Goal: Task Accomplishment & Management: Use online tool/utility

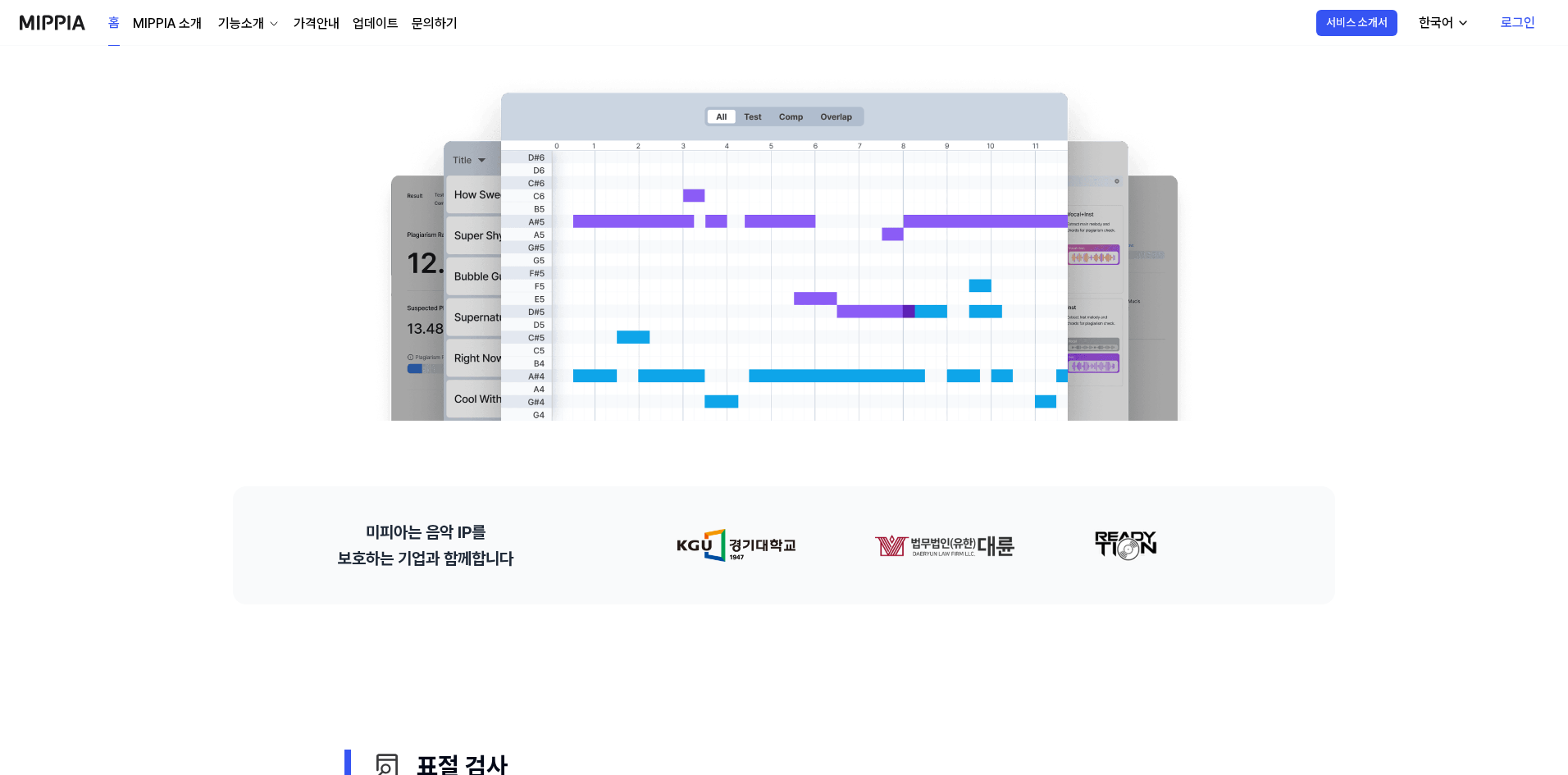
scroll to position [118, 0]
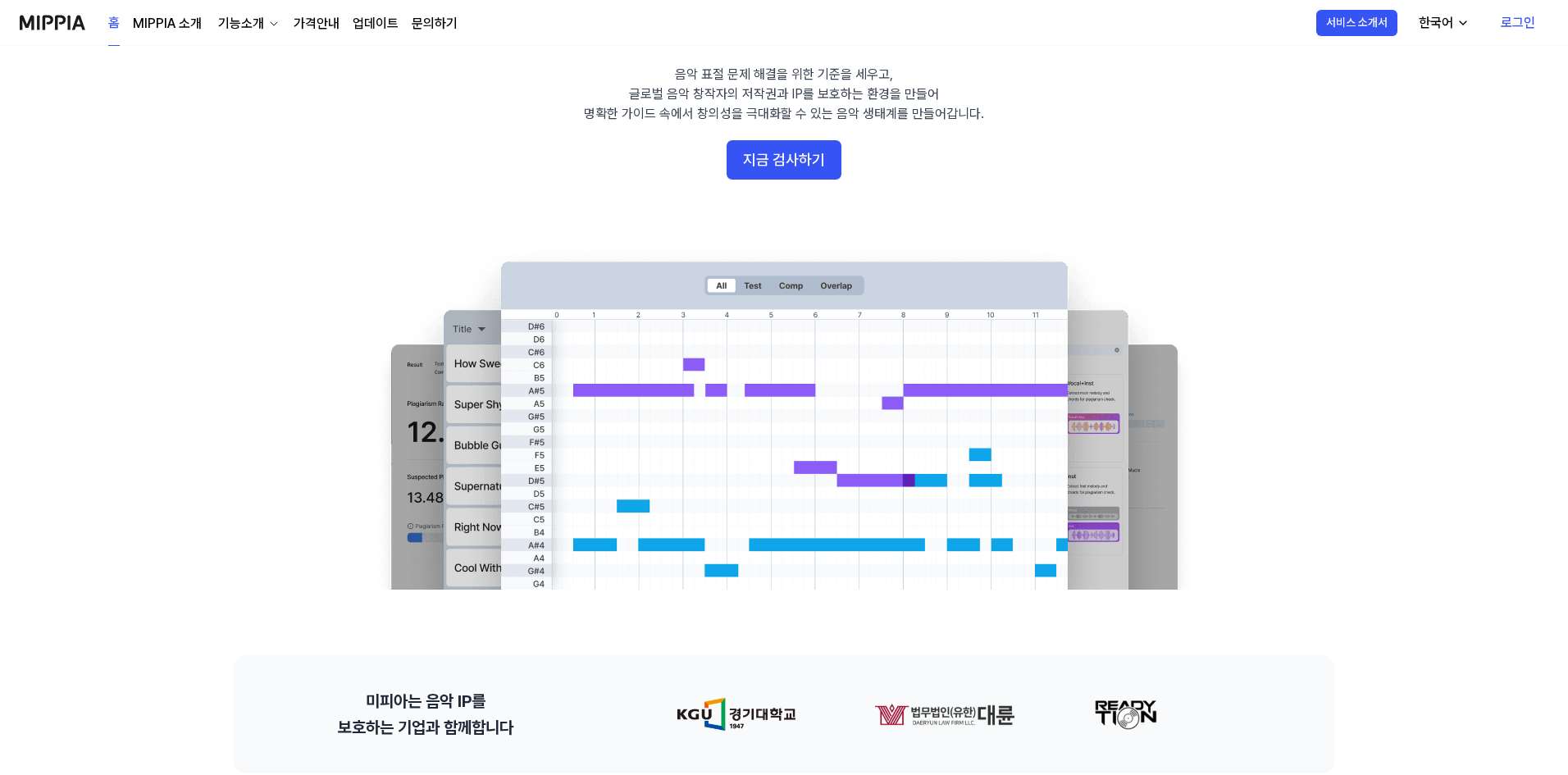
click at [1514, 22] on link "로그인" at bounding box center [1517, 23] width 61 height 46
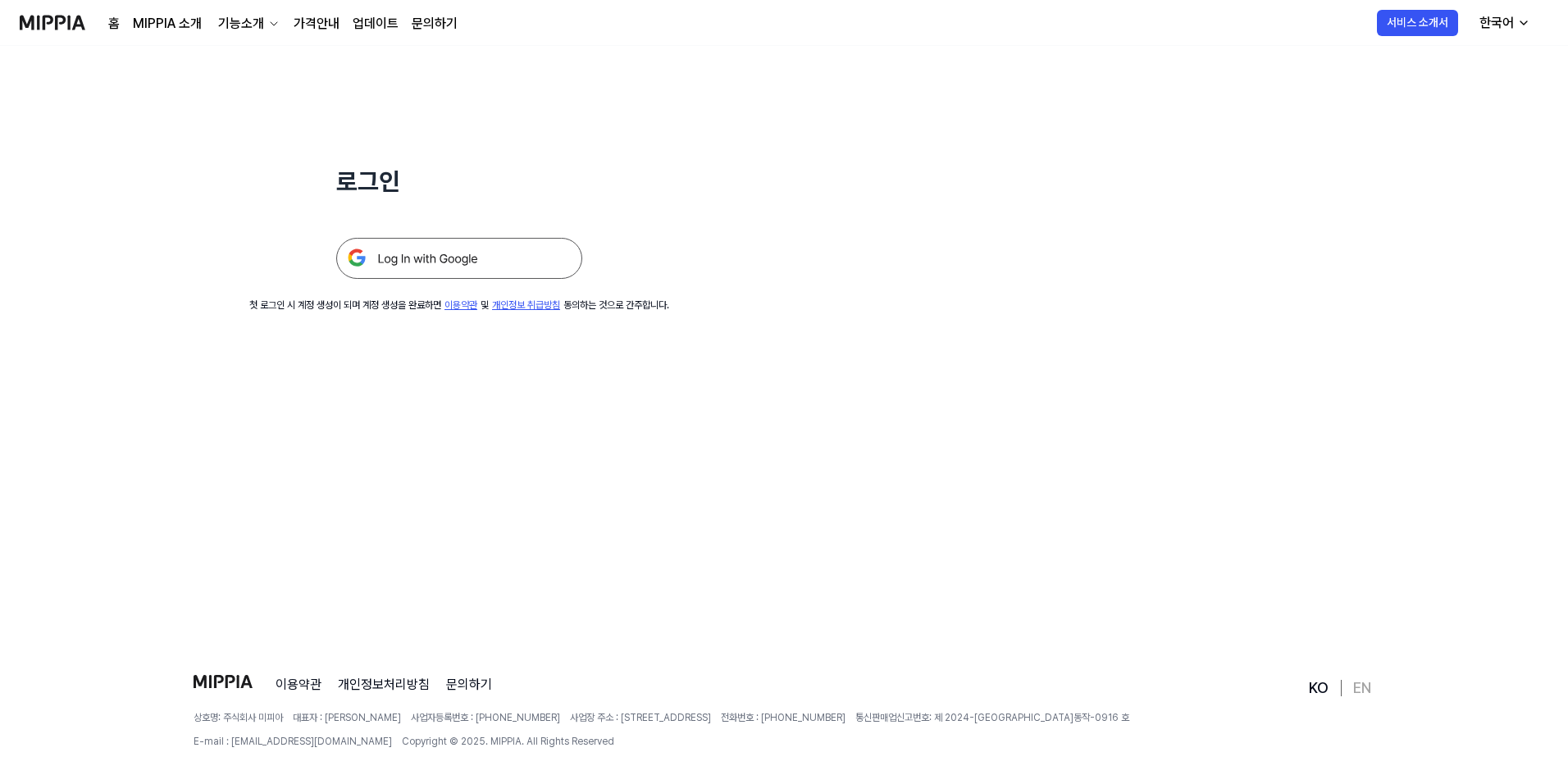
scroll to position [0, 0]
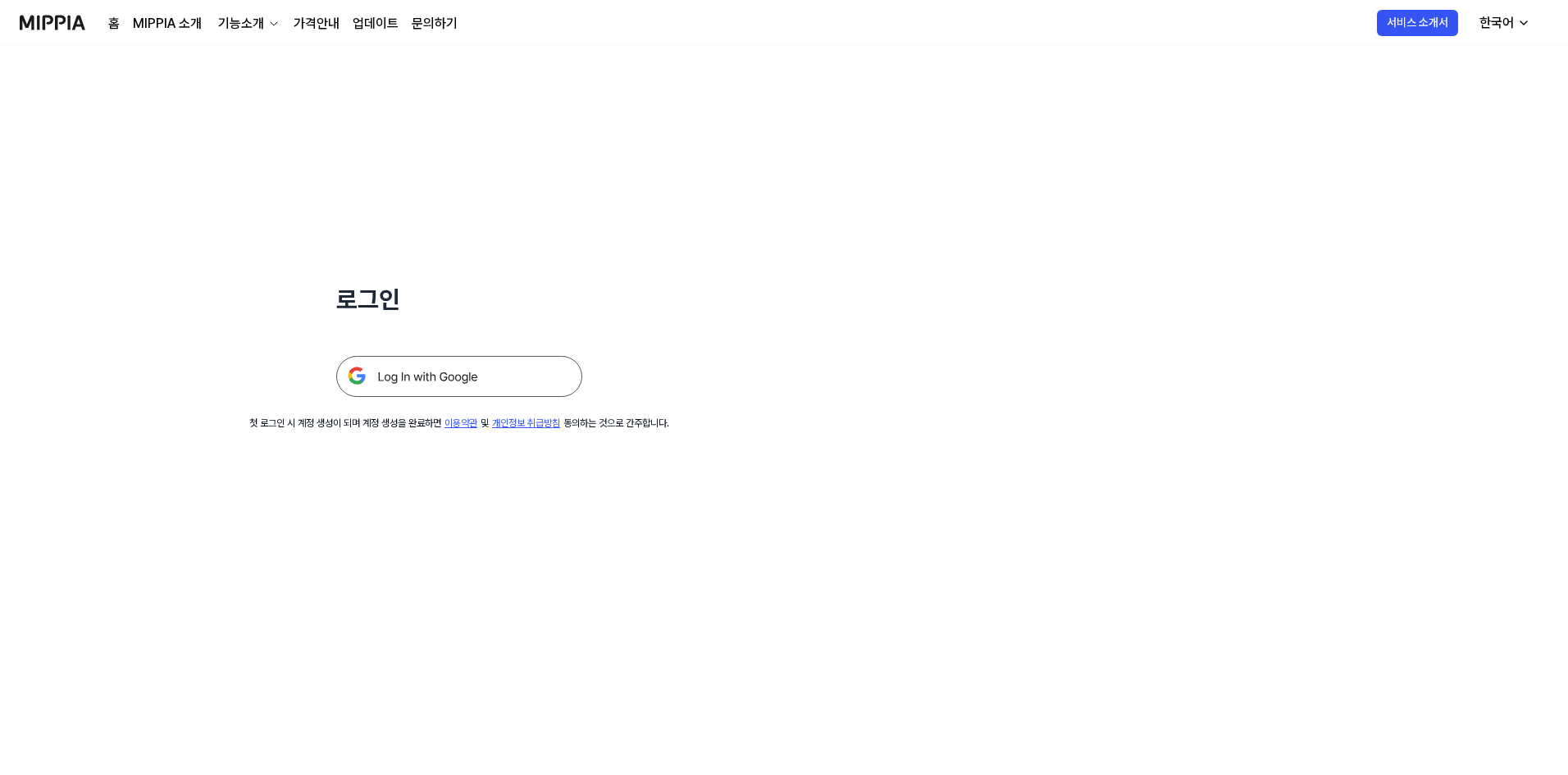
click at [432, 384] on img at bounding box center [459, 376] width 246 height 41
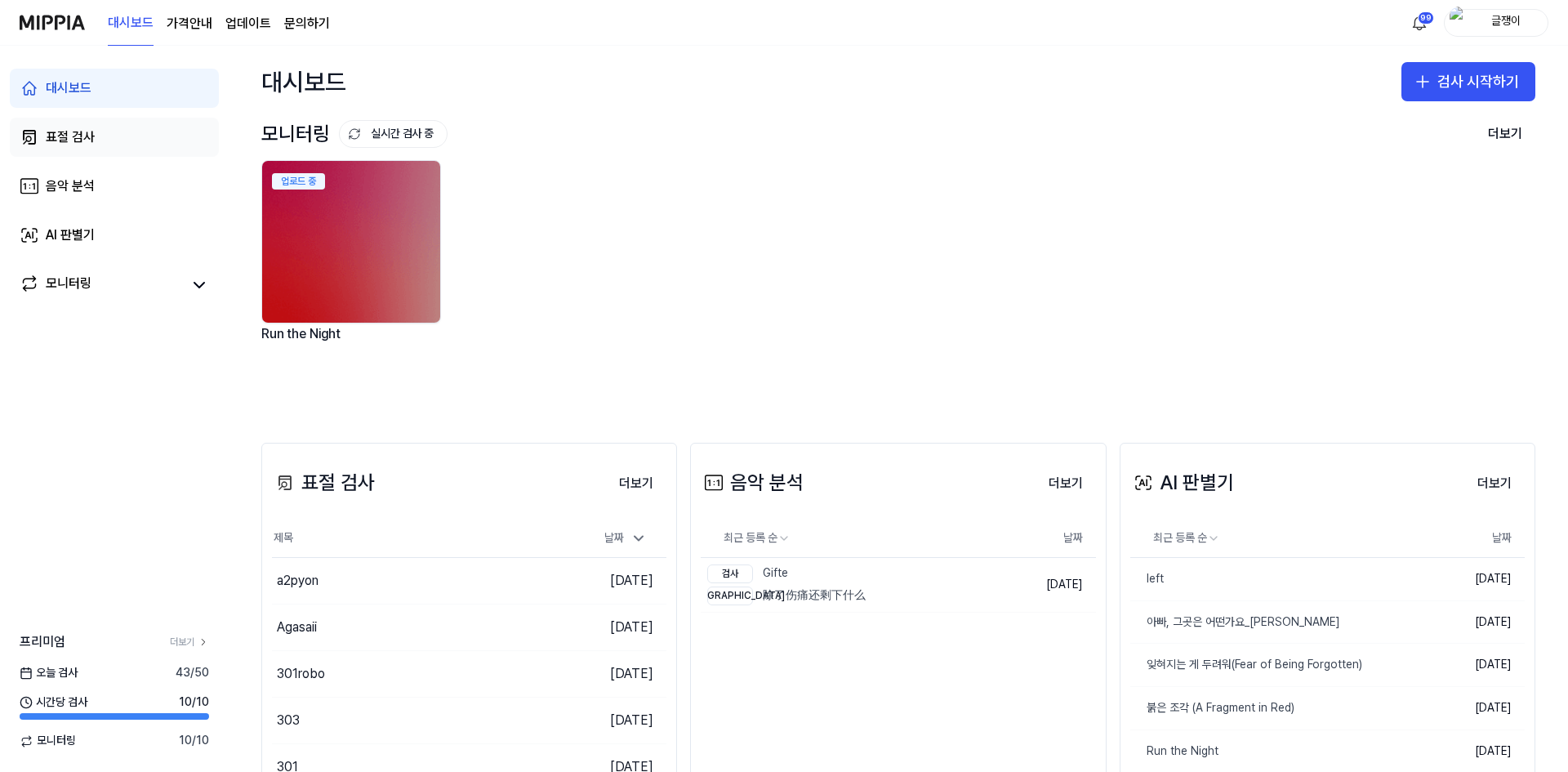
click at [68, 136] on div "표절 검사" at bounding box center [70, 137] width 49 height 20
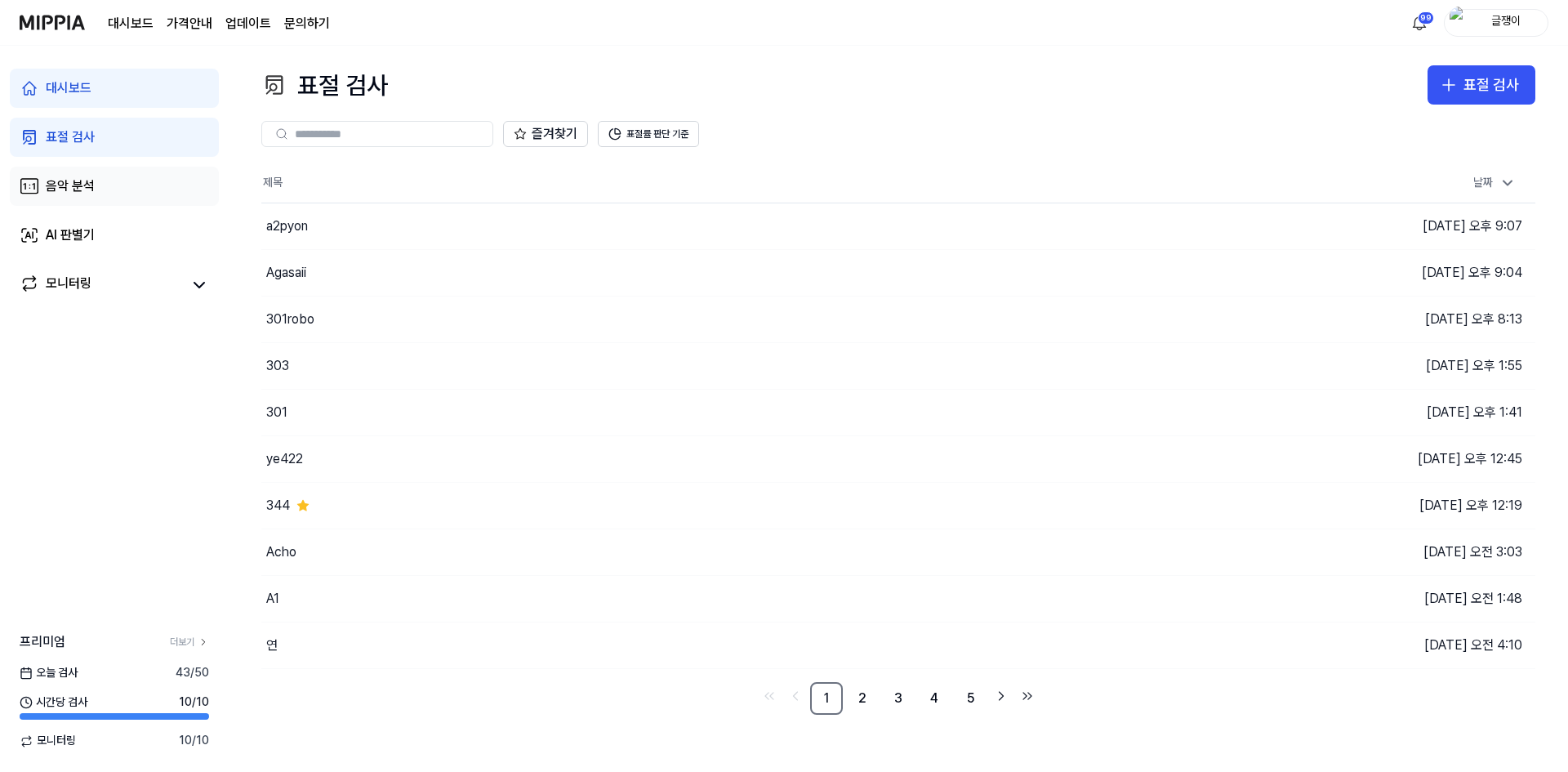
click at [78, 187] on div "음악 분석" at bounding box center [70, 186] width 49 height 20
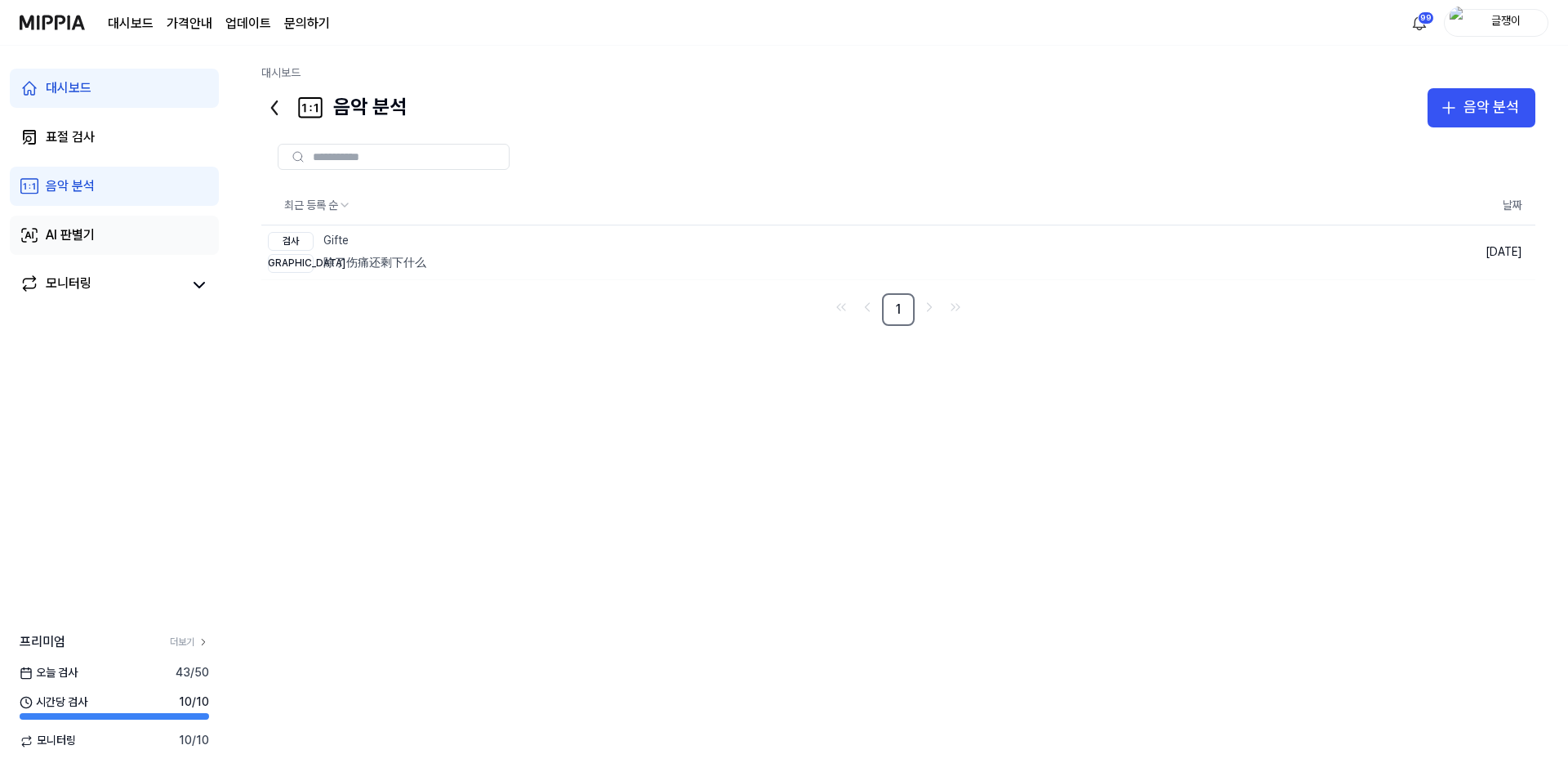
click at [66, 238] on div "AI 판별기" at bounding box center [70, 235] width 49 height 20
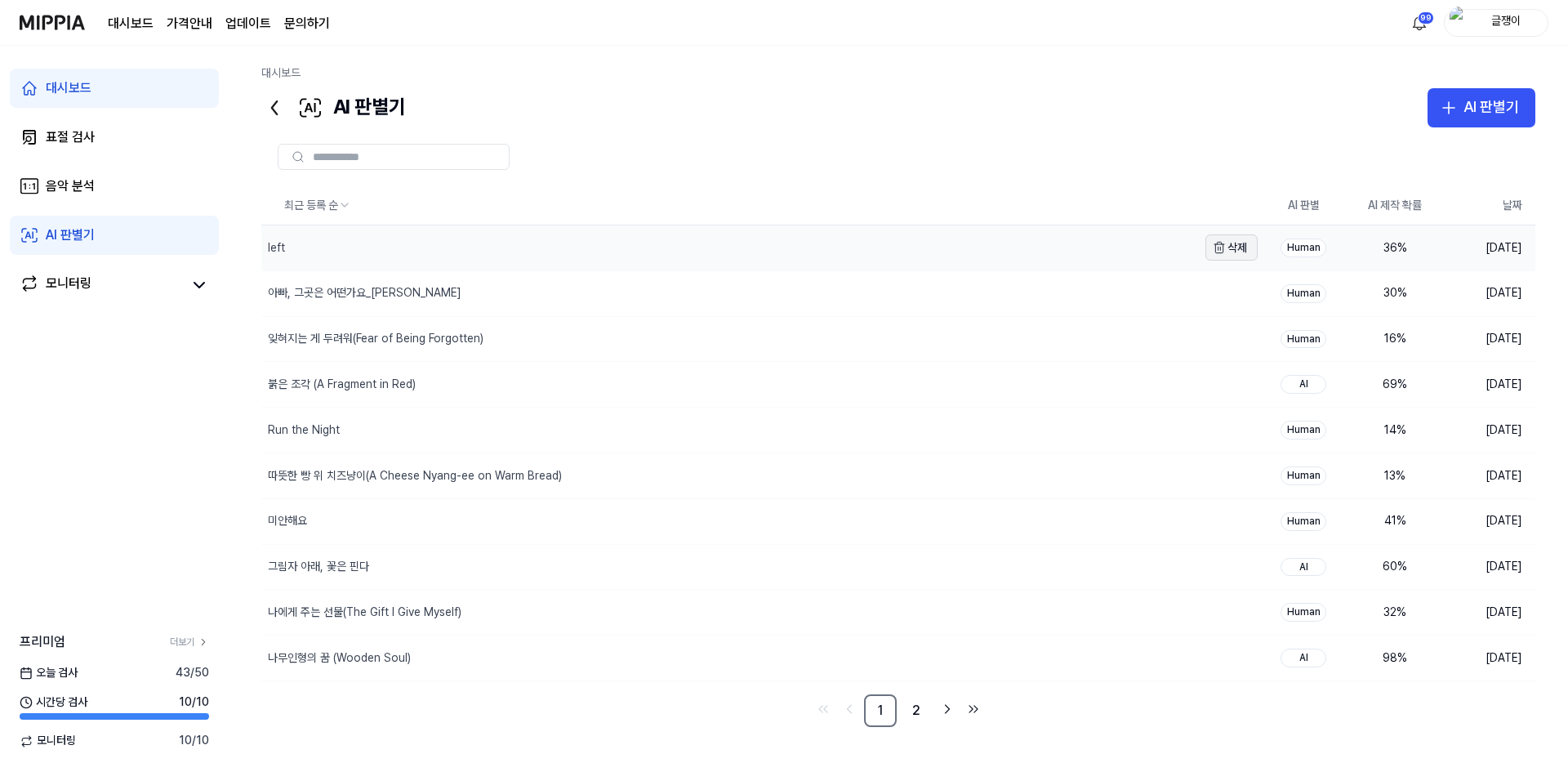
click at [1234, 247] on button "삭제" at bounding box center [1231, 247] width 52 height 26
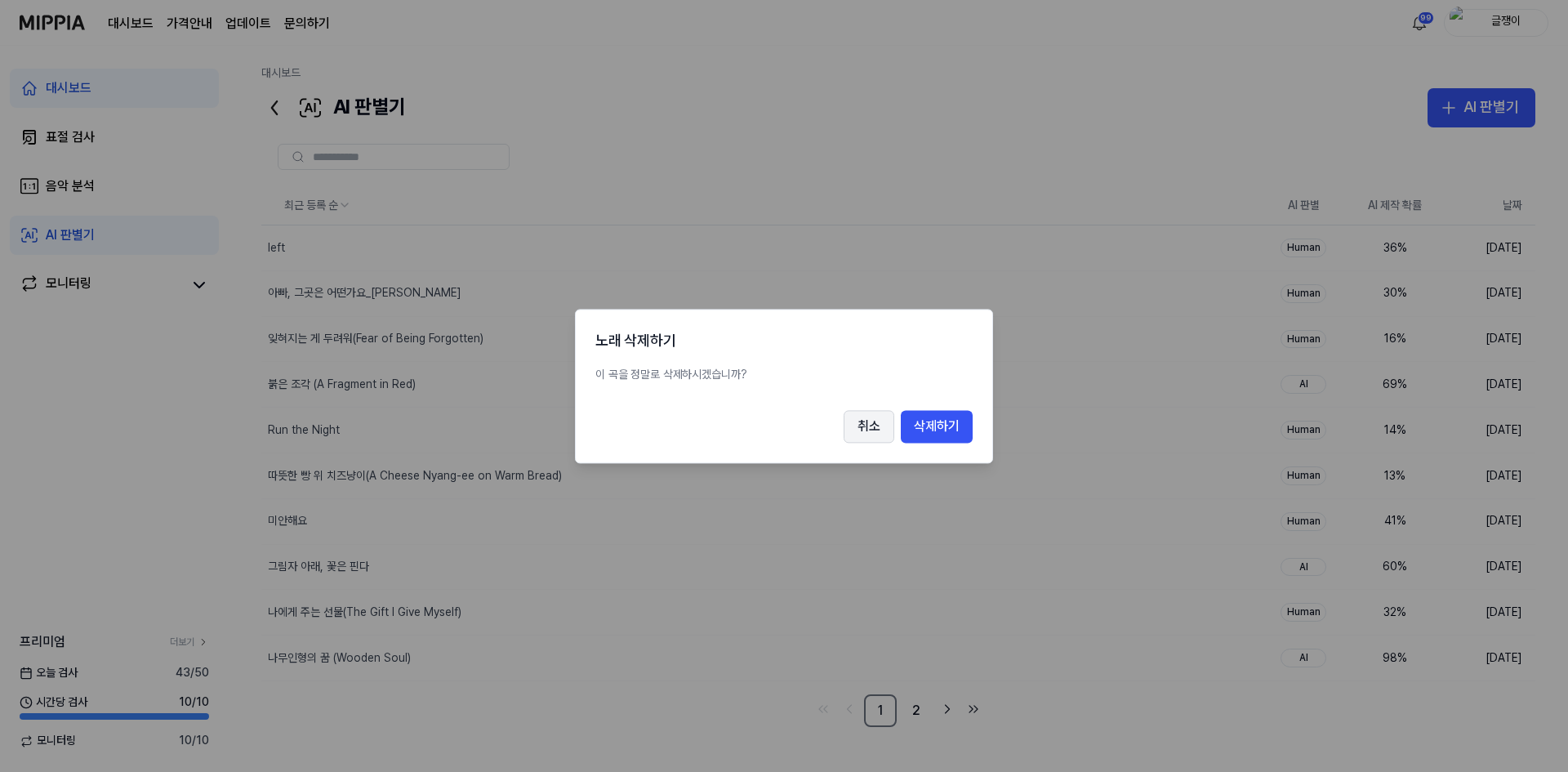
click at [859, 429] on button "취소" at bounding box center [869, 426] width 50 height 32
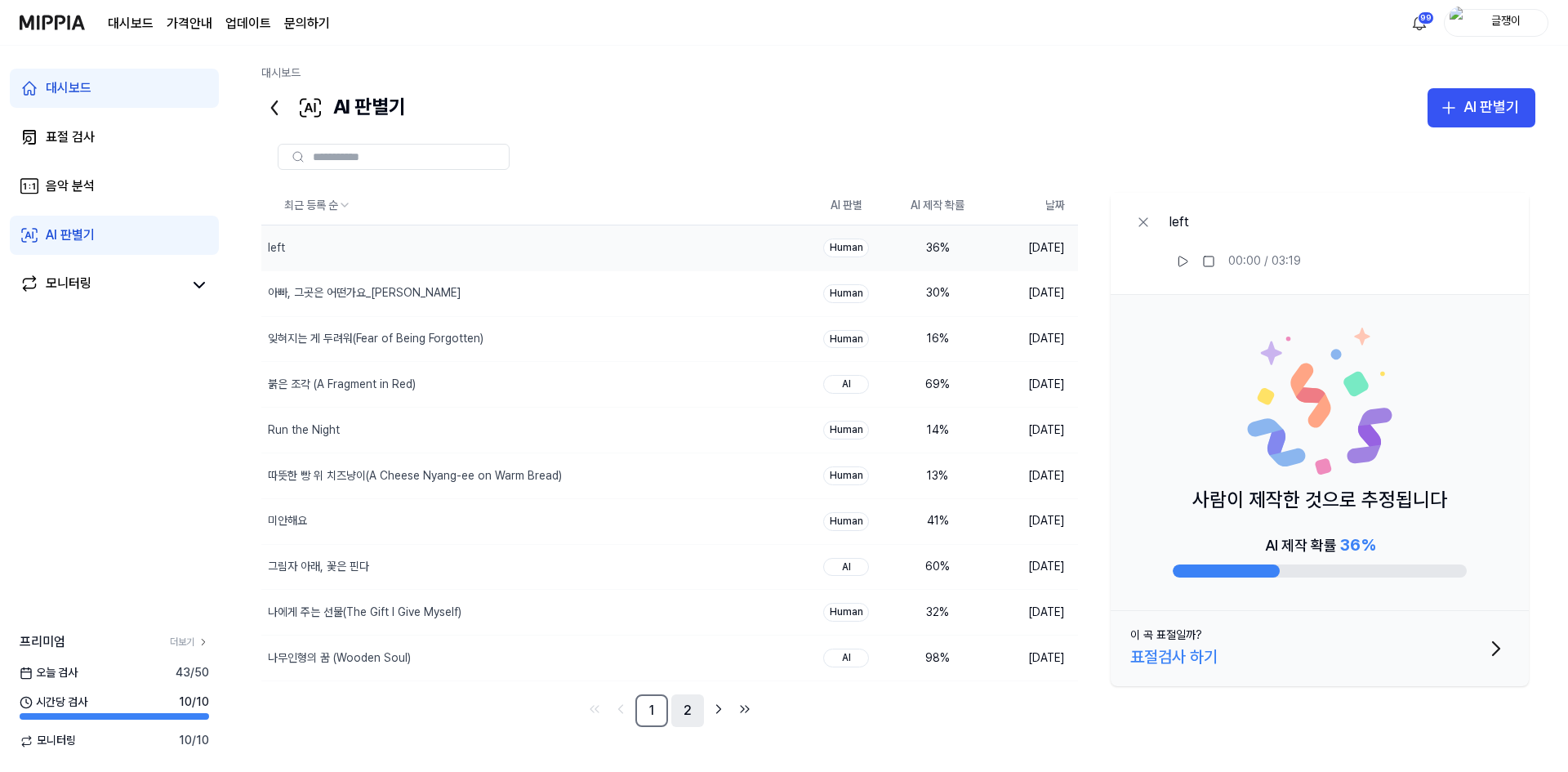
click at [690, 708] on link "2" at bounding box center [687, 711] width 32 height 32
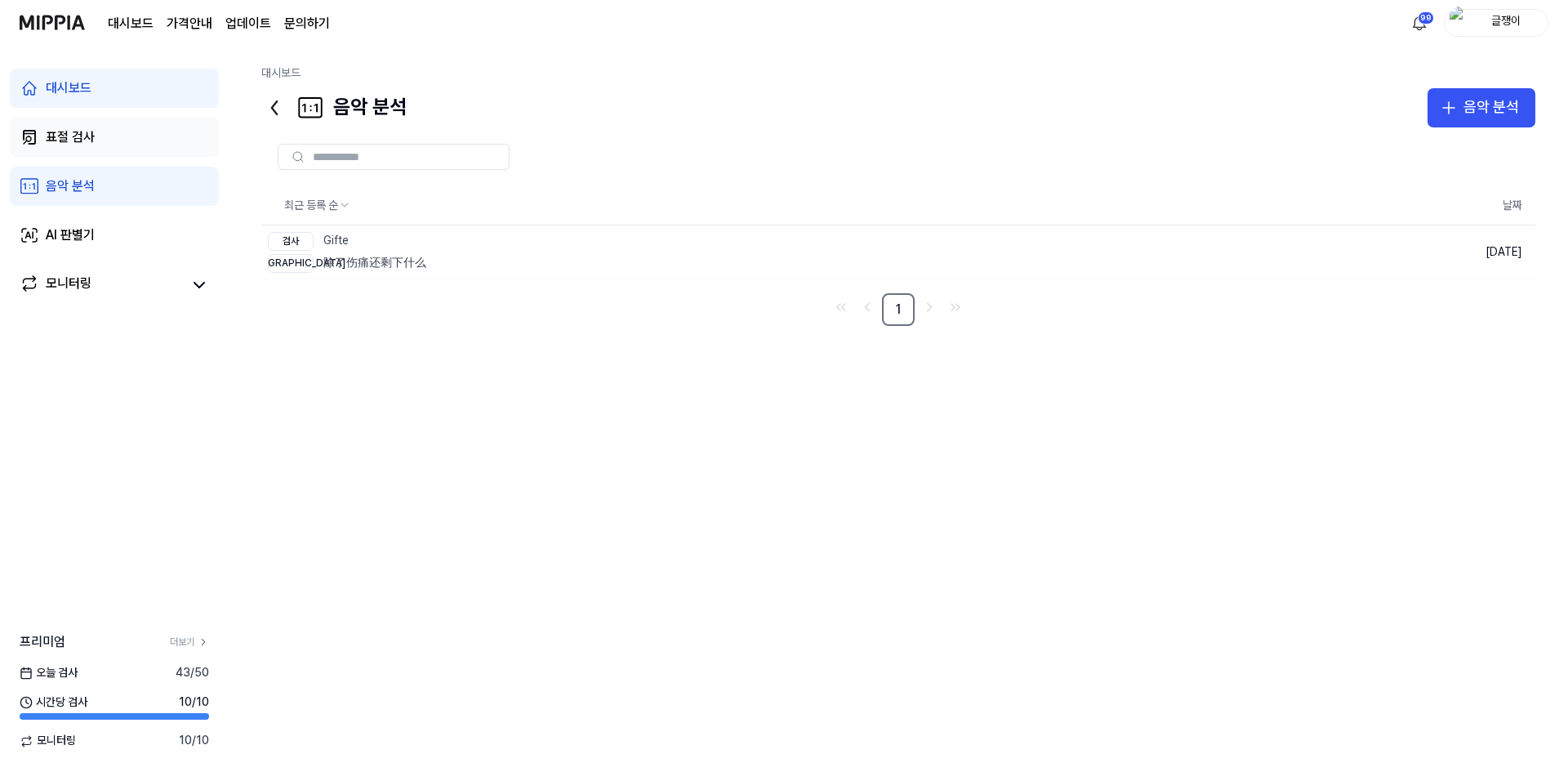
click at [74, 130] on div "표절 검사" at bounding box center [70, 137] width 49 height 20
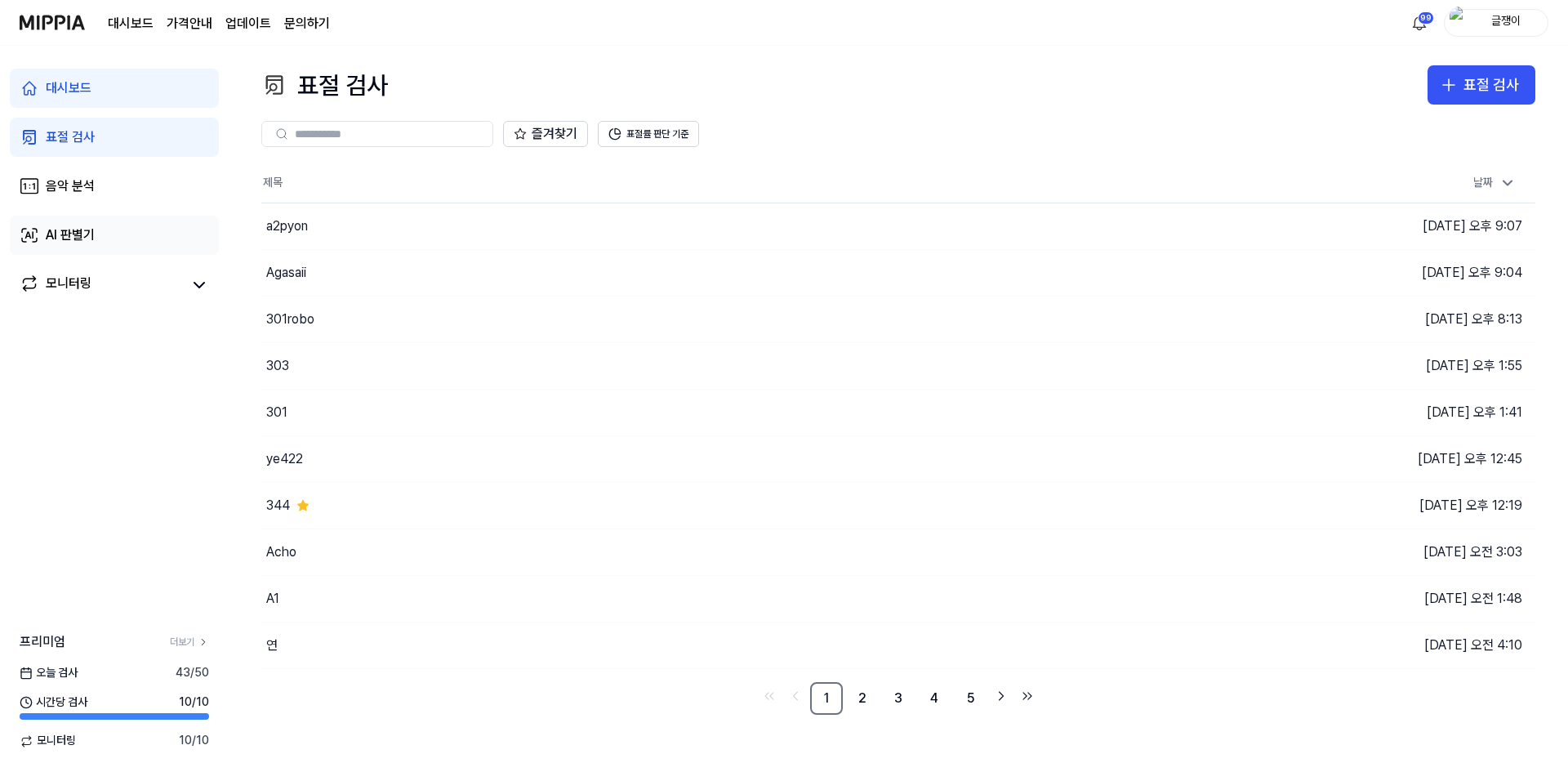
click at [75, 235] on div "AI 판별기" at bounding box center [70, 235] width 49 height 20
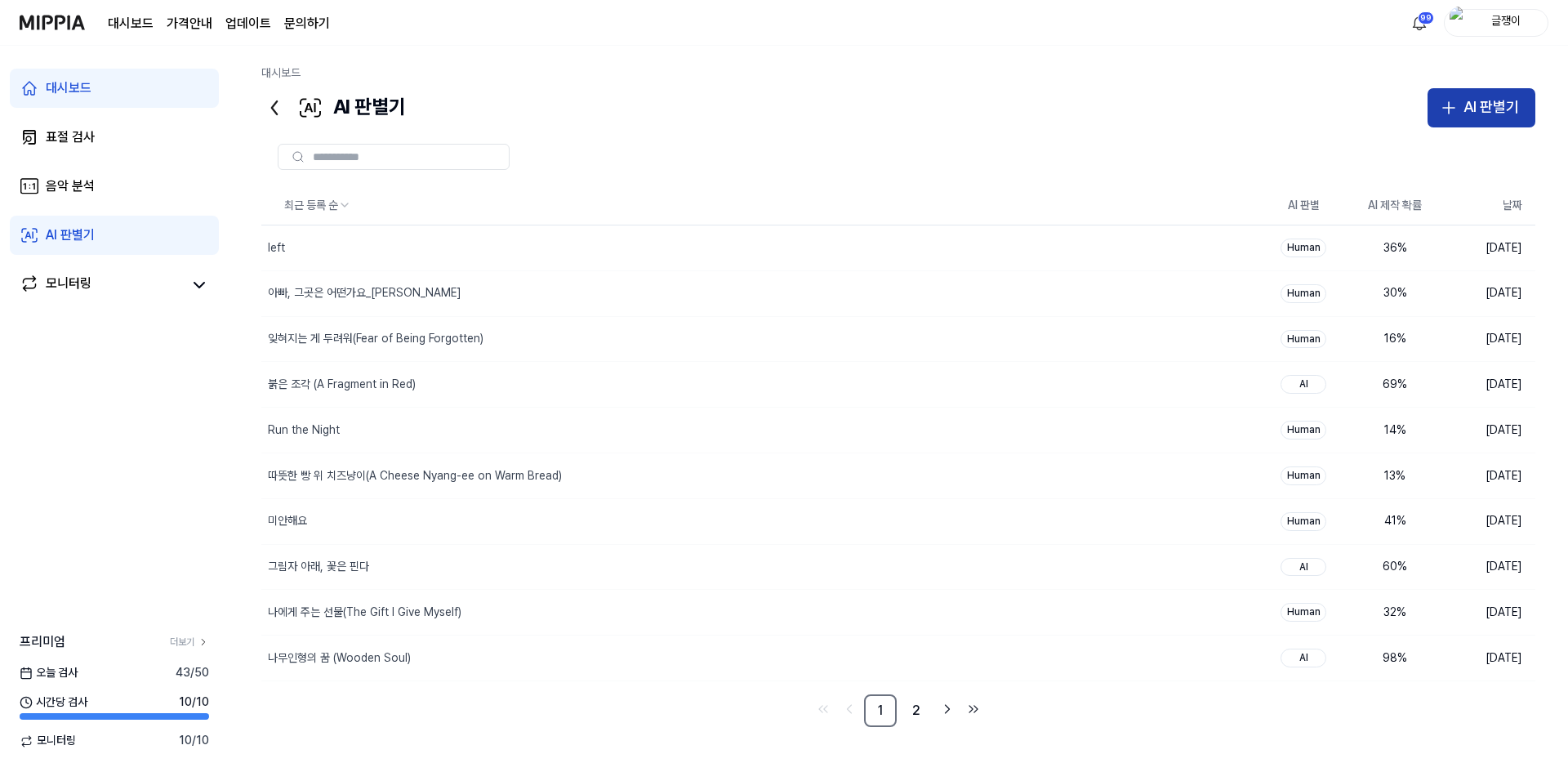
click at [1473, 110] on div "AI 판별기" at bounding box center [1491, 107] width 56 height 23
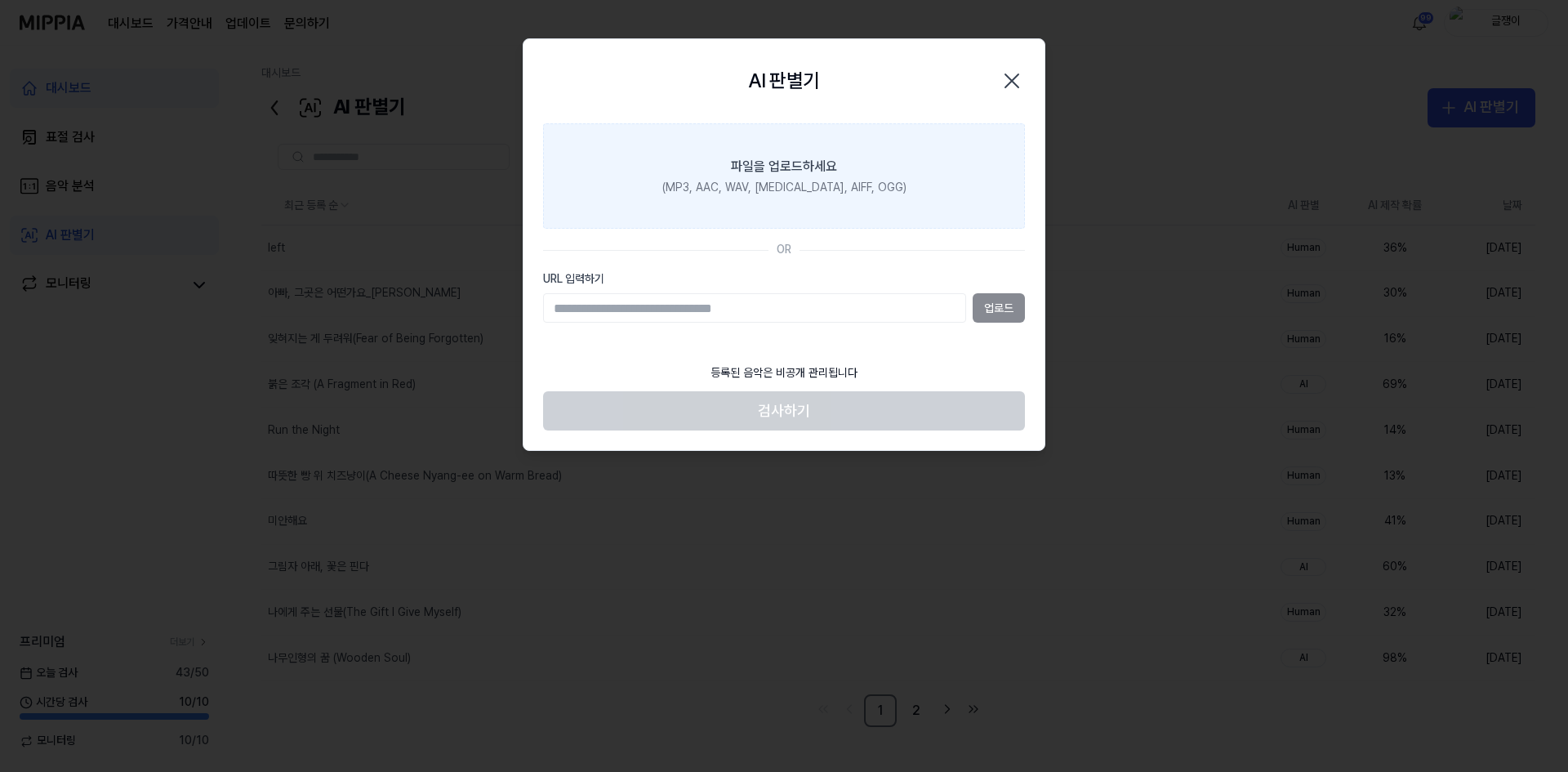
click at [791, 177] on label "파일을 업로드하세요 (MP3, AAC, WAV, [MEDICAL_DATA], AIFF, OGG)" at bounding box center [784, 177] width 482 height 106
click at [0, 0] on input "파일을 업로드하세요 (MP3, AAC, WAV, [MEDICAL_DATA], AIFF, OGG)" at bounding box center [0, 0] width 0 height 0
click at [790, 180] on div "(MP3, AAC, WAV, [MEDICAL_DATA], AIFF, OGG)" at bounding box center [784, 187] width 244 height 16
click at [0, 0] on input "파일을 업로드하세요 (MP3, AAC, WAV, [MEDICAL_DATA], AIFF, OGG)" at bounding box center [0, 0] width 0 height 0
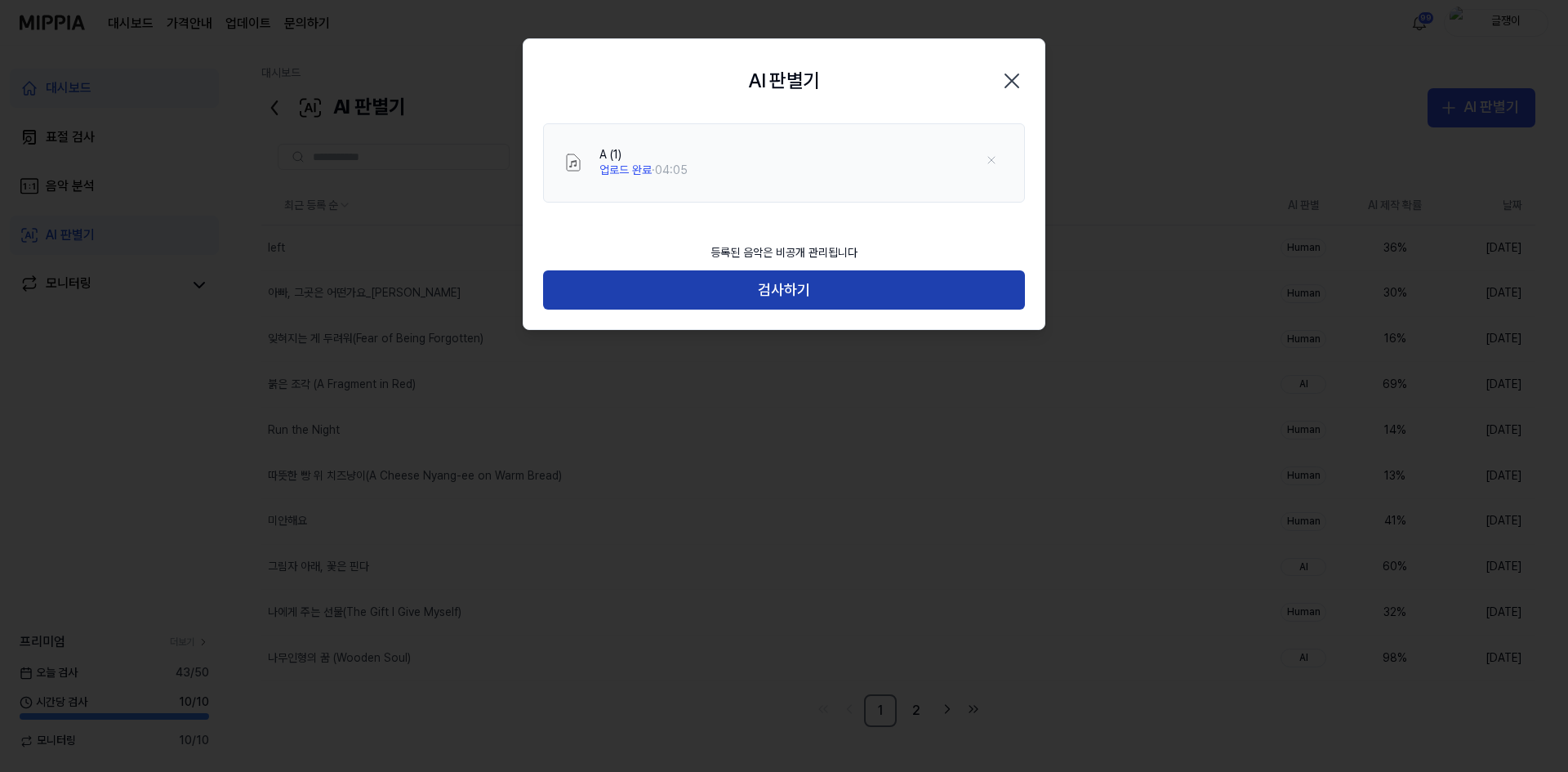
click at [802, 285] on button "검사하기" at bounding box center [784, 290] width 482 height 40
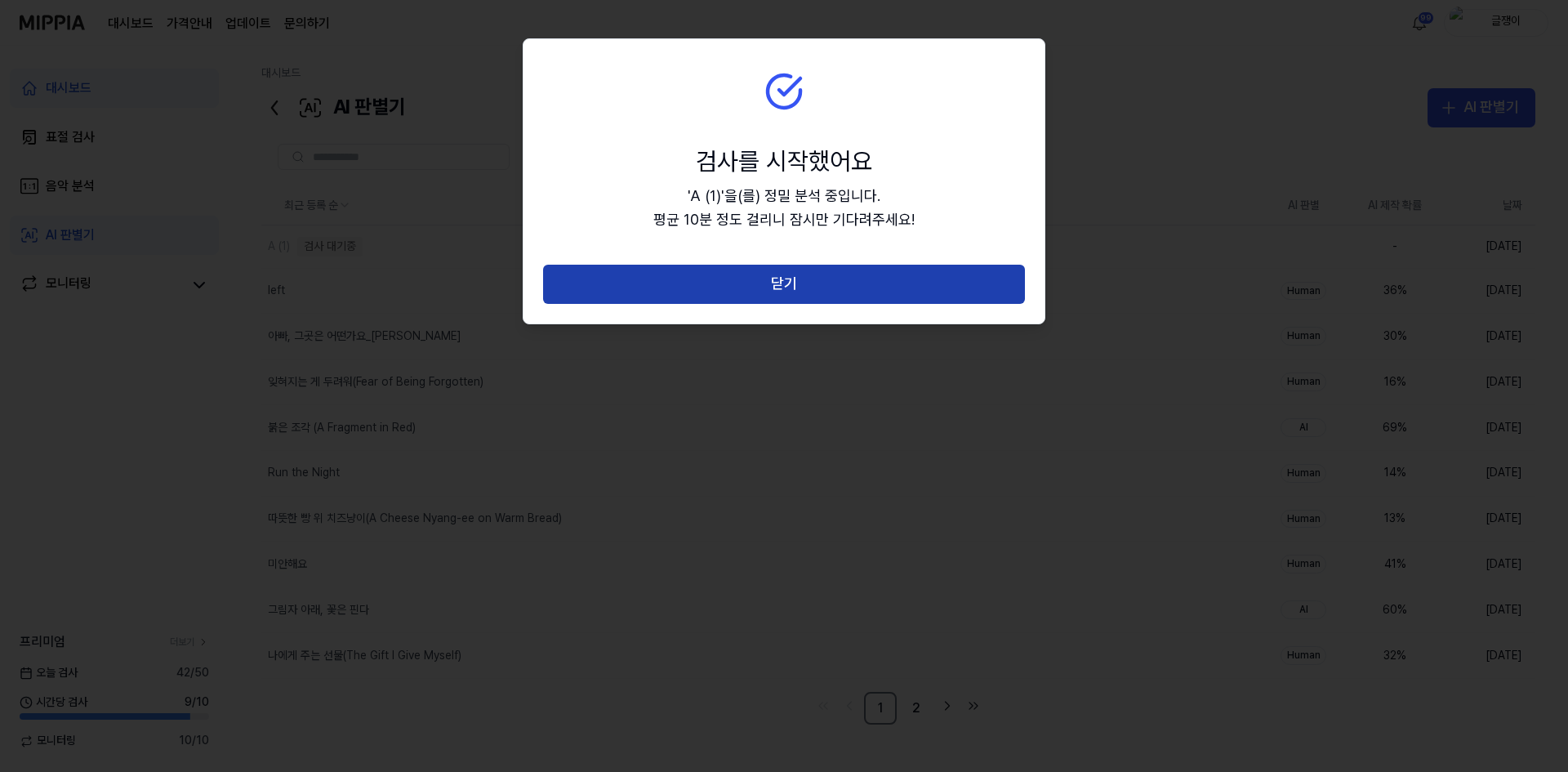
click at [775, 286] on button "닫기" at bounding box center [784, 285] width 482 height 40
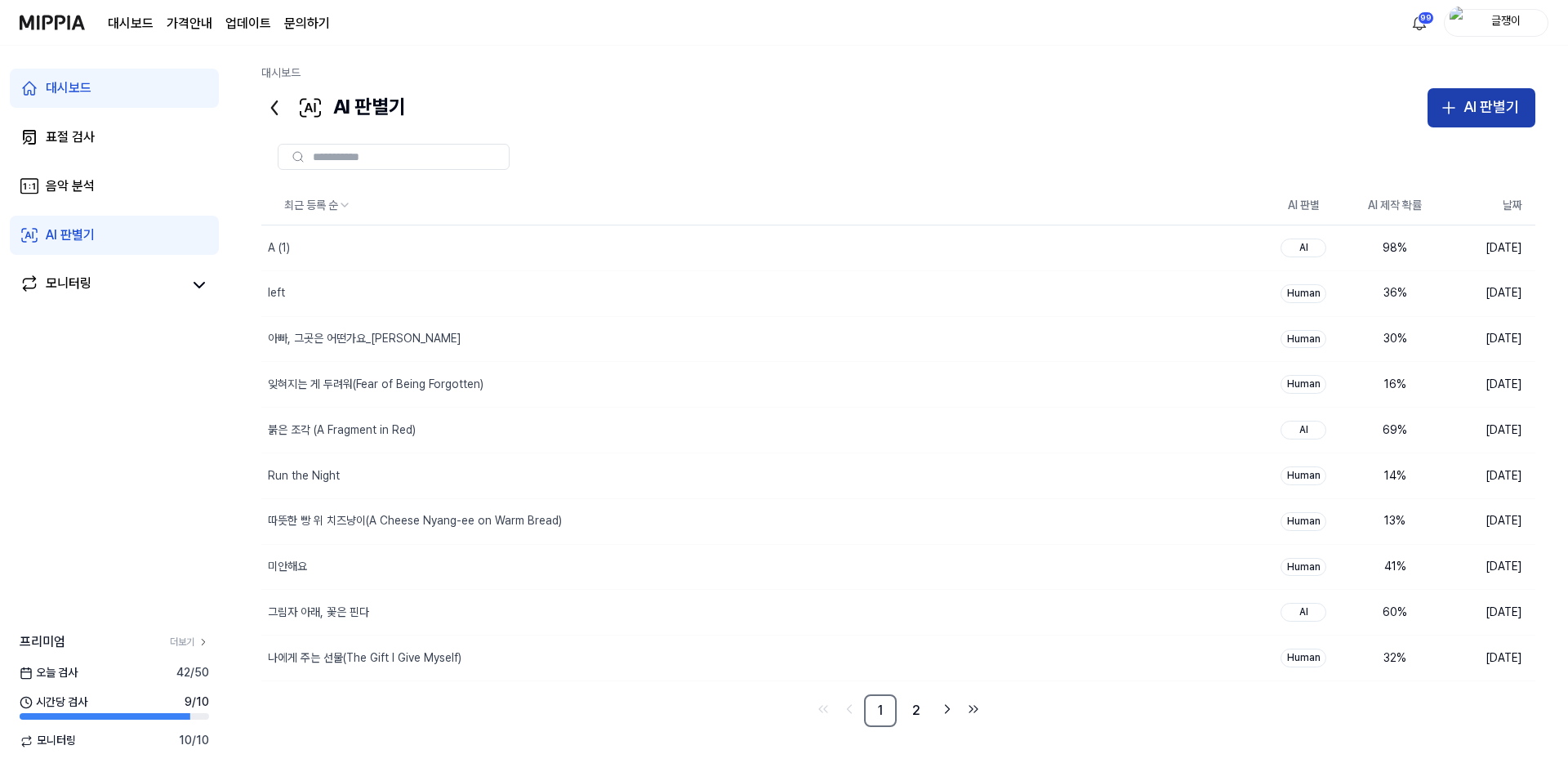
click at [1473, 110] on div "AI 판별기" at bounding box center [1491, 107] width 56 height 23
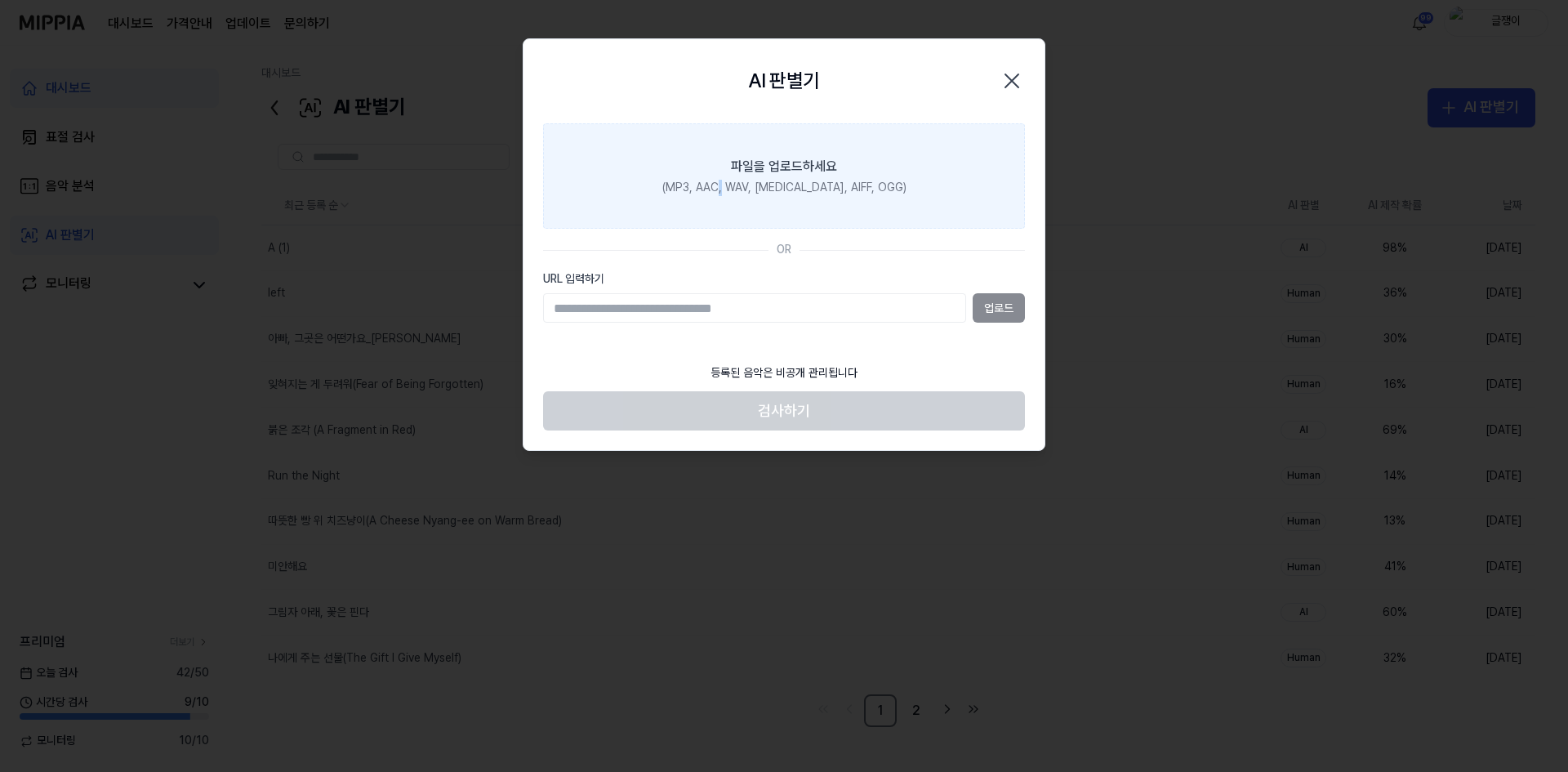
click at [750, 183] on div "(MP3, AAC, WAV, [MEDICAL_DATA], AIFF, OGG)" at bounding box center [784, 187] width 244 height 16
click at [793, 167] on div "파일을 업로드하세요" at bounding box center [784, 167] width 106 height 20
click at [0, 0] on input "파일을 업로드하세요 (MP3, AAC, WAV, [MEDICAL_DATA], AIFF, OGG)" at bounding box center [0, 0] width 0 height 0
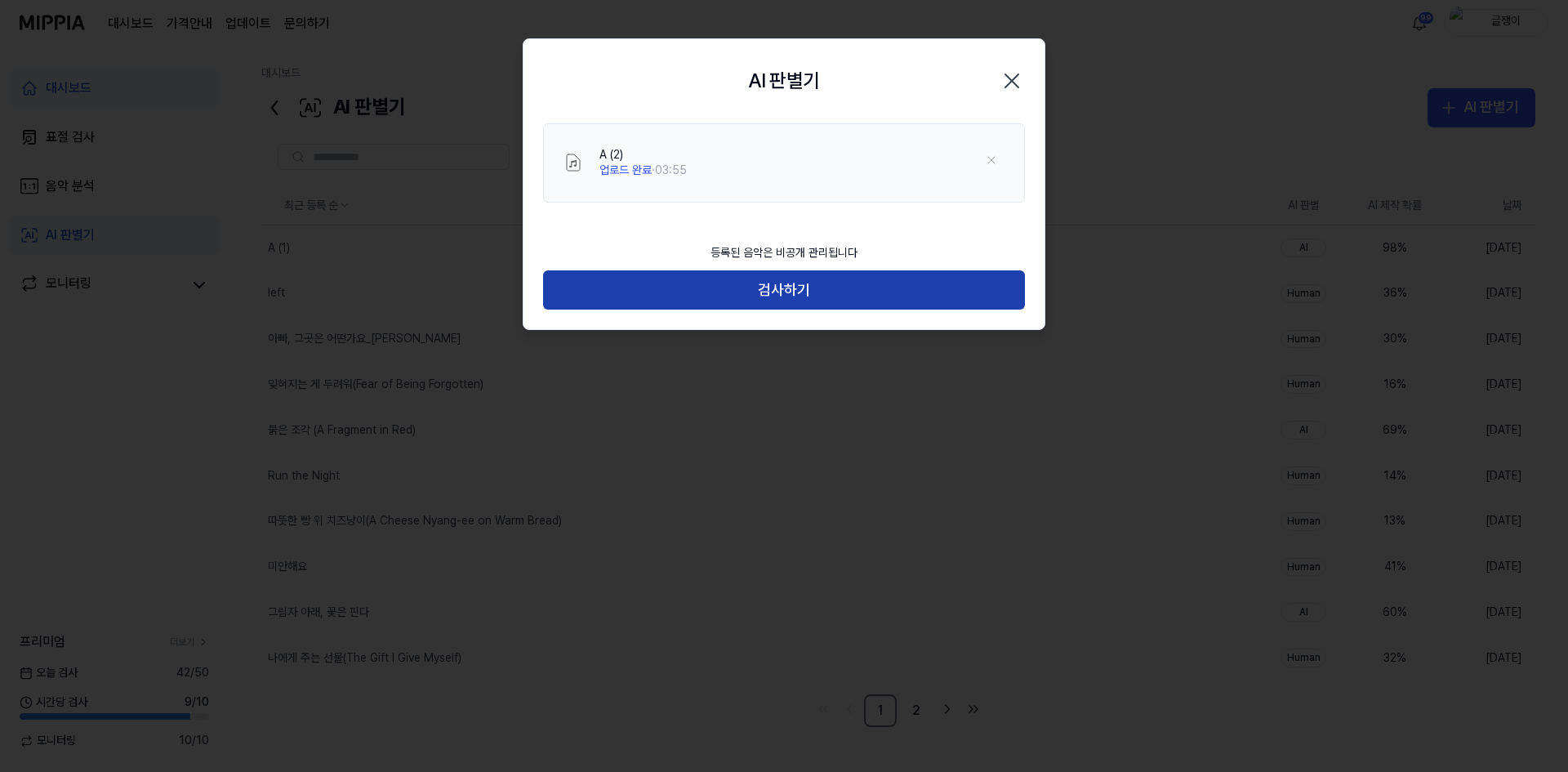
click at [784, 280] on button "검사하기" at bounding box center [784, 290] width 482 height 40
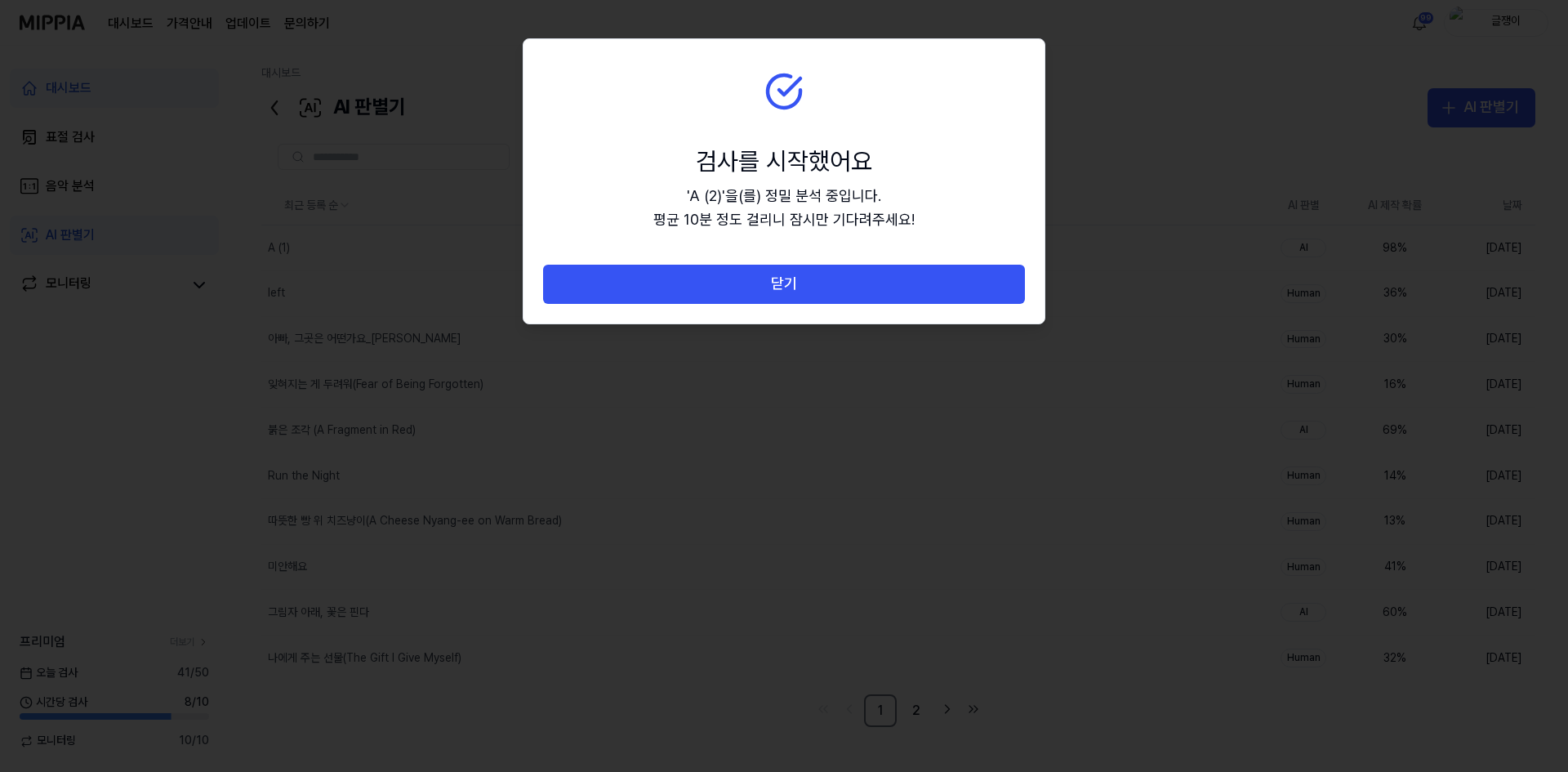
click at [784, 280] on button "닫기" at bounding box center [784, 285] width 482 height 40
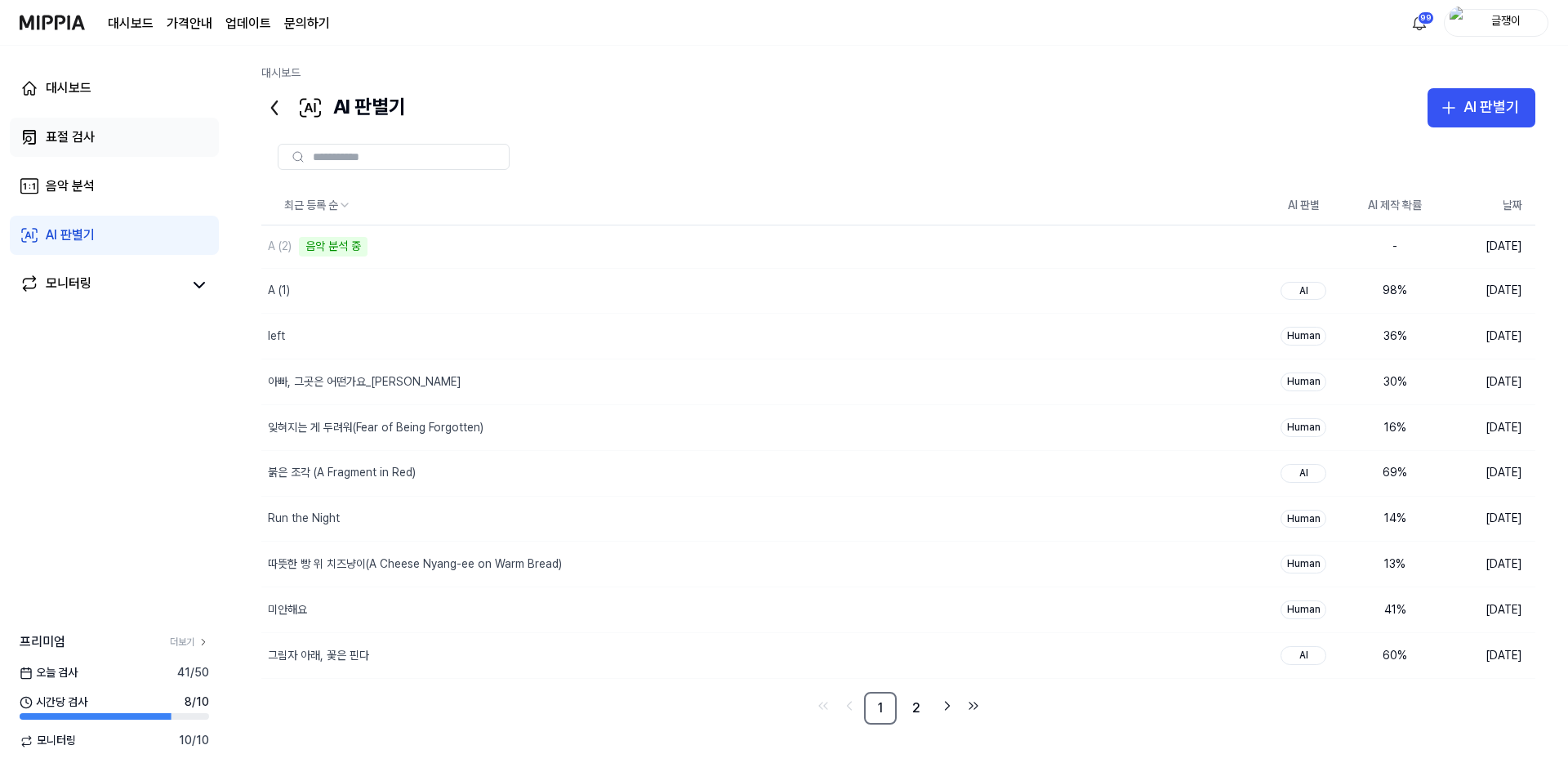
click at [53, 134] on div "표절 검사" at bounding box center [70, 137] width 49 height 20
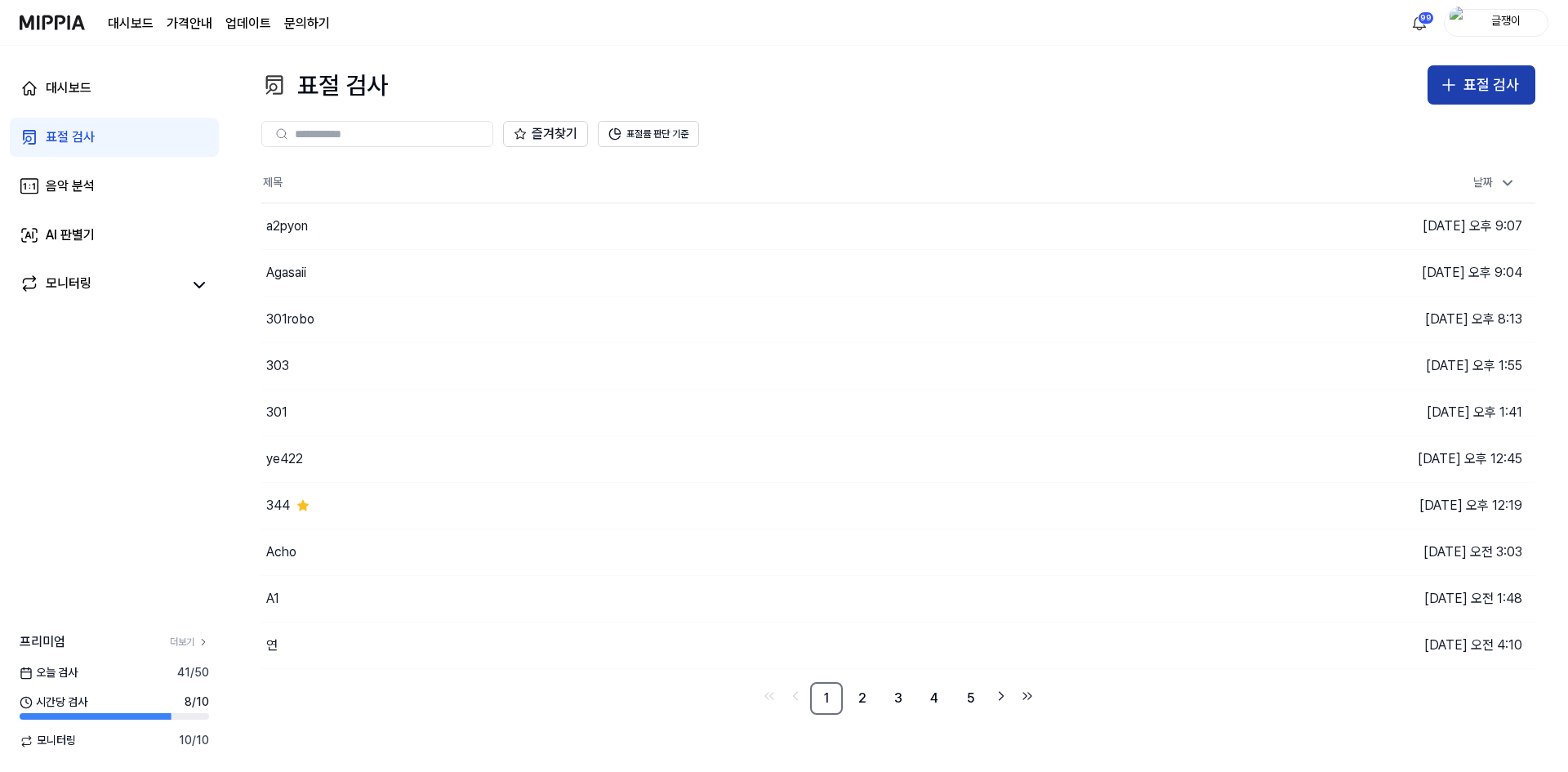
click at [1469, 77] on div "표절 검사" at bounding box center [1491, 86] width 56 height 23
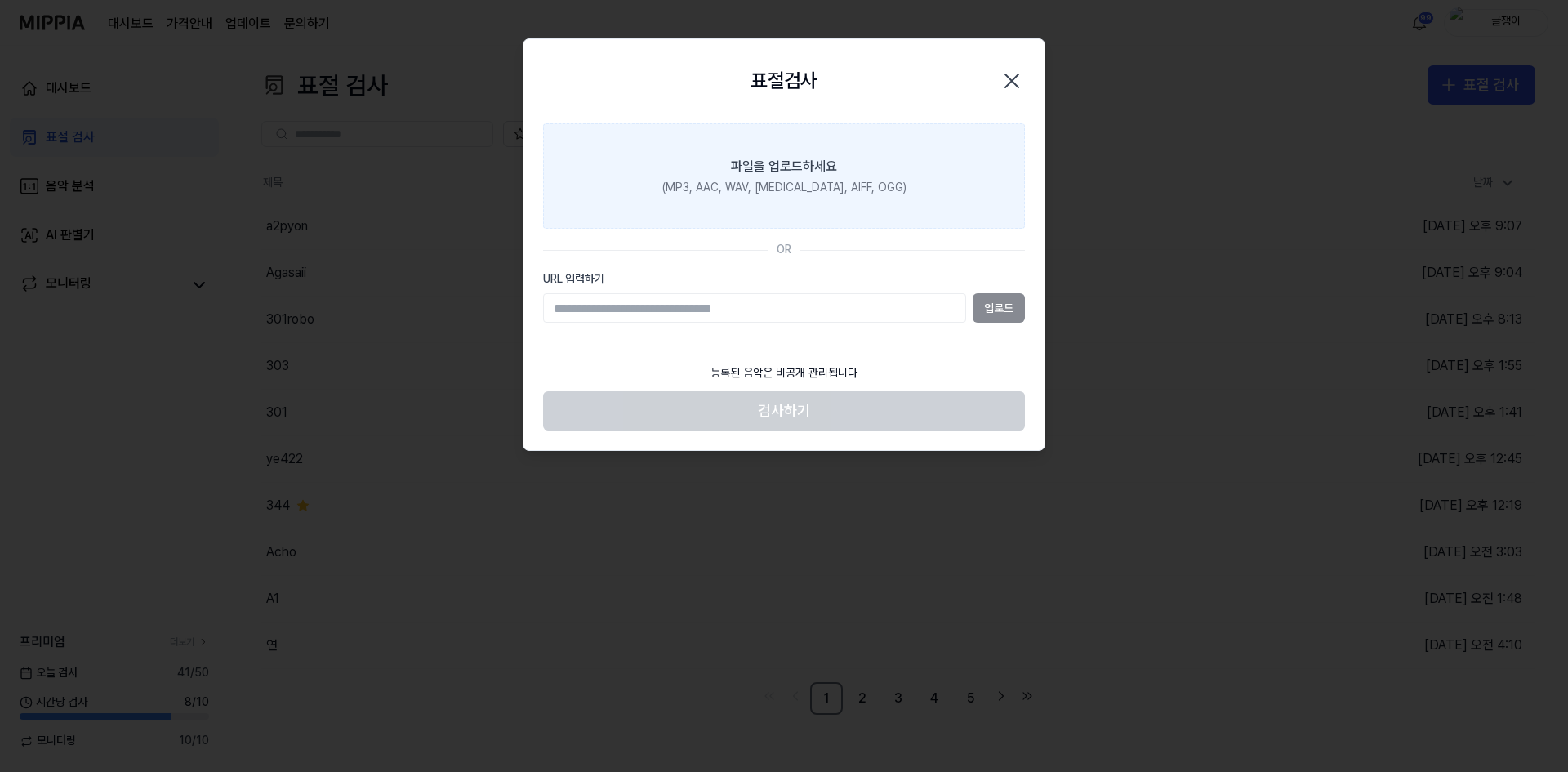
click at [798, 179] on div "(MP3, AAC, WAV, [MEDICAL_DATA], AIFF, OGG)" at bounding box center [784, 187] width 244 height 16
click at [0, 0] on input "파일을 업로드하세요 (MP3, AAC, WAV, [MEDICAL_DATA], AIFF, OGG)" at bounding box center [0, 0] width 0 height 0
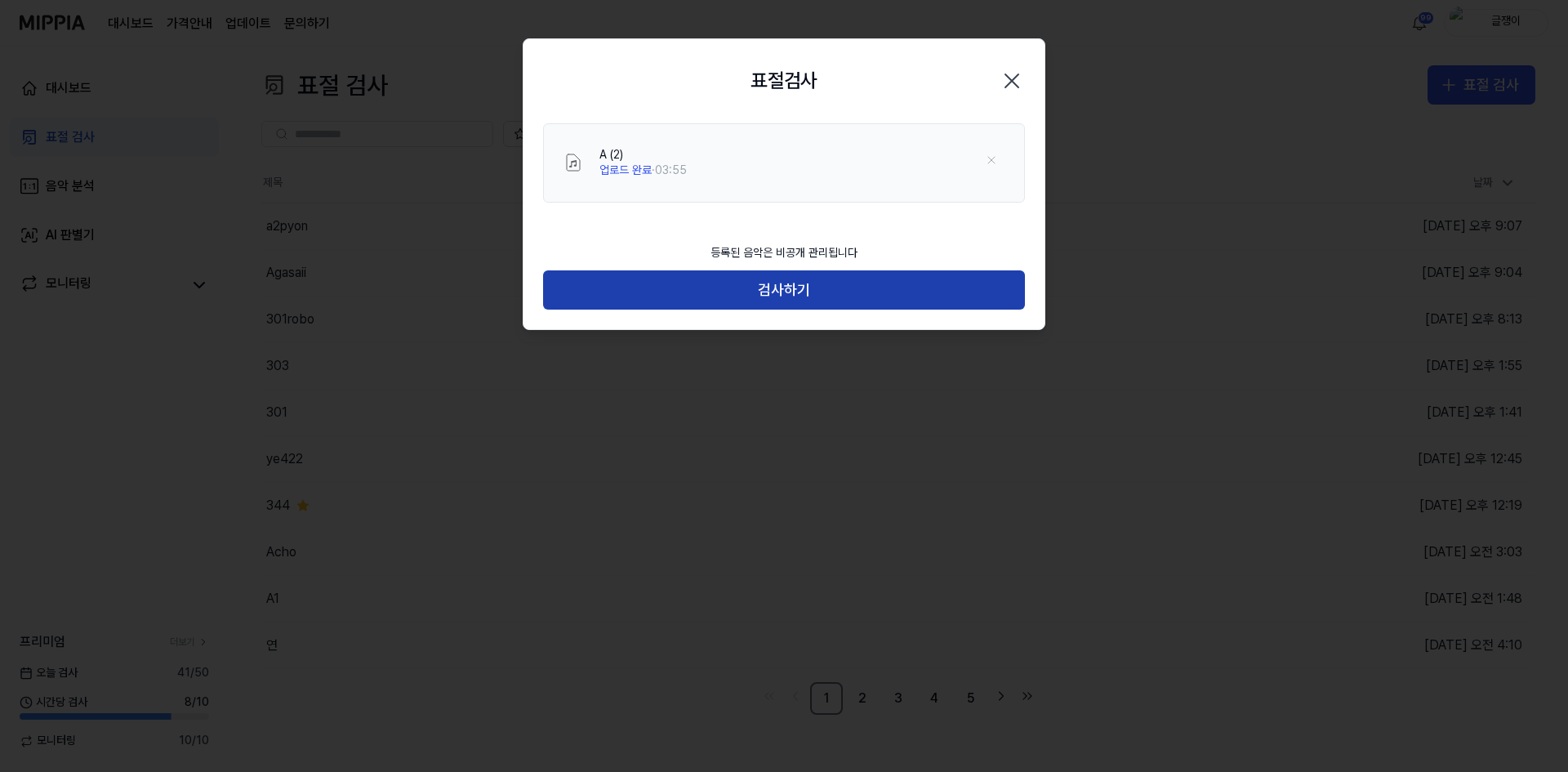
click at [782, 286] on button "검사하기" at bounding box center [784, 290] width 482 height 40
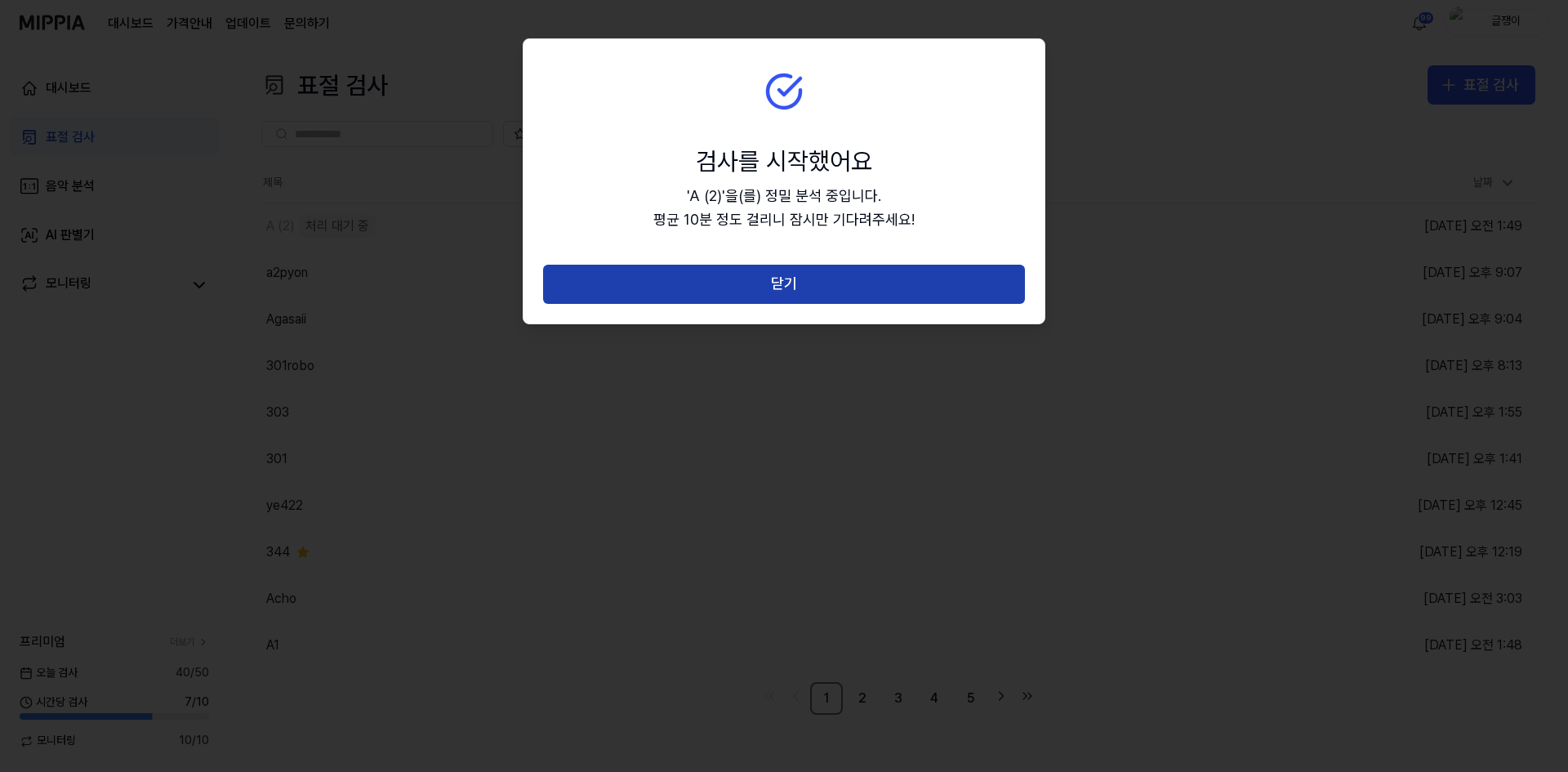
click at [802, 285] on button "닫기" at bounding box center [784, 285] width 482 height 40
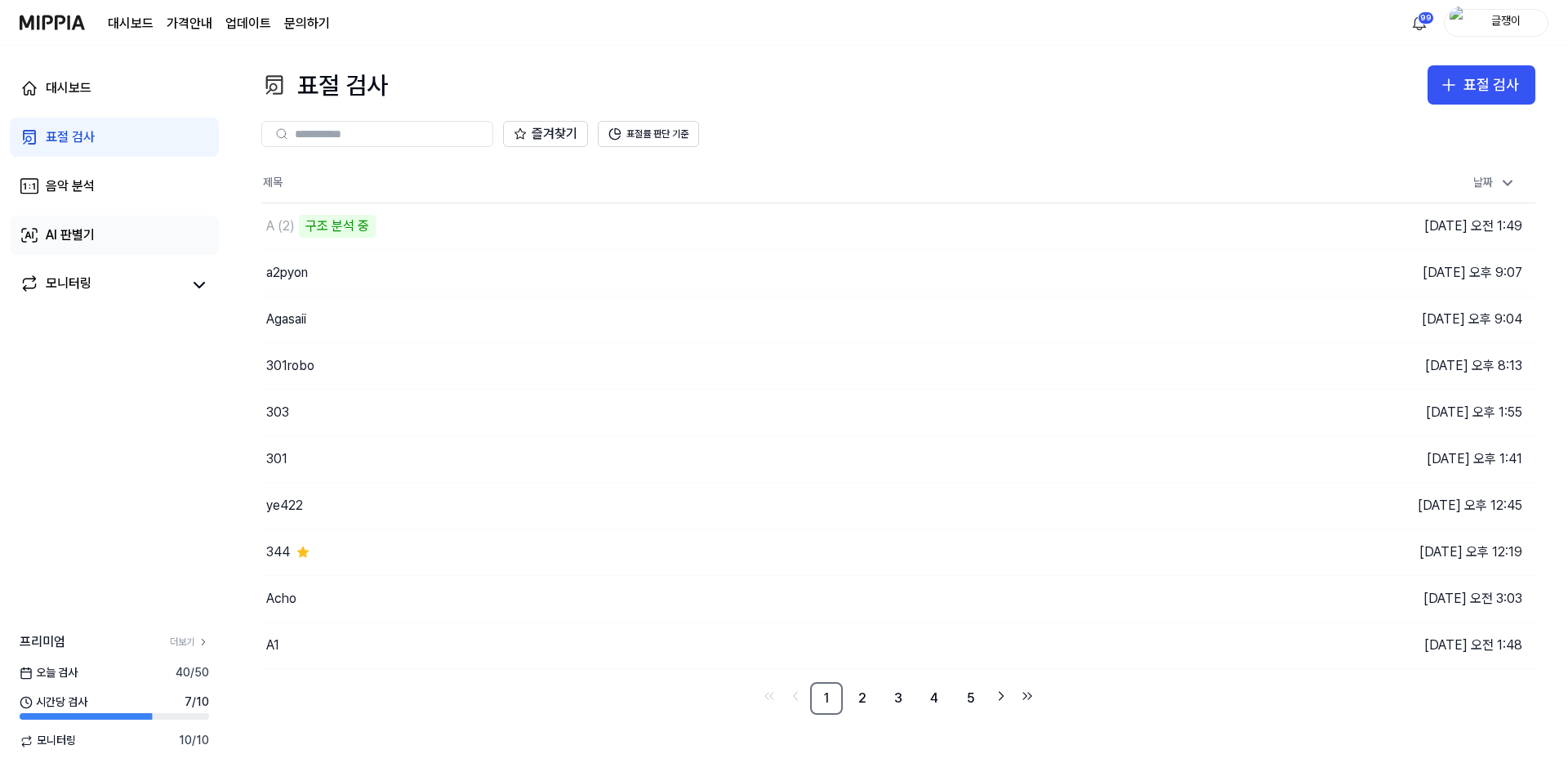
click at [66, 232] on div "AI 판별기" at bounding box center [70, 235] width 49 height 20
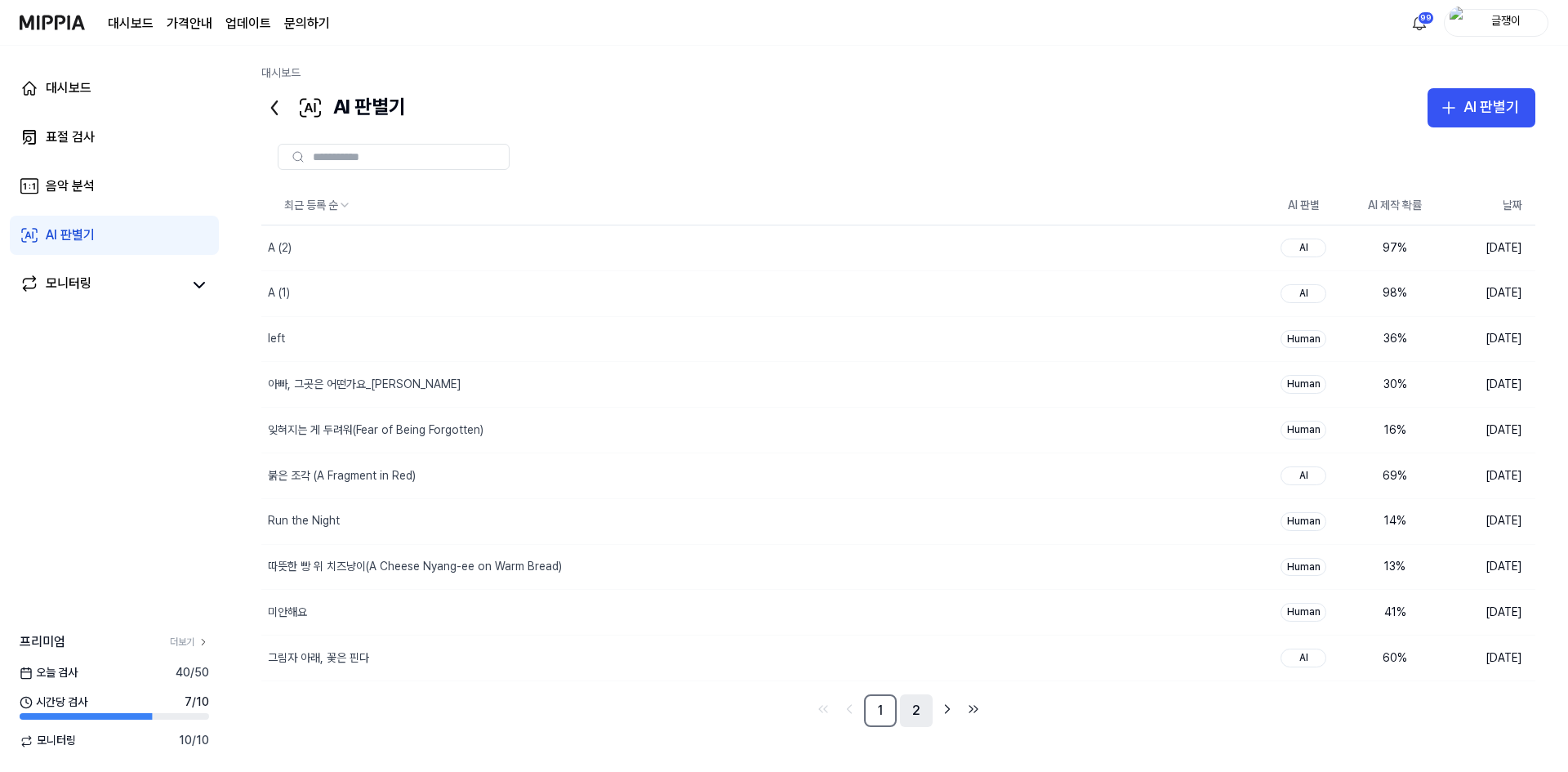
click at [924, 711] on link "2" at bounding box center [916, 711] width 32 height 32
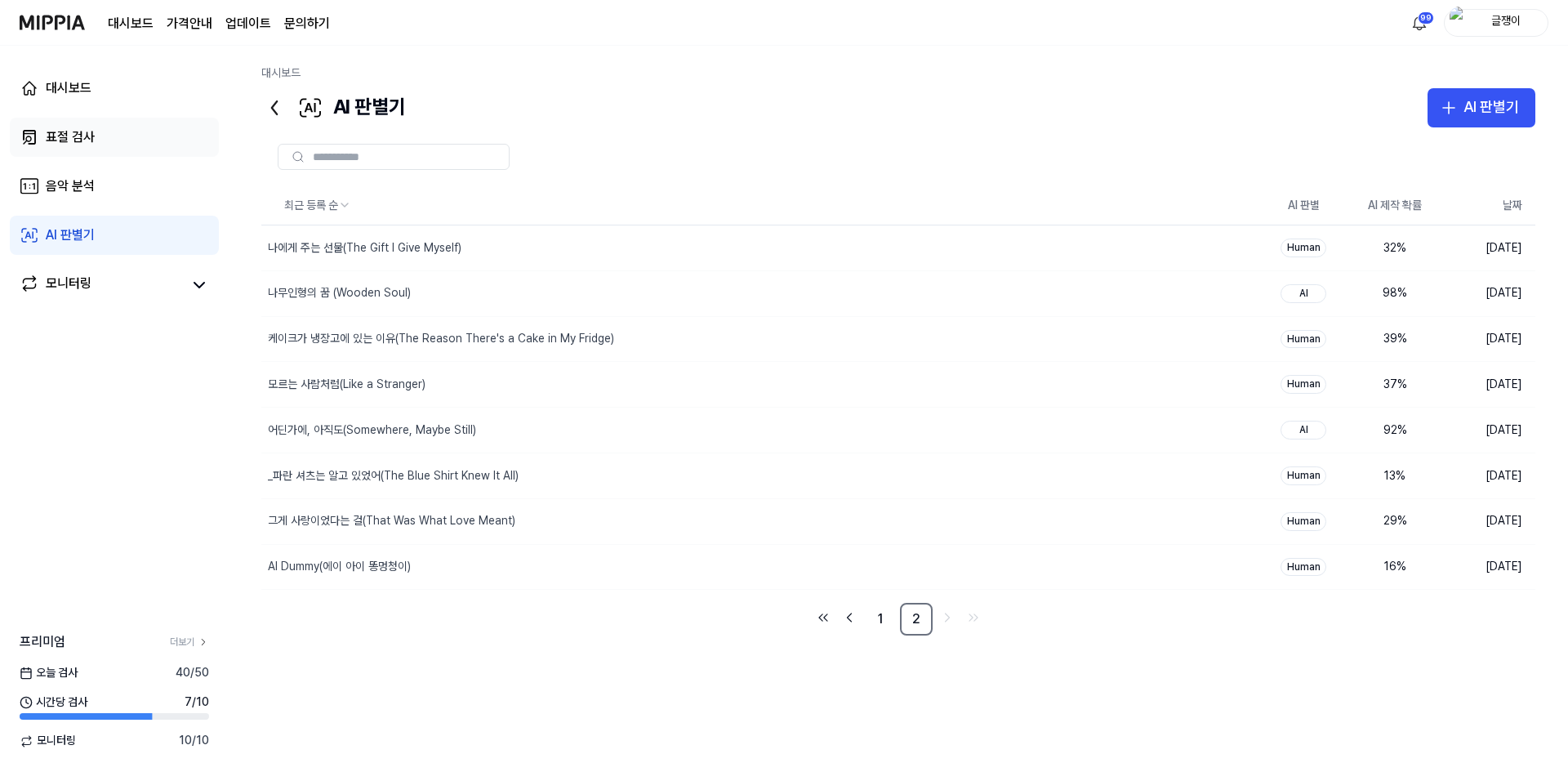
click at [83, 138] on div "표절 검사" at bounding box center [70, 137] width 49 height 20
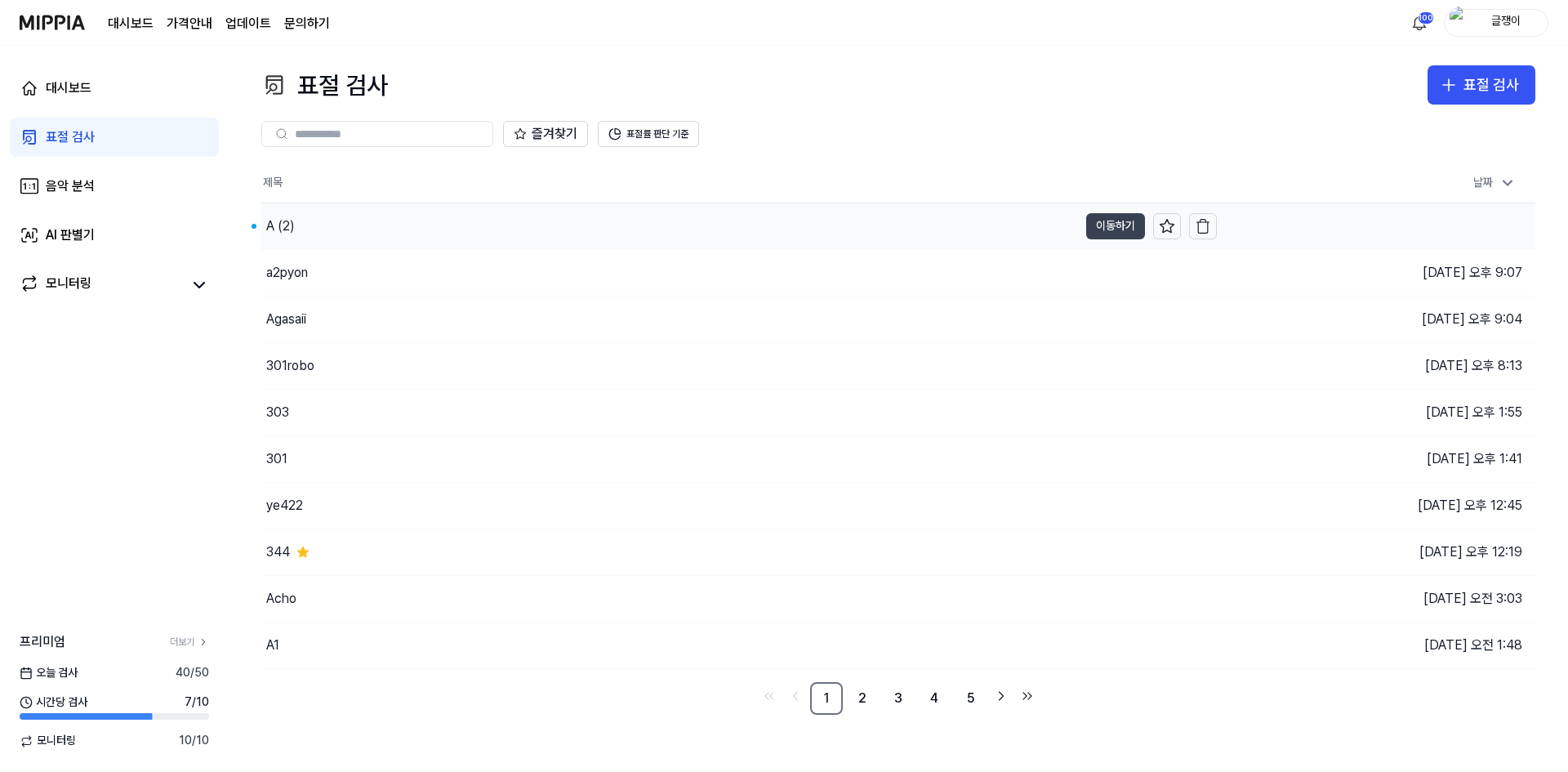
click at [1119, 223] on button "이동하기" at bounding box center [1115, 226] width 59 height 26
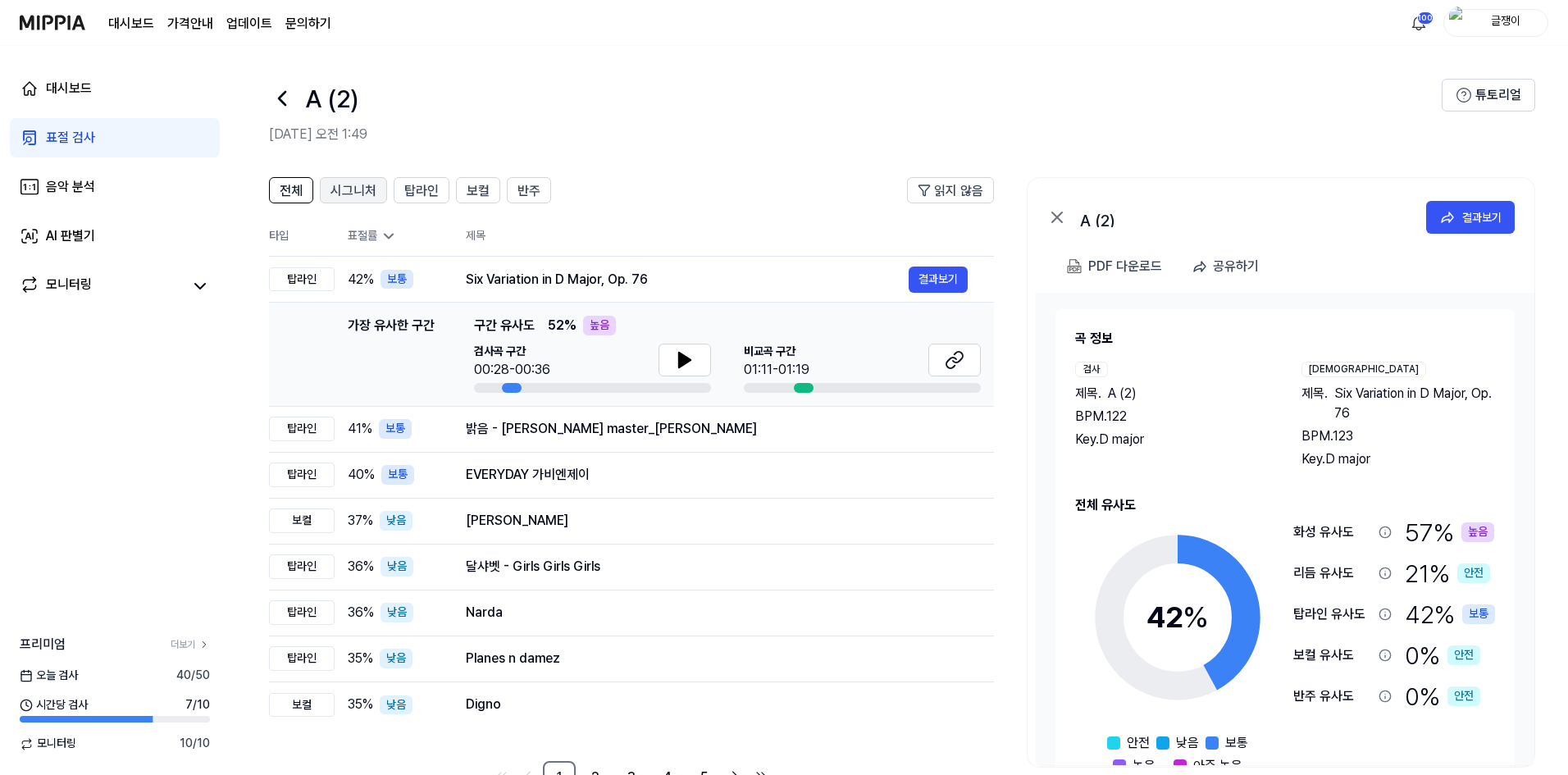
click at [344, 190] on span "시그니처" at bounding box center [353, 191] width 46 height 20
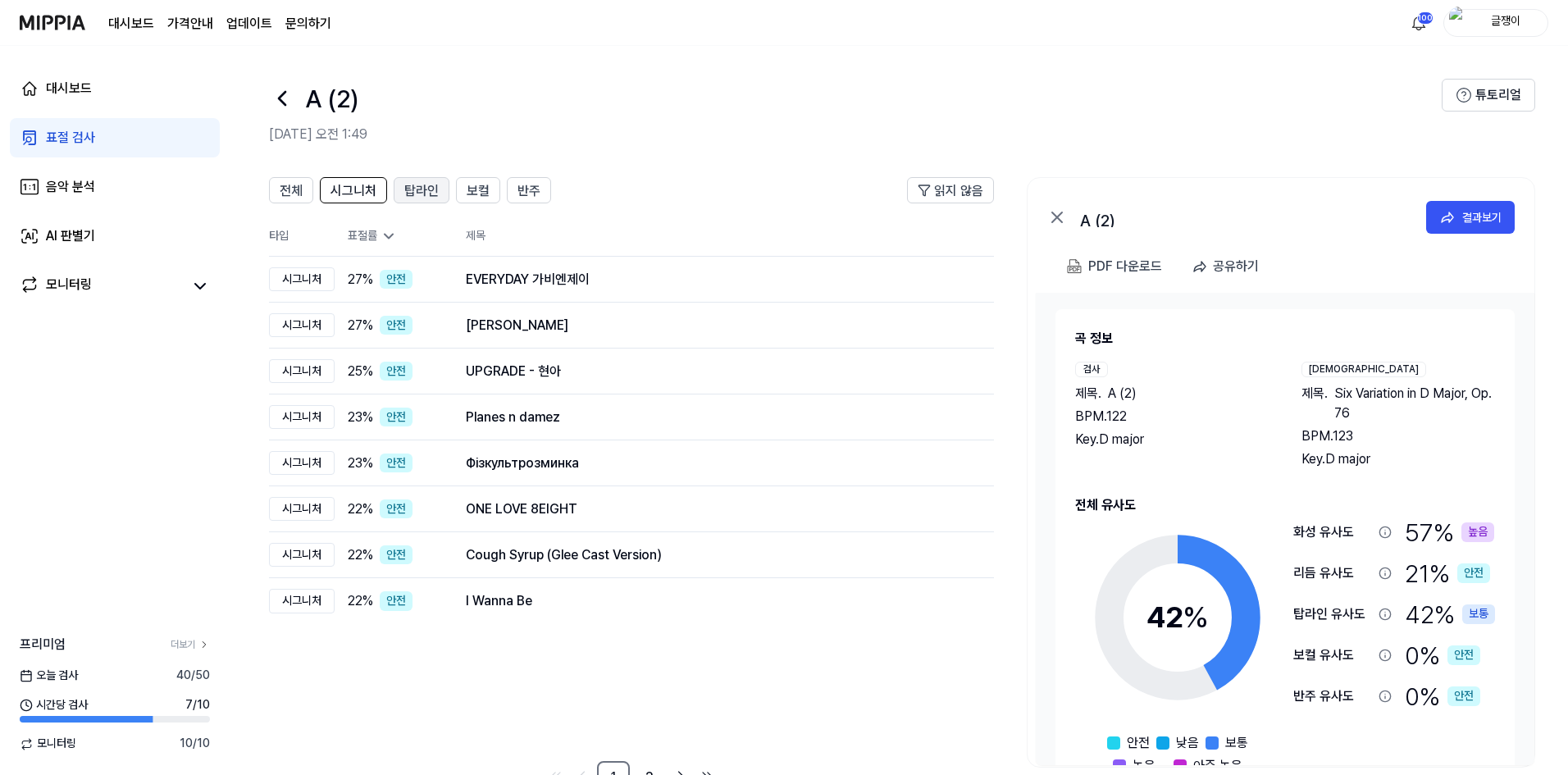
click at [420, 194] on span "탑라인" at bounding box center [421, 191] width 34 height 20
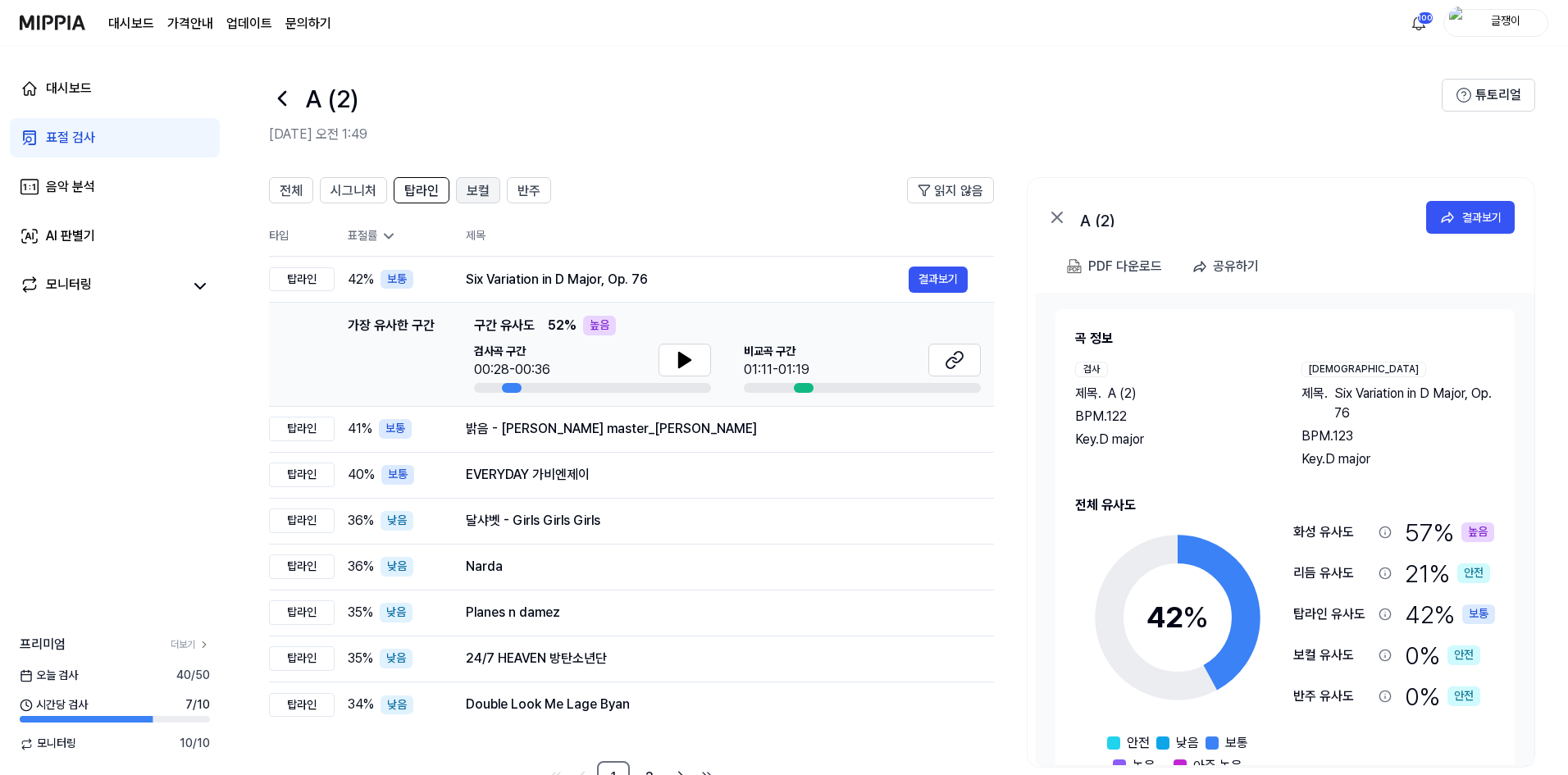
click at [481, 194] on span "보컬" at bounding box center [477, 191] width 23 height 20
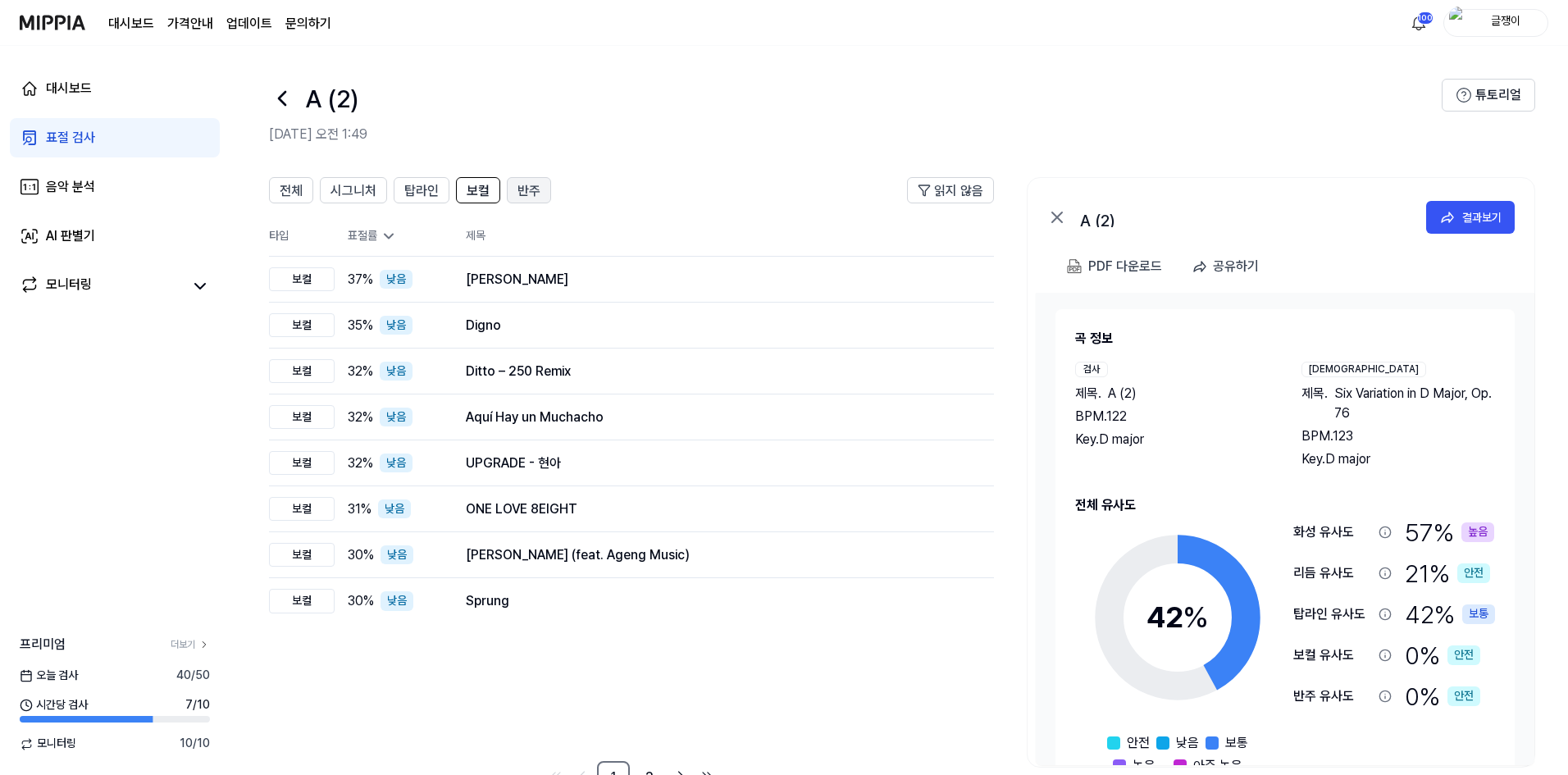
click at [531, 192] on span "반주" at bounding box center [528, 191] width 23 height 20
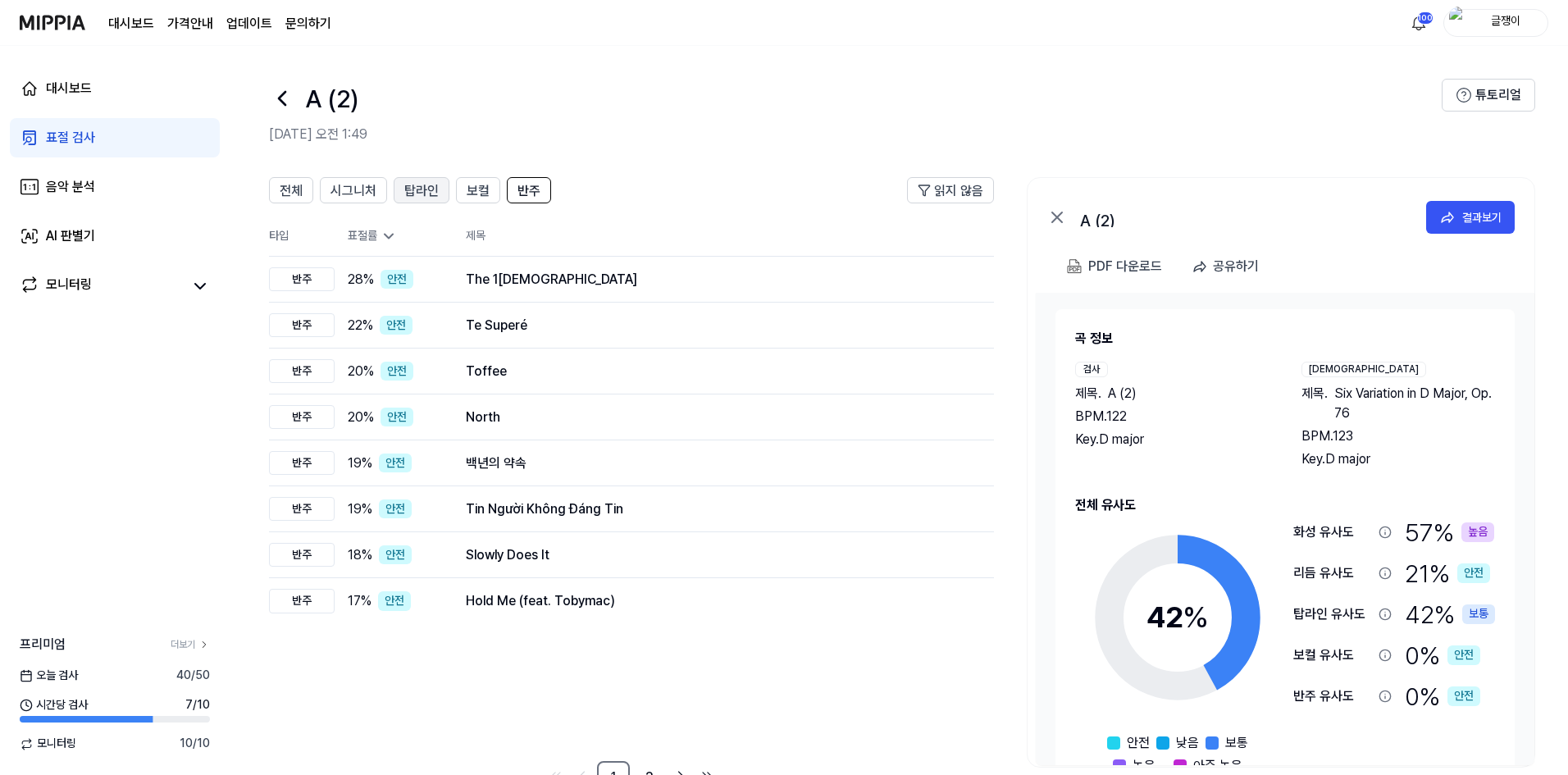
click at [422, 188] on span "탑라인" at bounding box center [421, 191] width 34 height 20
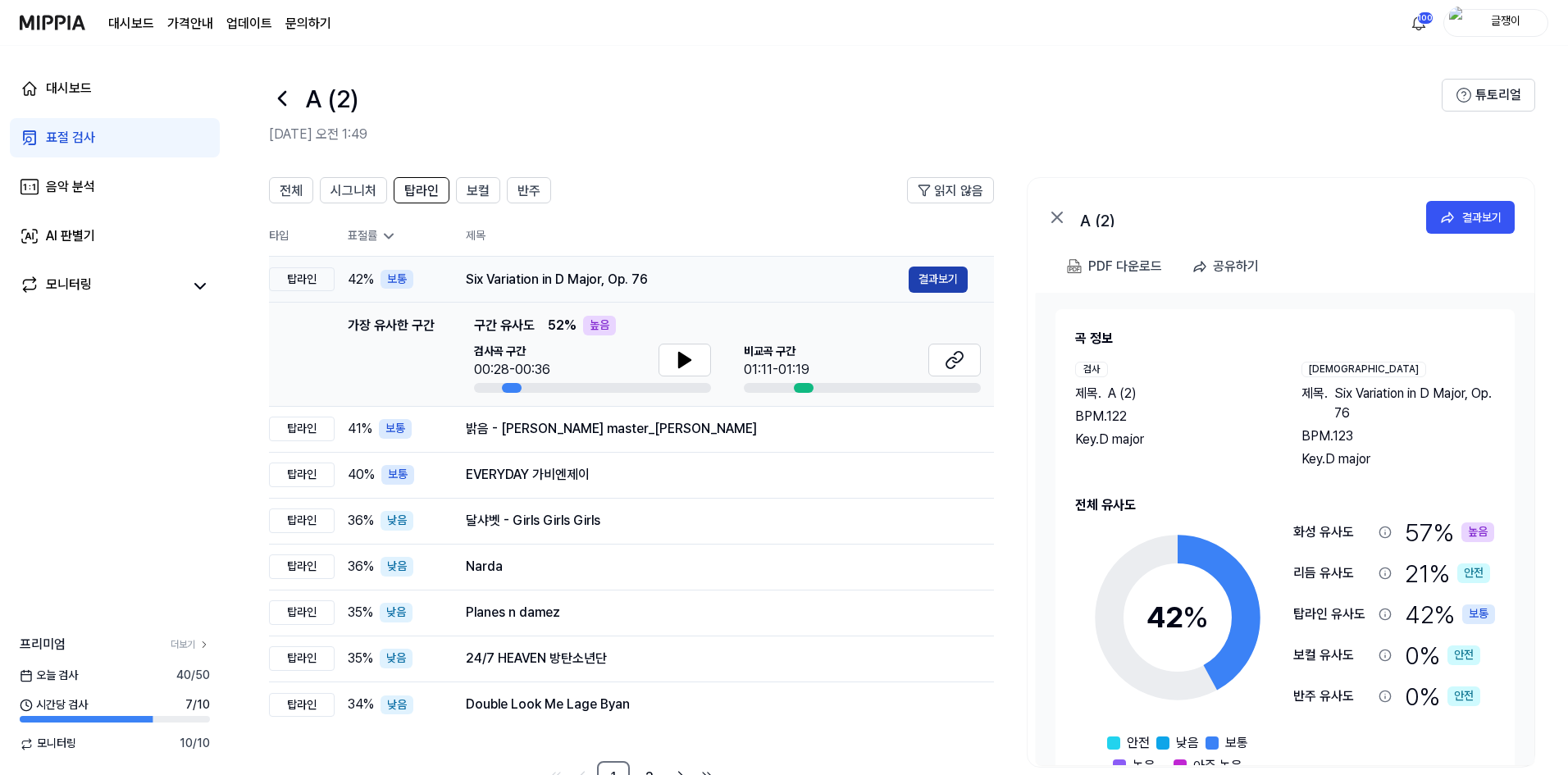
click at [965, 278] on button "결과보기" at bounding box center [938, 279] width 59 height 26
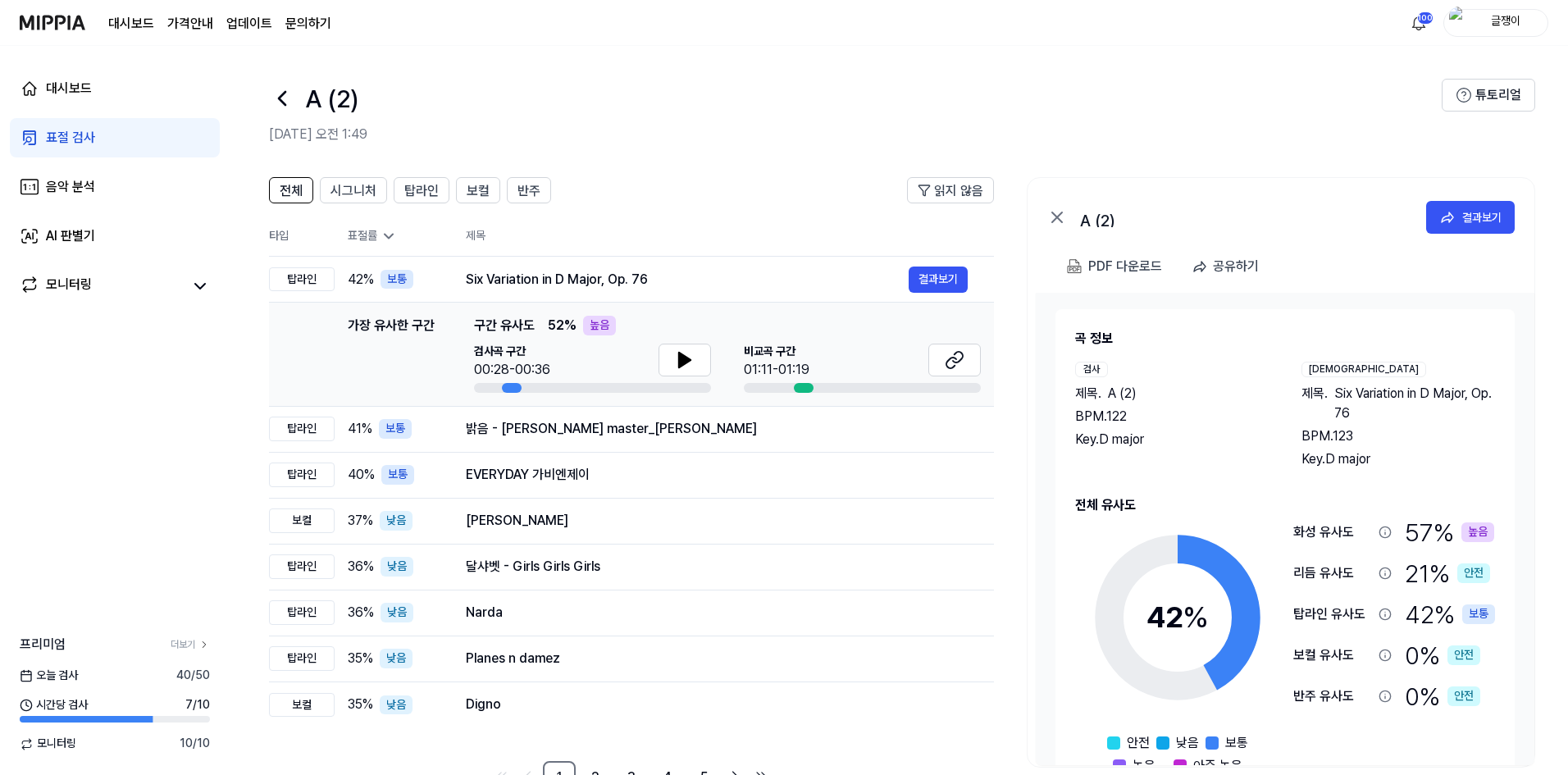
click at [56, 143] on div "표절 검사" at bounding box center [71, 137] width 49 height 20
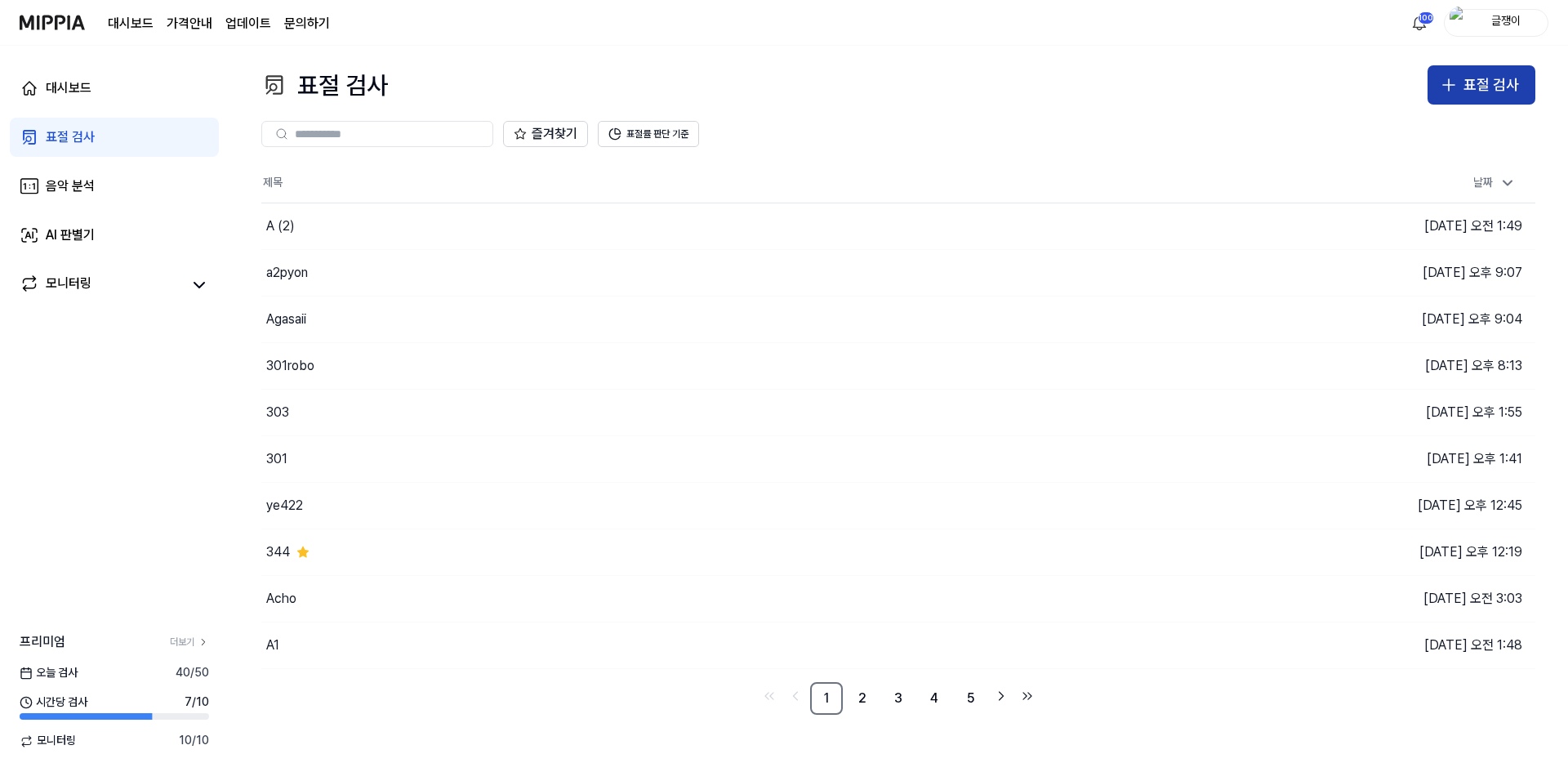
click at [1453, 98] on button "표절 검사" at bounding box center [1482, 86] width 108 height 40
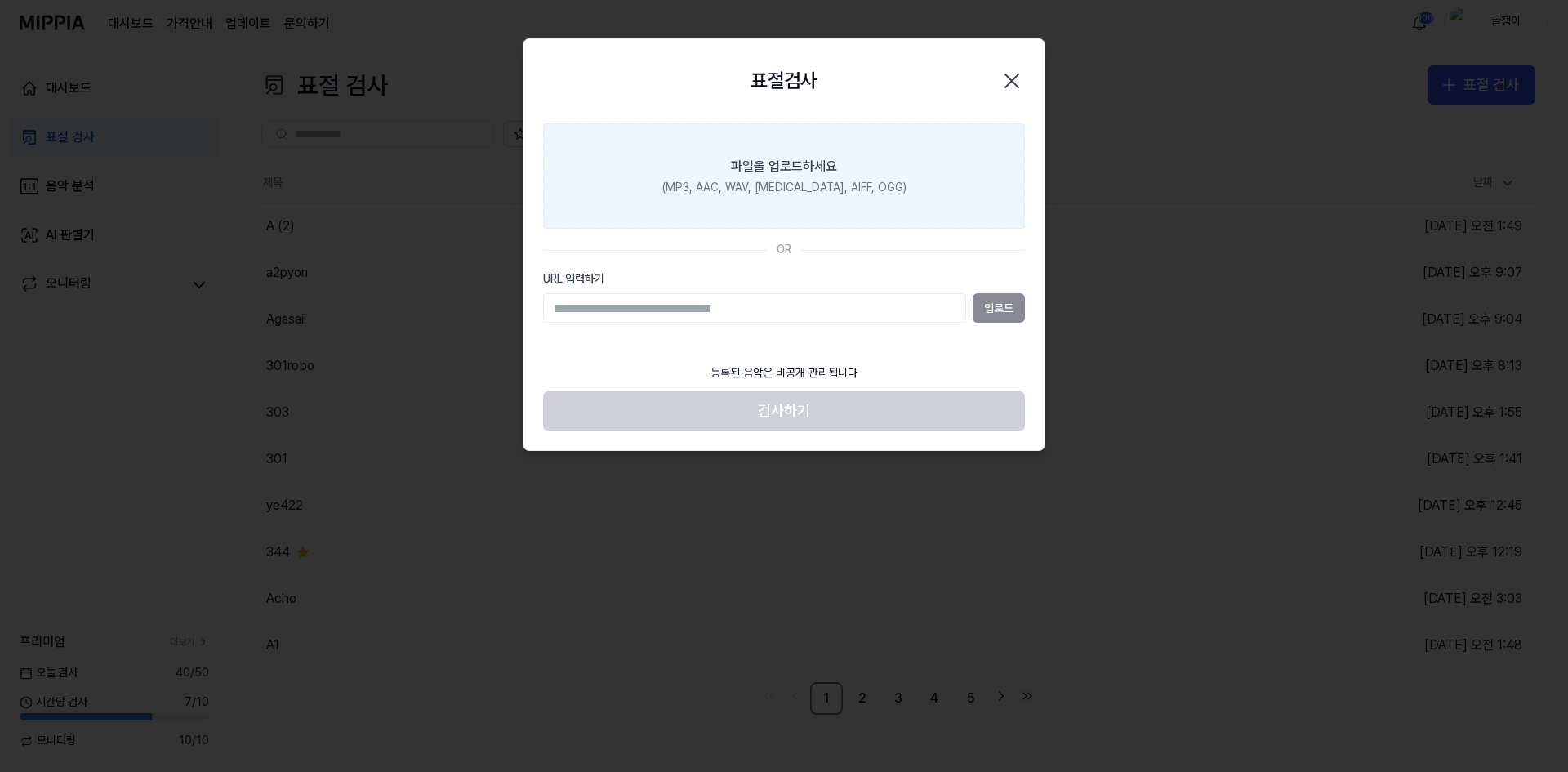
click at [791, 177] on label "파일을 업로드하세요 (MP3, AAC, WAV, [MEDICAL_DATA], AIFF, OGG)" at bounding box center [784, 177] width 482 height 106
click at [0, 0] on input "파일을 업로드하세요 (MP3, AAC, WAV, [MEDICAL_DATA], AIFF, OGG)" at bounding box center [0, 0] width 0 height 0
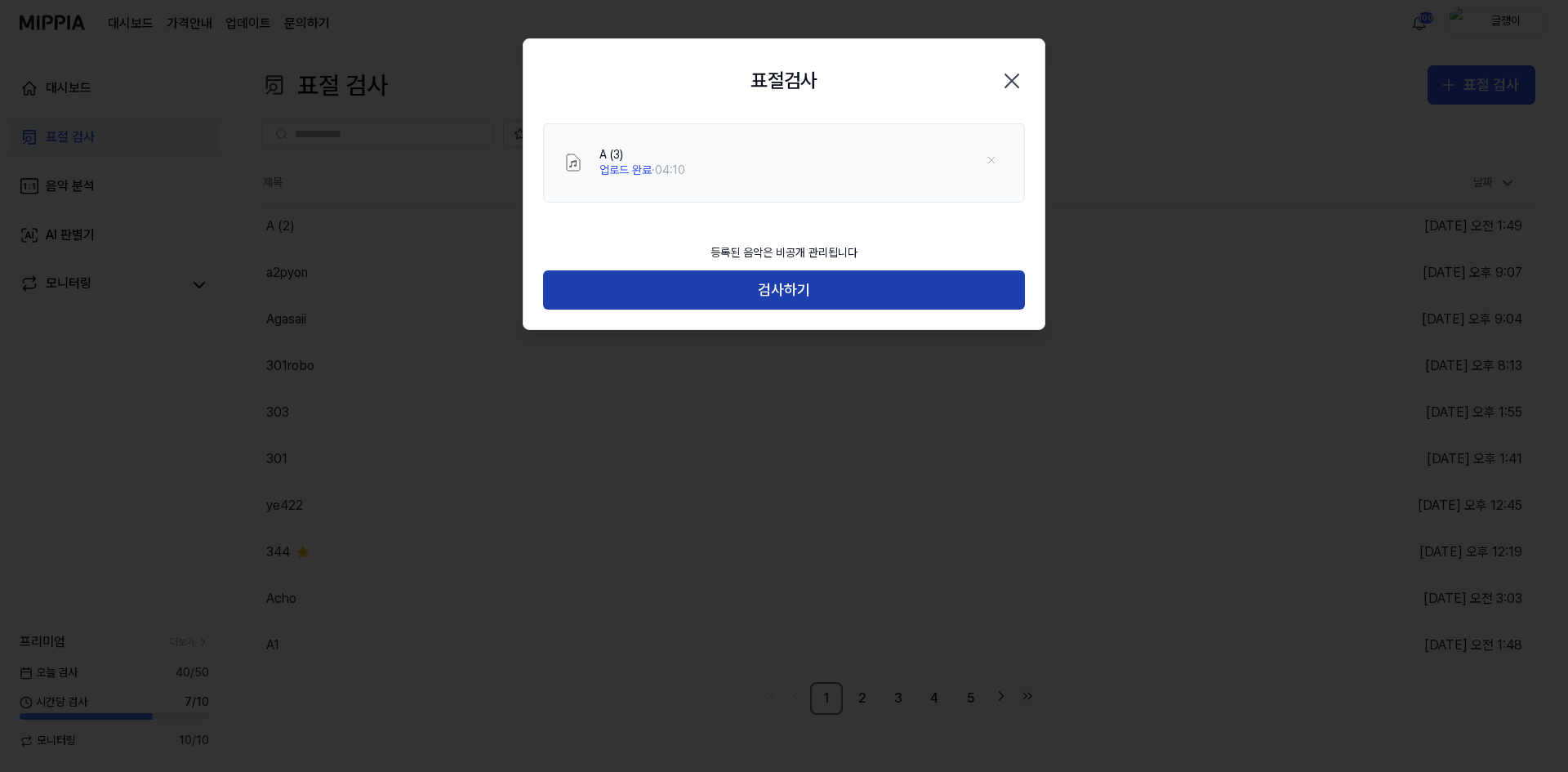
click at [801, 280] on button "검사하기" at bounding box center [784, 290] width 482 height 40
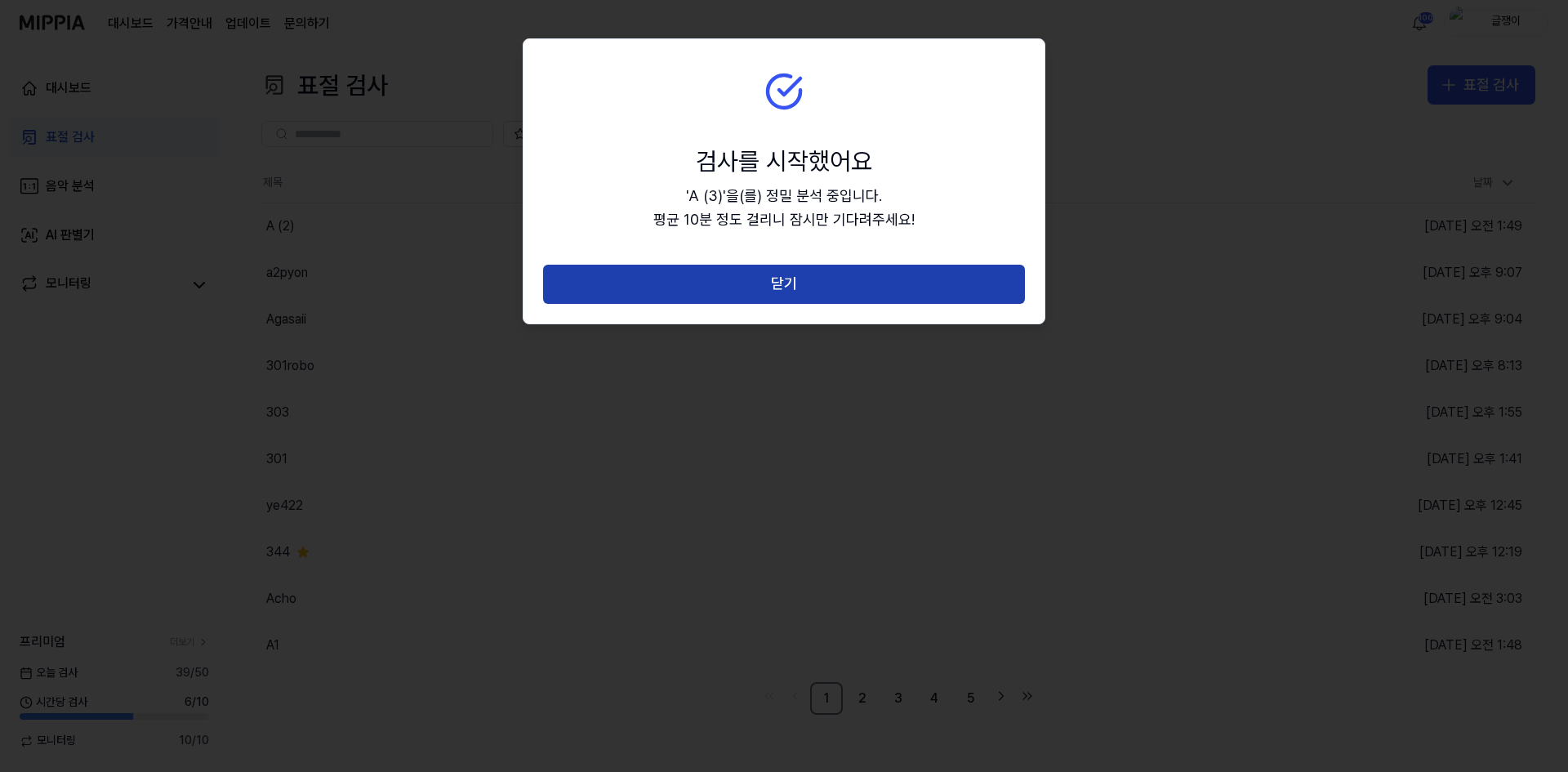
click at [773, 287] on button "닫기" at bounding box center [784, 285] width 482 height 40
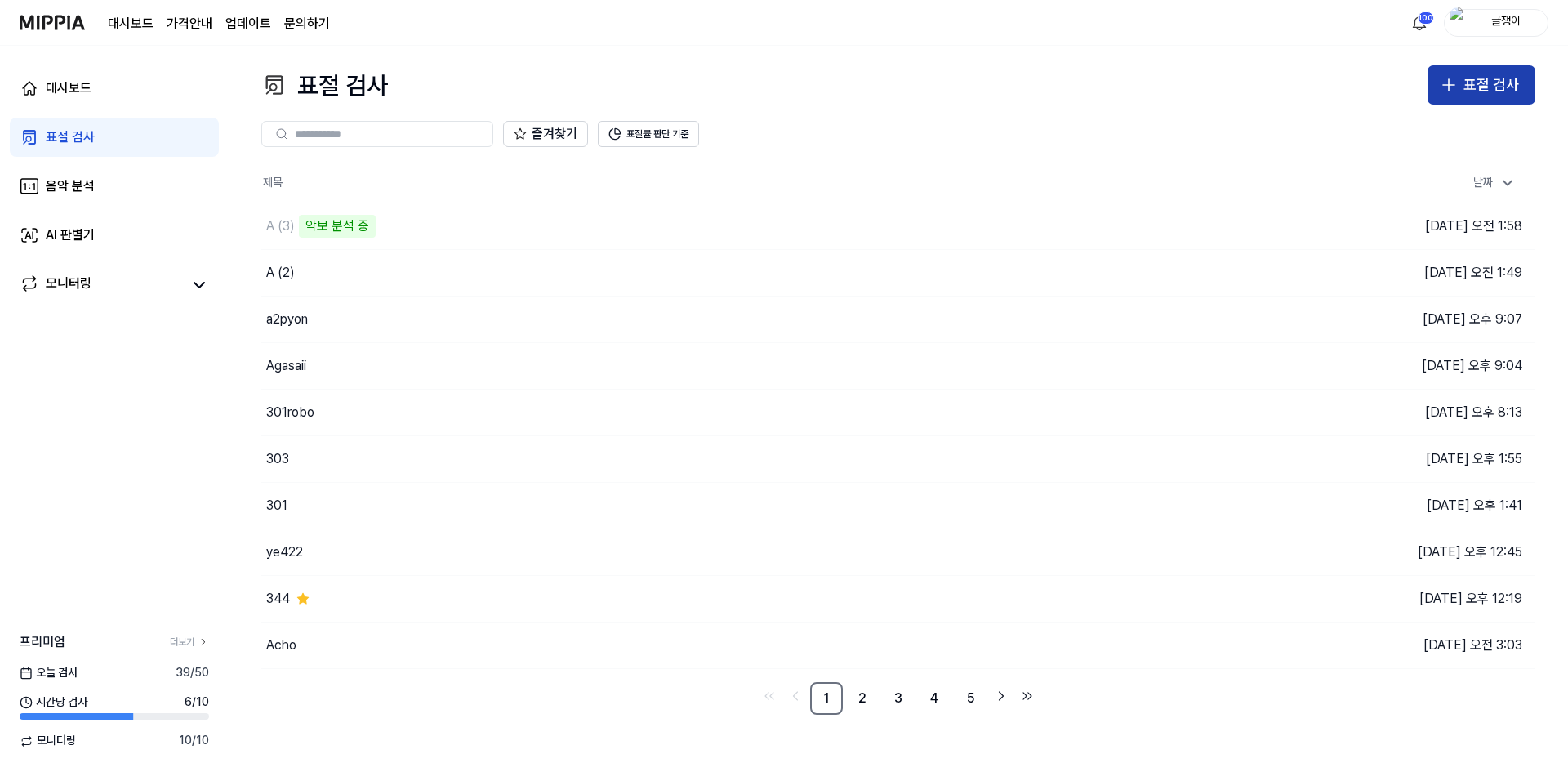
click at [1465, 82] on div "표절 검사" at bounding box center [1491, 86] width 56 height 23
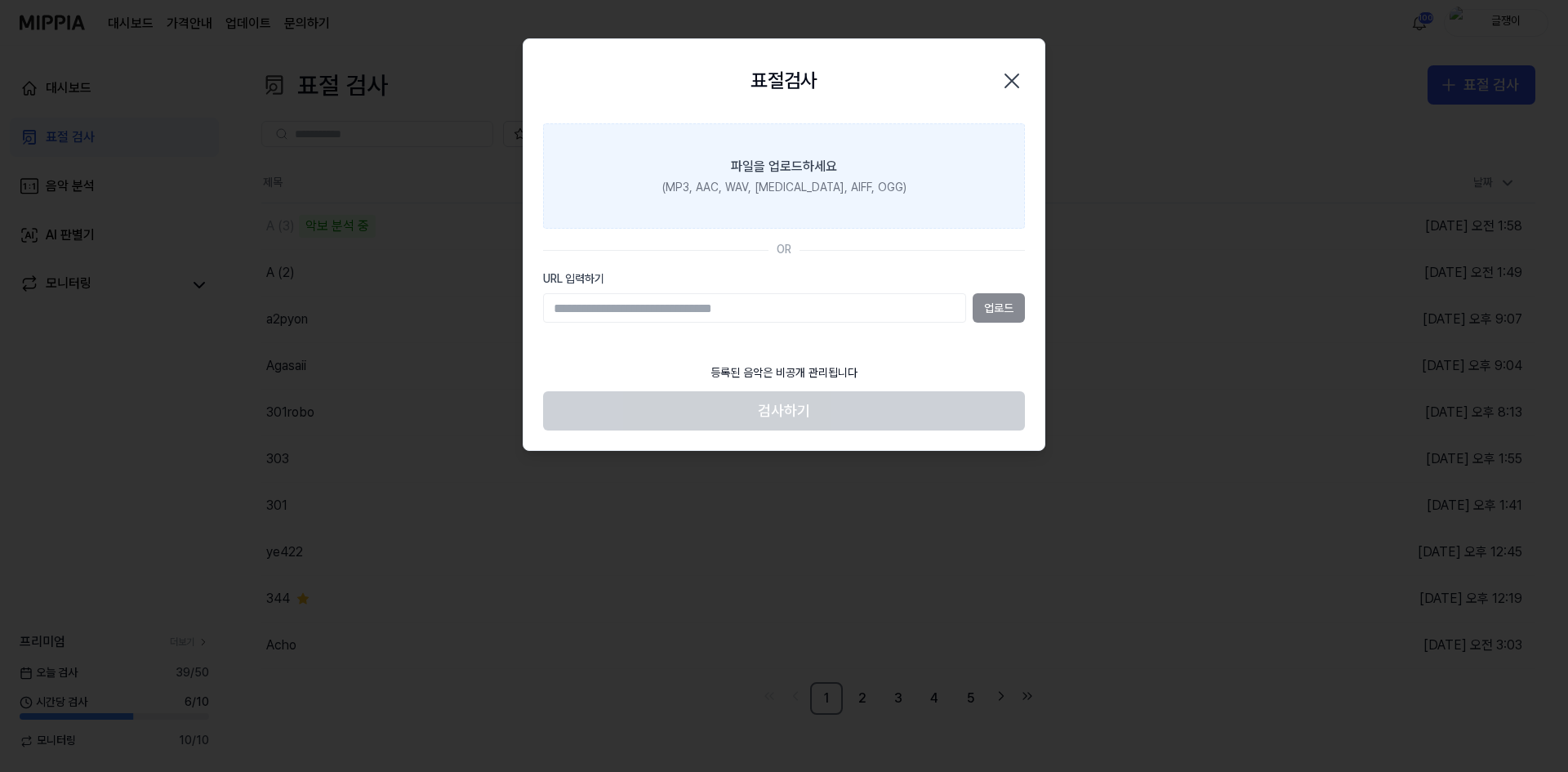
click at [802, 178] on label "파일을 업로드하세요 (MP3, AAC, WAV, [MEDICAL_DATA], AIFF, OGG)" at bounding box center [784, 177] width 482 height 106
click at [0, 0] on input "파일을 업로드하세요 (MP3, AAC, WAV, [MEDICAL_DATA], AIFF, OGG)" at bounding box center [0, 0] width 0 height 0
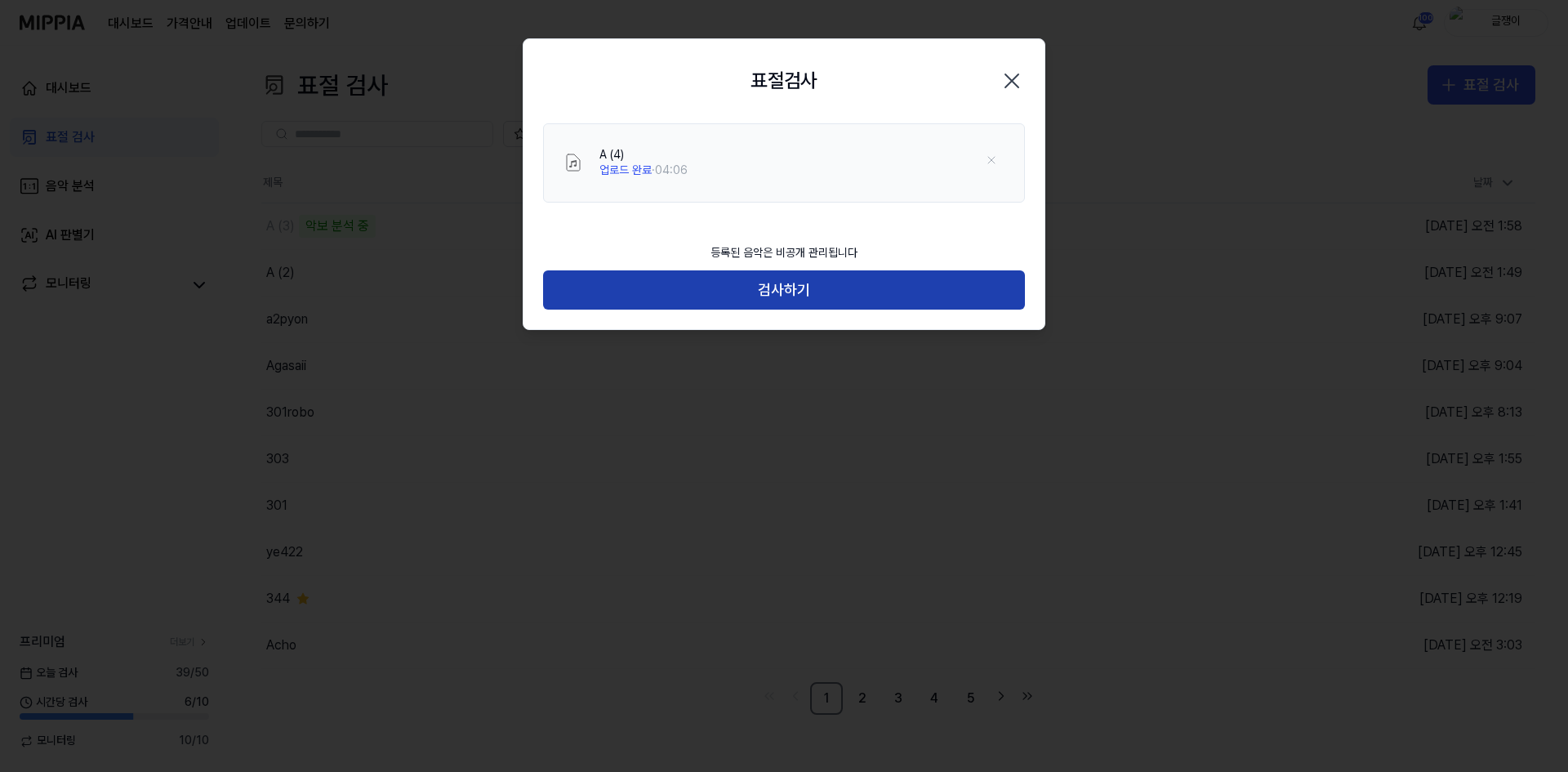
click at [786, 289] on button "검사하기" at bounding box center [784, 290] width 482 height 40
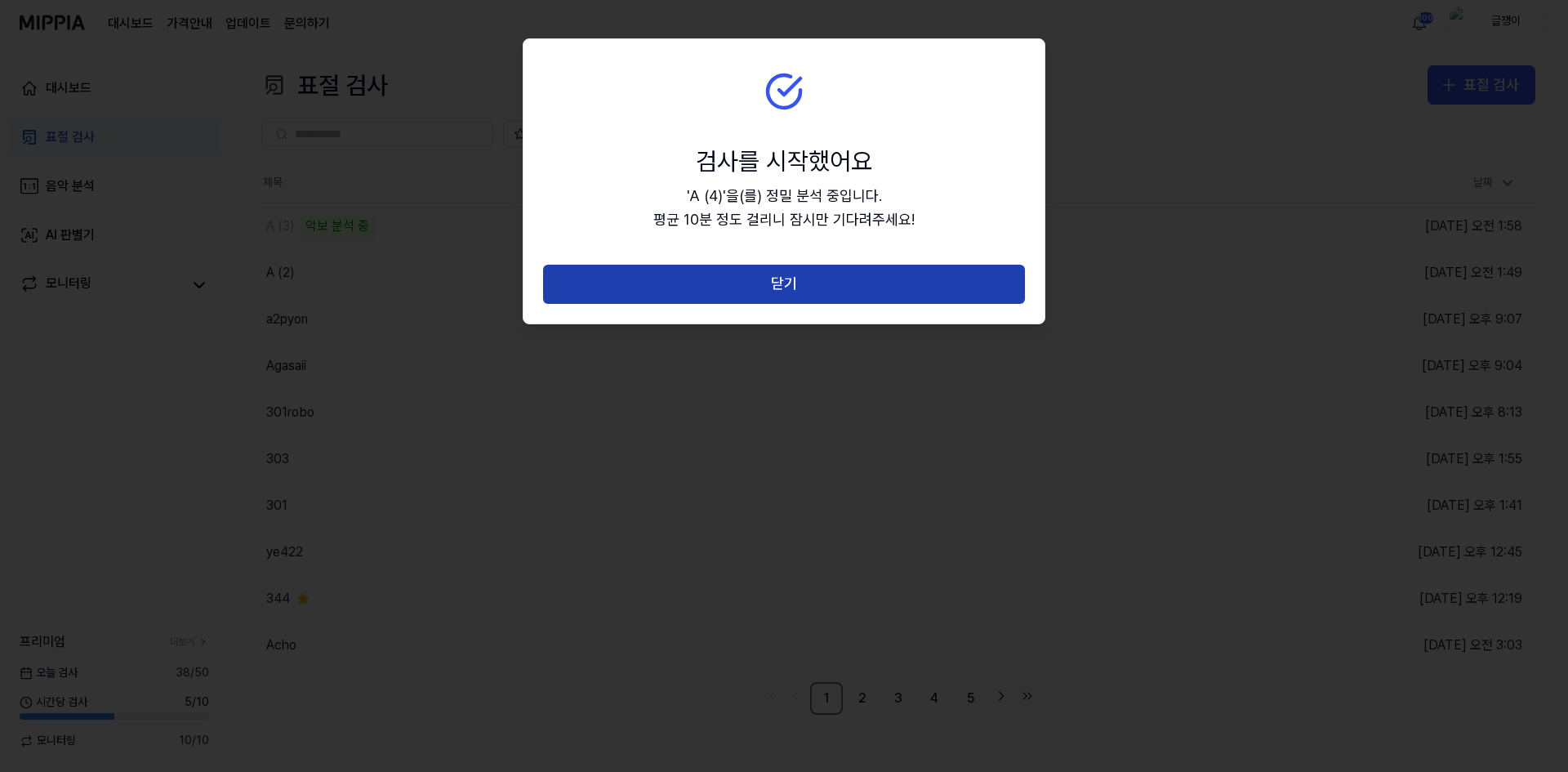
click at [791, 286] on button "닫기" at bounding box center [784, 285] width 482 height 40
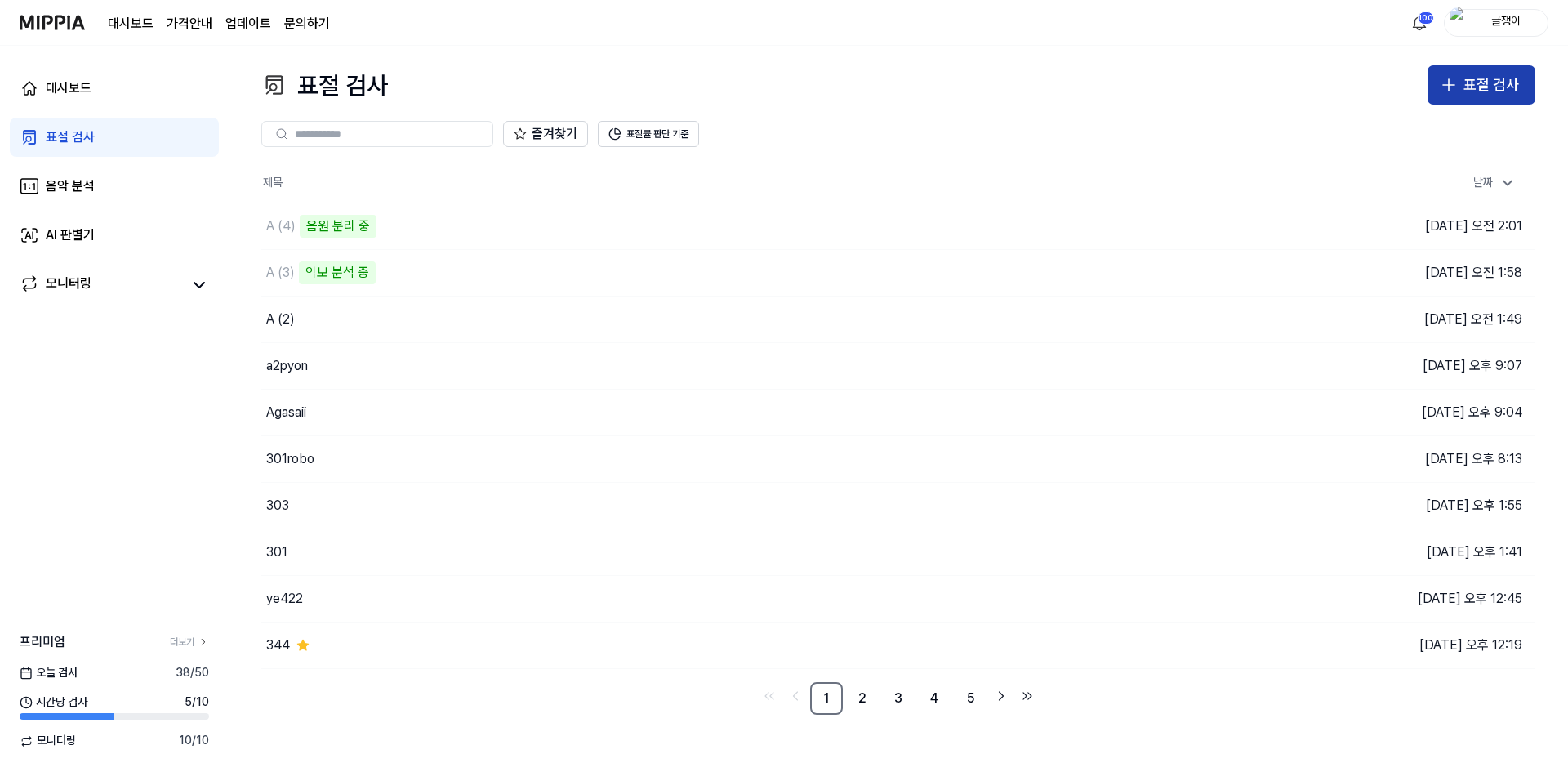
click at [1438, 81] on button "표절 검사" at bounding box center [1482, 86] width 108 height 40
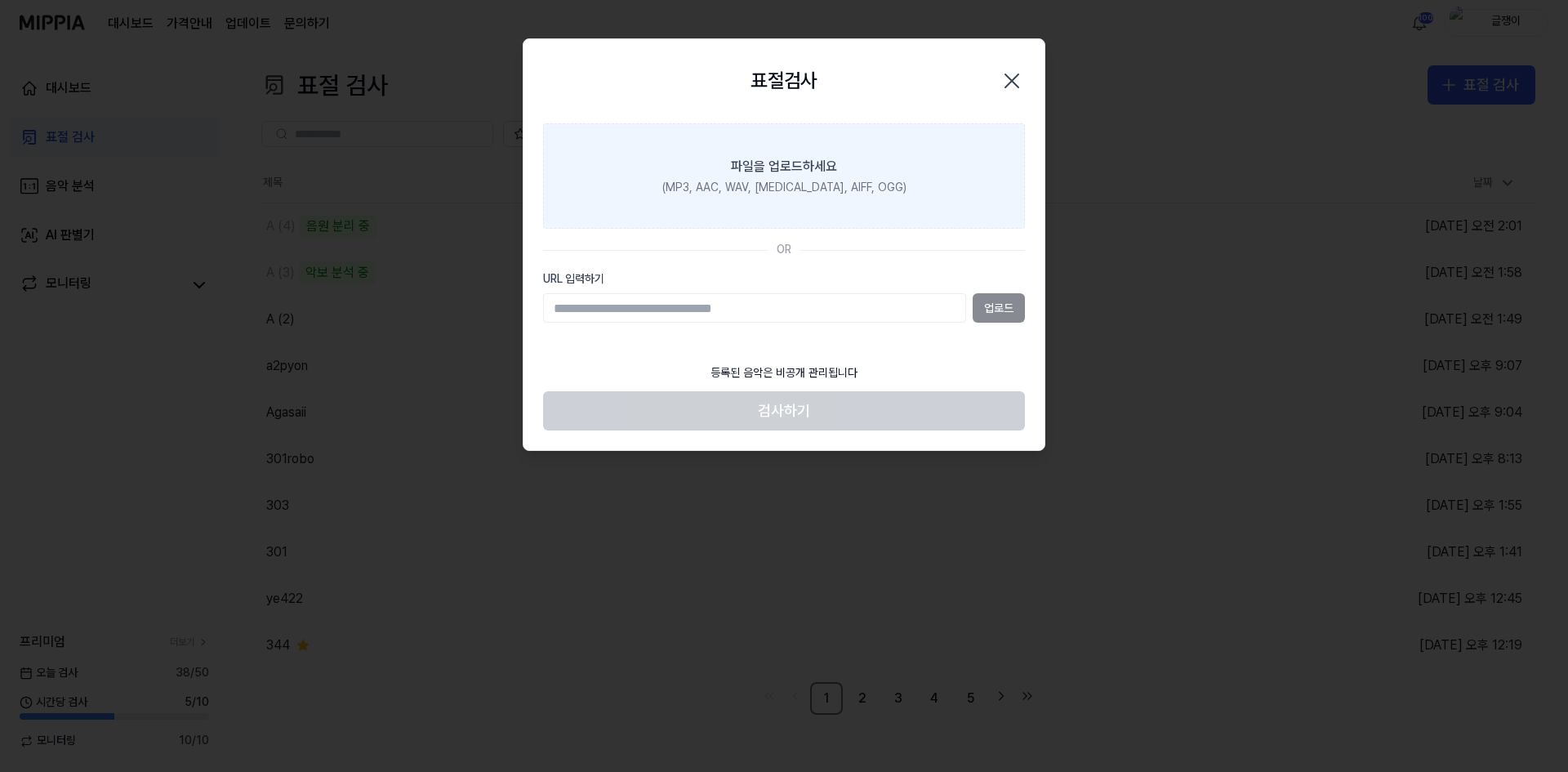
click at [803, 167] on div "파일을 업로드하세요" at bounding box center [784, 167] width 106 height 20
click at [0, 0] on input "파일을 업로드하세요 (MP3, AAC, WAV, [MEDICAL_DATA], AIFF, OGG)" at bounding box center [0, 0] width 0 height 0
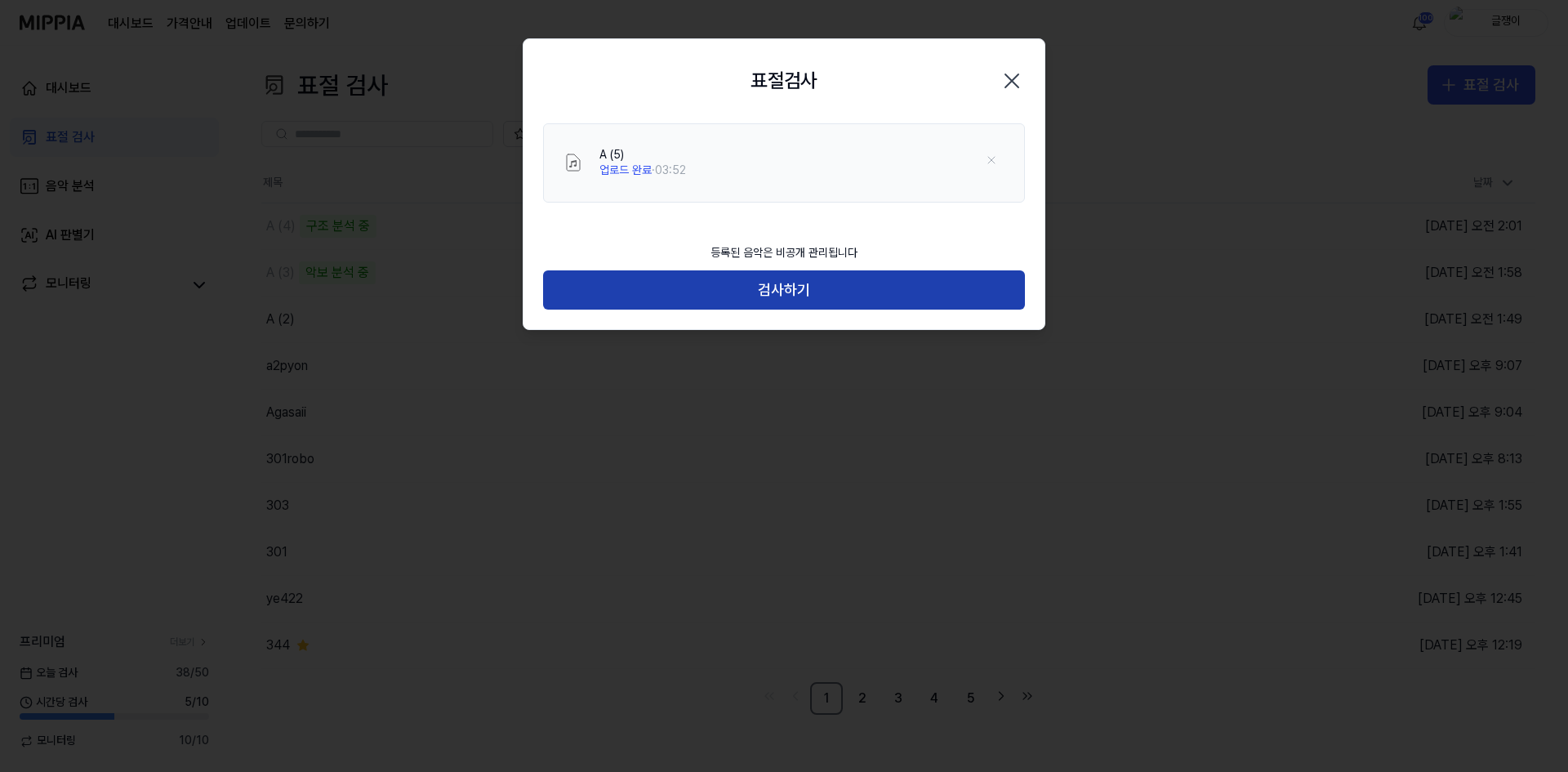
click at [785, 293] on button "검사하기" at bounding box center [784, 290] width 482 height 40
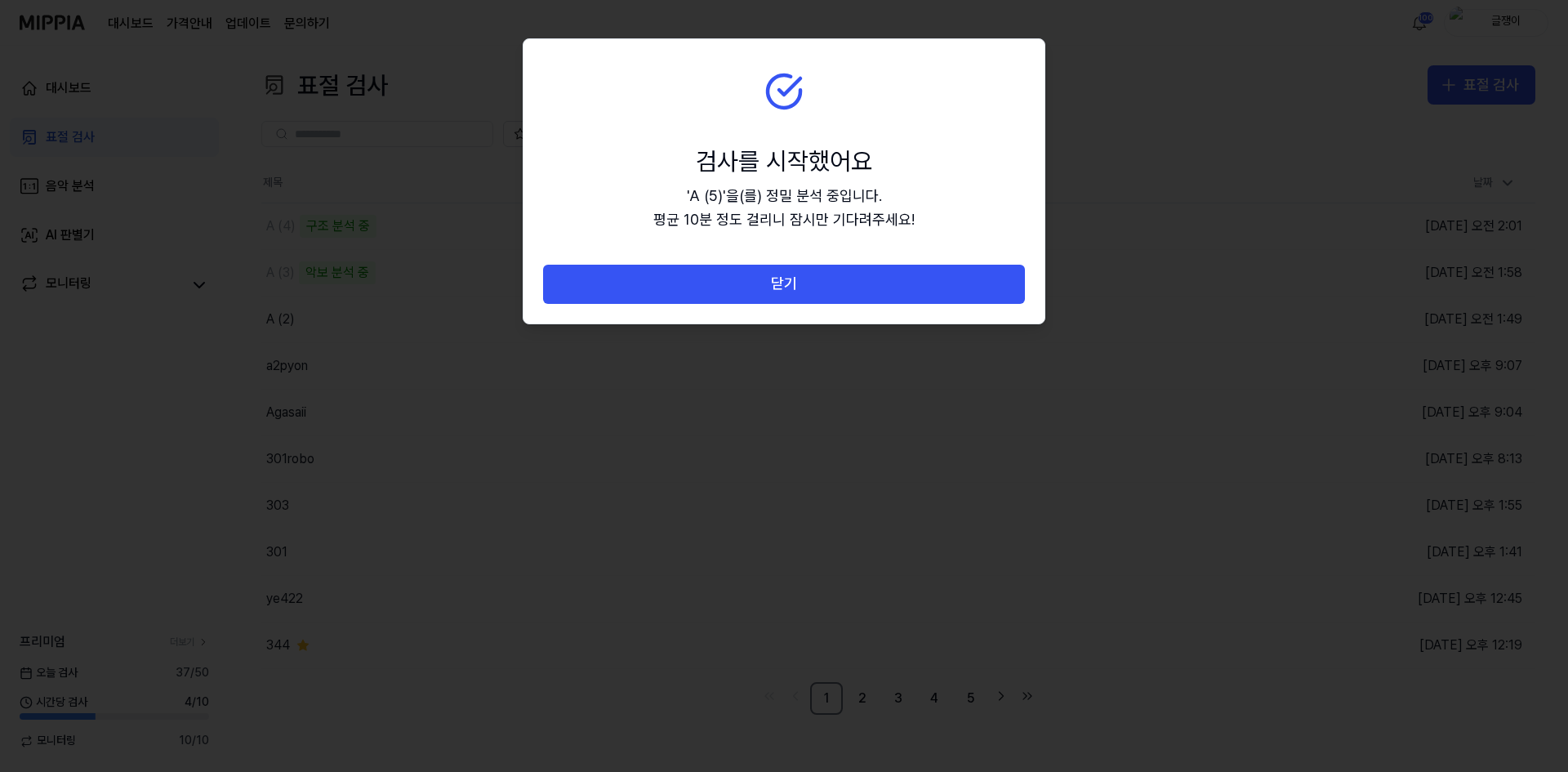
click at [786, 293] on button "닫기" at bounding box center [784, 285] width 482 height 40
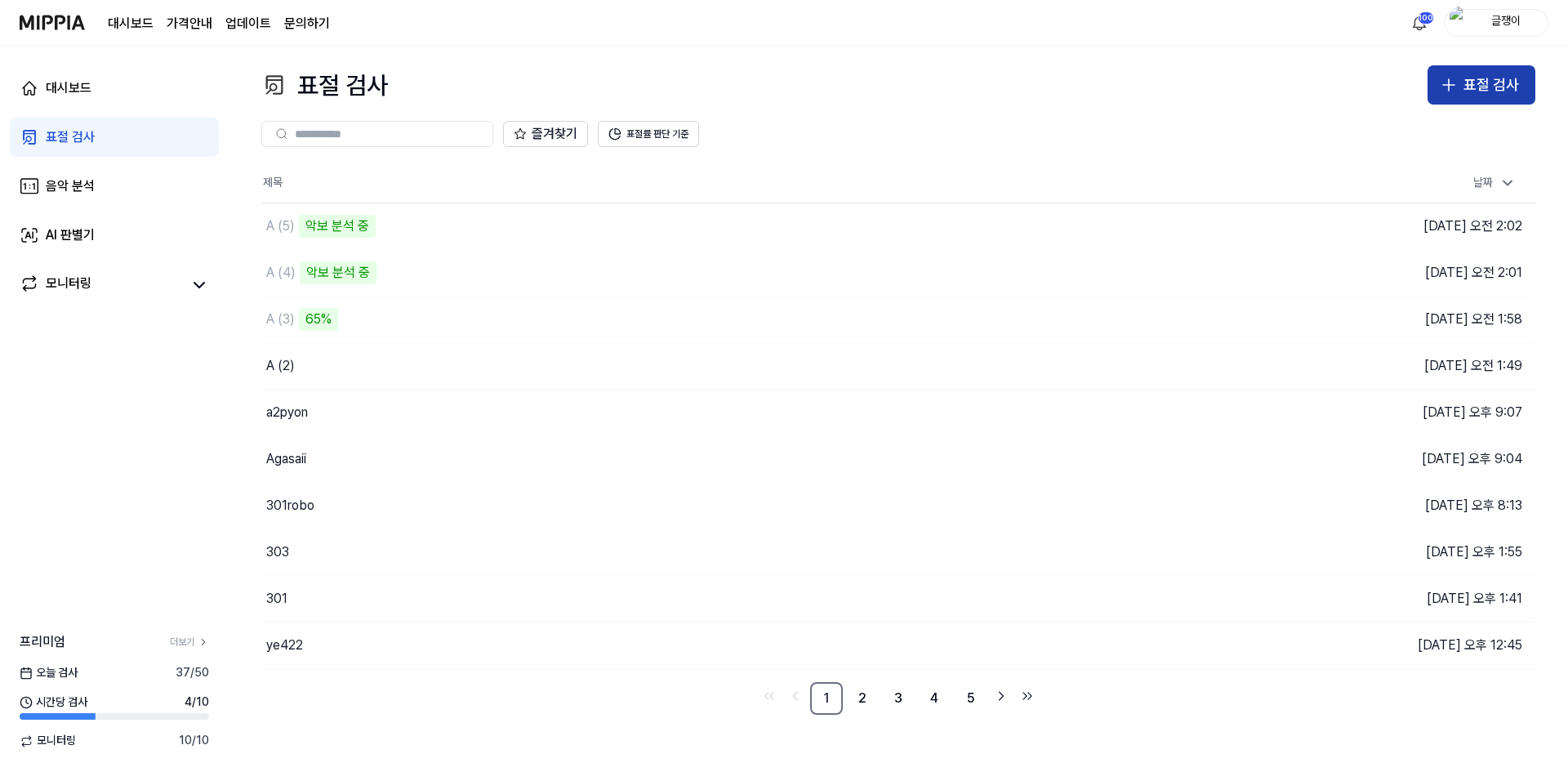
click at [1455, 86] on icon "button" at bounding box center [1449, 85] width 20 height 20
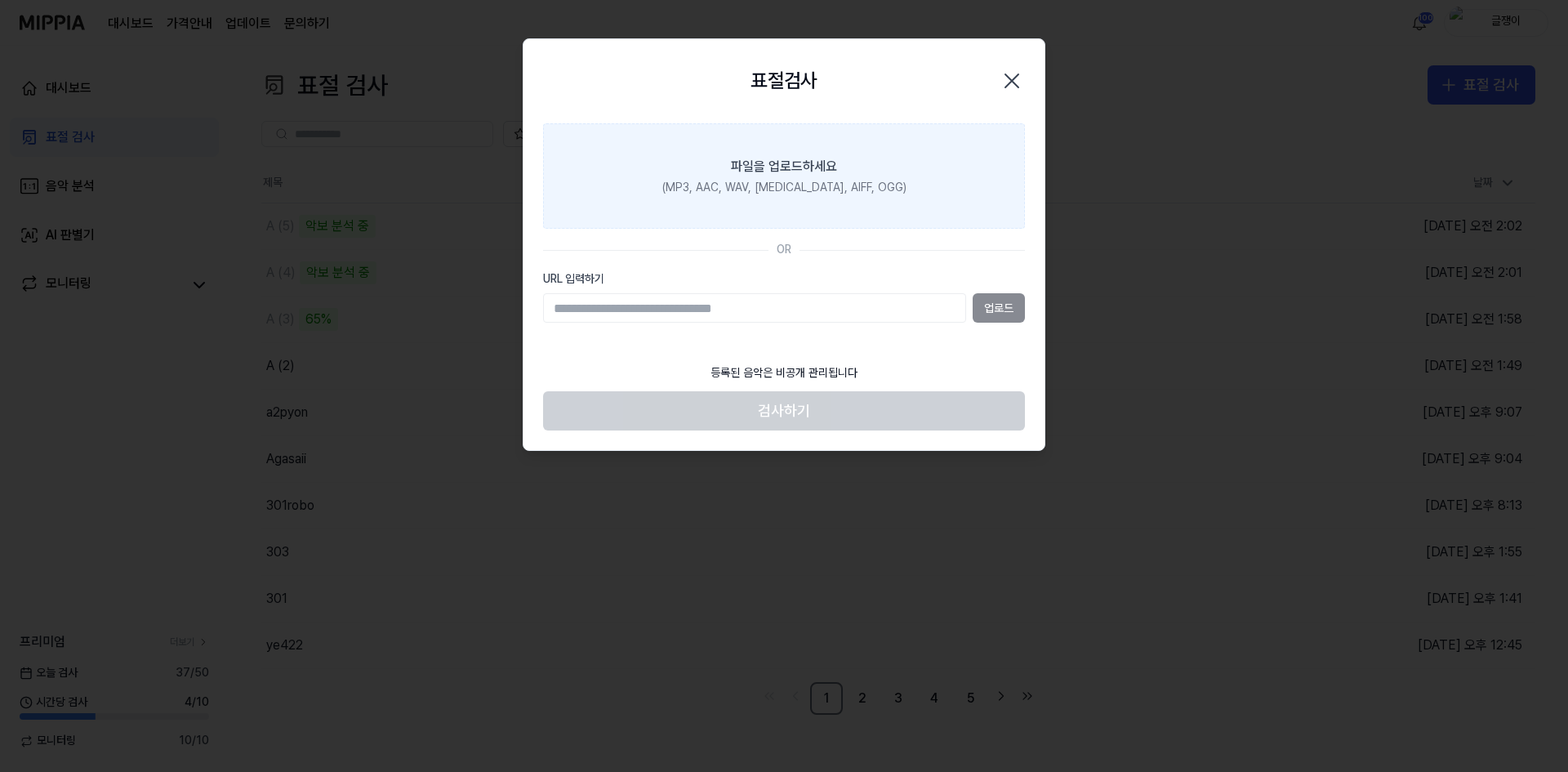
click at [735, 195] on div "(MP3, AAC, WAV, [MEDICAL_DATA], AIFF, OGG)" at bounding box center [784, 187] width 244 height 16
click at [0, 0] on input "파일을 업로드하세요 (MP3, AAC, WAV, [MEDICAL_DATA], AIFF, OGG)" at bounding box center [0, 0] width 0 height 0
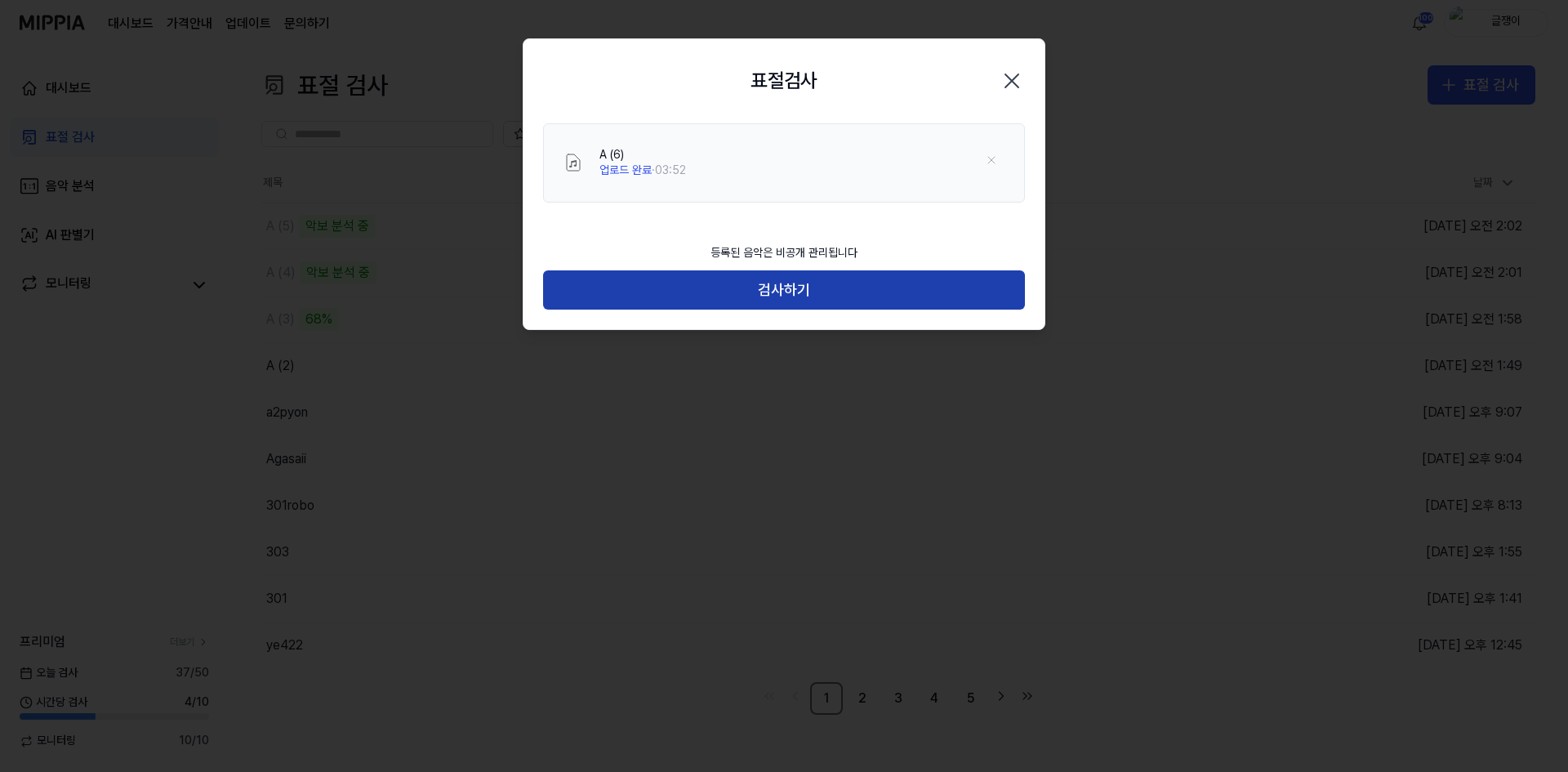
click at [788, 295] on button "검사하기" at bounding box center [784, 290] width 482 height 40
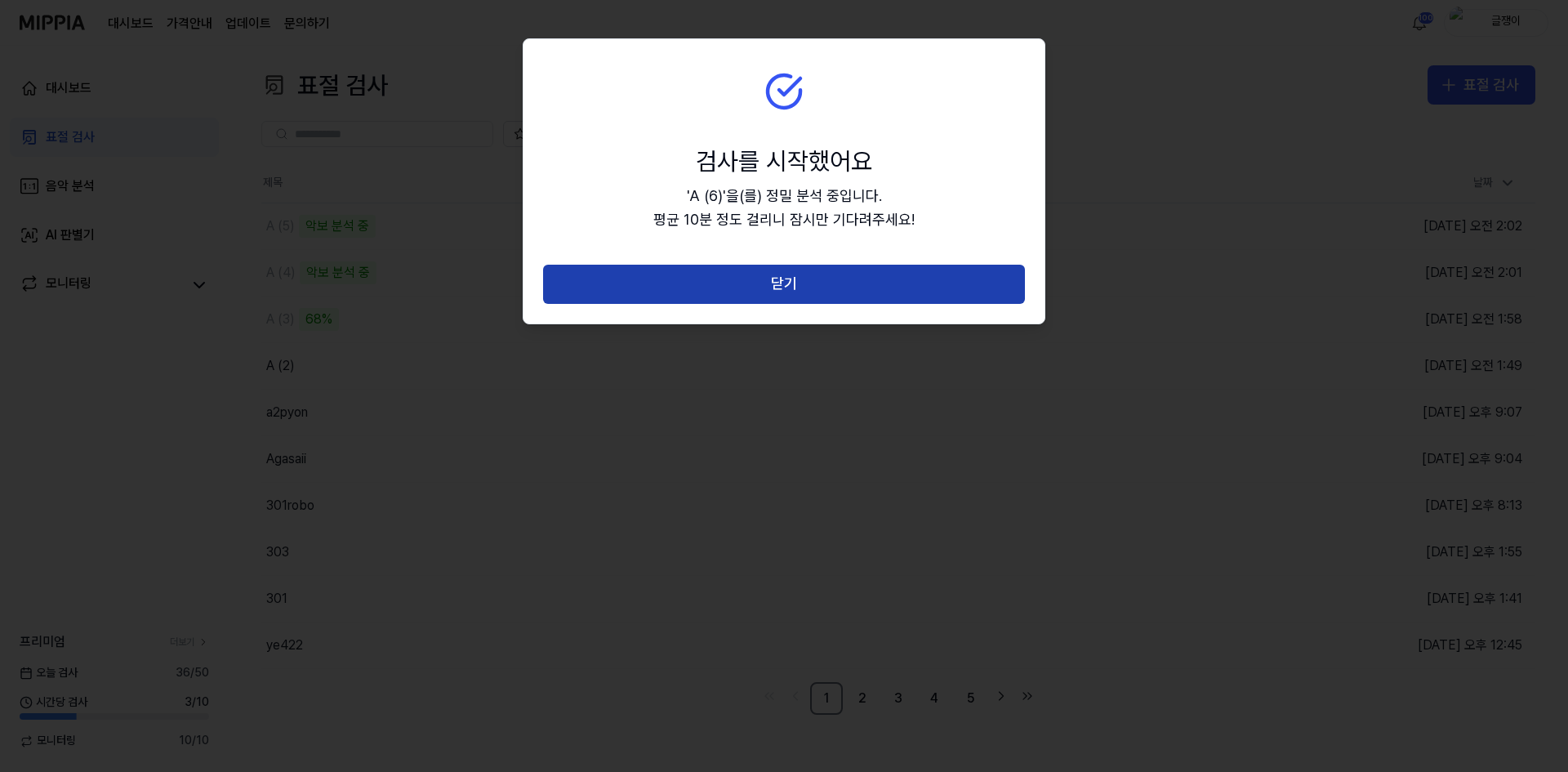
click at [793, 288] on button "닫기" at bounding box center [784, 285] width 482 height 40
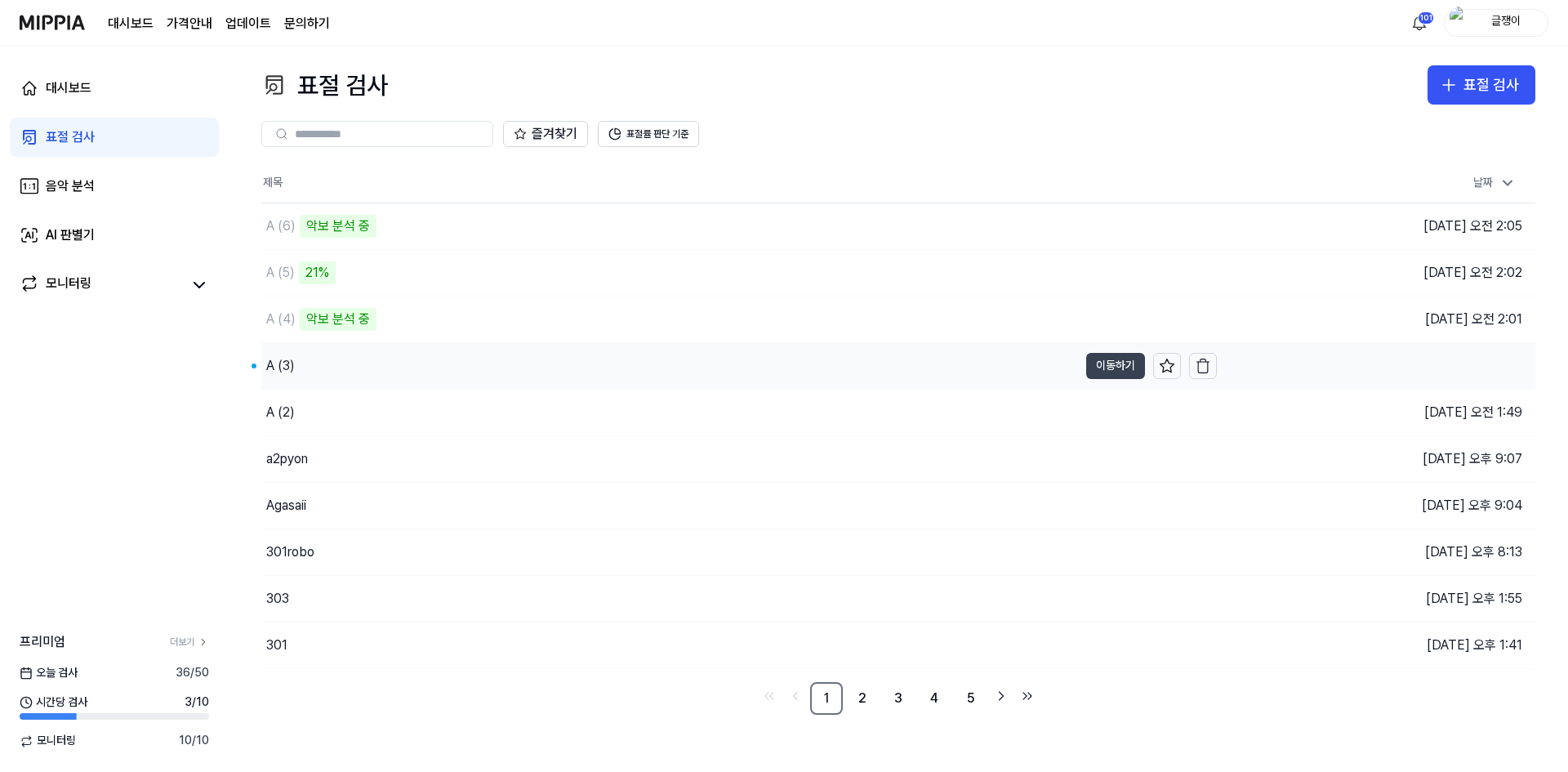
click at [1102, 368] on button "이동하기" at bounding box center [1115, 366] width 59 height 26
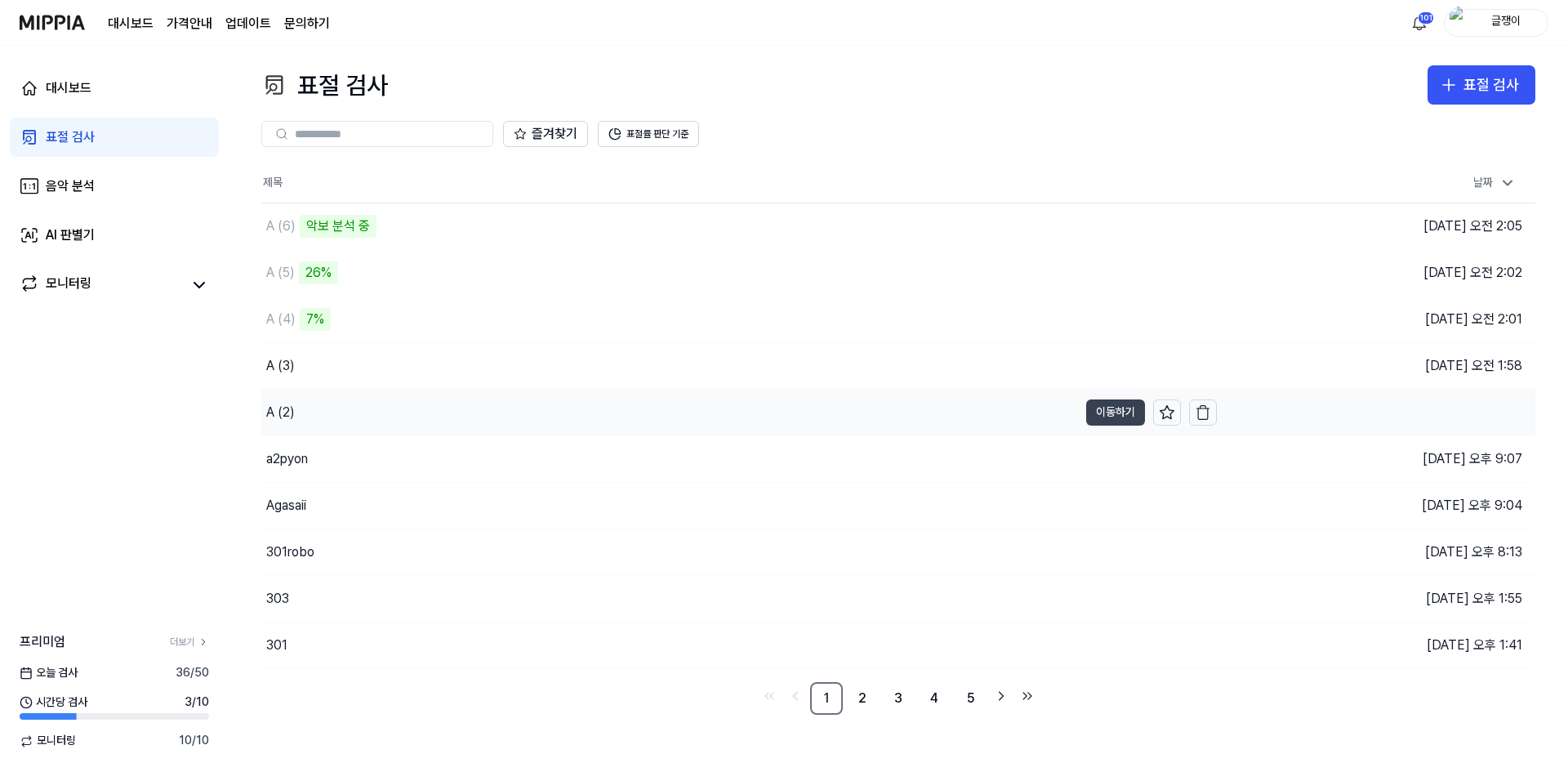
click at [1102, 412] on button "이동하기" at bounding box center [1115, 412] width 59 height 26
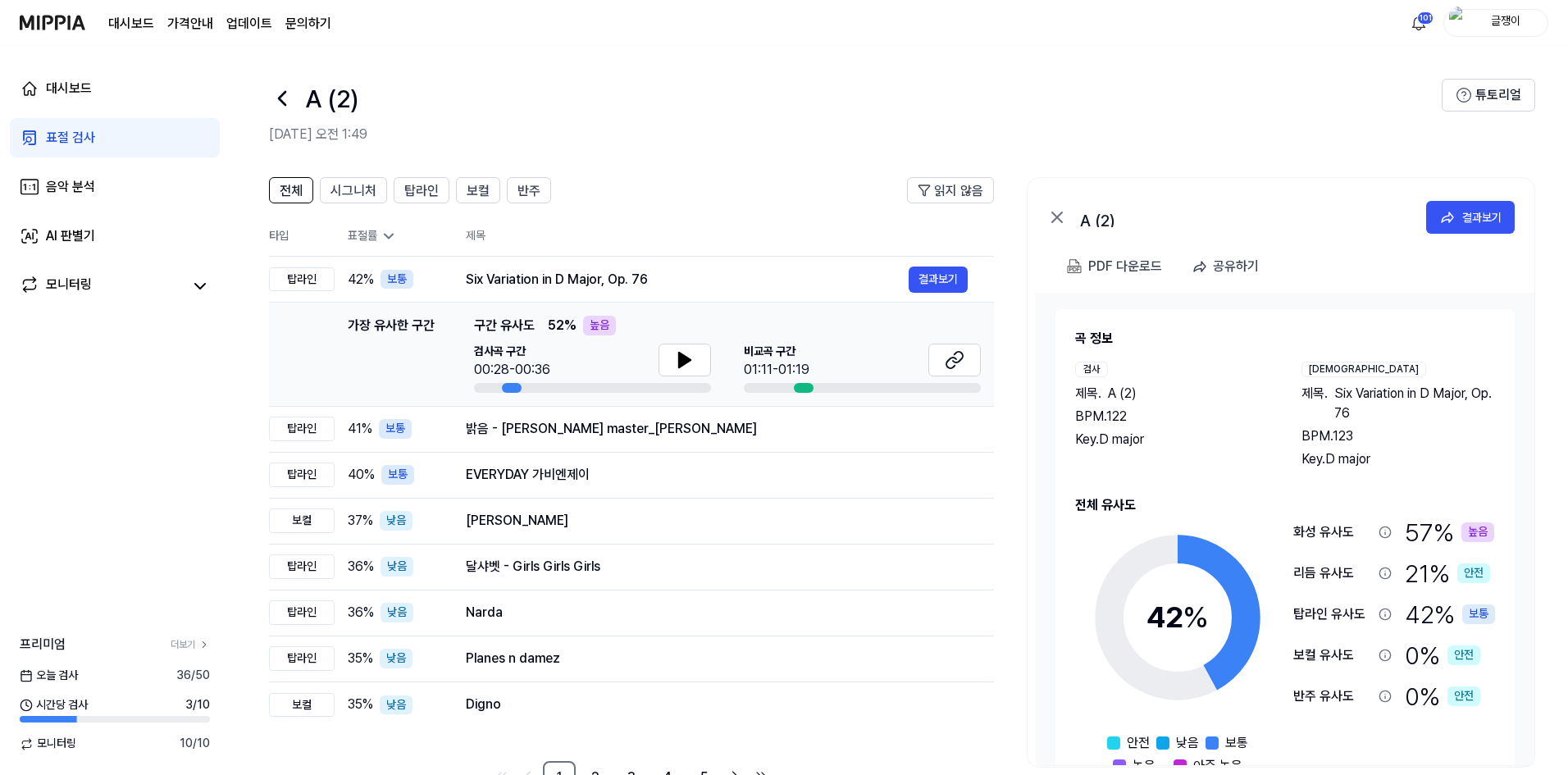
click at [59, 139] on div "표절 검사" at bounding box center [71, 137] width 49 height 20
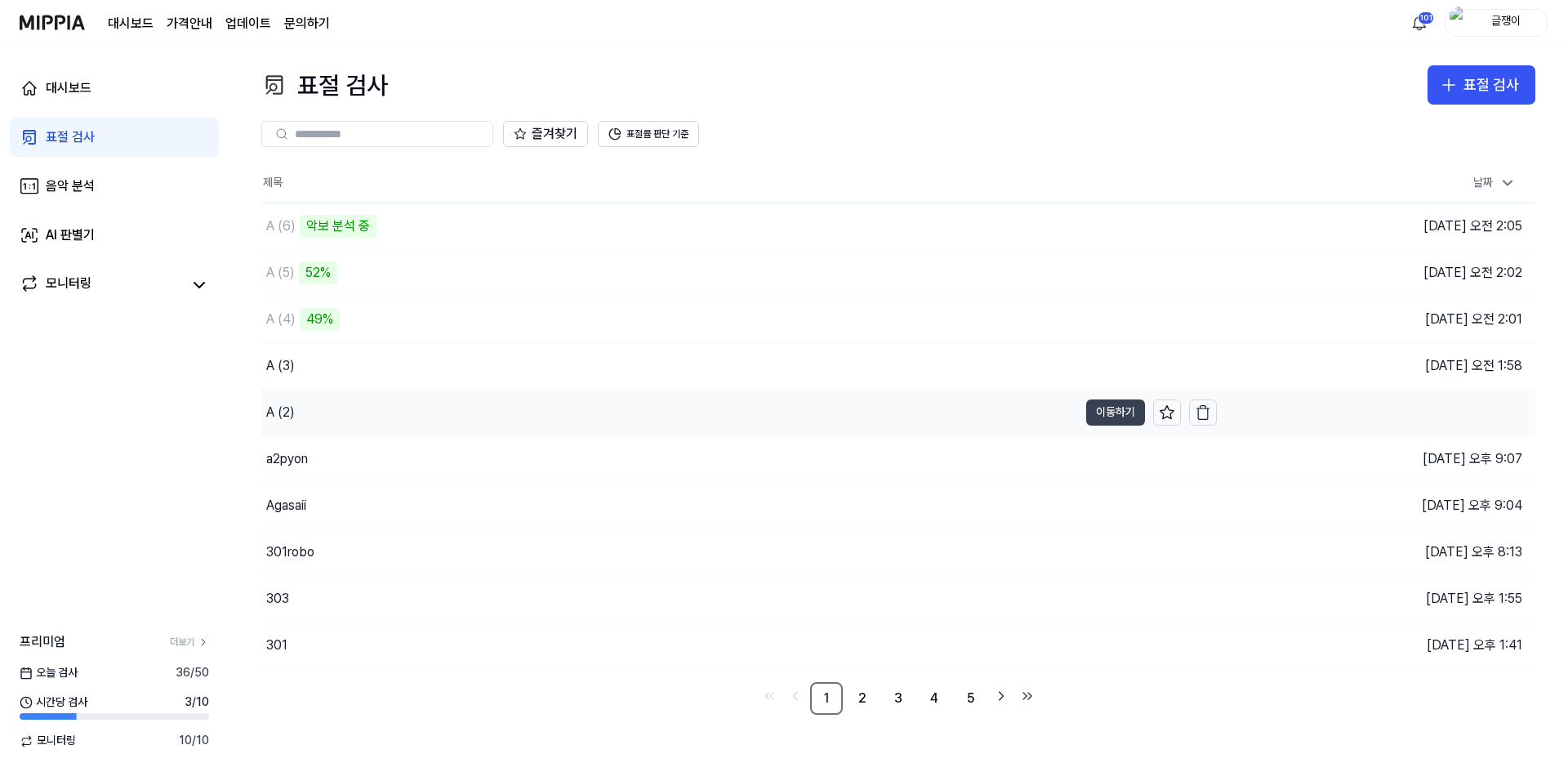
click at [1101, 410] on button "이동하기" at bounding box center [1115, 412] width 59 height 26
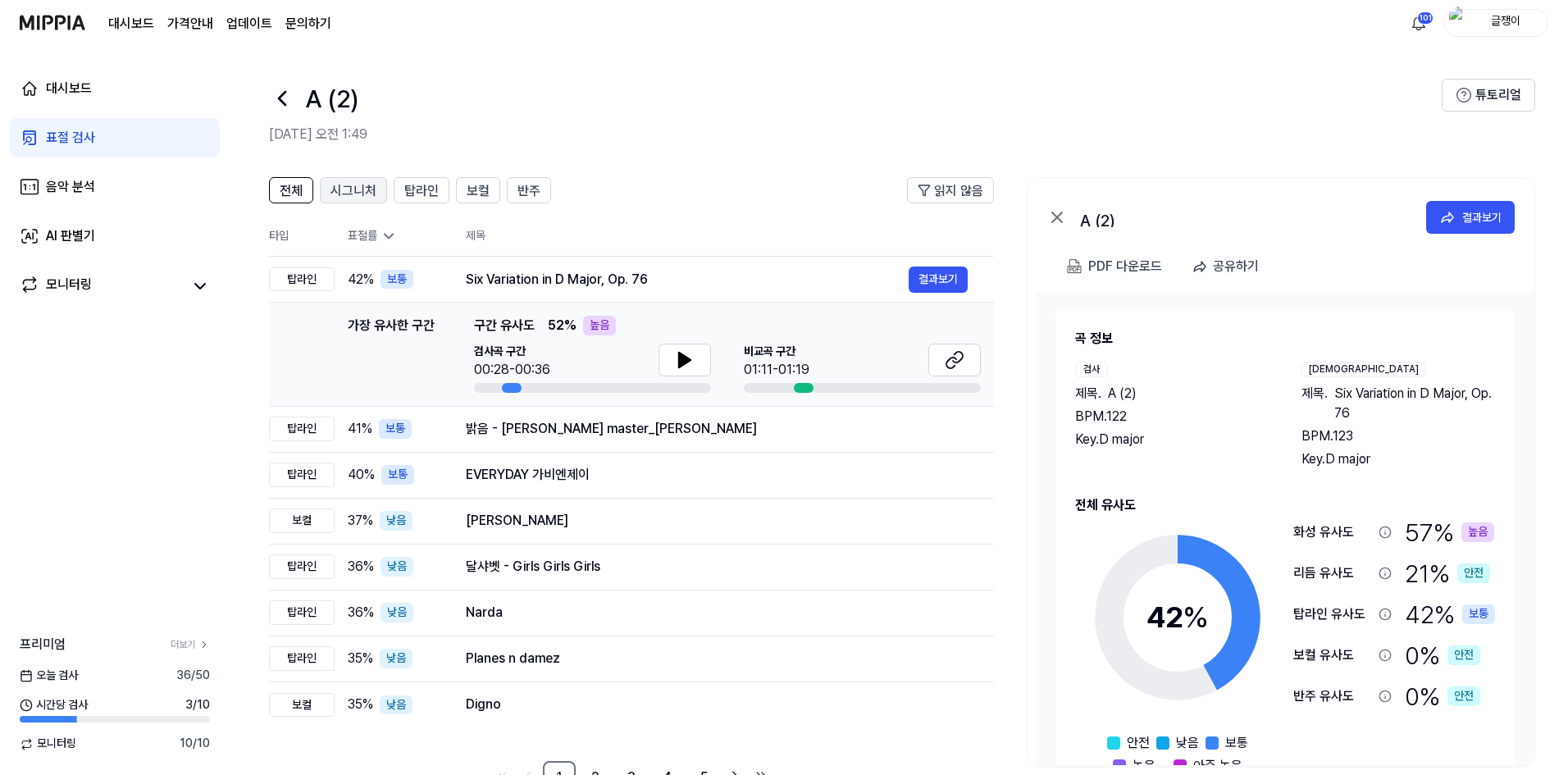
click at [364, 197] on span "시그니처" at bounding box center [353, 191] width 46 height 20
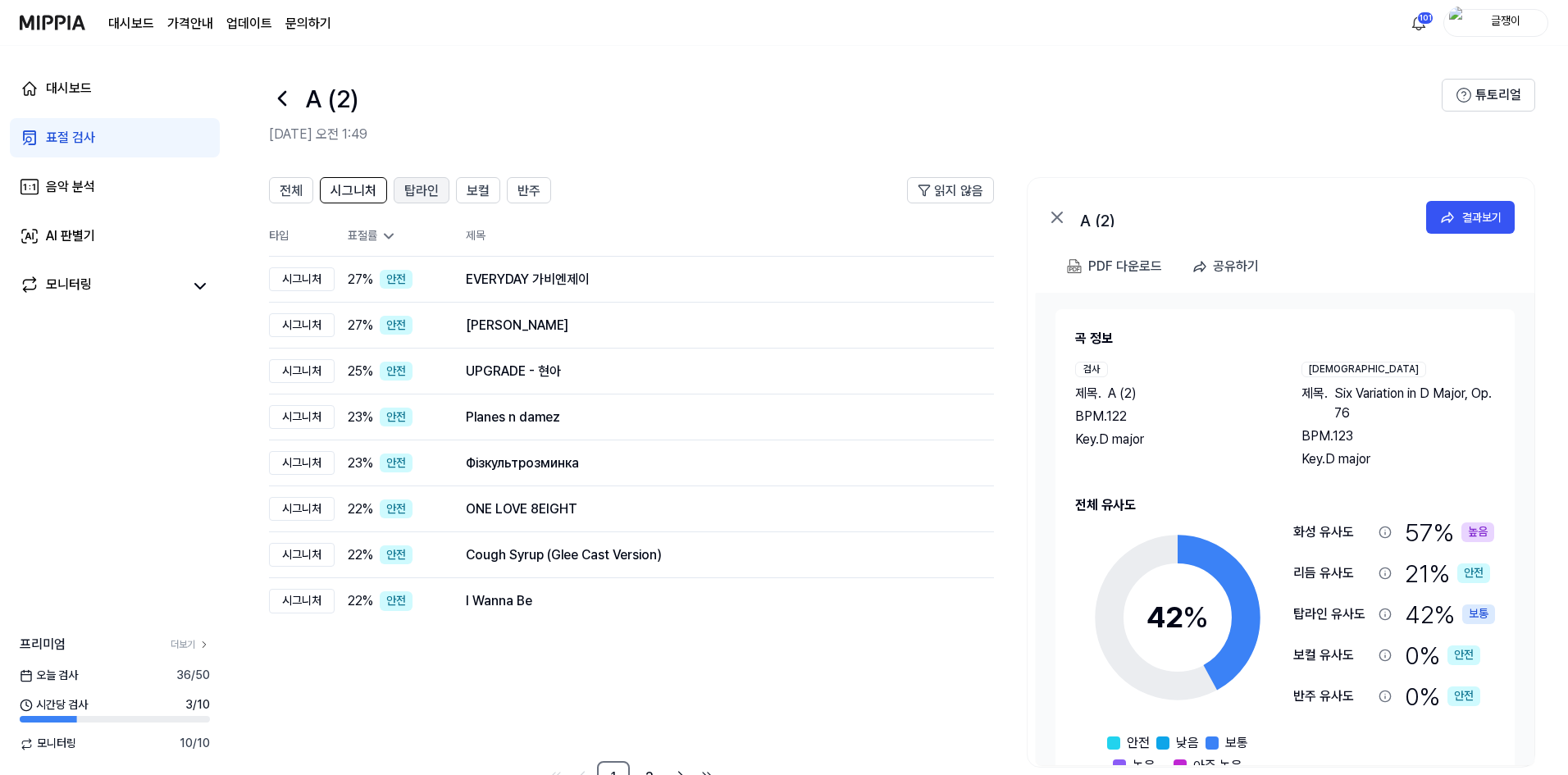
click at [420, 187] on span "탑라인" at bounding box center [421, 191] width 34 height 20
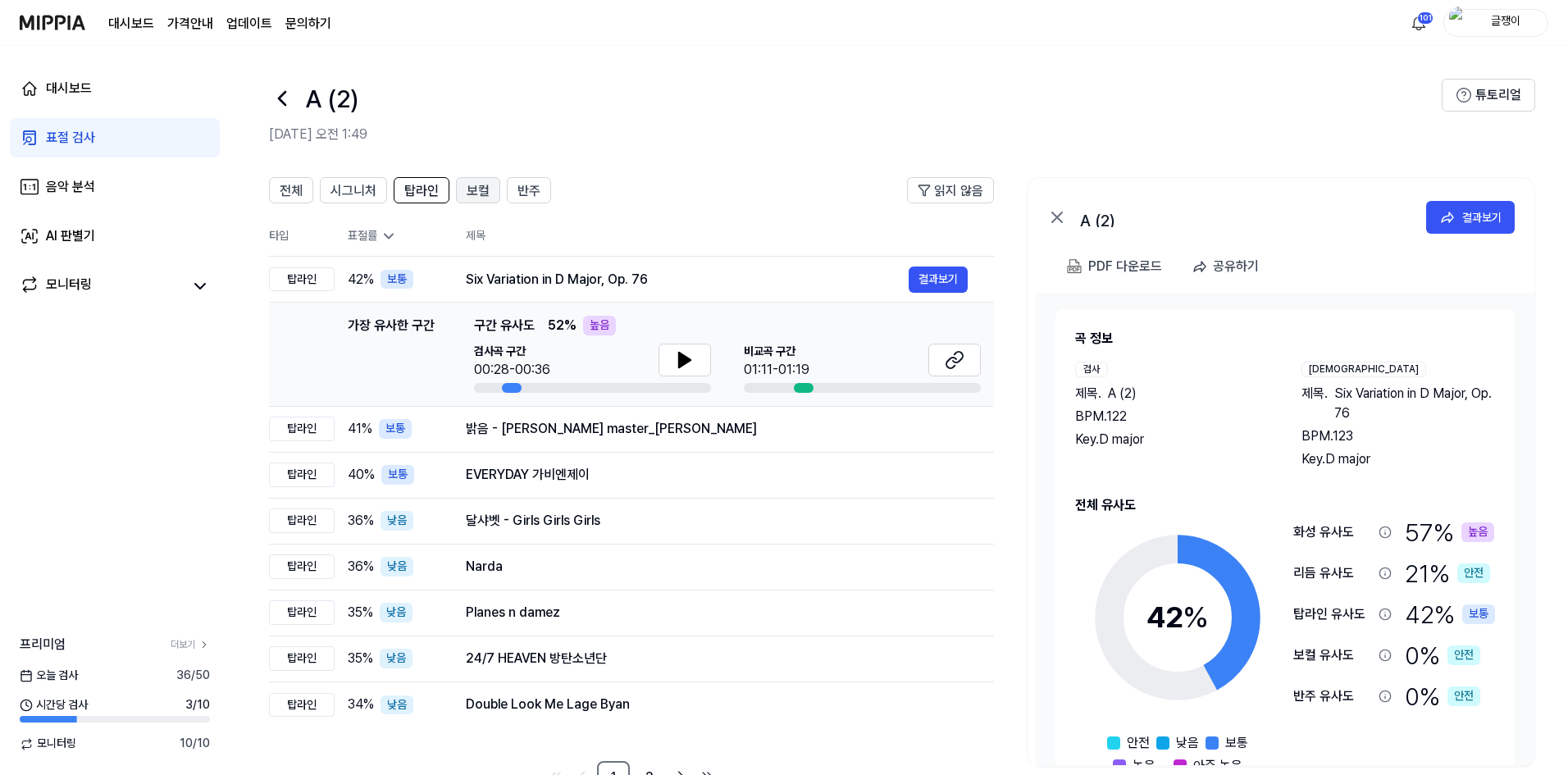
click at [471, 192] on span "보컬" at bounding box center [477, 191] width 23 height 20
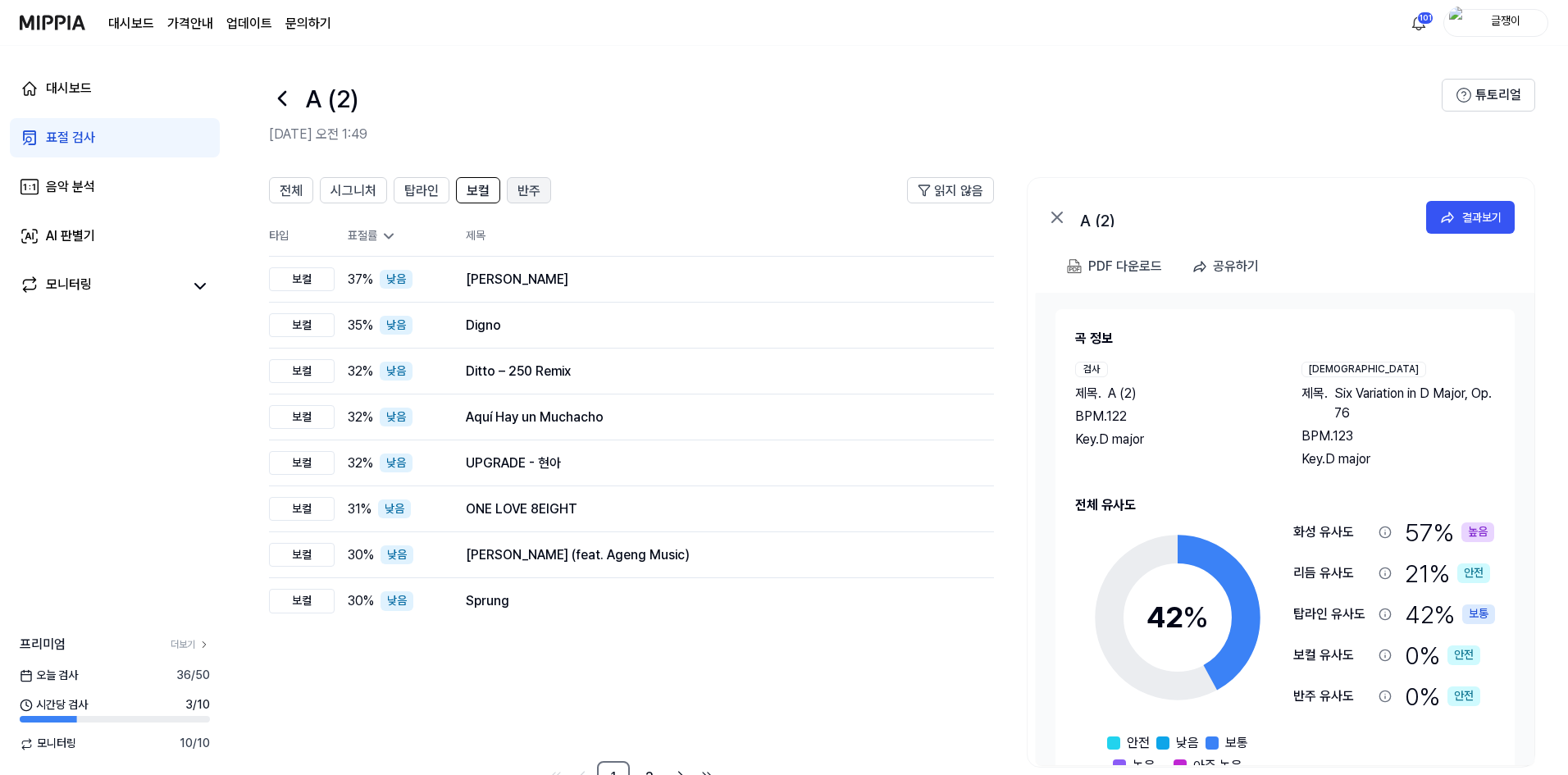
click at [524, 189] on span "반주" at bounding box center [528, 191] width 23 height 20
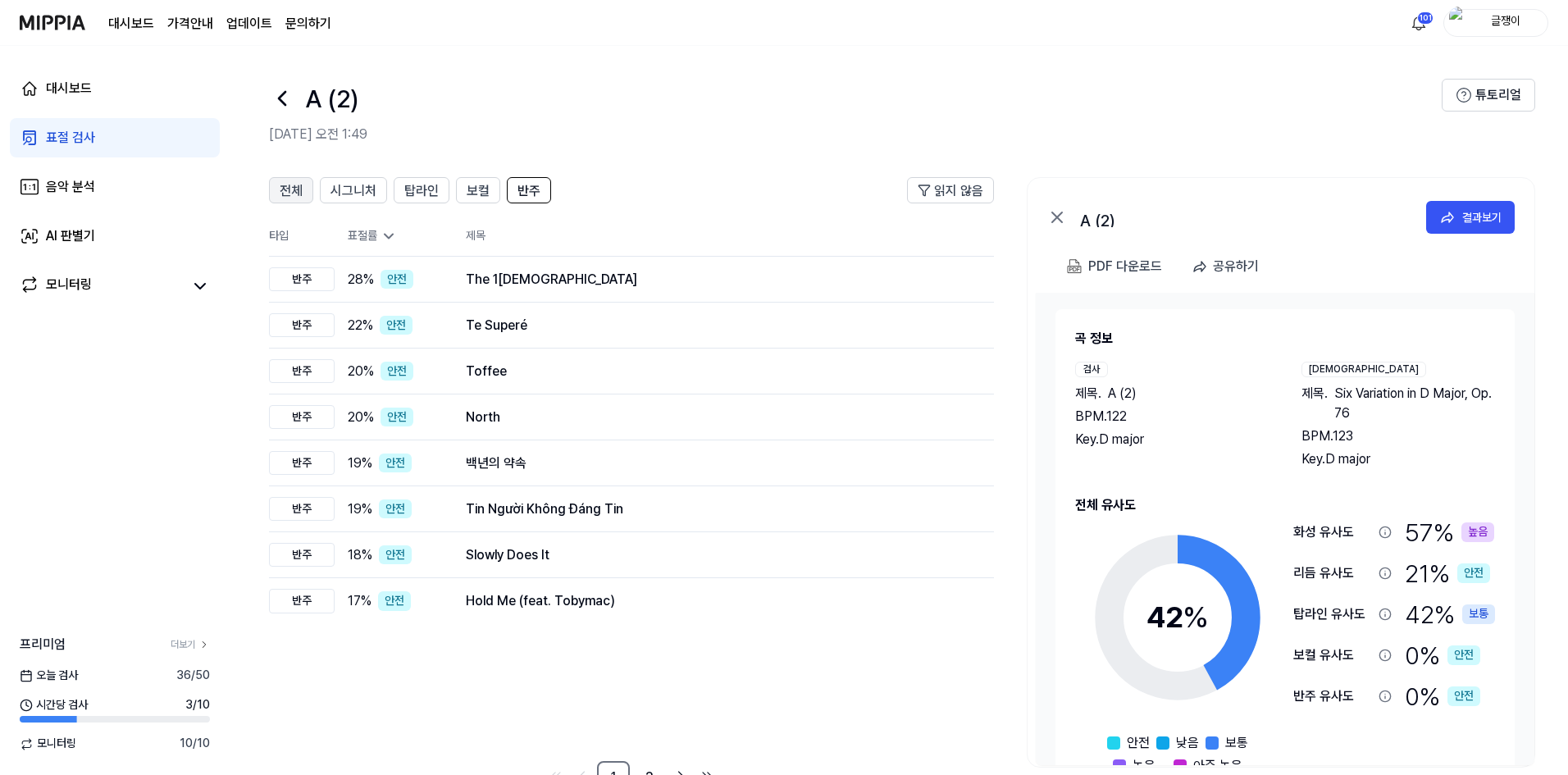
click at [291, 193] on span "전체" at bounding box center [290, 191] width 23 height 20
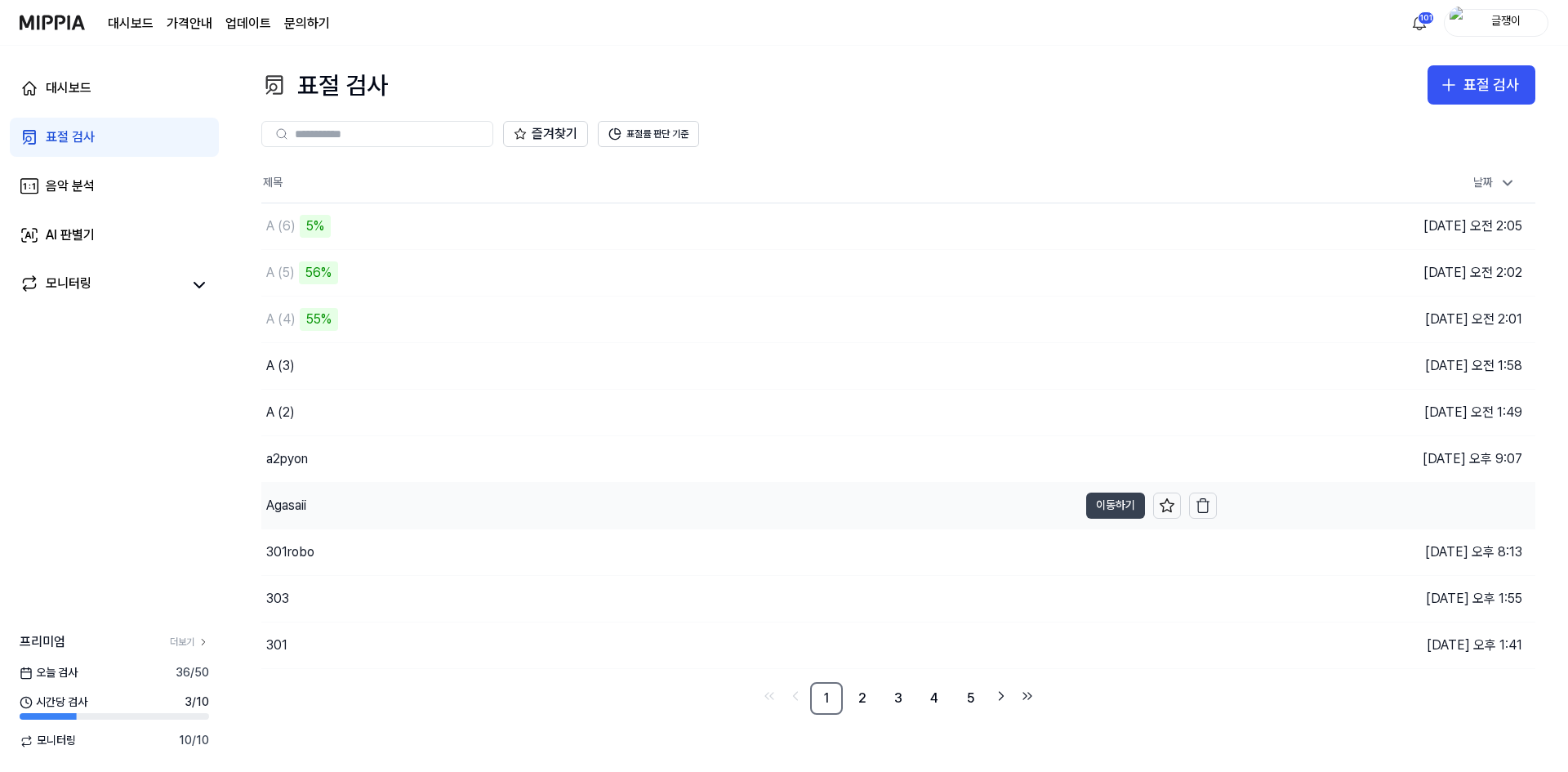
click at [1107, 507] on button "이동하기" at bounding box center [1115, 505] width 59 height 26
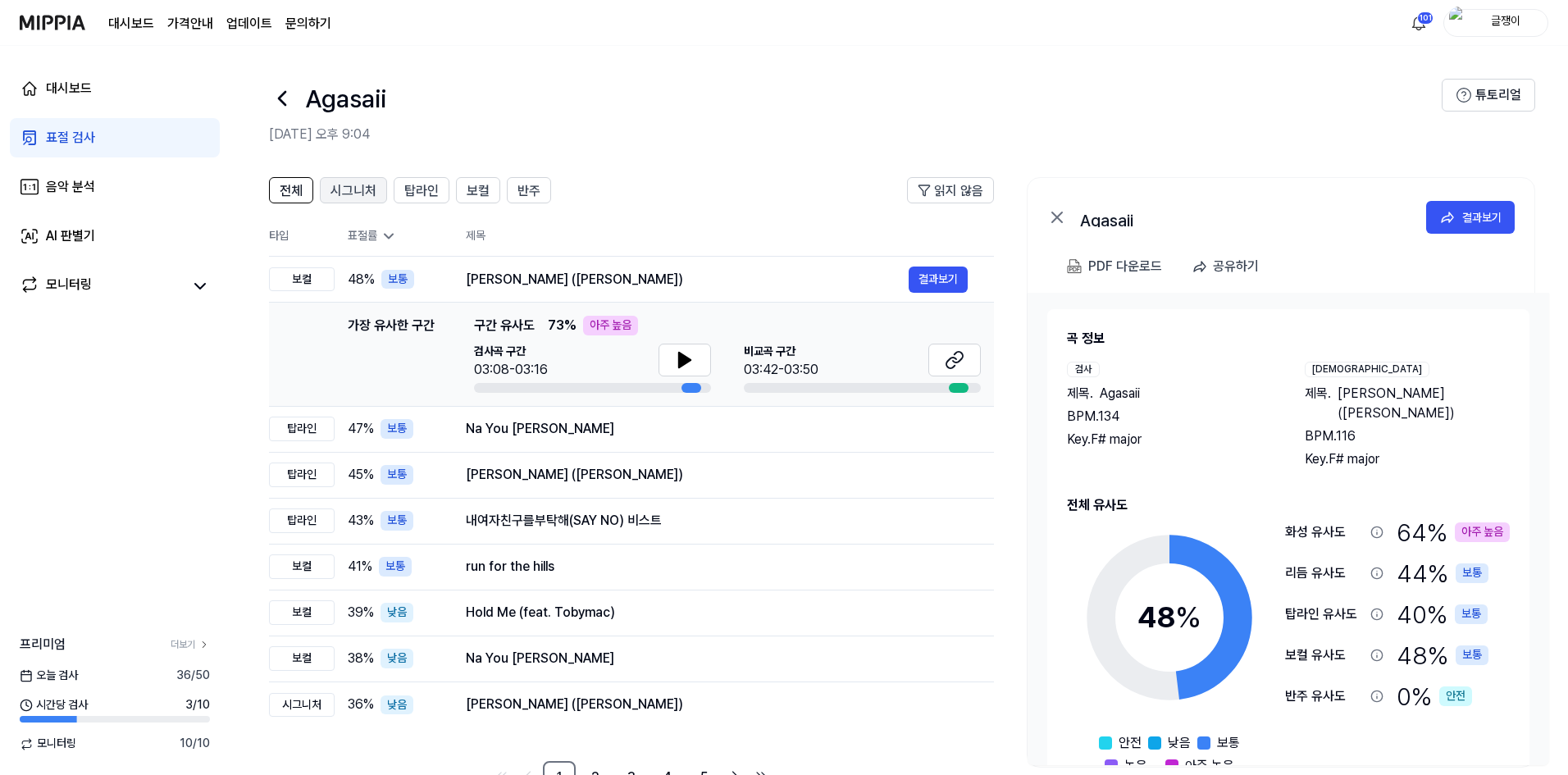
click at [343, 191] on span "시그니처" at bounding box center [353, 191] width 46 height 20
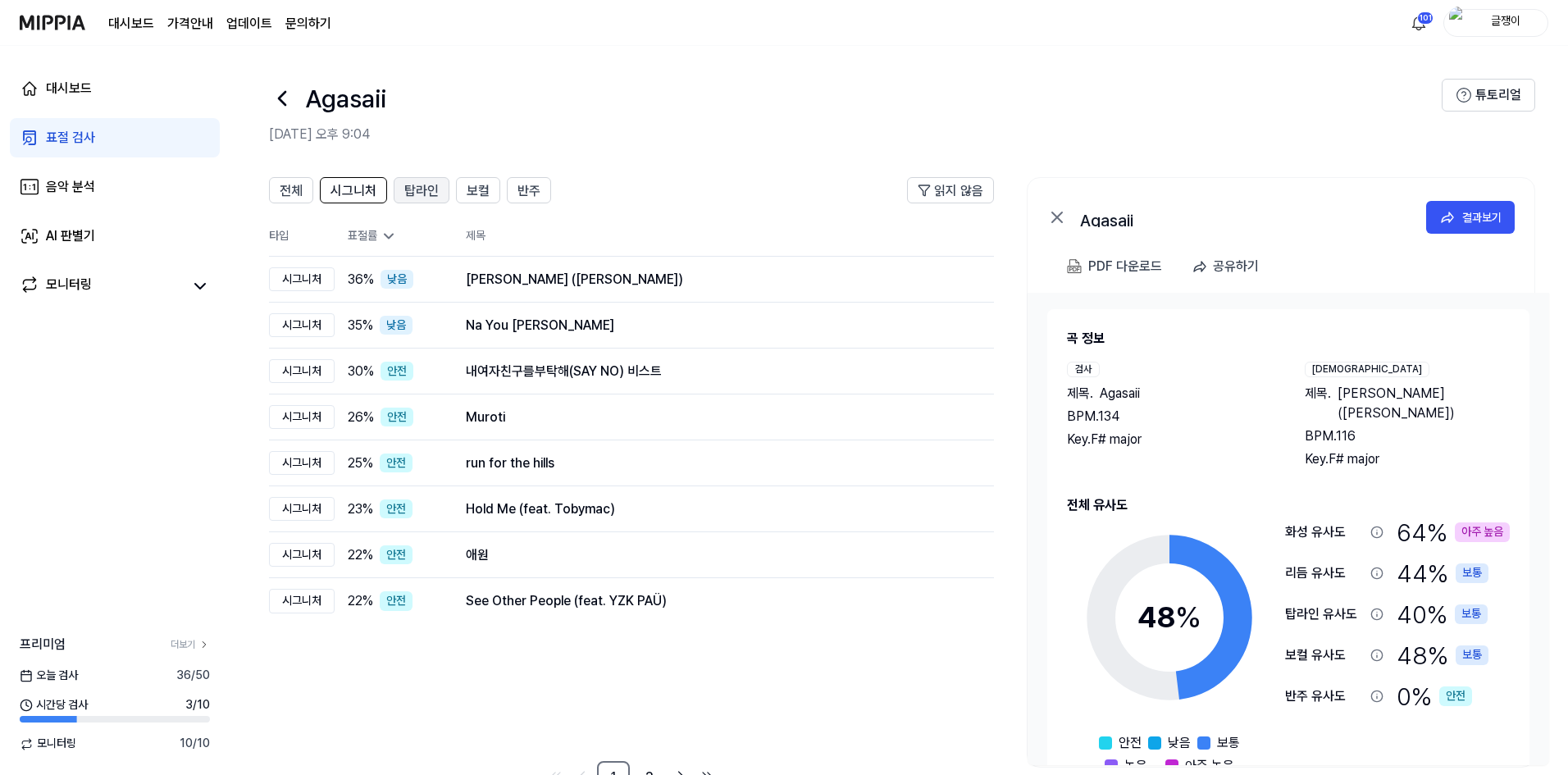
click at [420, 191] on span "탑라인" at bounding box center [421, 191] width 34 height 20
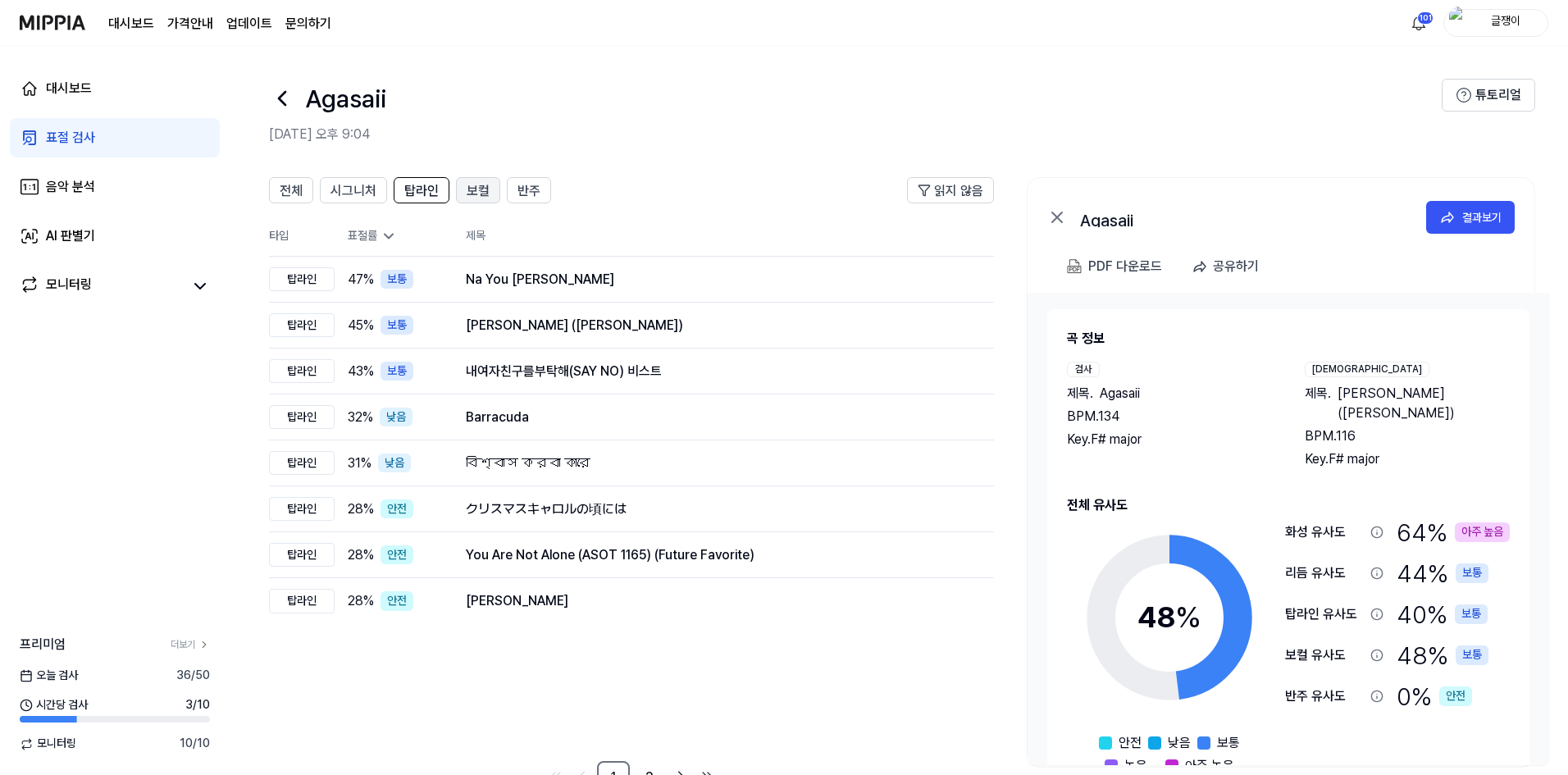
click at [472, 193] on span "보컬" at bounding box center [477, 191] width 23 height 20
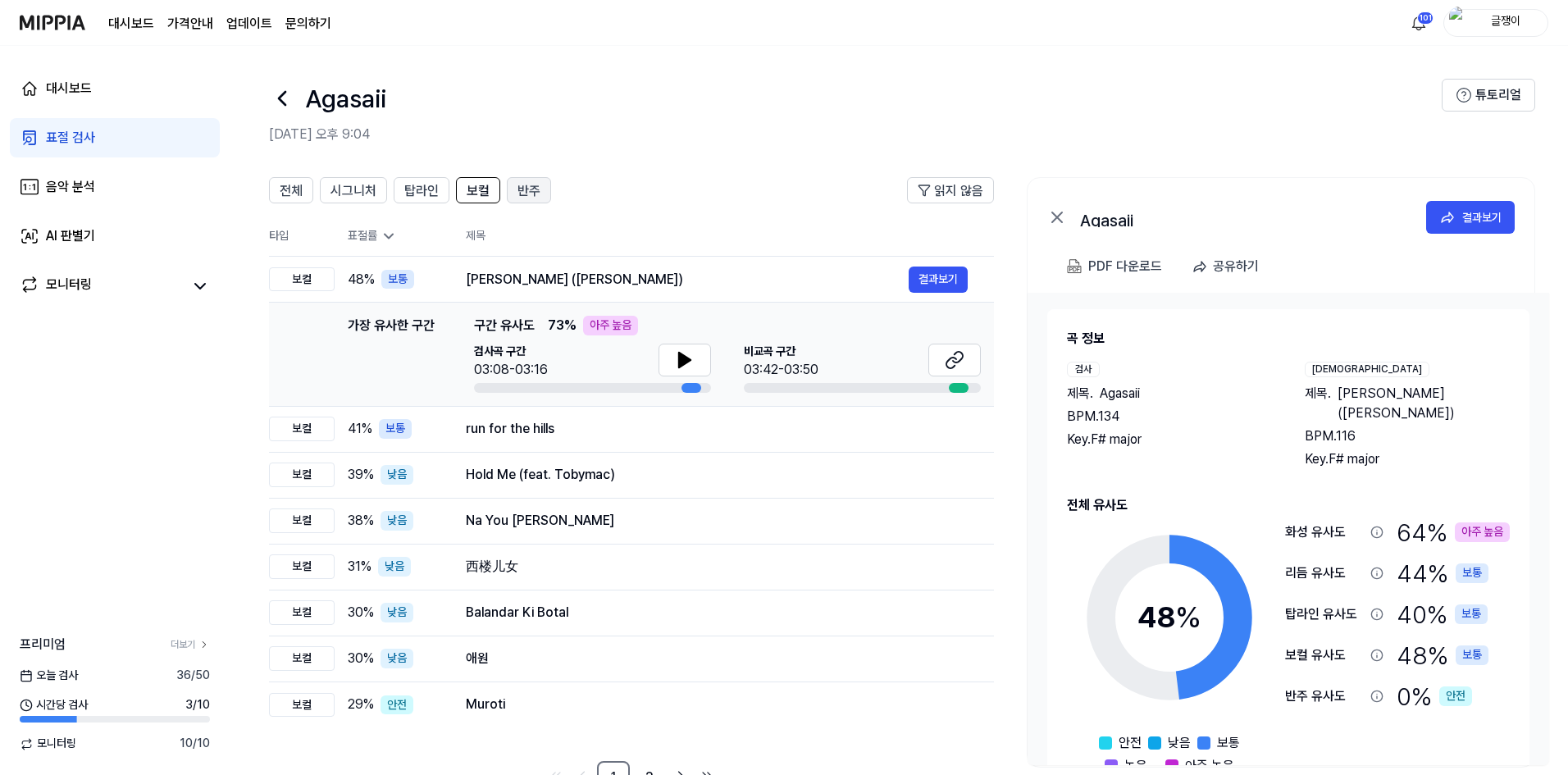
click at [527, 199] on span "반주" at bounding box center [528, 191] width 23 height 20
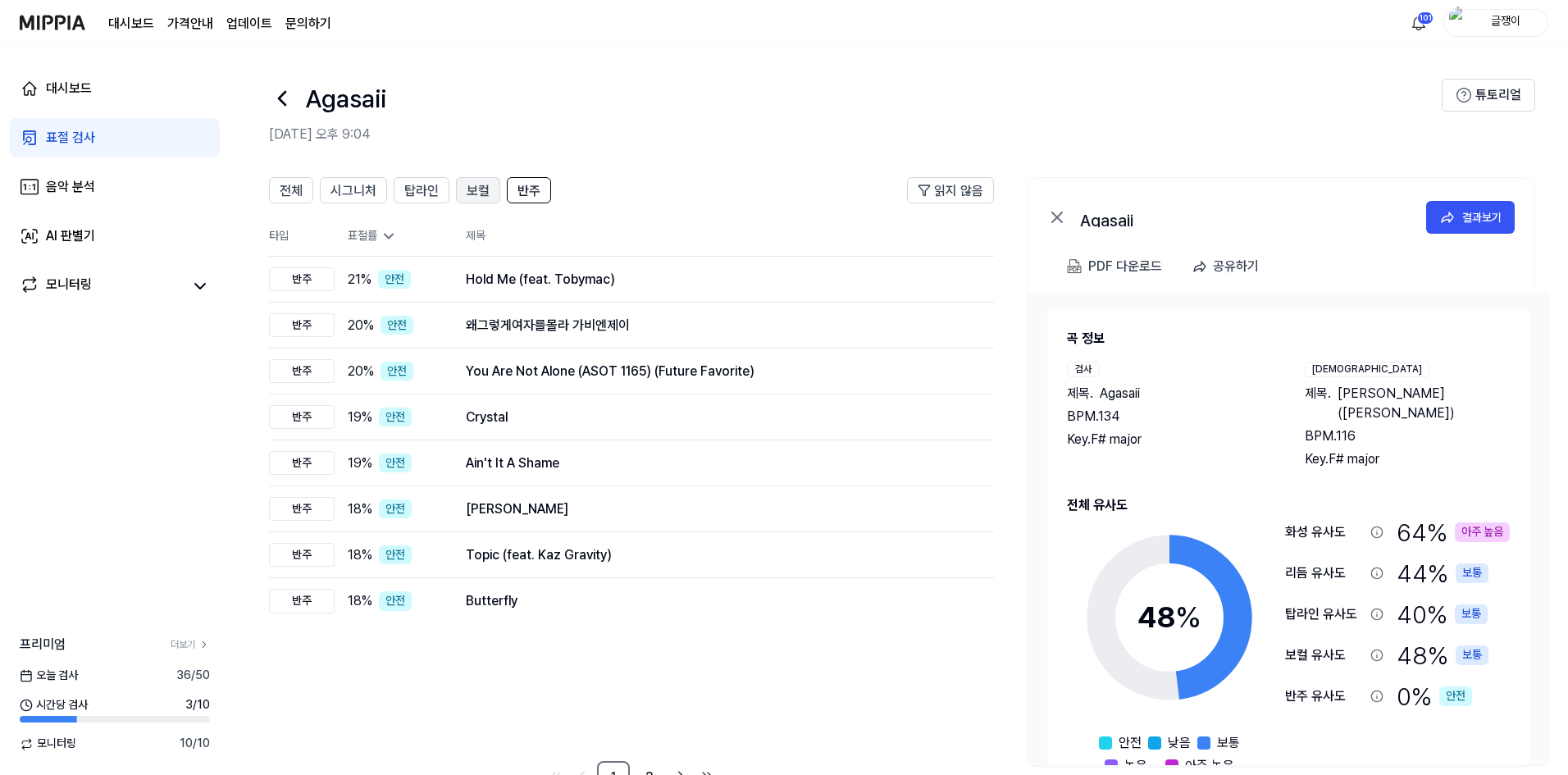
click at [470, 194] on span "보컬" at bounding box center [477, 191] width 23 height 20
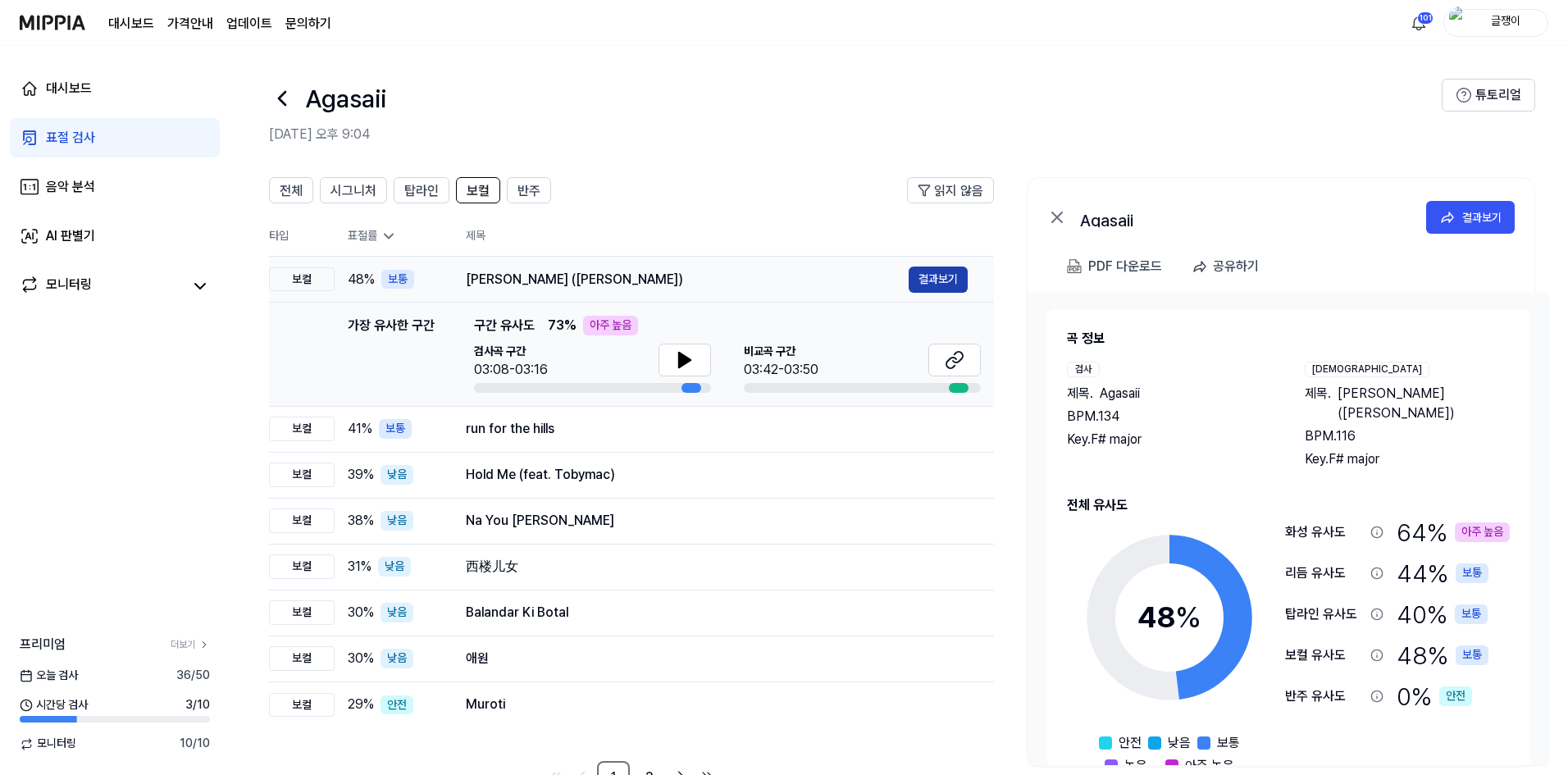
click at [929, 279] on button "결과보기" at bounding box center [938, 279] width 59 height 26
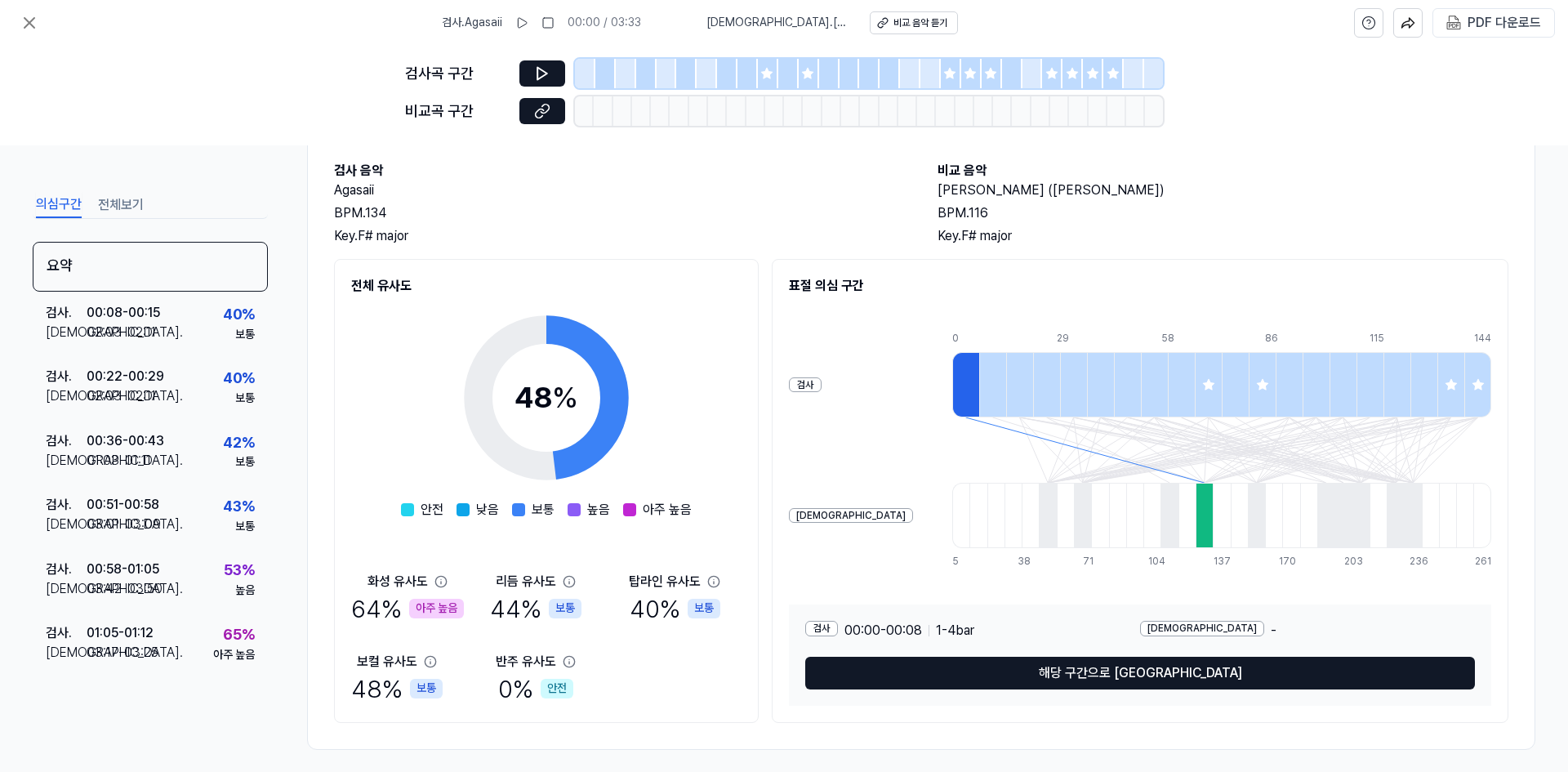
scroll to position [94, 0]
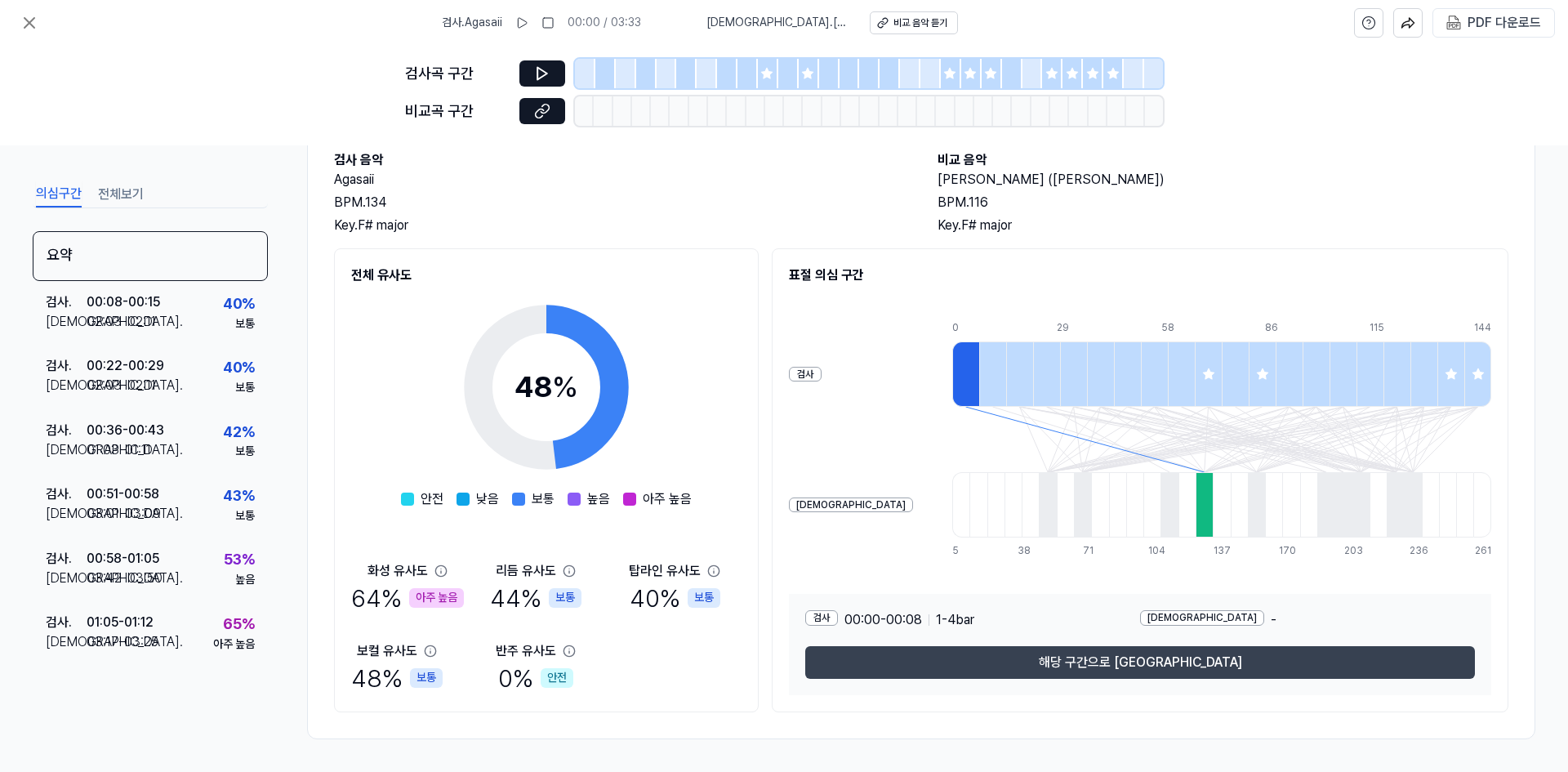
click at [1136, 663] on button "해당 구간으로 [GEOGRAPHIC_DATA]" at bounding box center [1140, 662] width 670 height 32
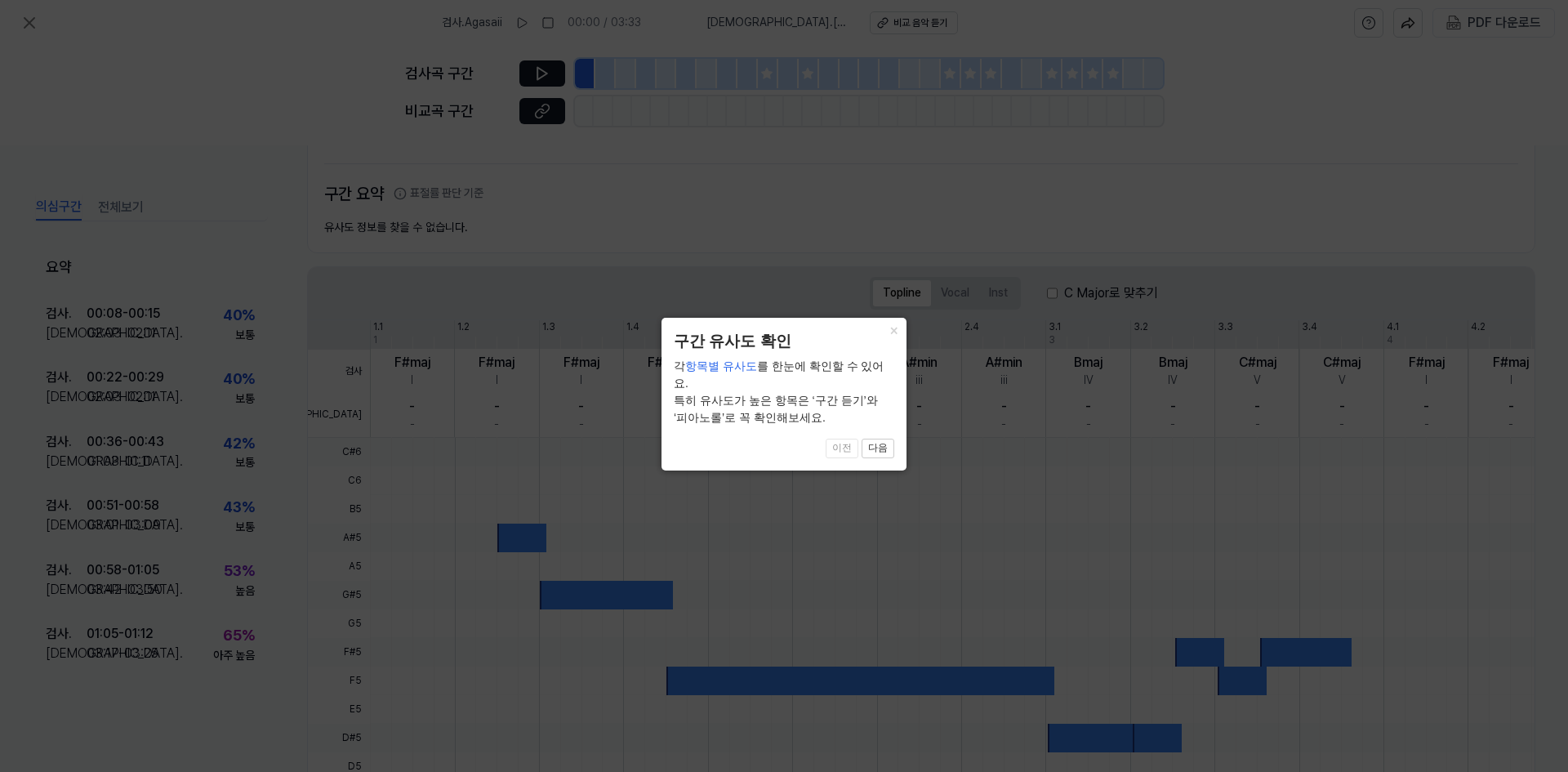
scroll to position [250, 0]
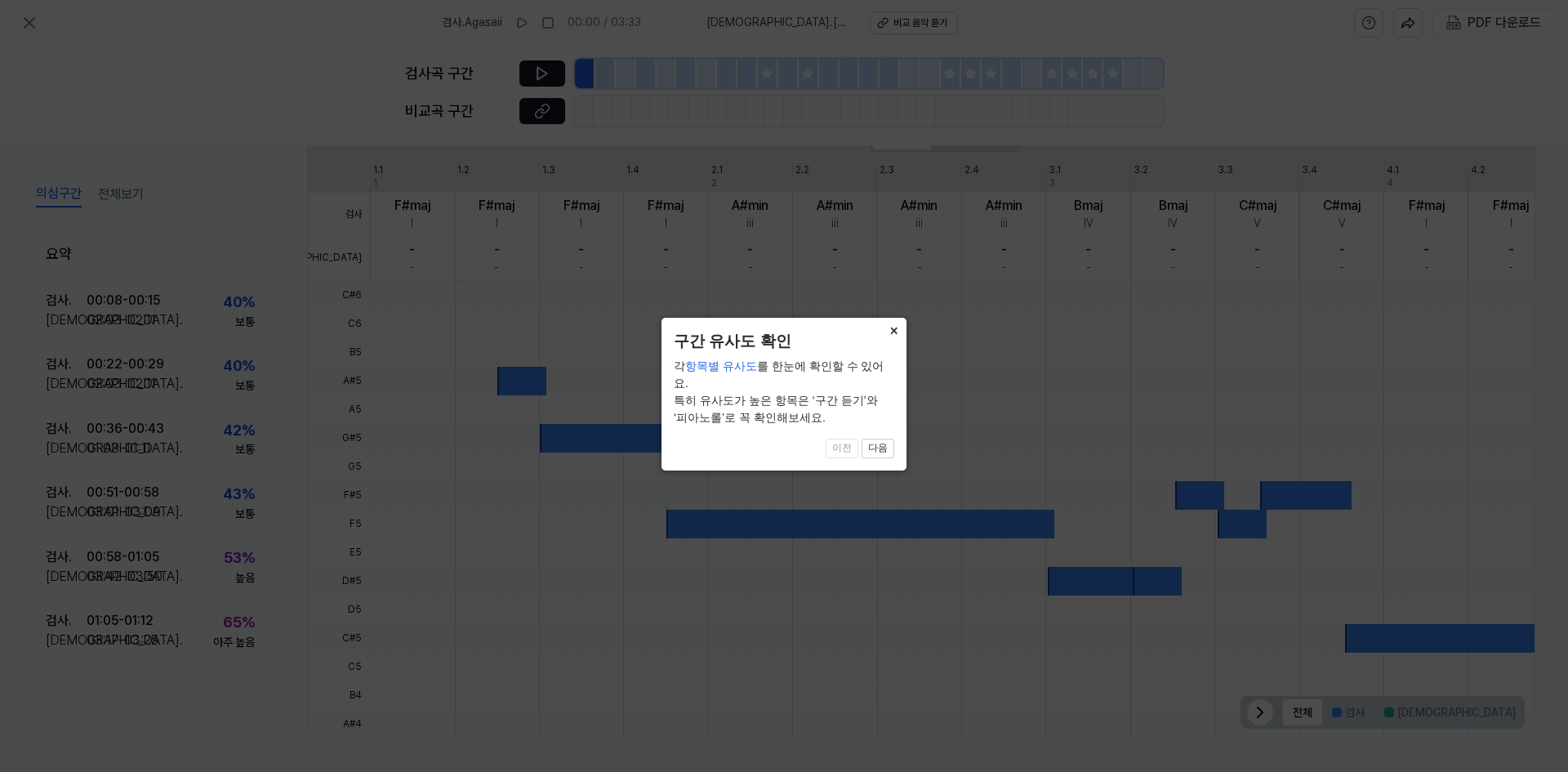
click at [893, 329] on button "×" at bounding box center [893, 329] width 26 height 23
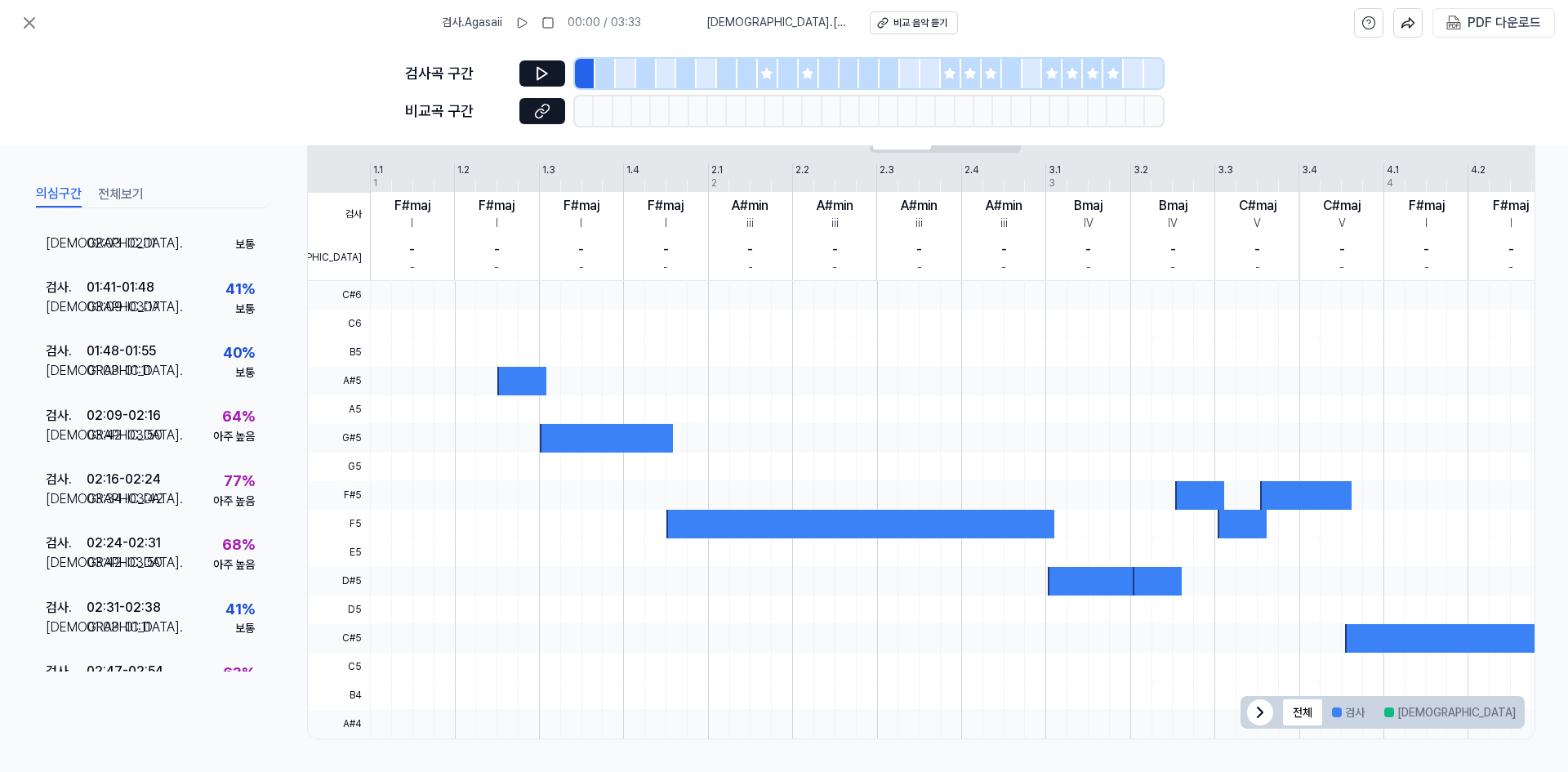
scroll to position [888, 0]
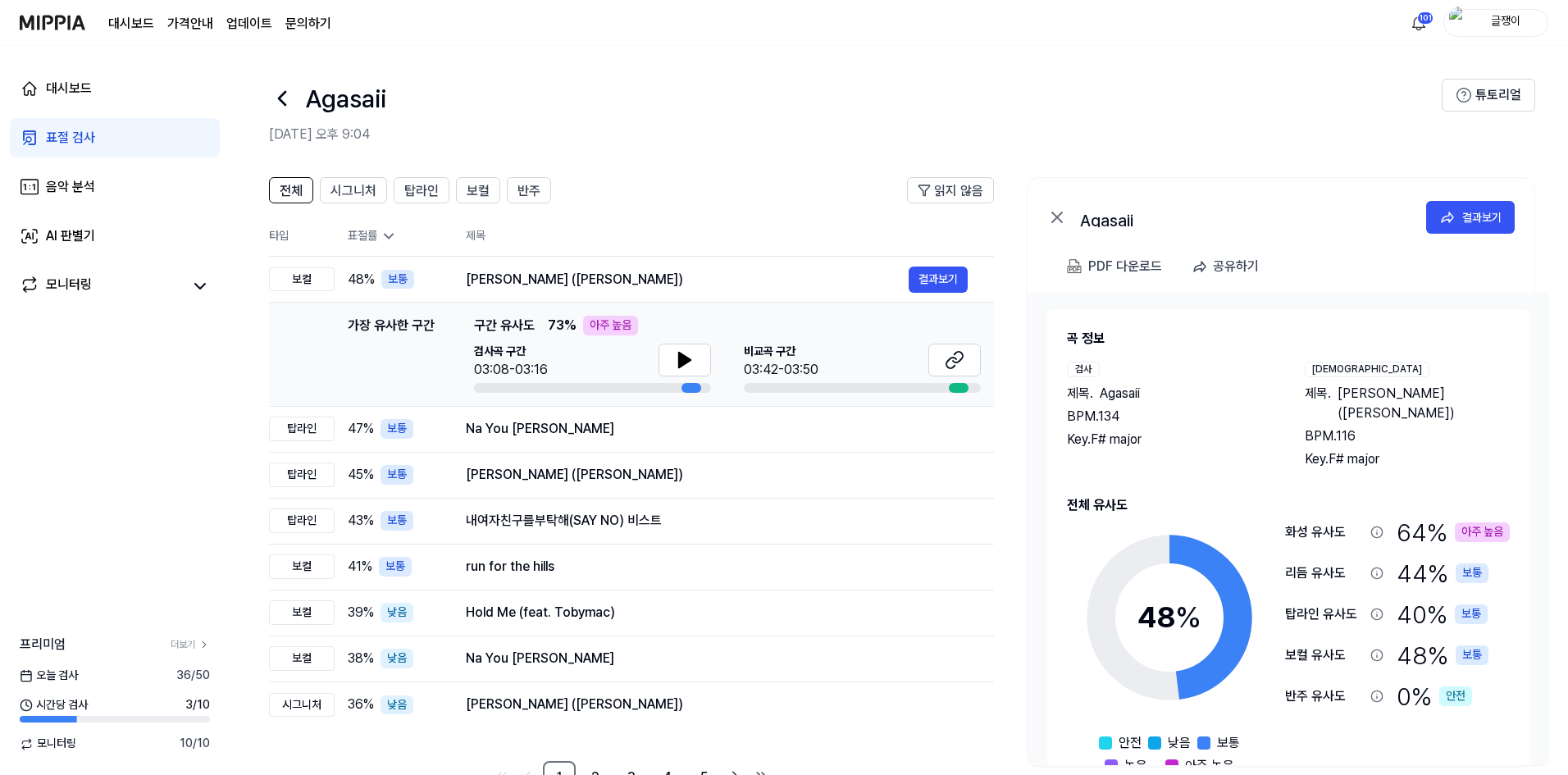
click at [70, 135] on div "표절 검사" at bounding box center [71, 137] width 49 height 20
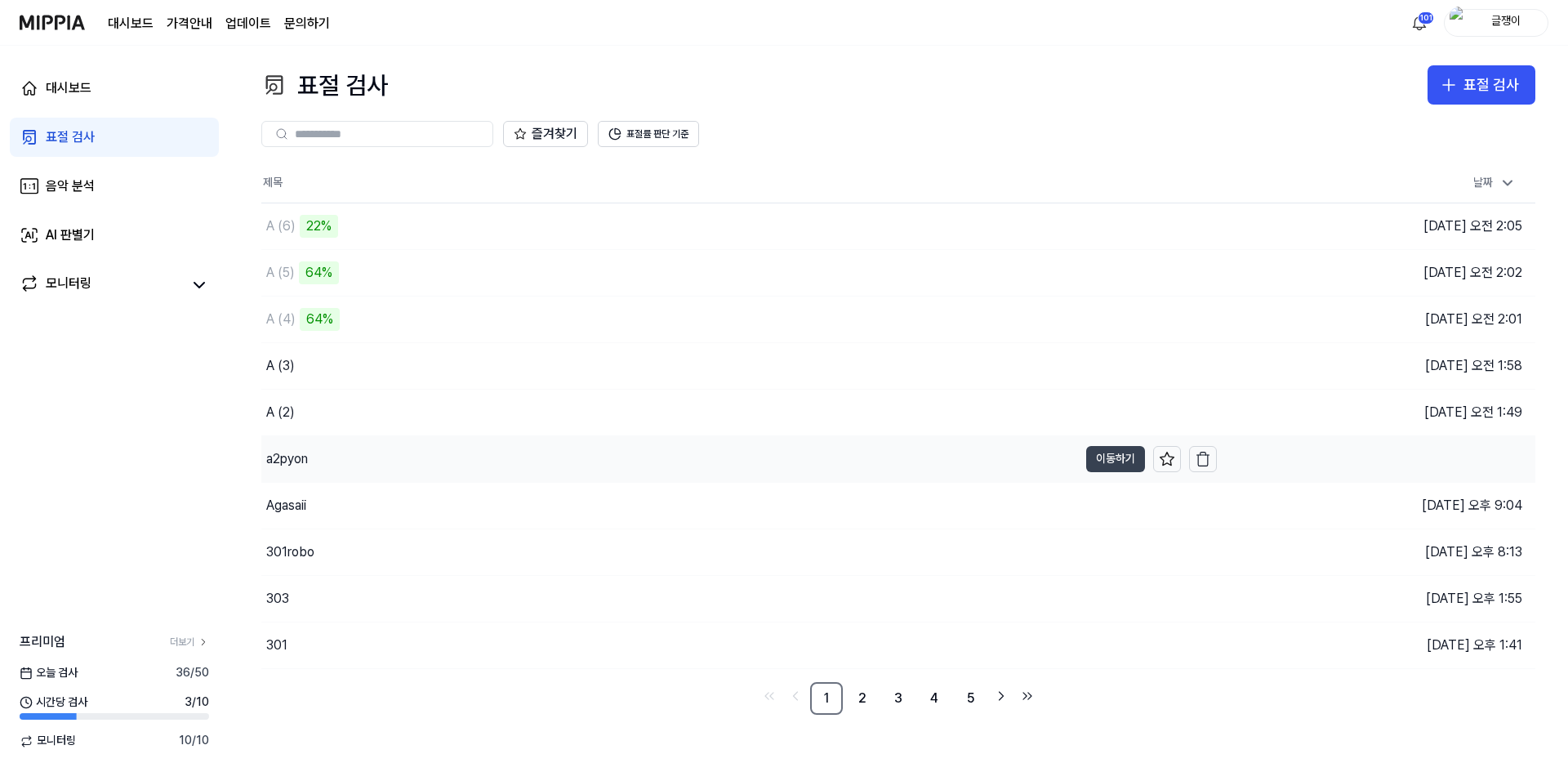
click at [1103, 453] on button "이동하기" at bounding box center [1115, 459] width 59 height 26
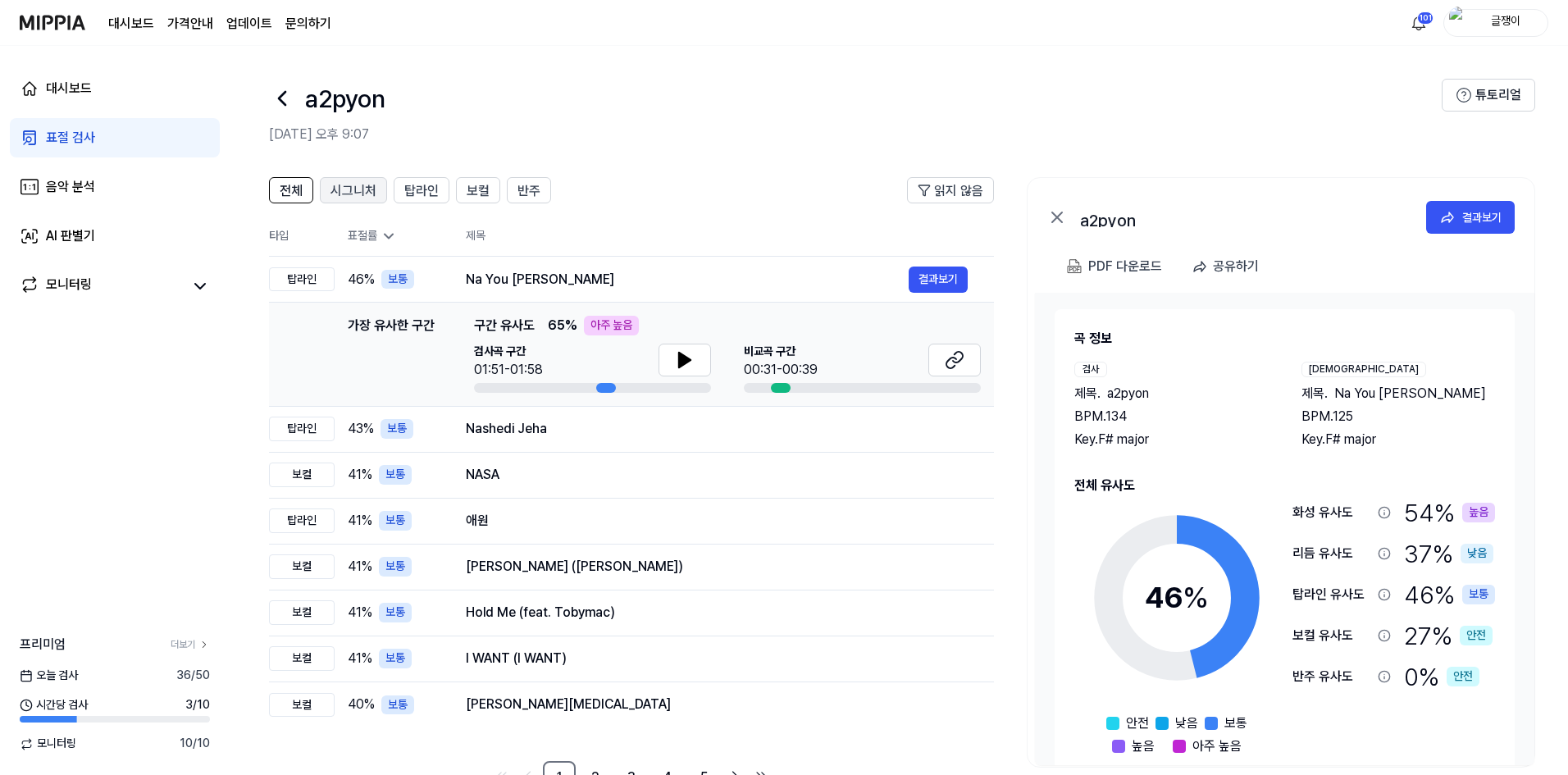
click at [356, 190] on span "시그니처" at bounding box center [353, 191] width 46 height 20
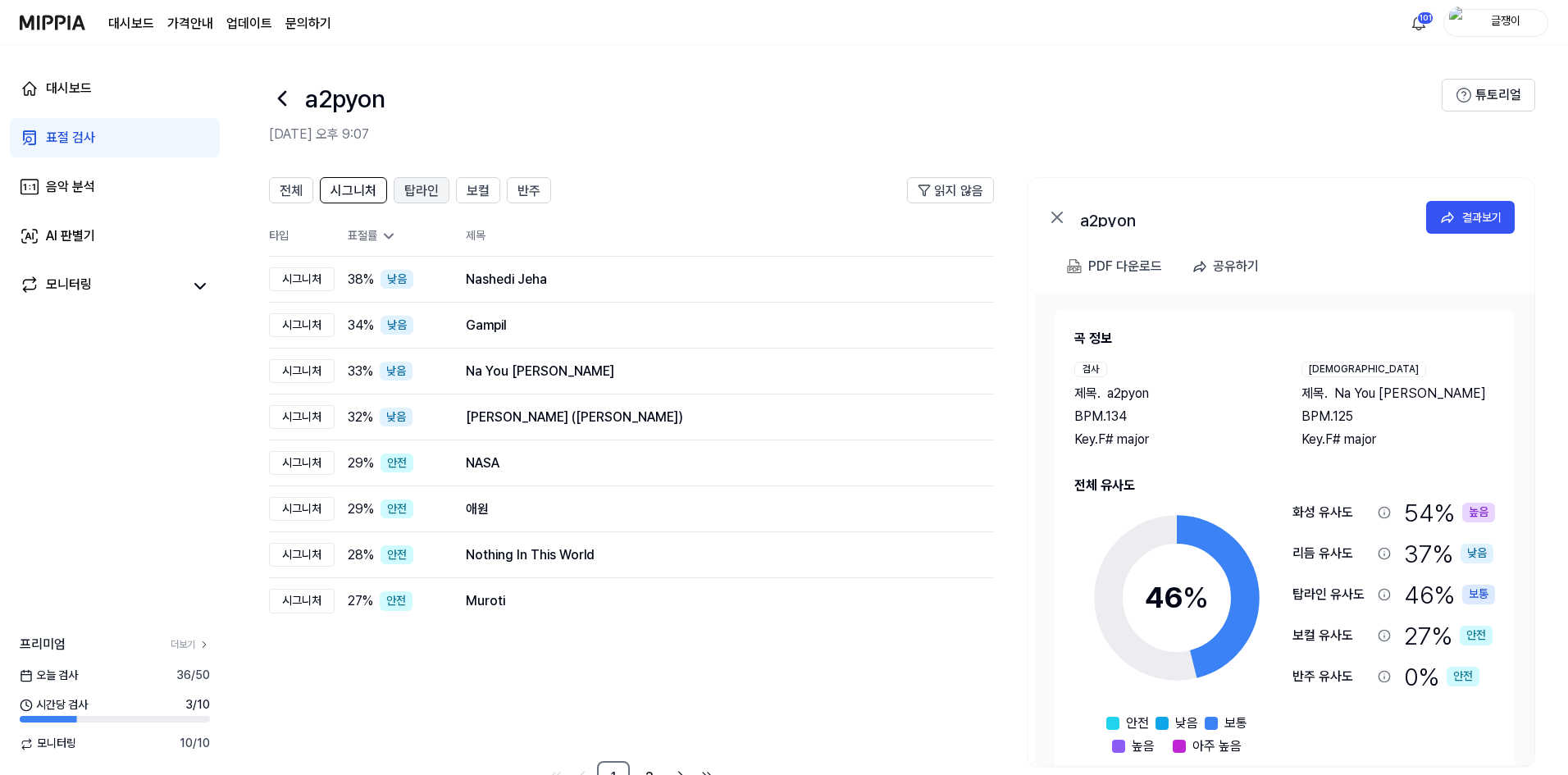
click at [417, 192] on span "탑라인" at bounding box center [421, 191] width 34 height 20
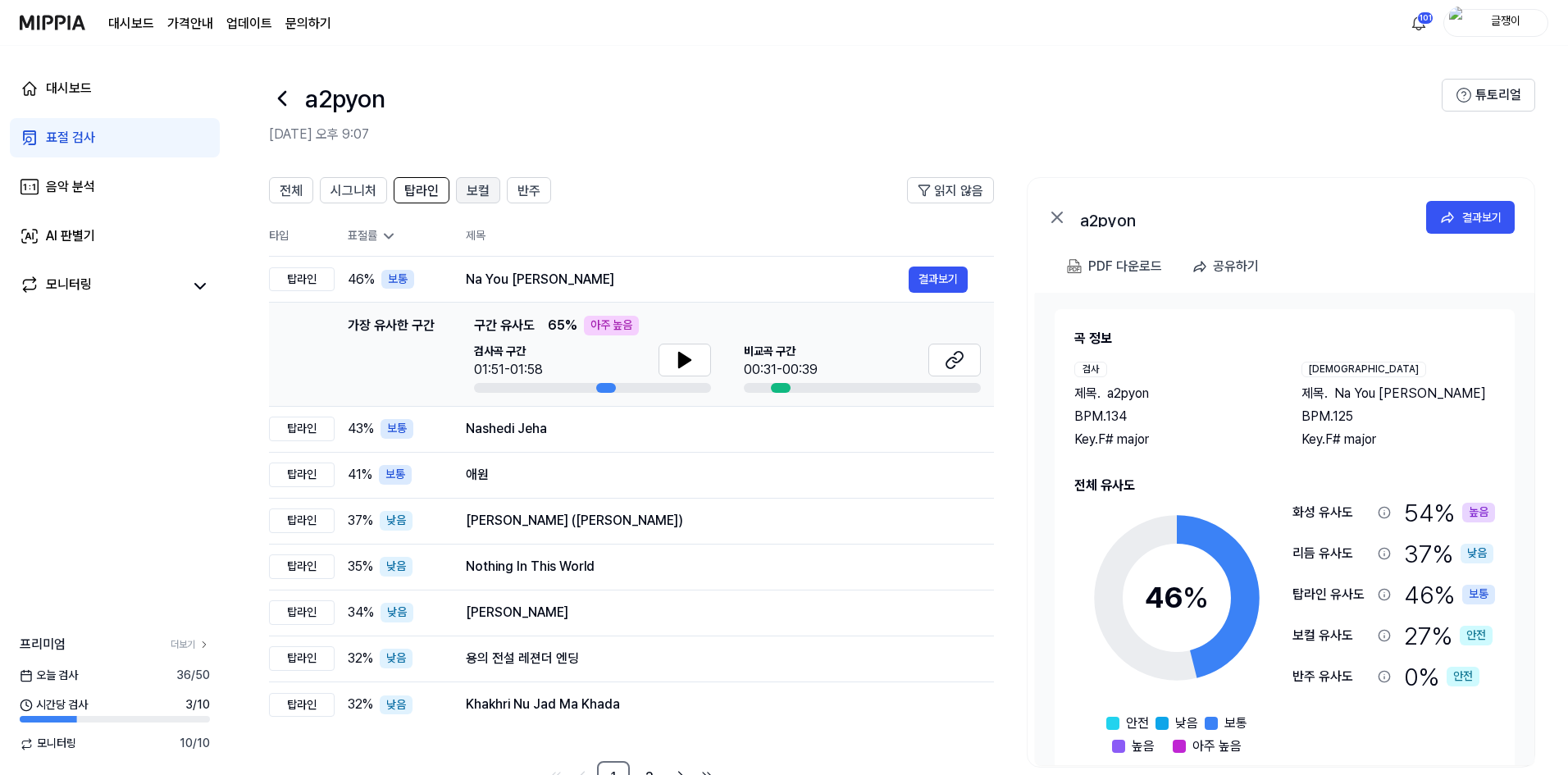
click at [471, 196] on span "보컬" at bounding box center [477, 191] width 23 height 20
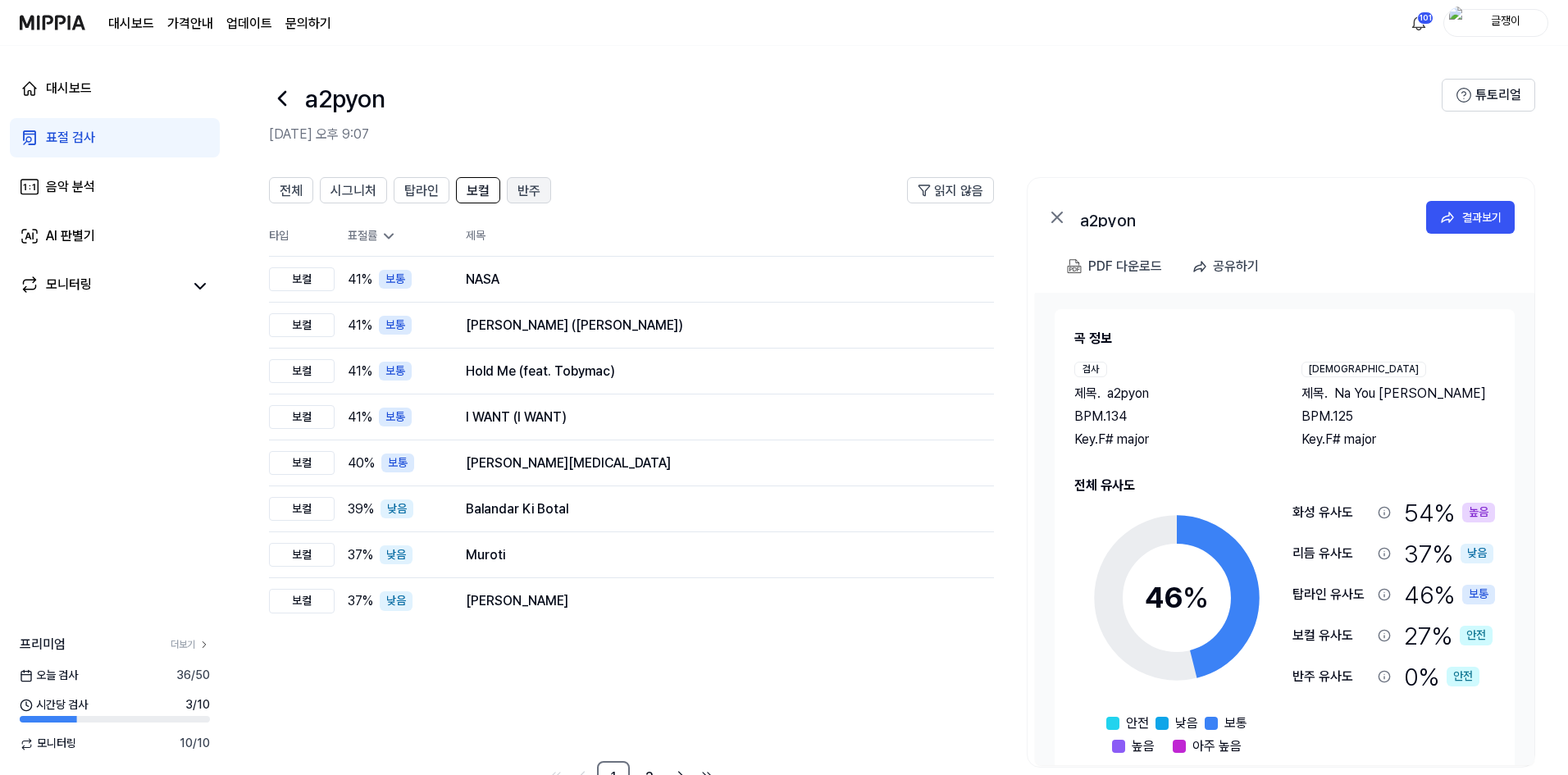
click at [529, 191] on span "반주" at bounding box center [528, 191] width 23 height 20
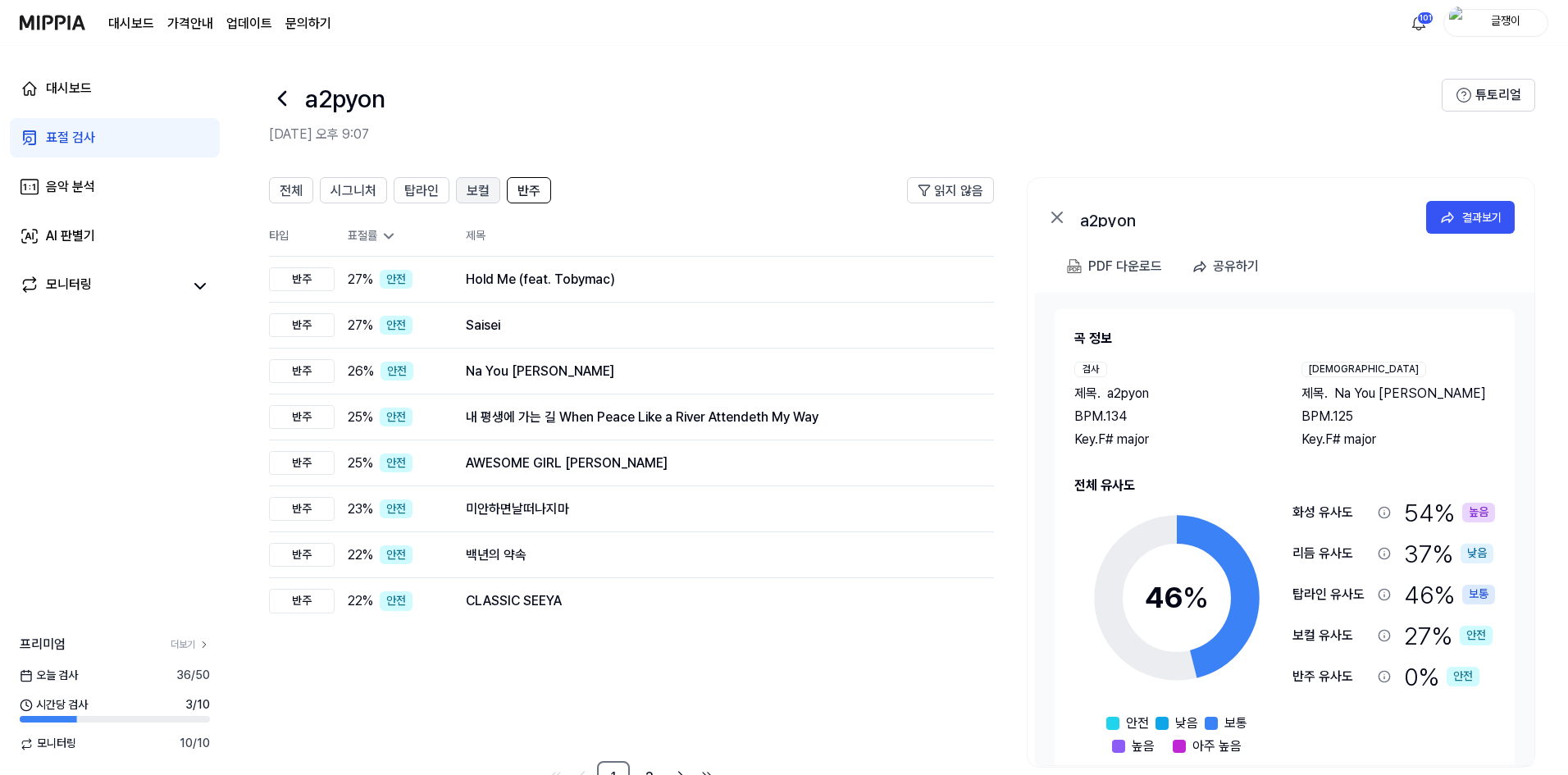
click at [468, 196] on span "보컬" at bounding box center [477, 191] width 23 height 20
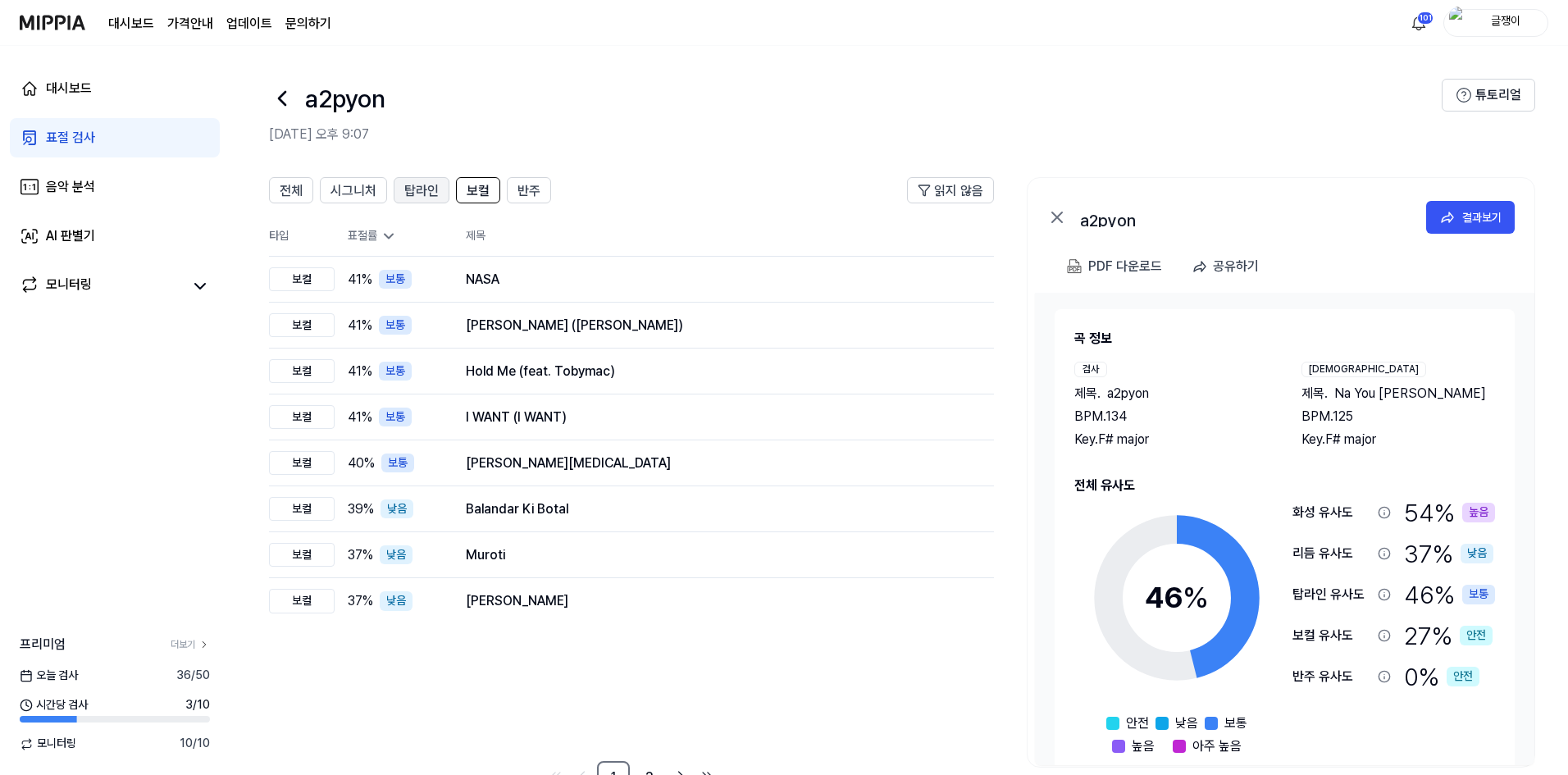
click at [425, 196] on span "탑라인" at bounding box center [421, 191] width 34 height 20
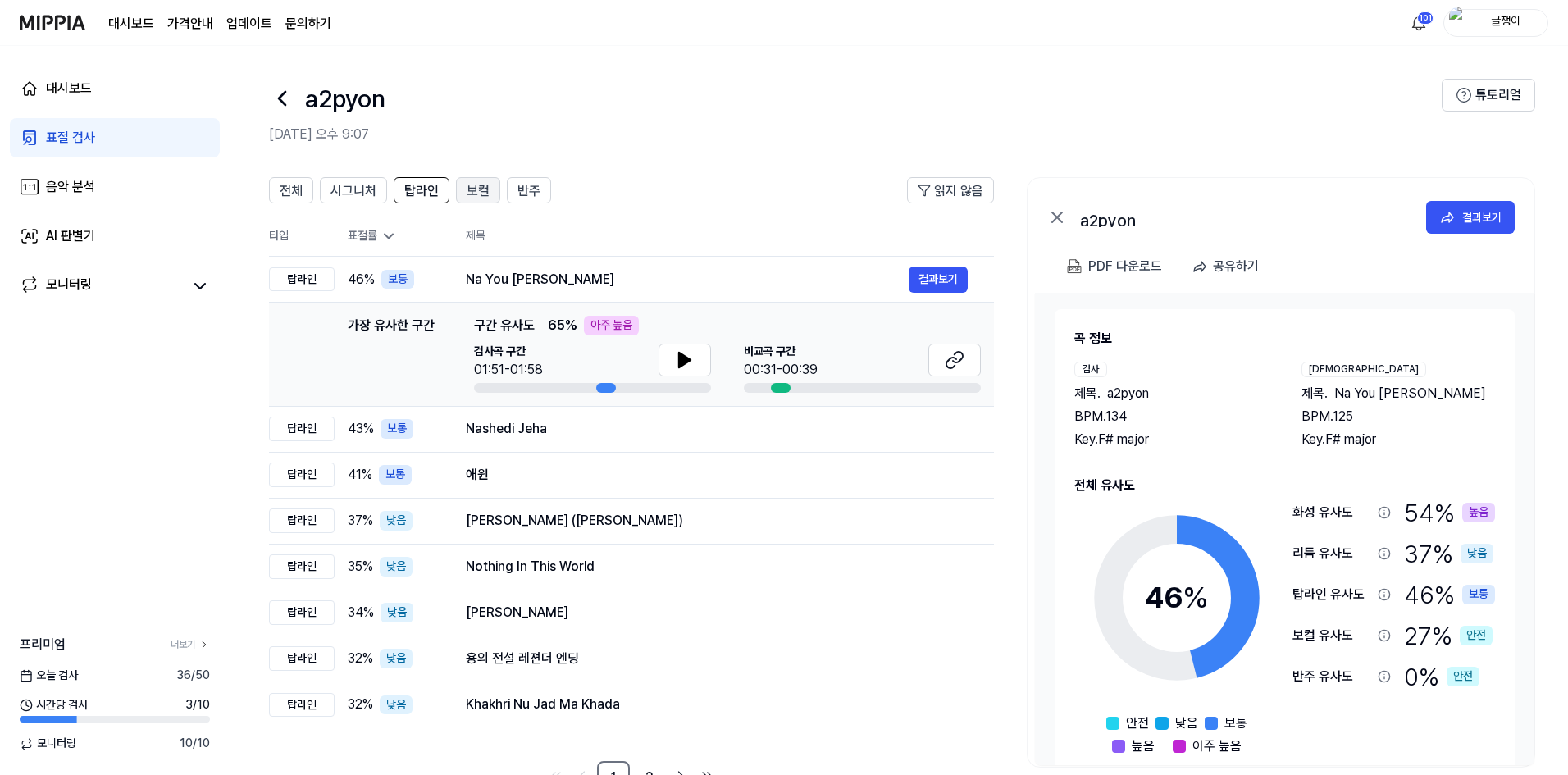
click at [463, 189] on button "보컬" at bounding box center [477, 190] width 44 height 26
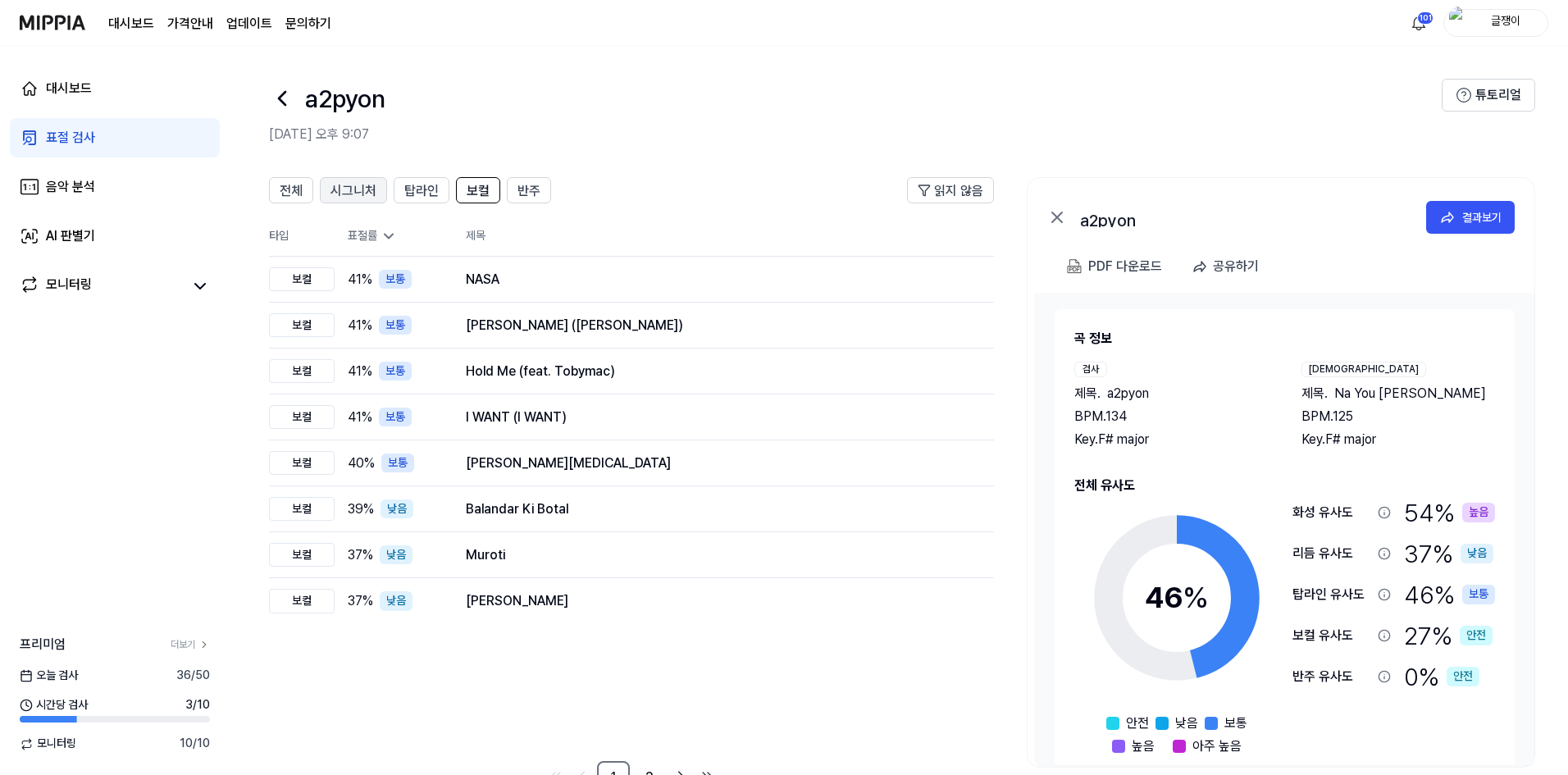
click at [353, 195] on span "시그니처" at bounding box center [353, 191] width 46 height 20
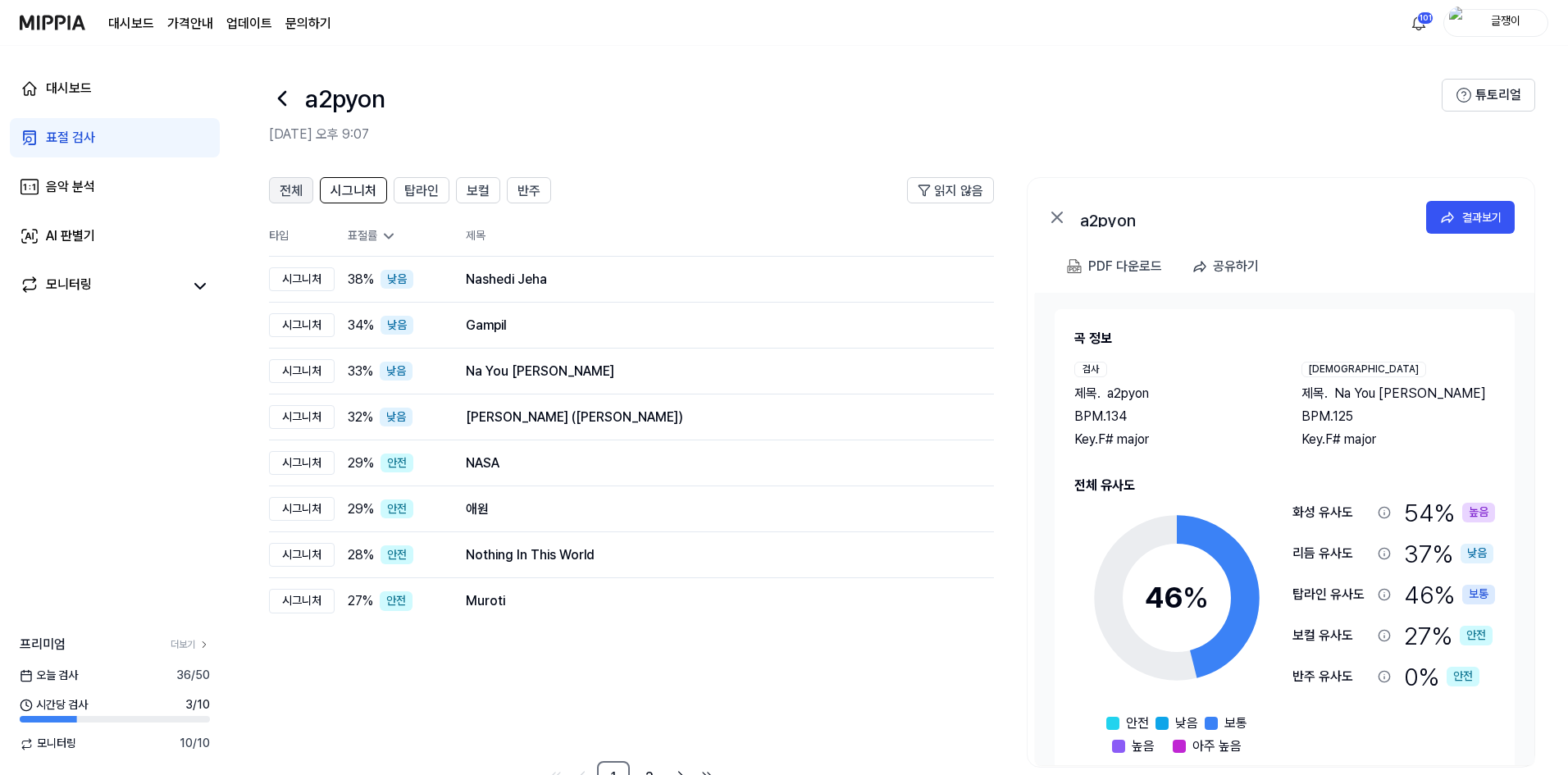
click at [293, 197] on span "전체" at bounding box center [290, 191] width 23 height 20
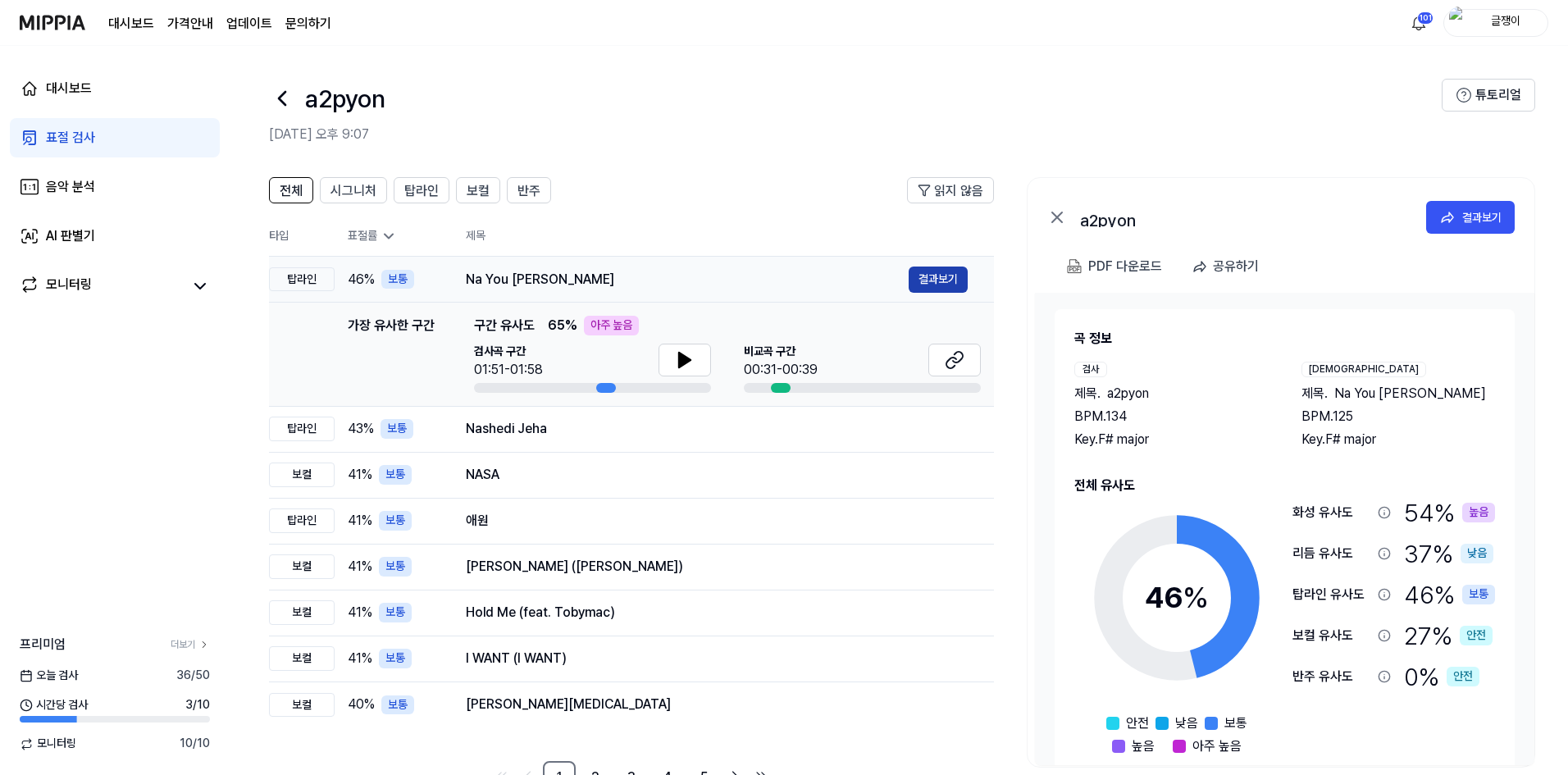
click at [935, 285] on button "결과보기" at bounding box center [938, 279] width 59 height 26
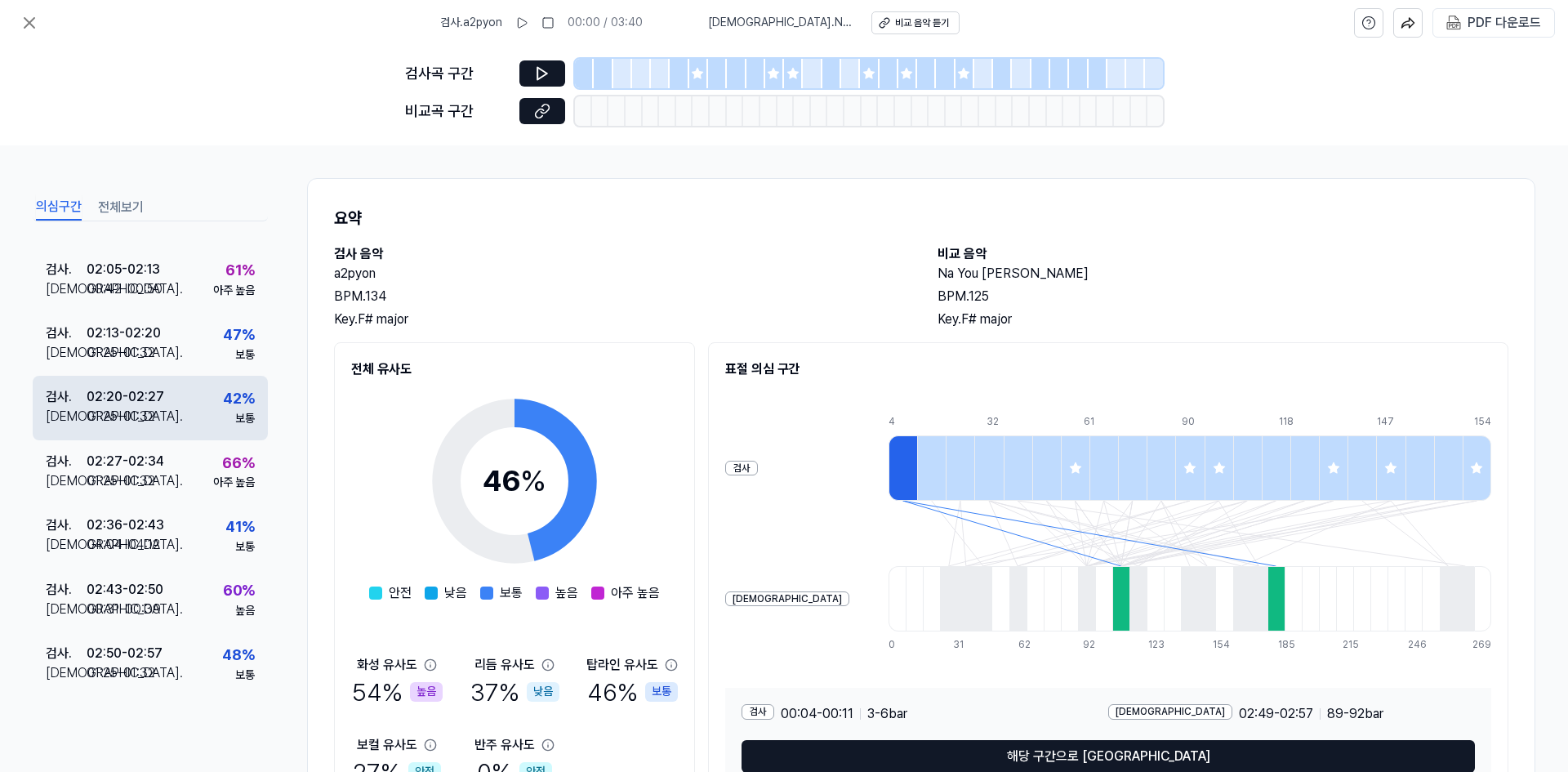
scroll to position [954, 0]
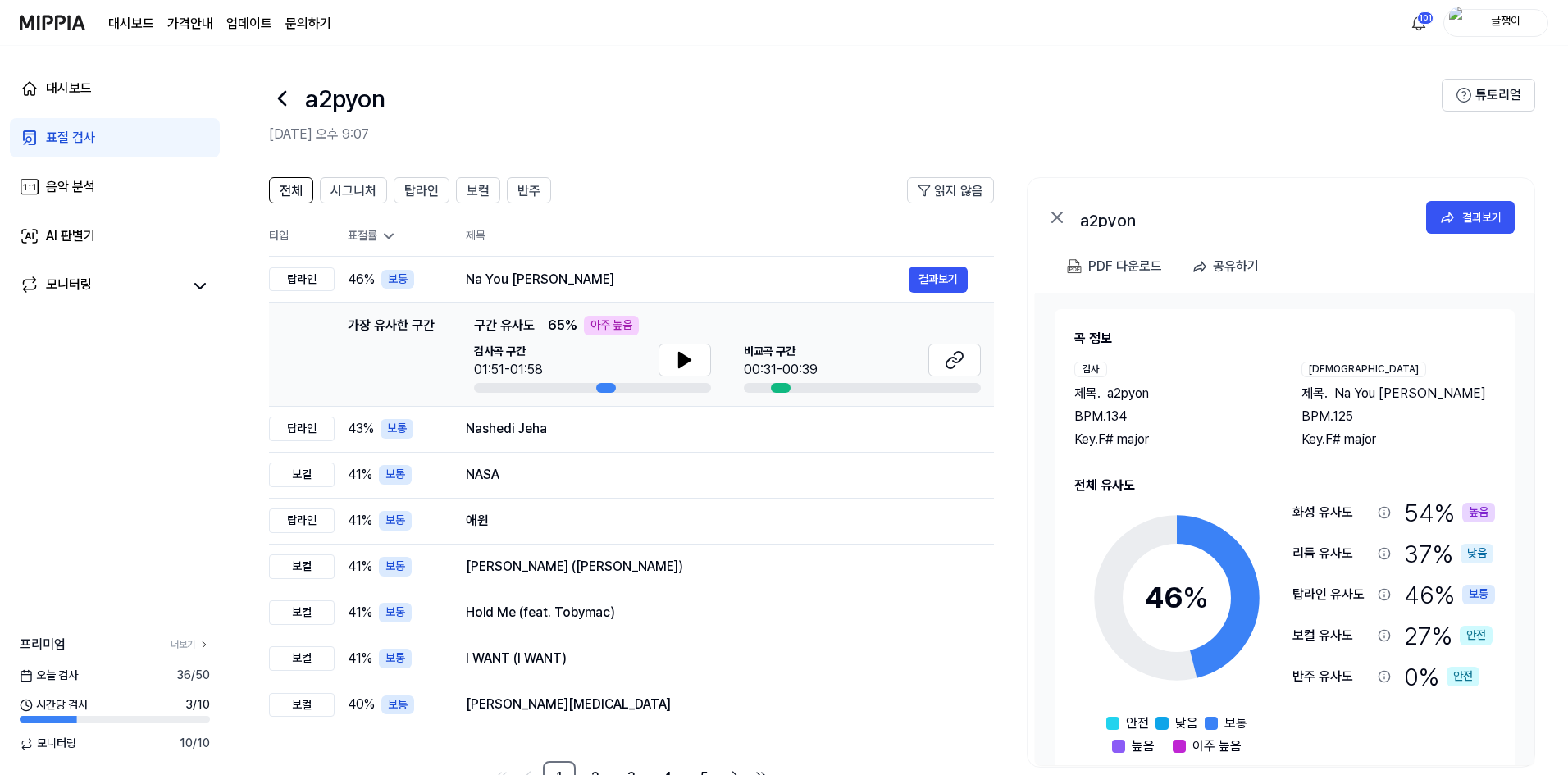
click at [72, 145] on div "표절 검사" at bounding box center [71, 137] width 49 height 20
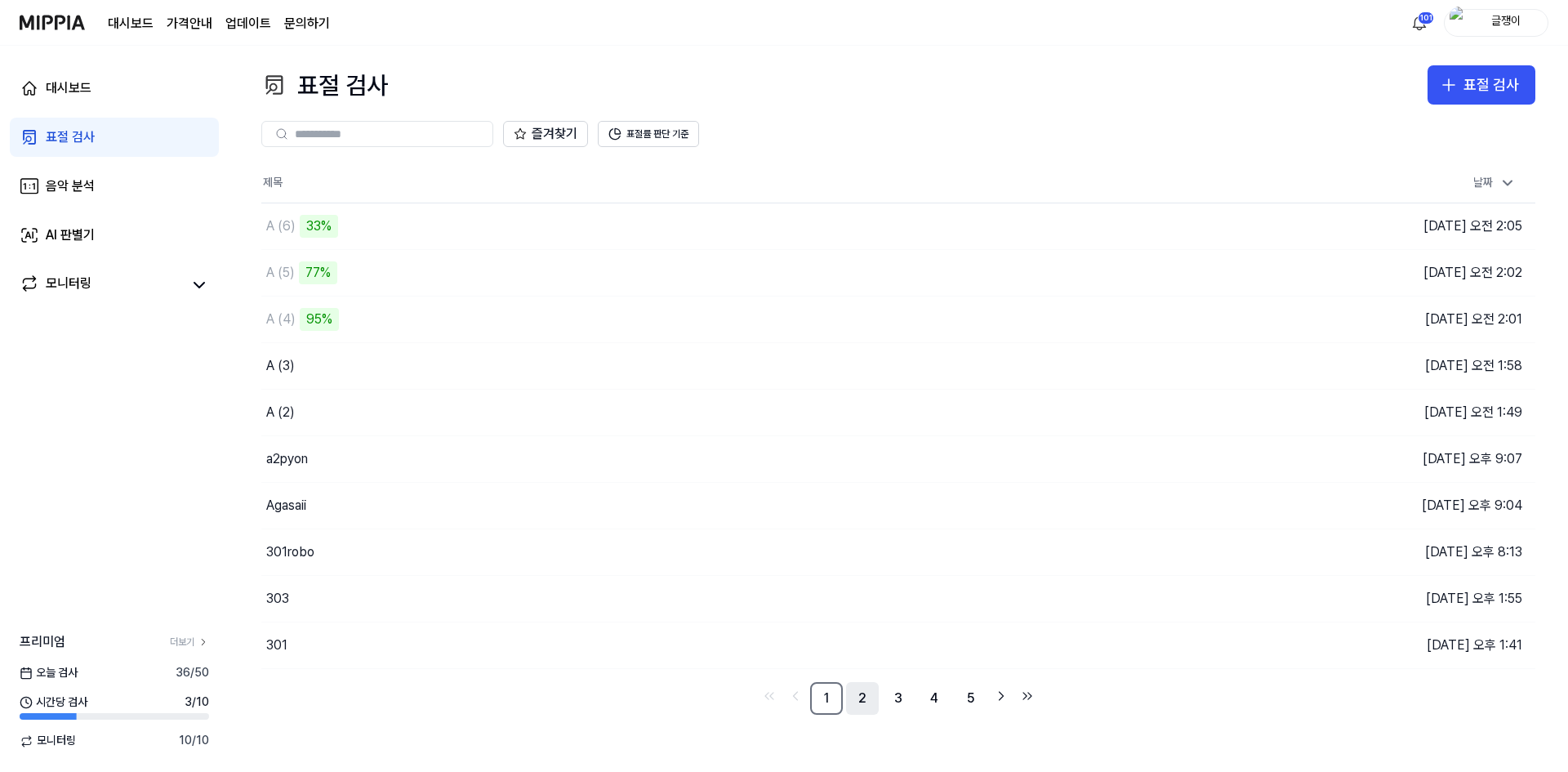
click at [861, 700] on link "2" at bounding box center [862, 698] width 32 height 32
click at [893, 701] on link "3" at bounding box center [898, 698] width 32 height 32
click at [933, 697] on link "4" at bounding box center [934, 698] width 32 height 32
click at [959, 702] on link "6" at bounding box center [970, 698] width 32 height 32
click at [974, 704] on link "7" at bounding box center [970, 698] width 32 height 32
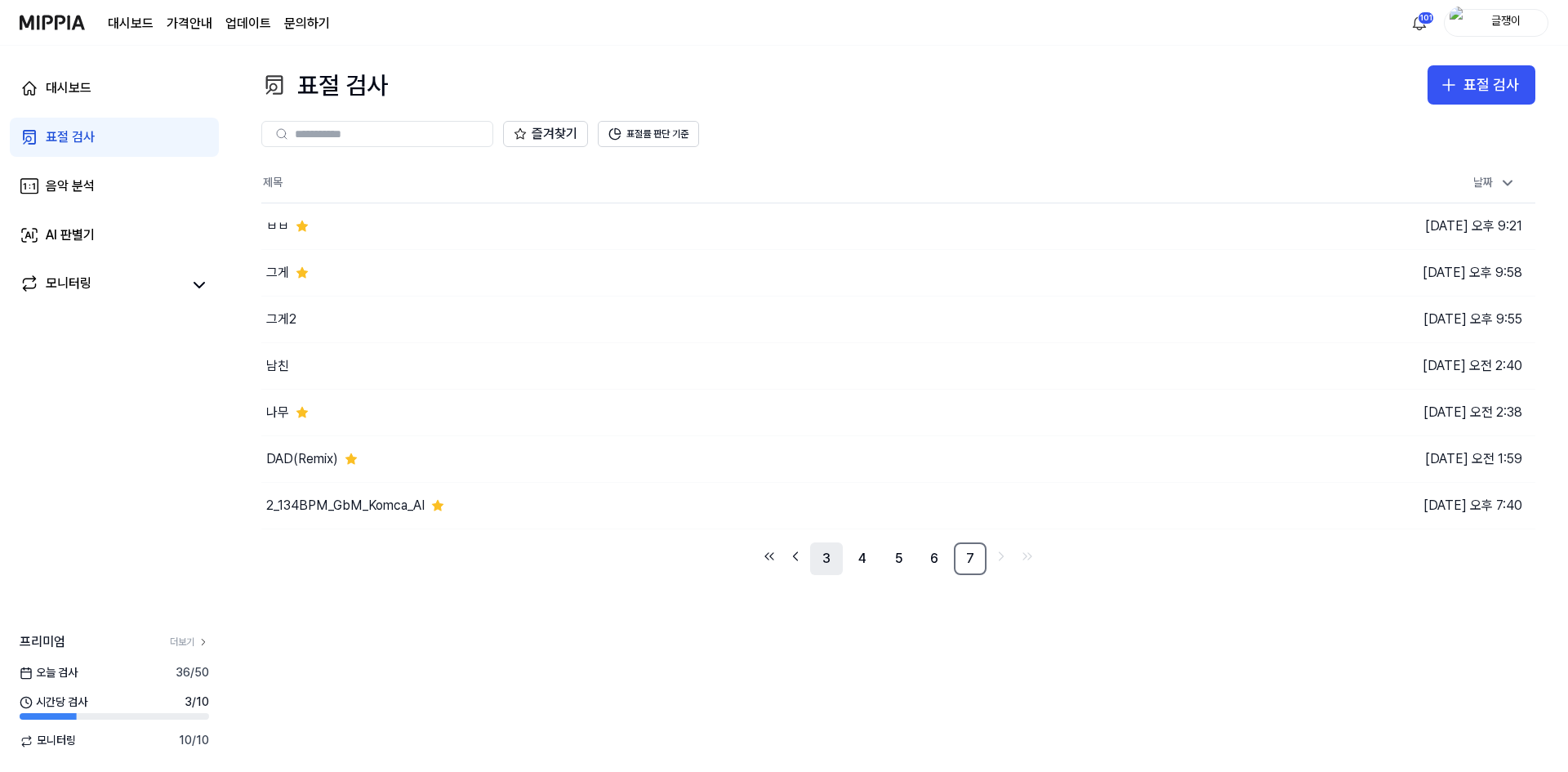
click at [828, 565] on link "3" at bounding box center [826, 559] width 32 height 32
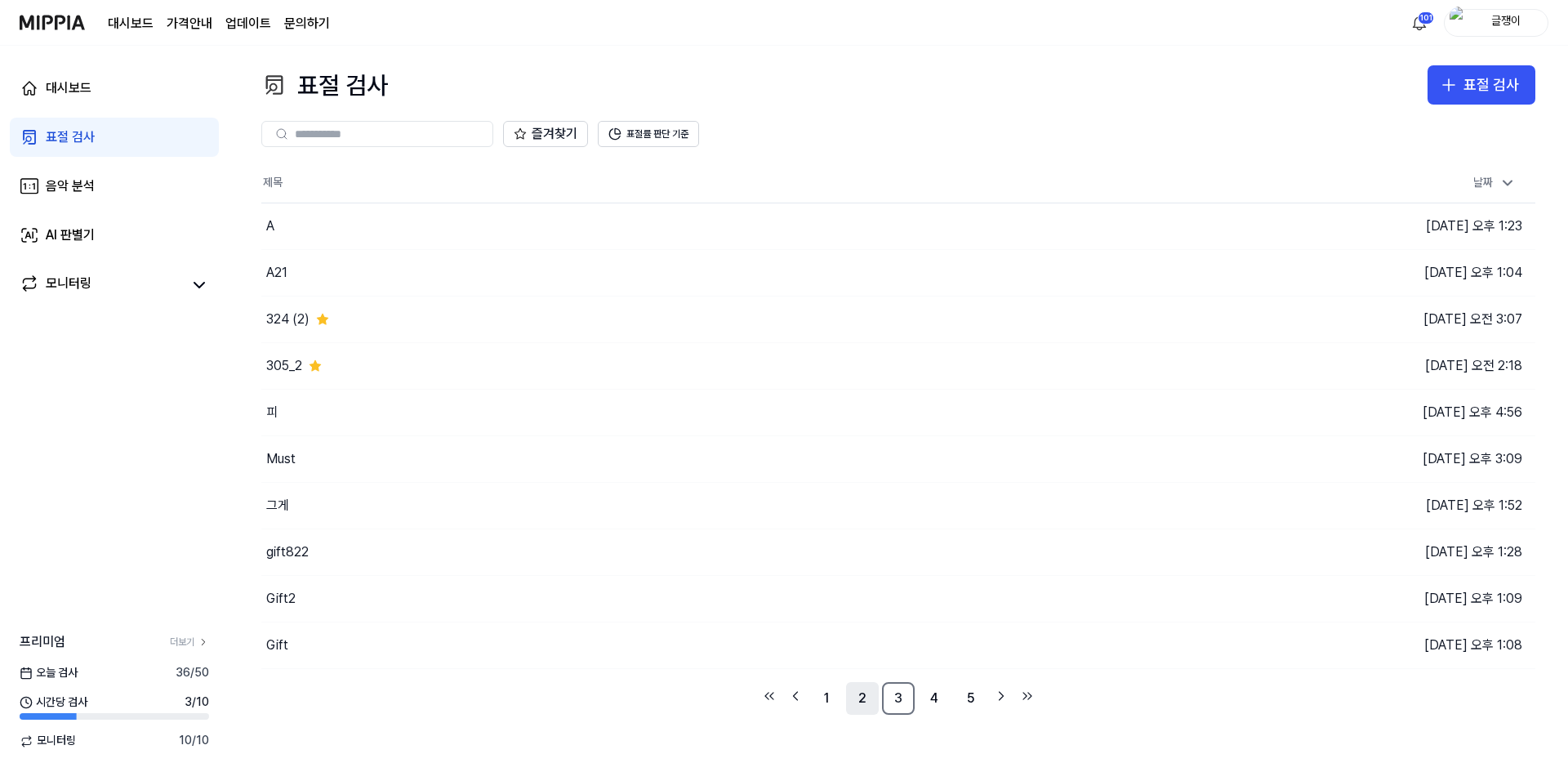
drag, startPoint x: 828, startPoint y: 693, endPoint x: 848, endPoint y: 686, distance: 21.2
click at [827, 693] on link "1" at bounding box center [826, 698] width 32 height 32
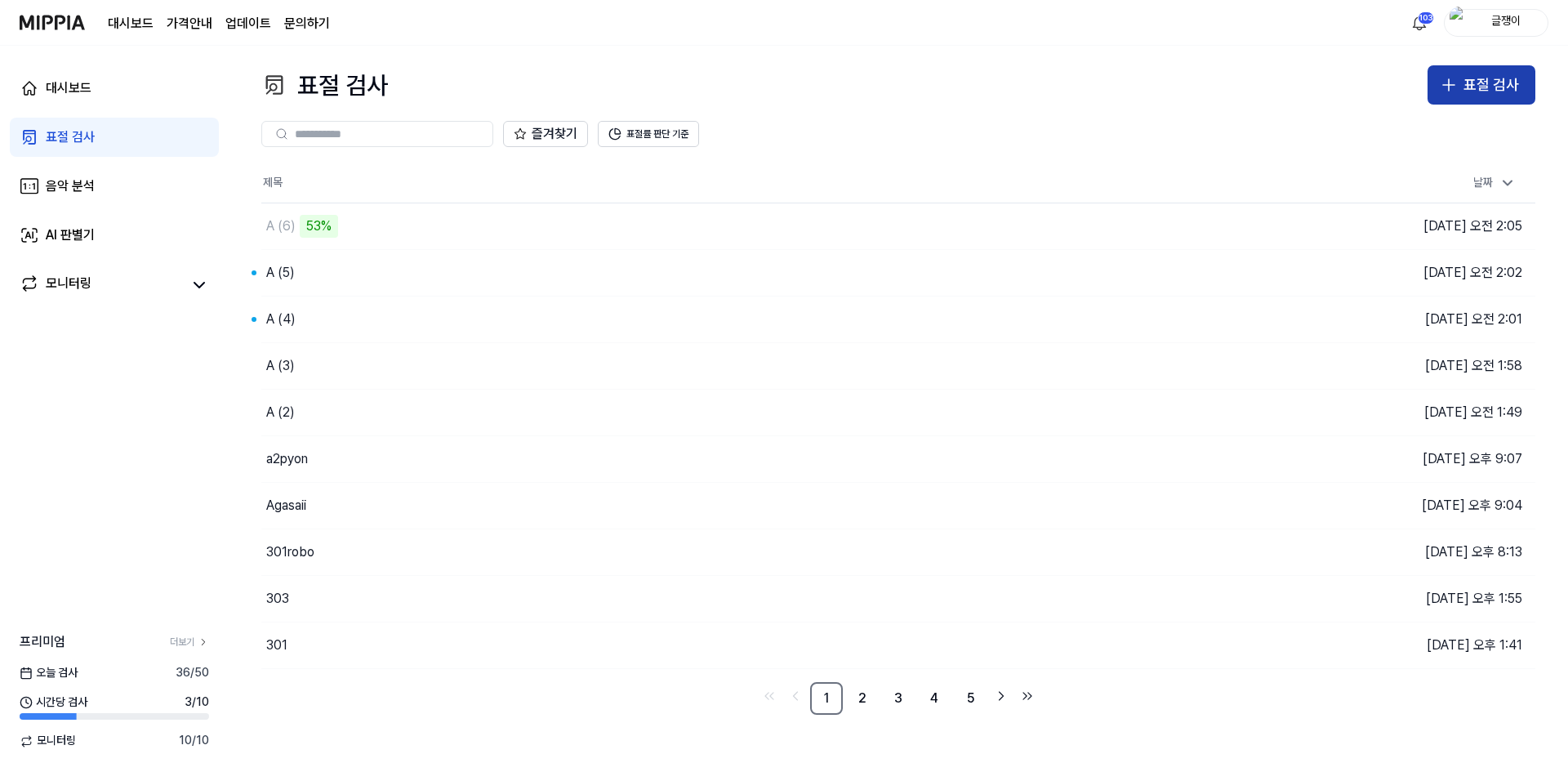
click at [1472, 89] on div "표절 검사" at bounding box center [1491, 86] width 56 height 23
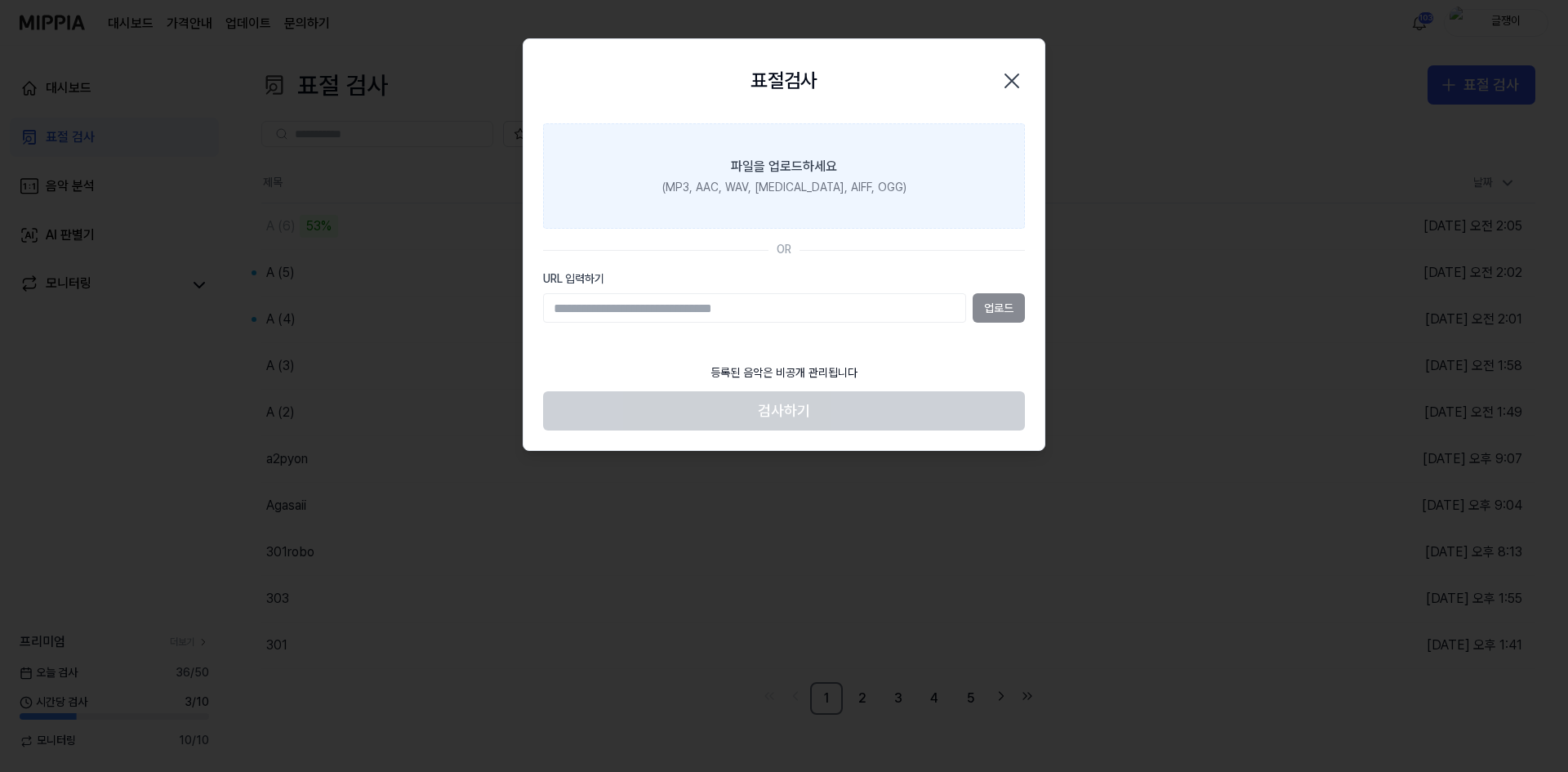
click at [814, 184] on div "(MP3, AAC, WAV, [MEDICAL_DATA], AIFF, OGG)" at bounding box center [784, 187] width 244 height 16
click at [0, 0] on input "파일을 업로드하세요 (MP3, AAC, WAV, [MEDICAL_DATA], AIFF, OGG)" at bounding box center [0, 0] width 0 height 0
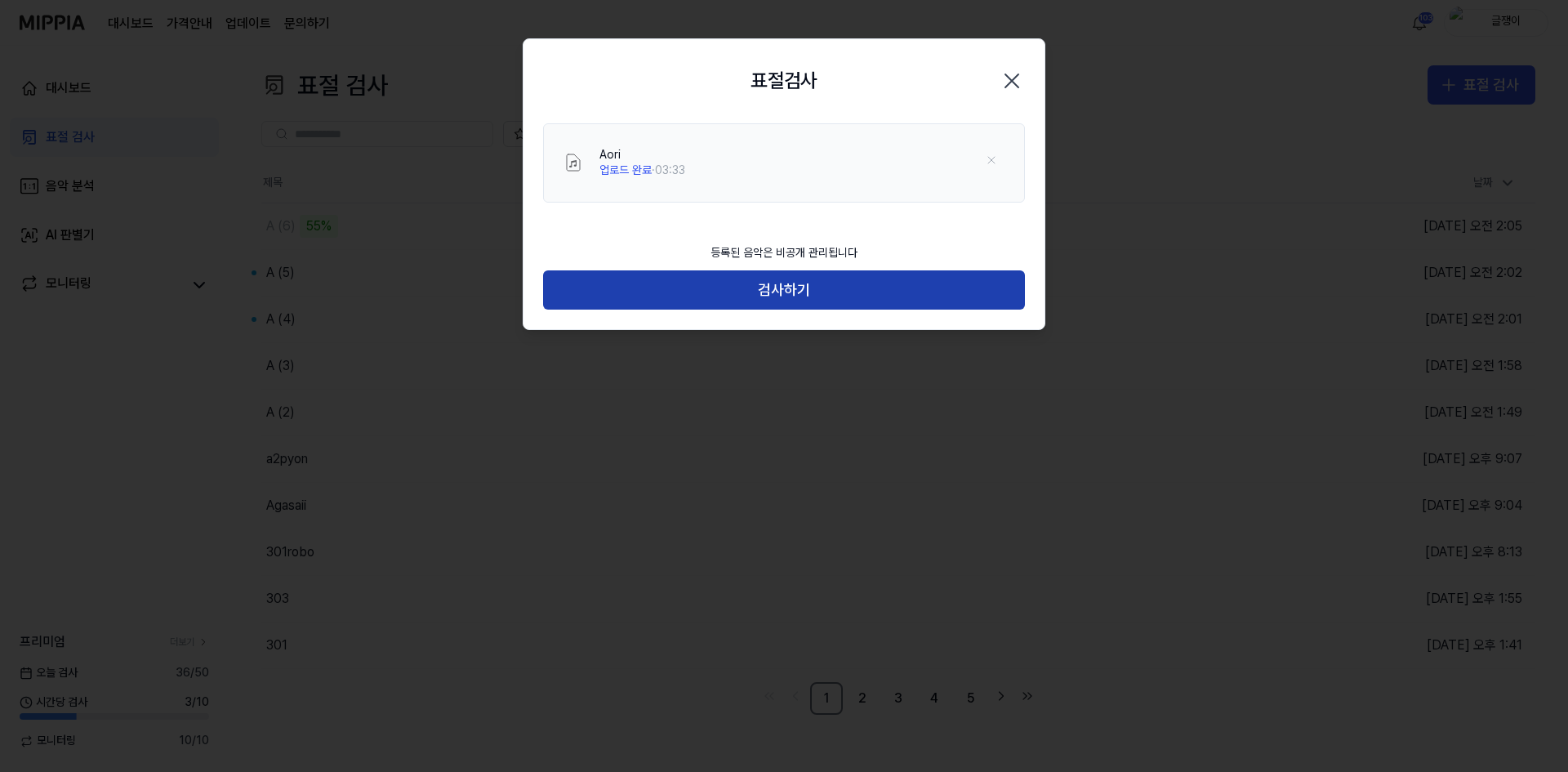
click at [786, 286] on button "검사하기" at bounding box center [784, 290] width 482 height 40
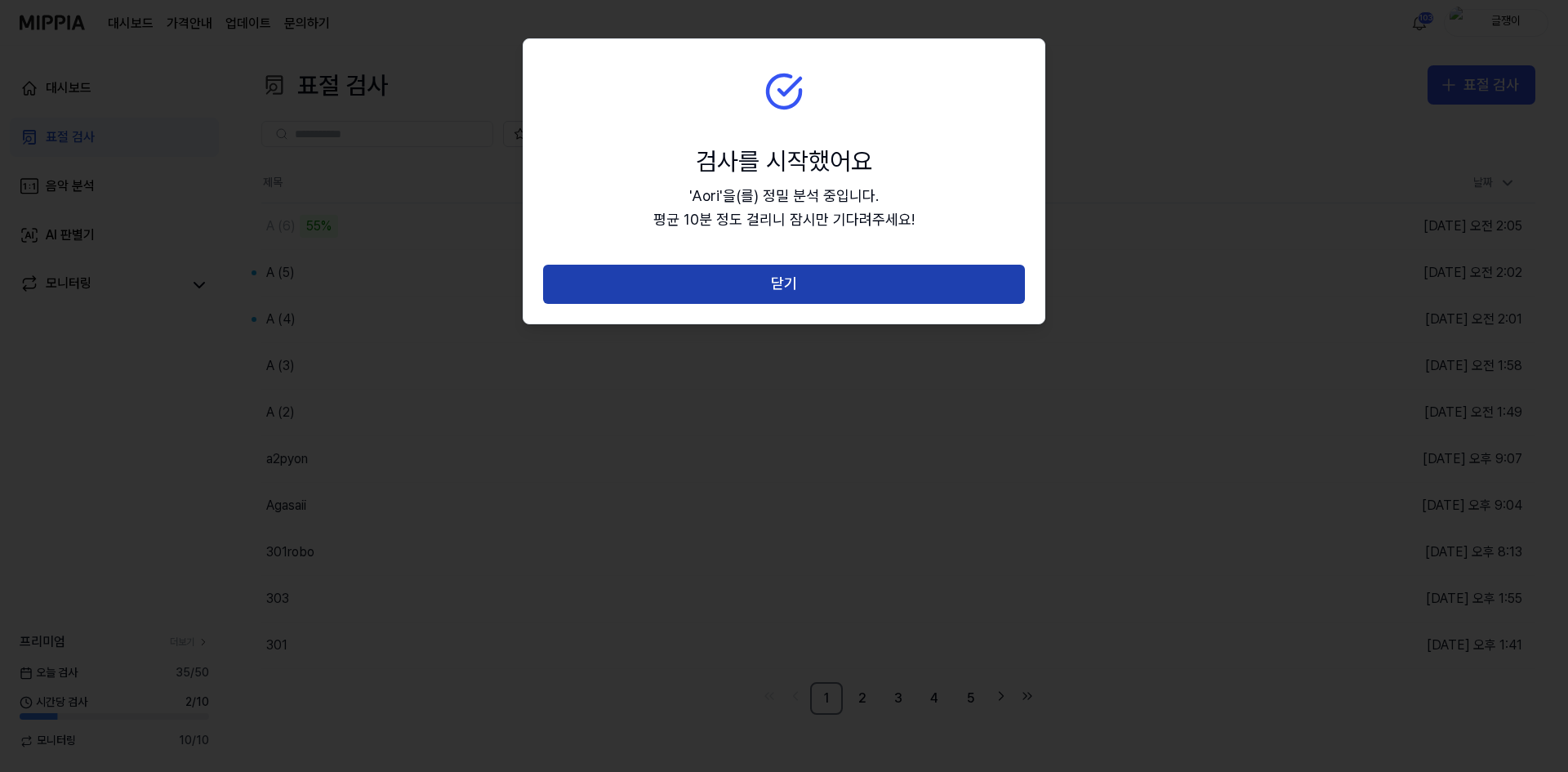
click at [787, 287] on button "닫기" at bounding box center [784, 285] width 482 height 40
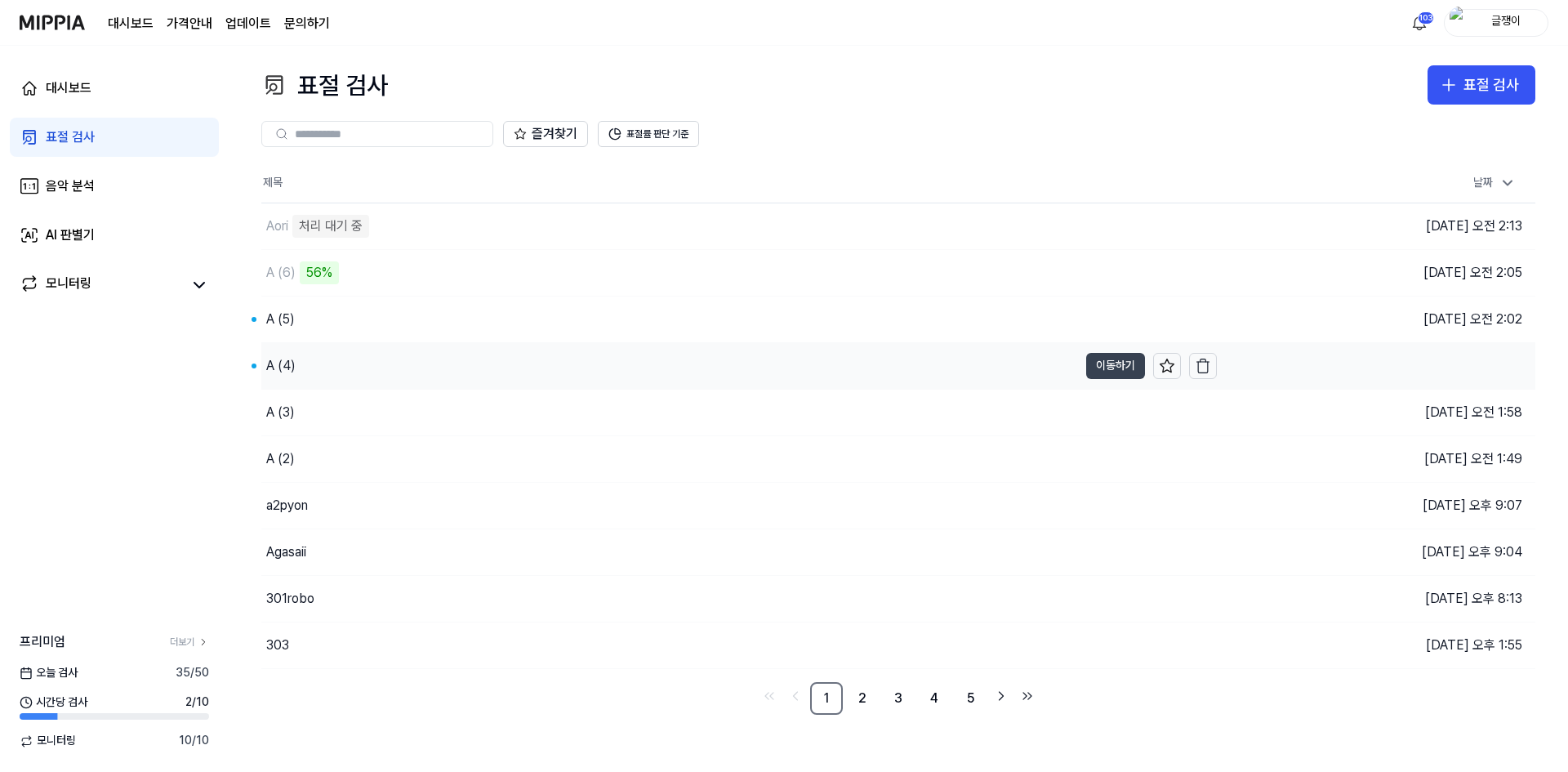
click at [1095, 356] on button "이동하기" at bounding box center [1115, 366] width 59 height 26
click at [1101, 311] on button "이동하기" at bounding box center [1115, 319] width 59 height 26
click at [968, 698] on link "5" at bounding box center [970, 698] width 32 height 32
click at [833, 691] on link "3" at bounding box center [826, 698] width 32 height 32
click at [821, 705] on link "1" at bounding box center [826, 698] width 32 height 32
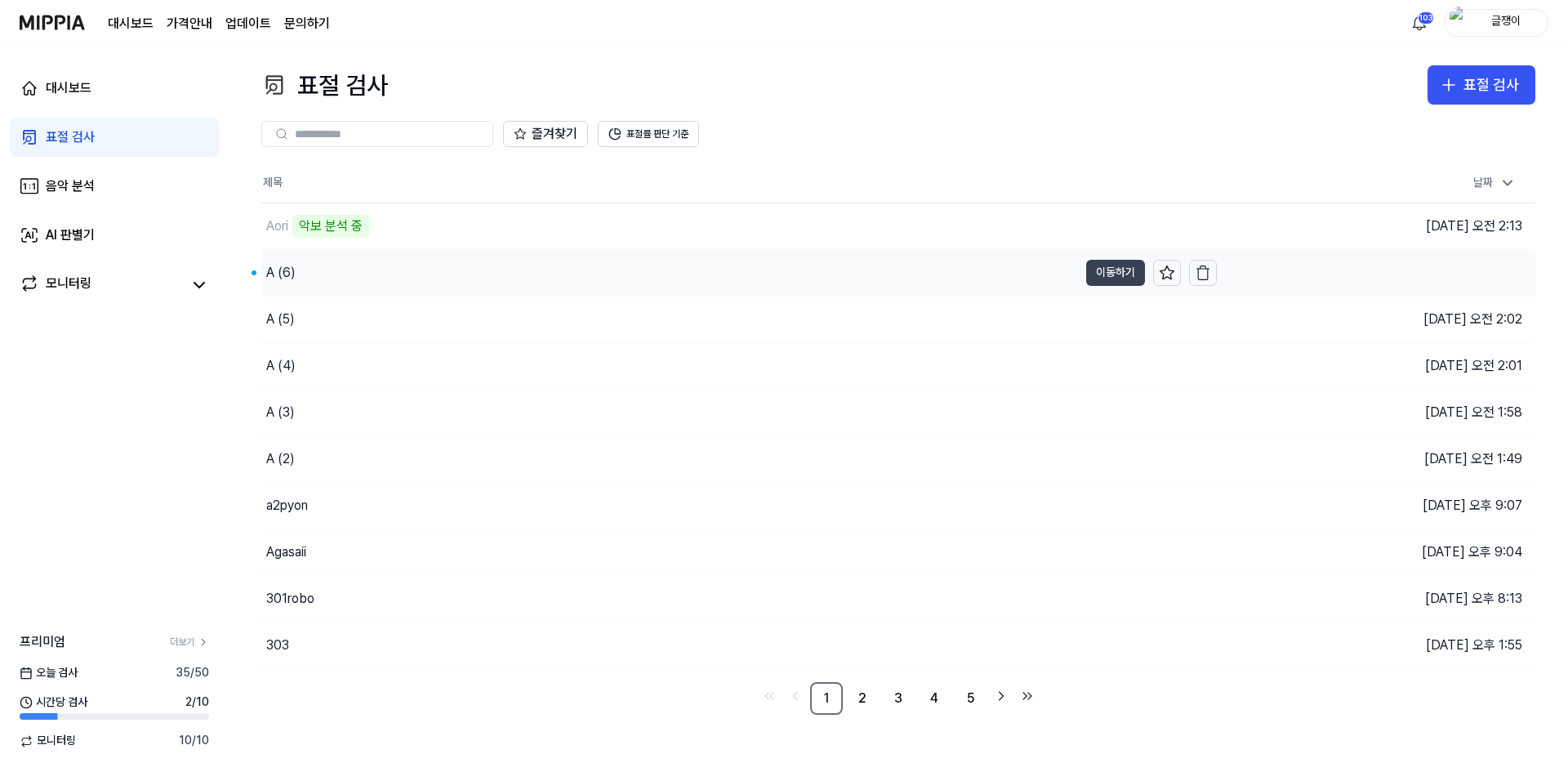
click at [1092, 268] on button "이동하기" at bounding box center [1115, 272] width 59 height 26
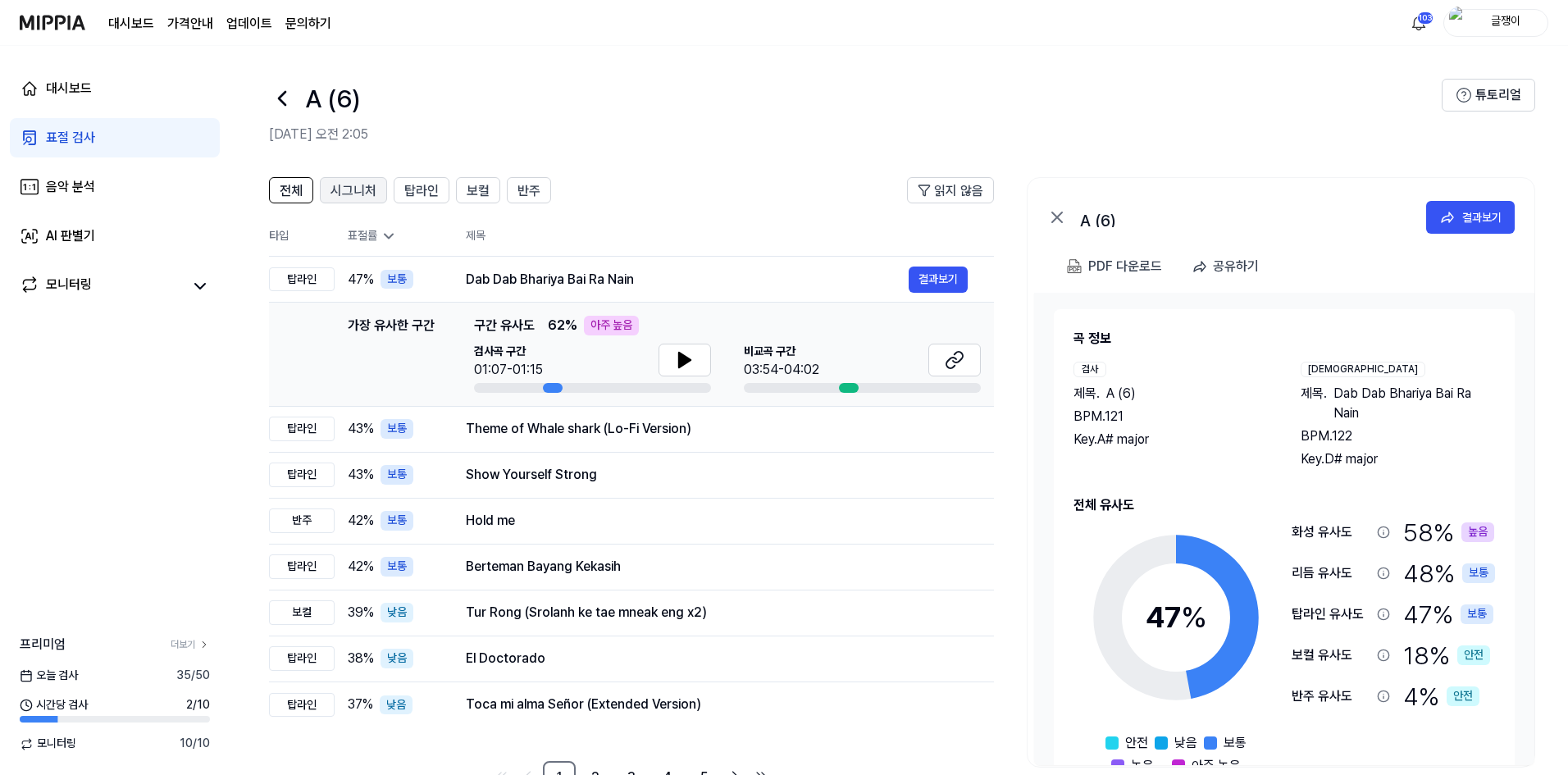
click at [354, 201] on button "시그니처" at bounding box center [354, 190] width 67 height 26
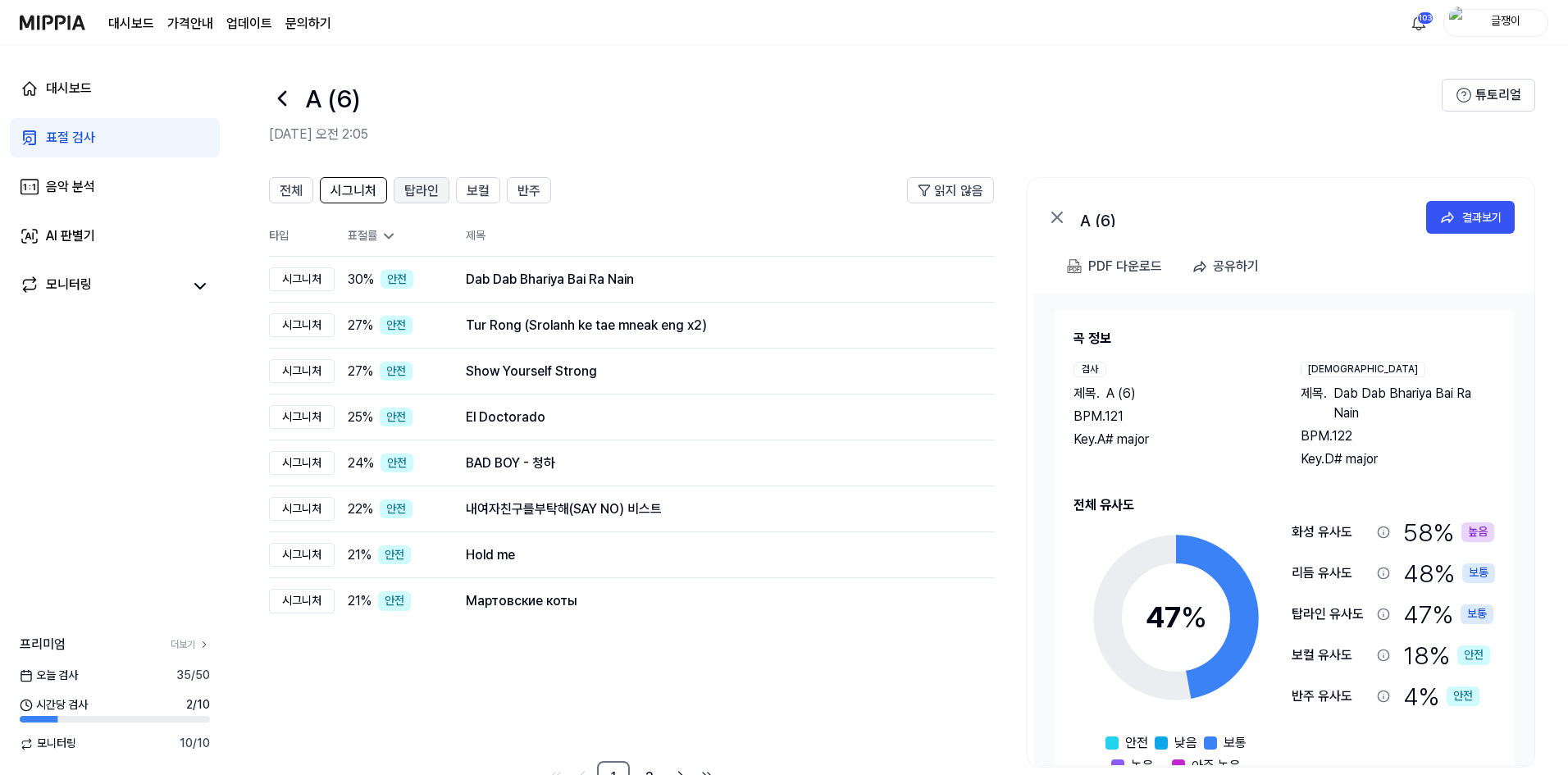
click at [435, 190] on span "탑라인" at bounding box center [421, 191] width 34 height 20
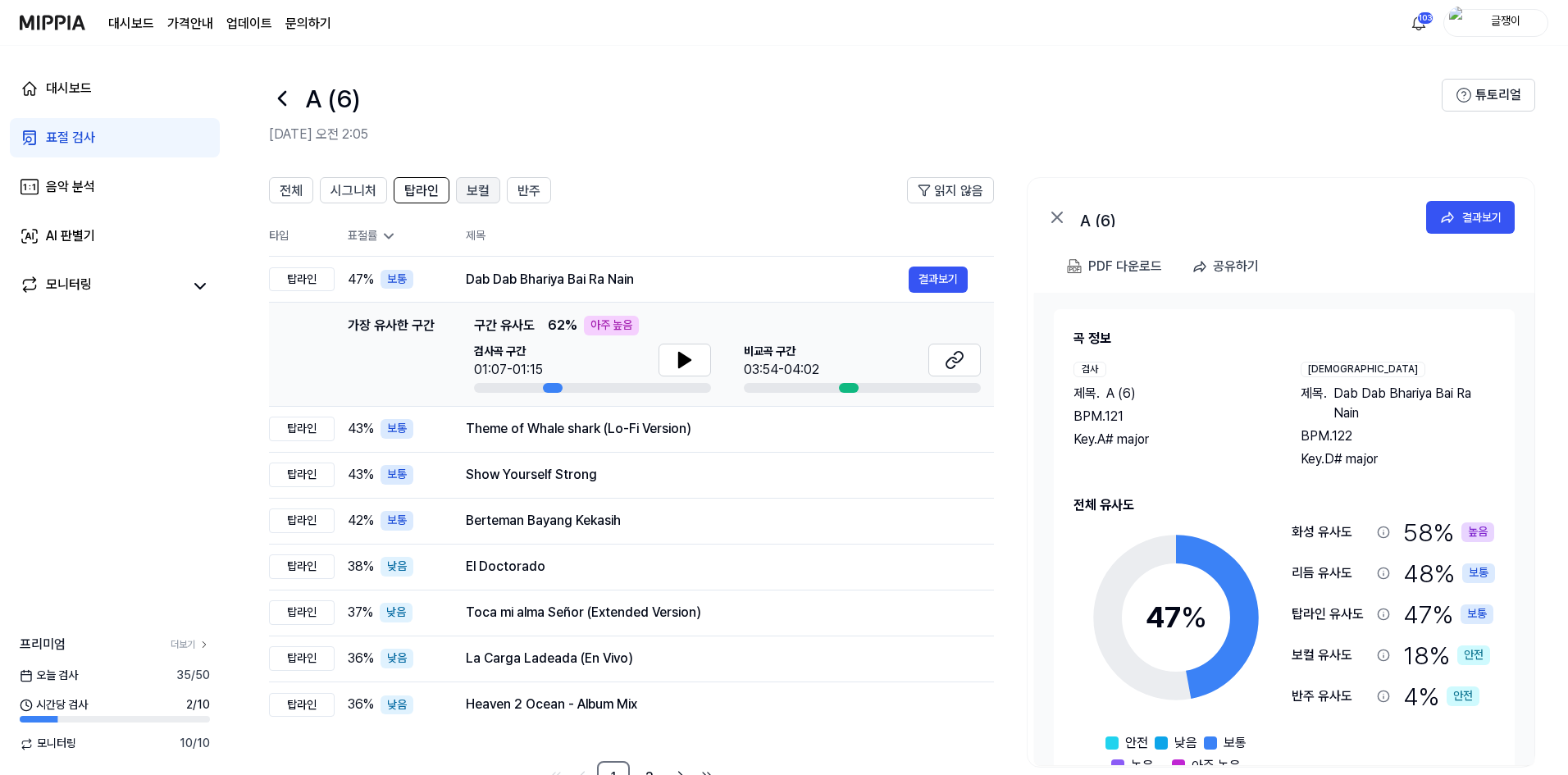
click at [479, 194] on span "보컬" at bounding box center [477, 191] width 23 height 20
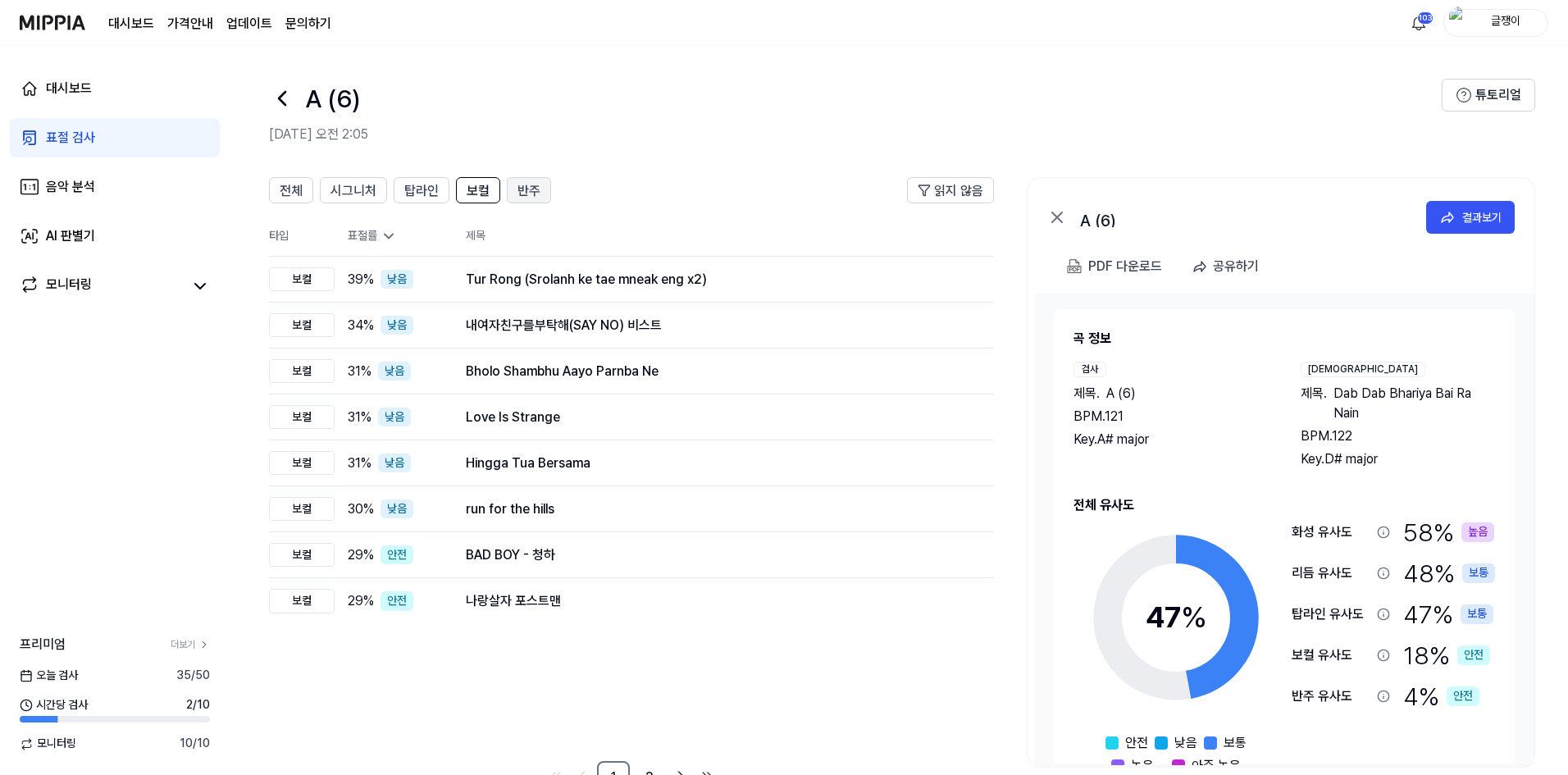
click at [518, 191] on span "반주" at bounding box center [528, 191] width 23 height 20
click at [283, 186] on span "전체" at bounding box center [290, 191] width 23 height 20
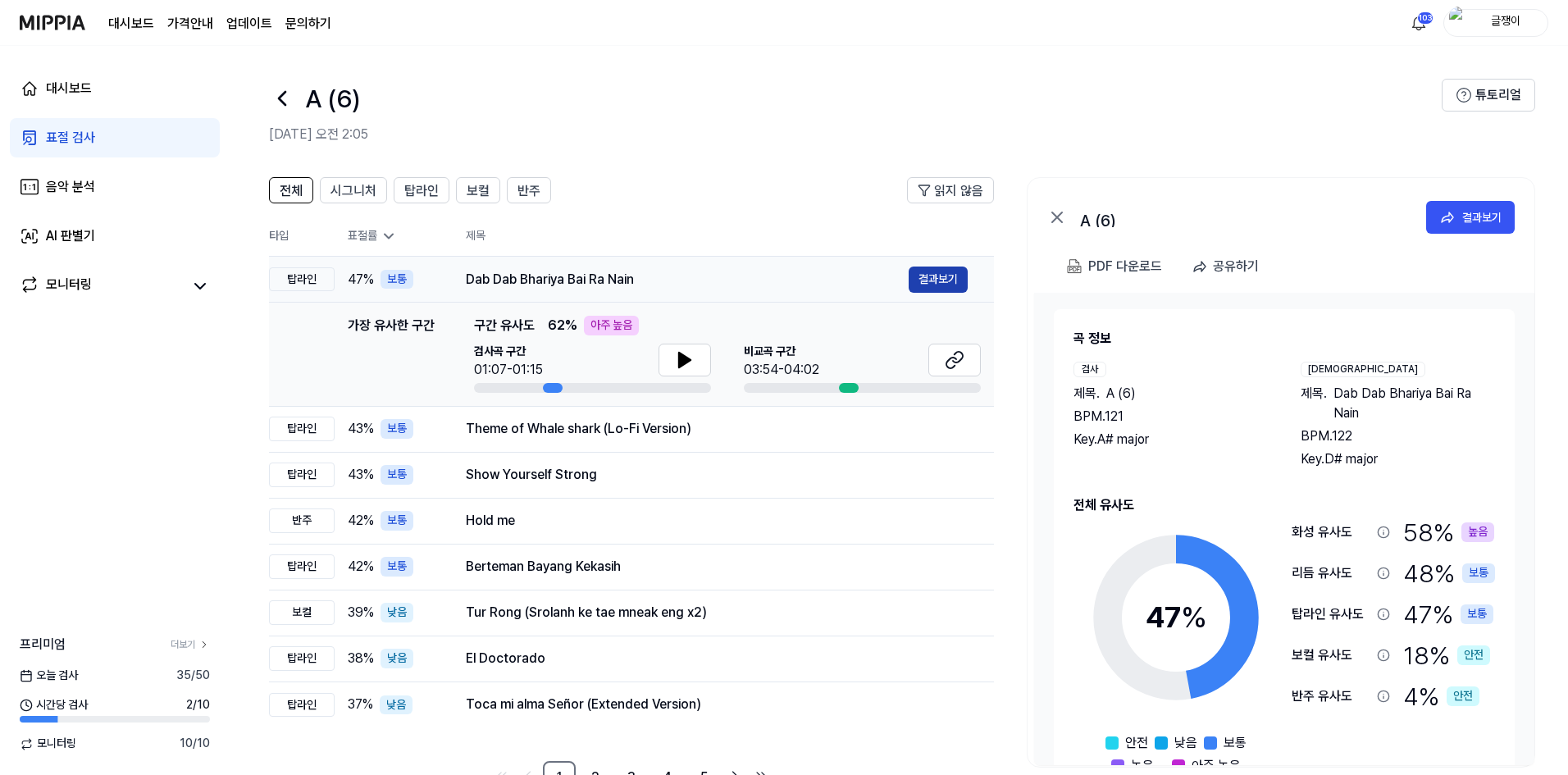
click at [952, 279] on button "결과보기" at bounding box center [938, 279] width 59 height 26
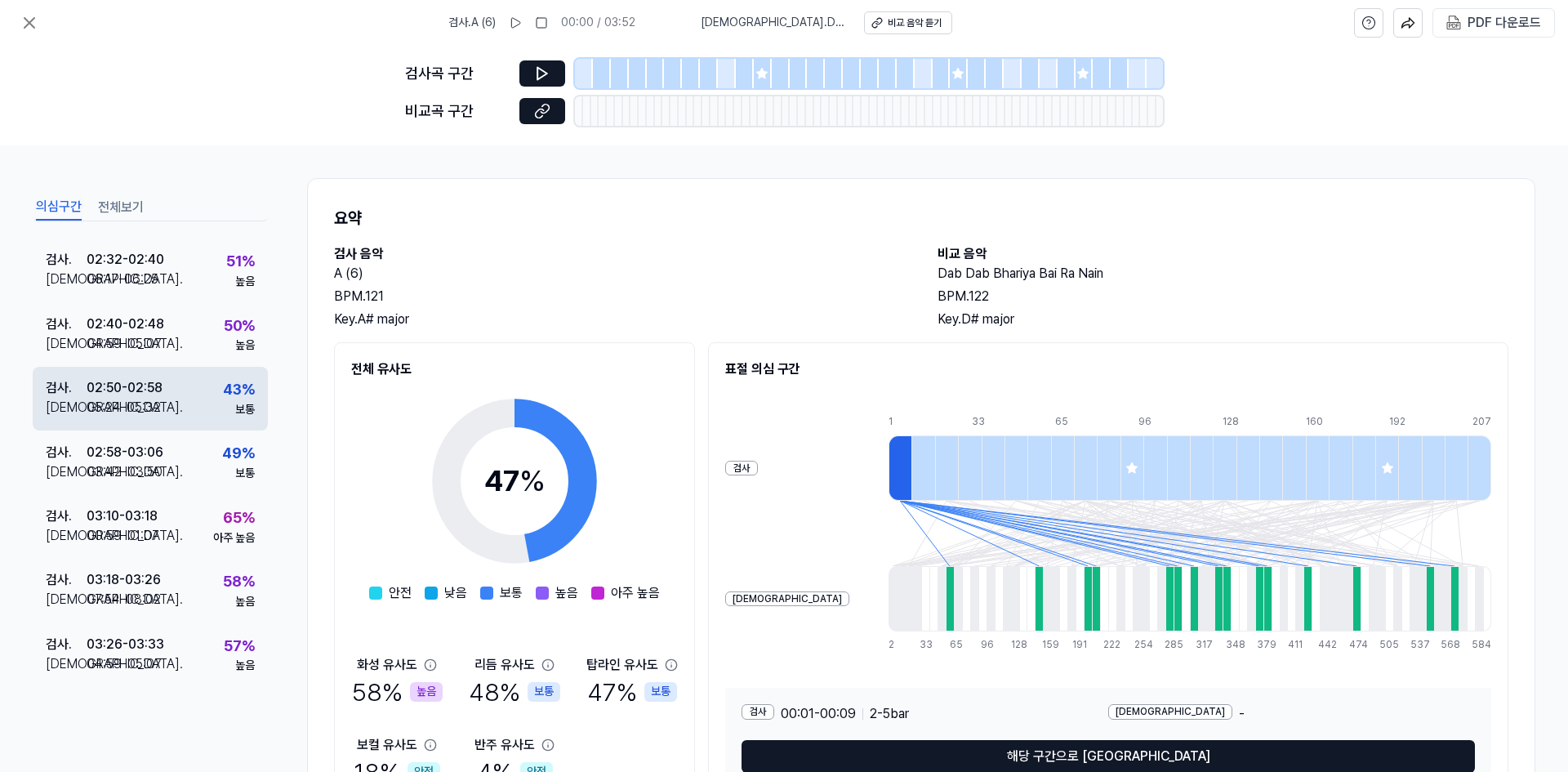
scroll to position [1275, 0]
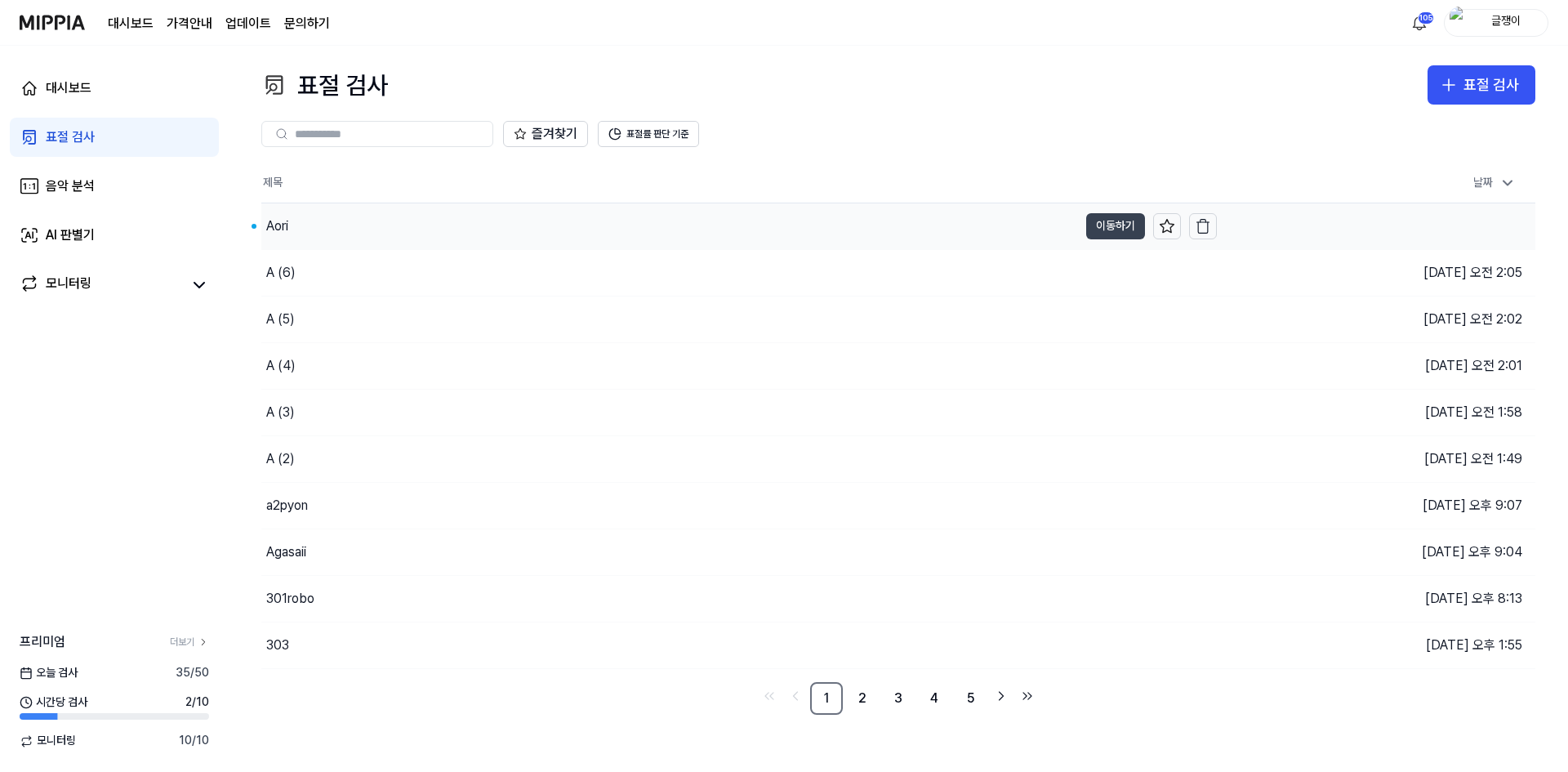
click at [1086, 223] on button "이동하기" at bounding box center [1115, 226] width 59 height 26
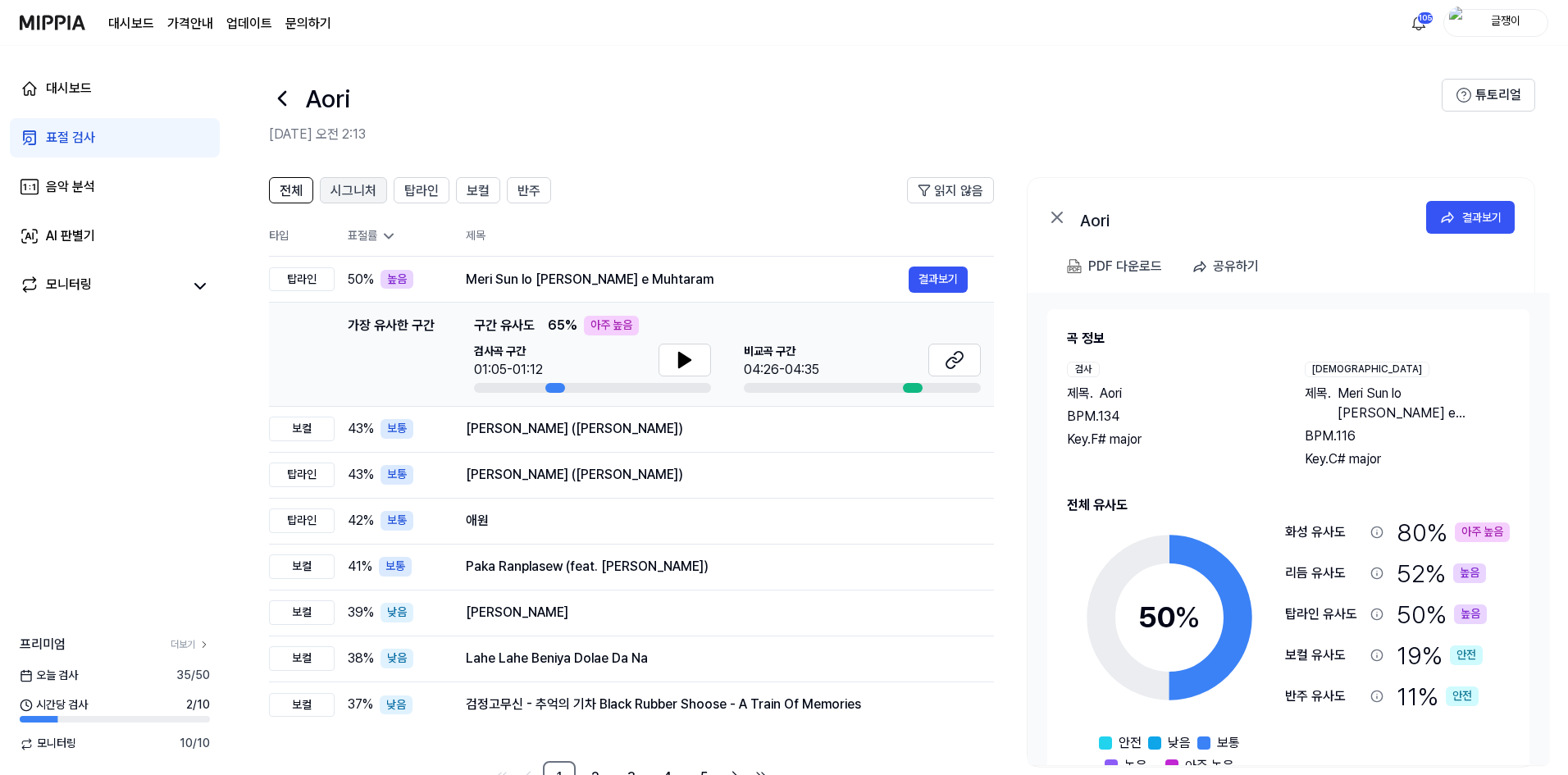
click at [350, 183] on span "시그니처" at bounding box center [353, 191] width 46 height 20
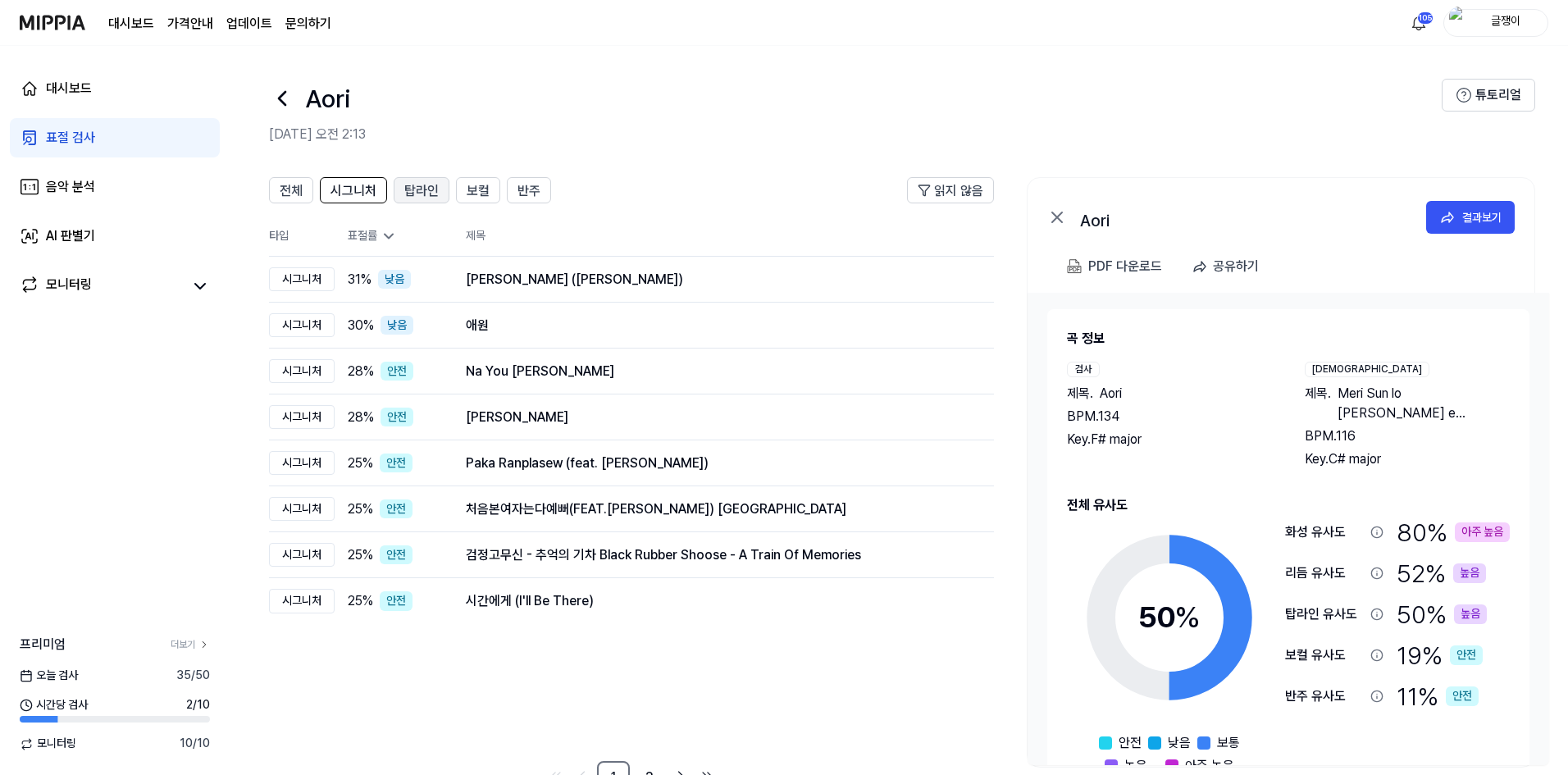
click at [420, 188] on span "탑라인" at bounding box center [421, 191] width 34 height 20
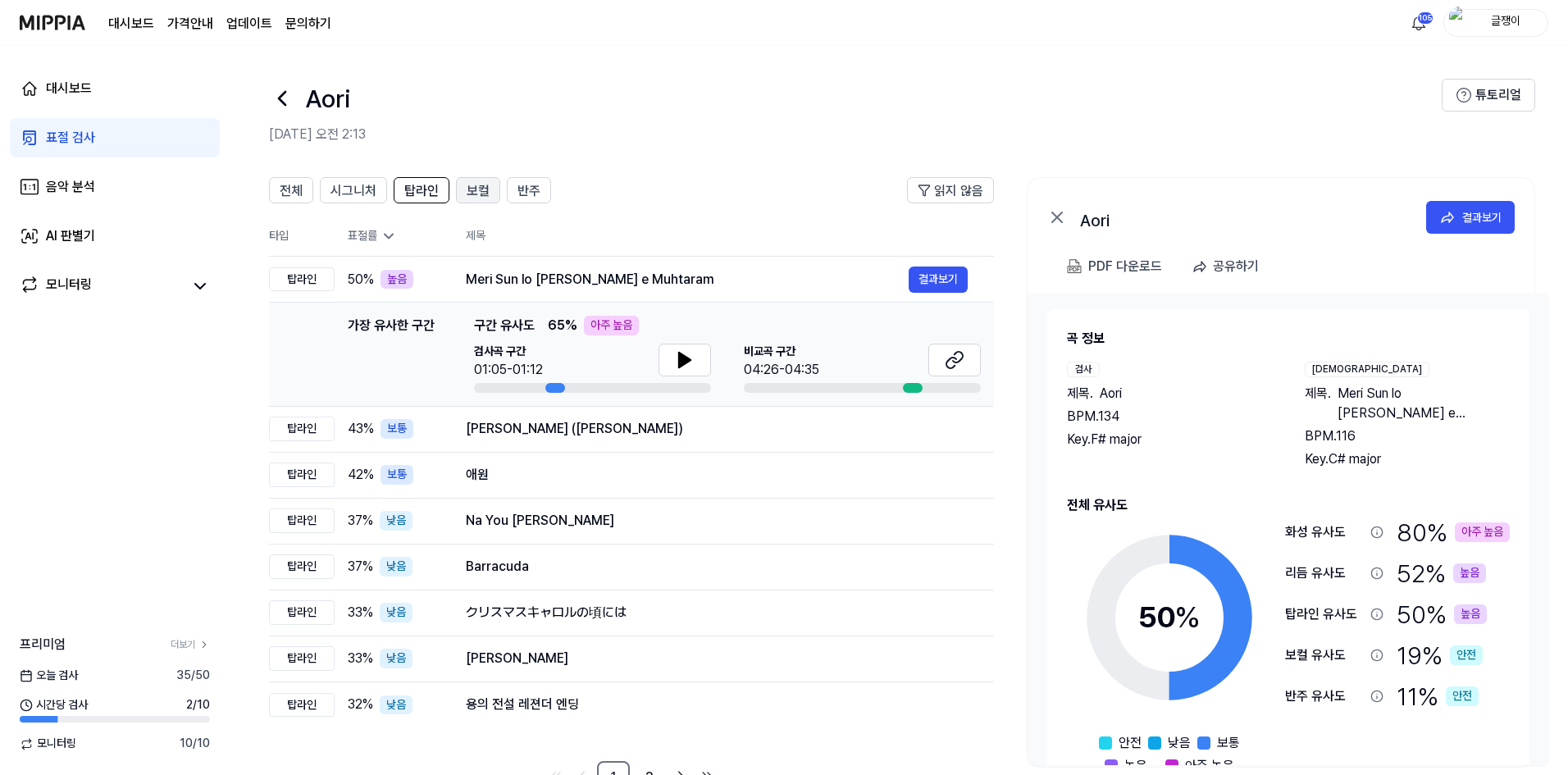
click at [473, 189] on span "보컬" at bounding box center [477, 191] width 23 height 20
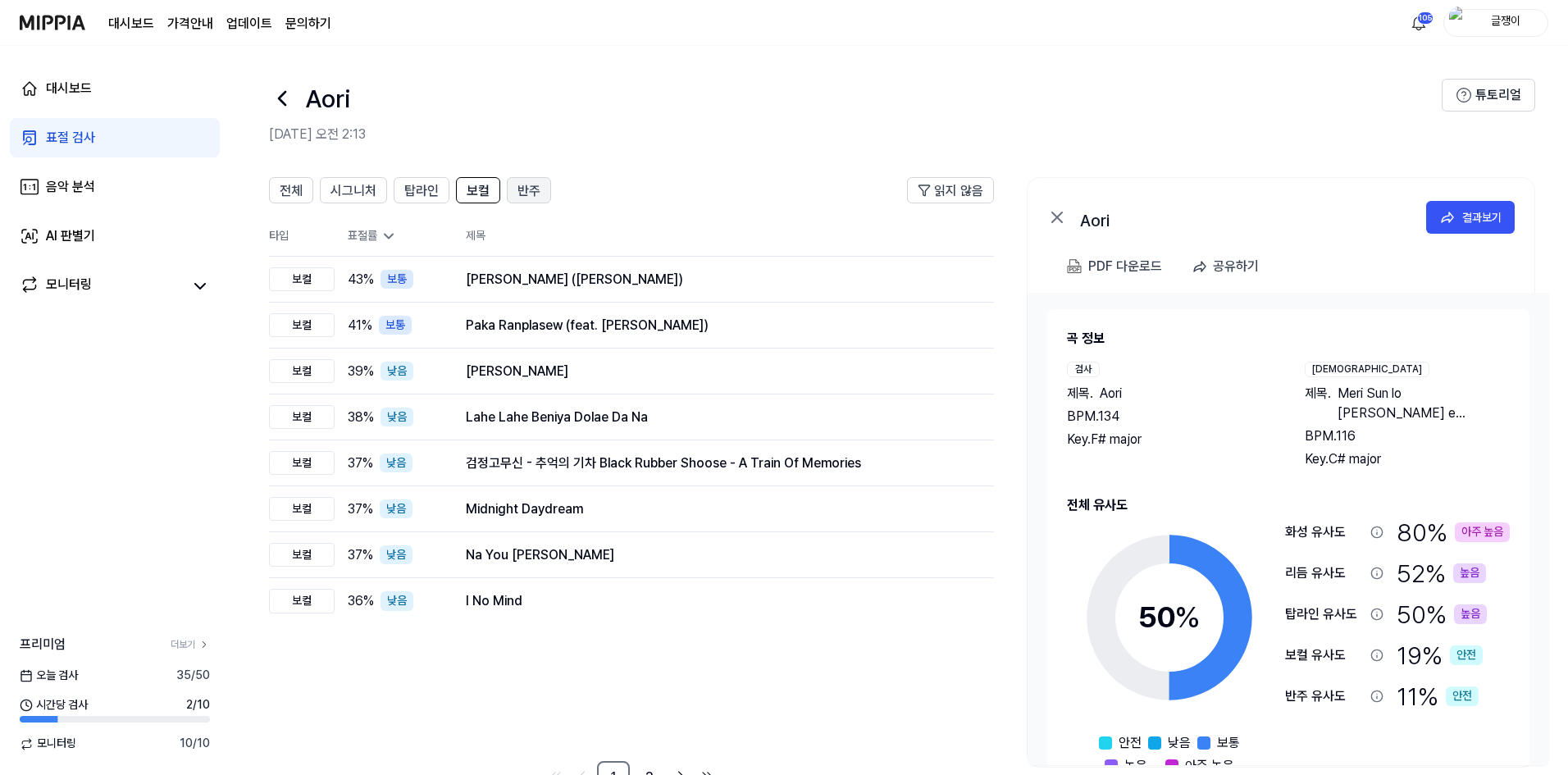
click at [531, 191] on span "반주" at bounding box center [528, 191] width 23 height 20
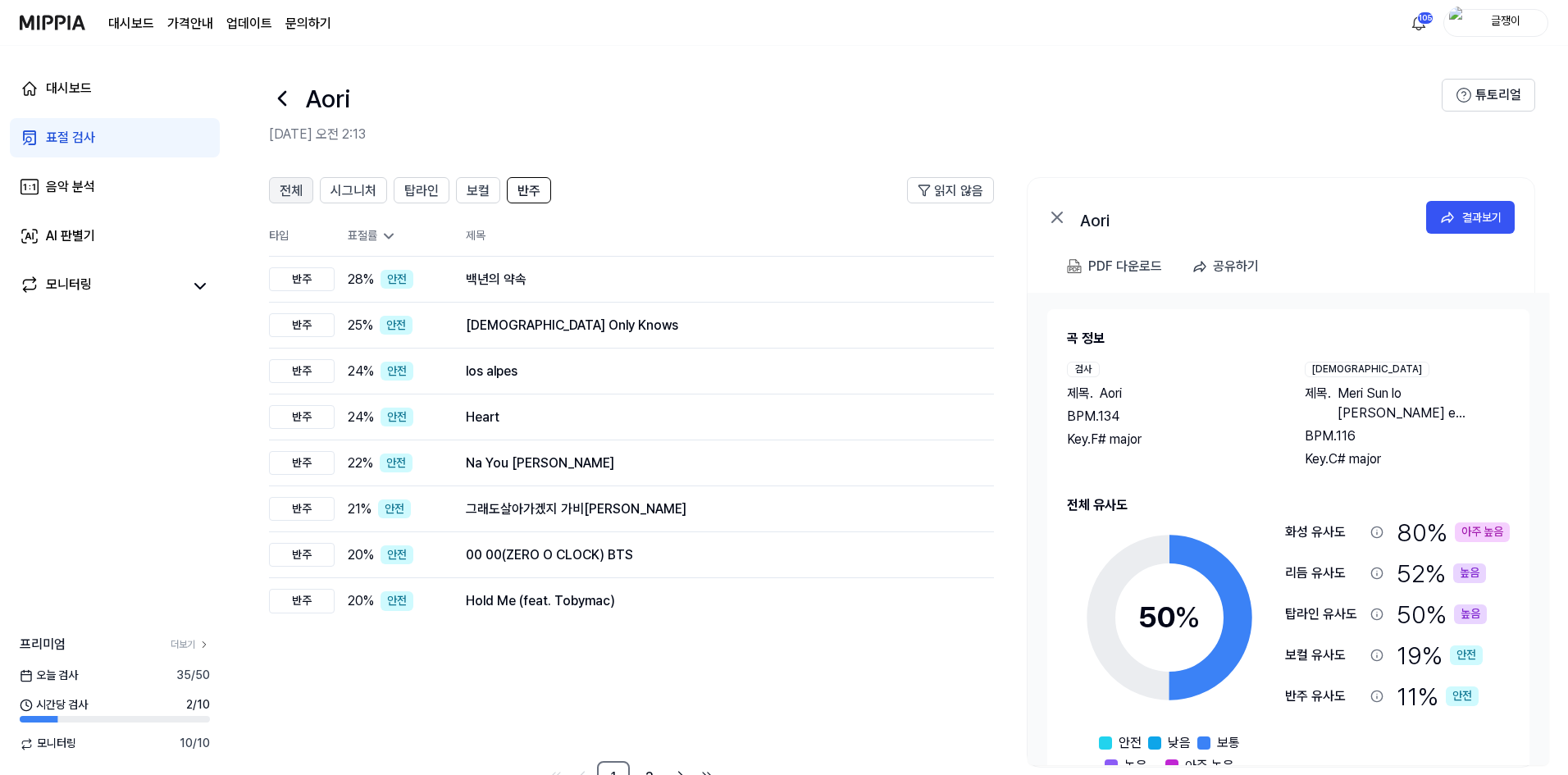
click at [287, 188] on span "전체" at bounding box center [290, 191] width 23 height 20
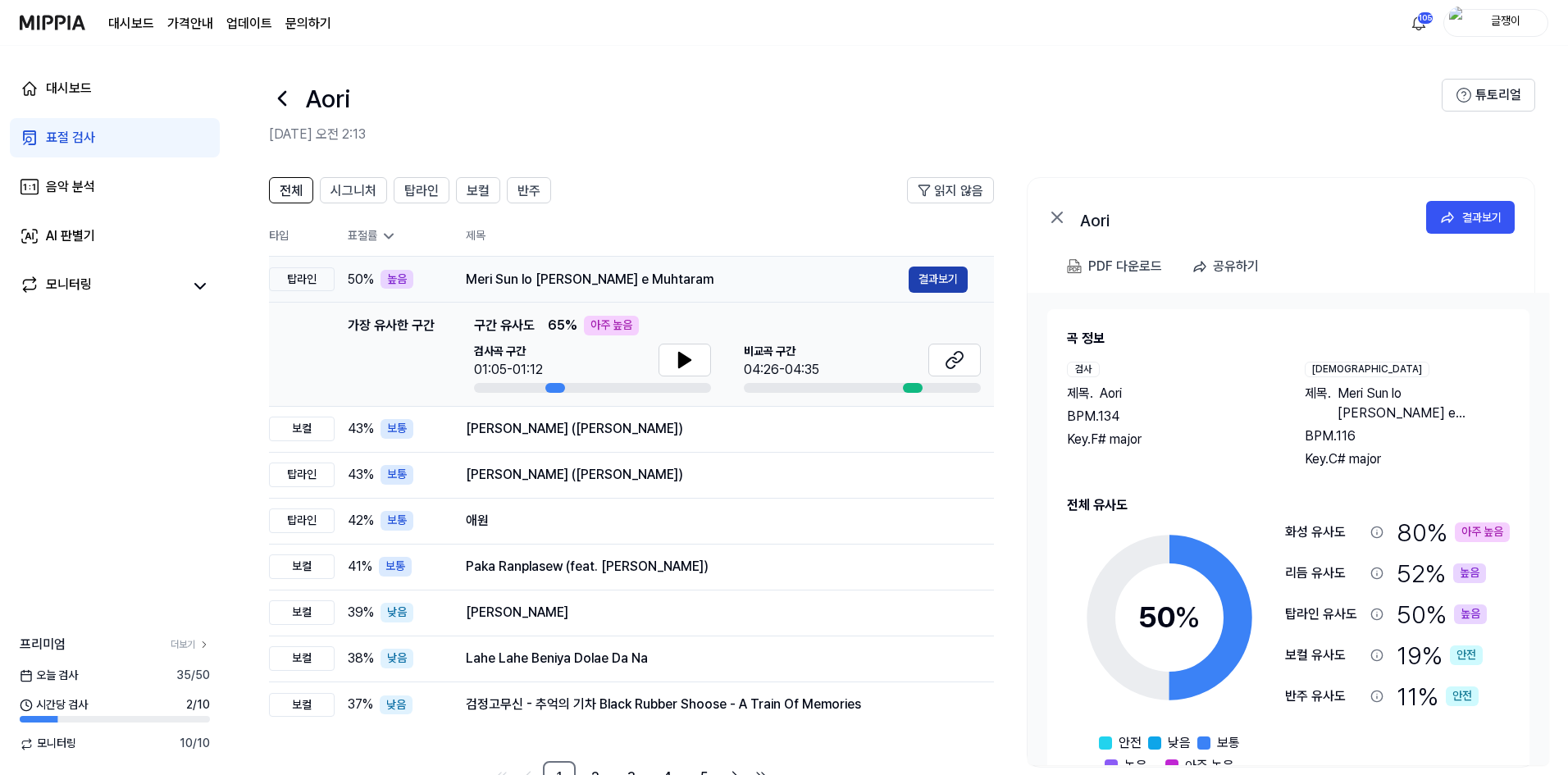
click at [945, 273] on button "결과보기" at bounding box center [938, 279] width 59 height 26
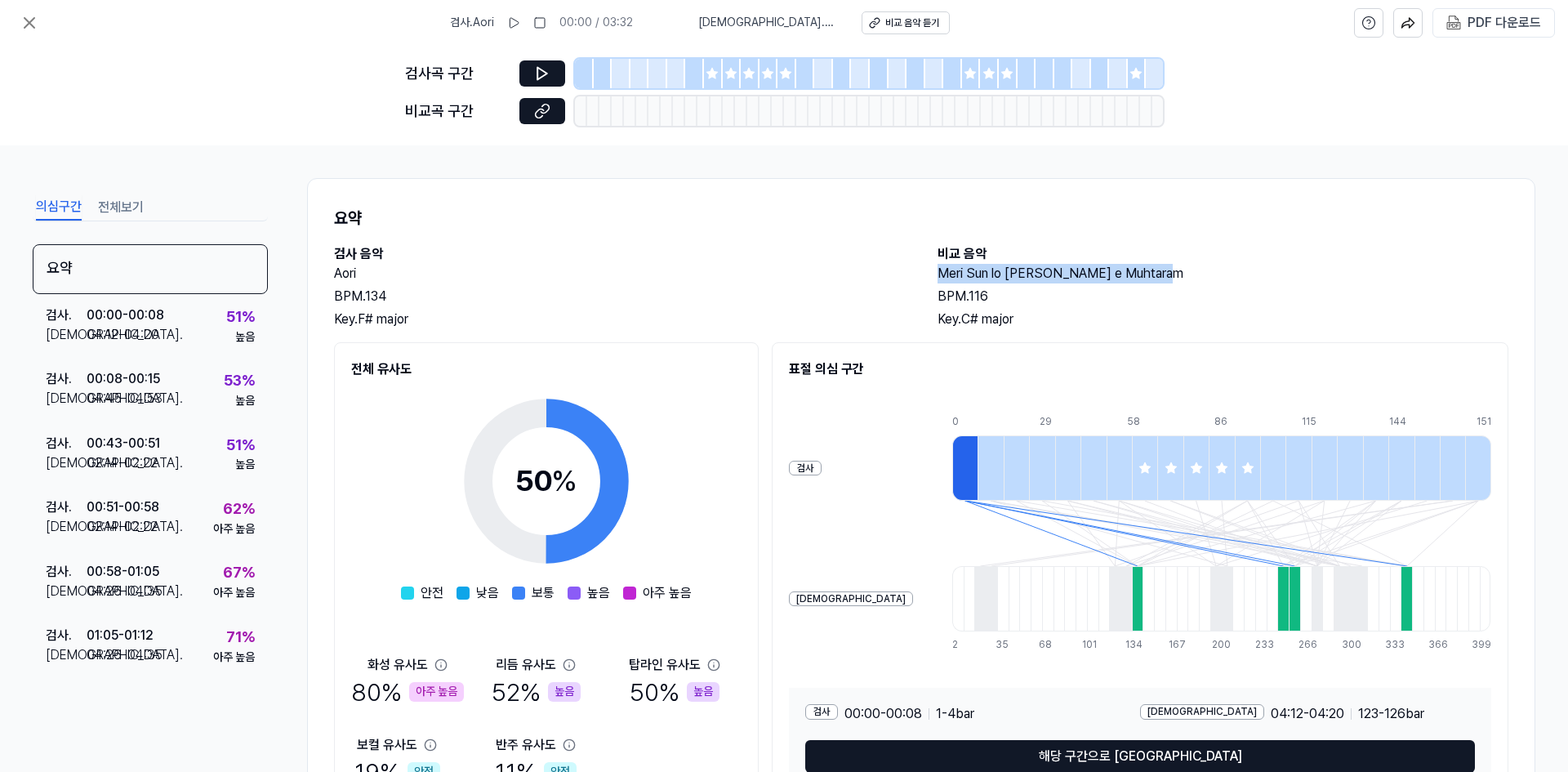
drag, startPoint x: 935, startPoint y: 273, endPoint x: 1172, endPoint y: 276, distance: 237.0
click at [1172, 276] on h2 "Meri Sun lo [PERSON_NAME] e Muhtaram" at bounding box center [1223, 274] width 571 height 20
copy h2 "Meri Sun lo [PERSON_NAME] e Muhtaram"
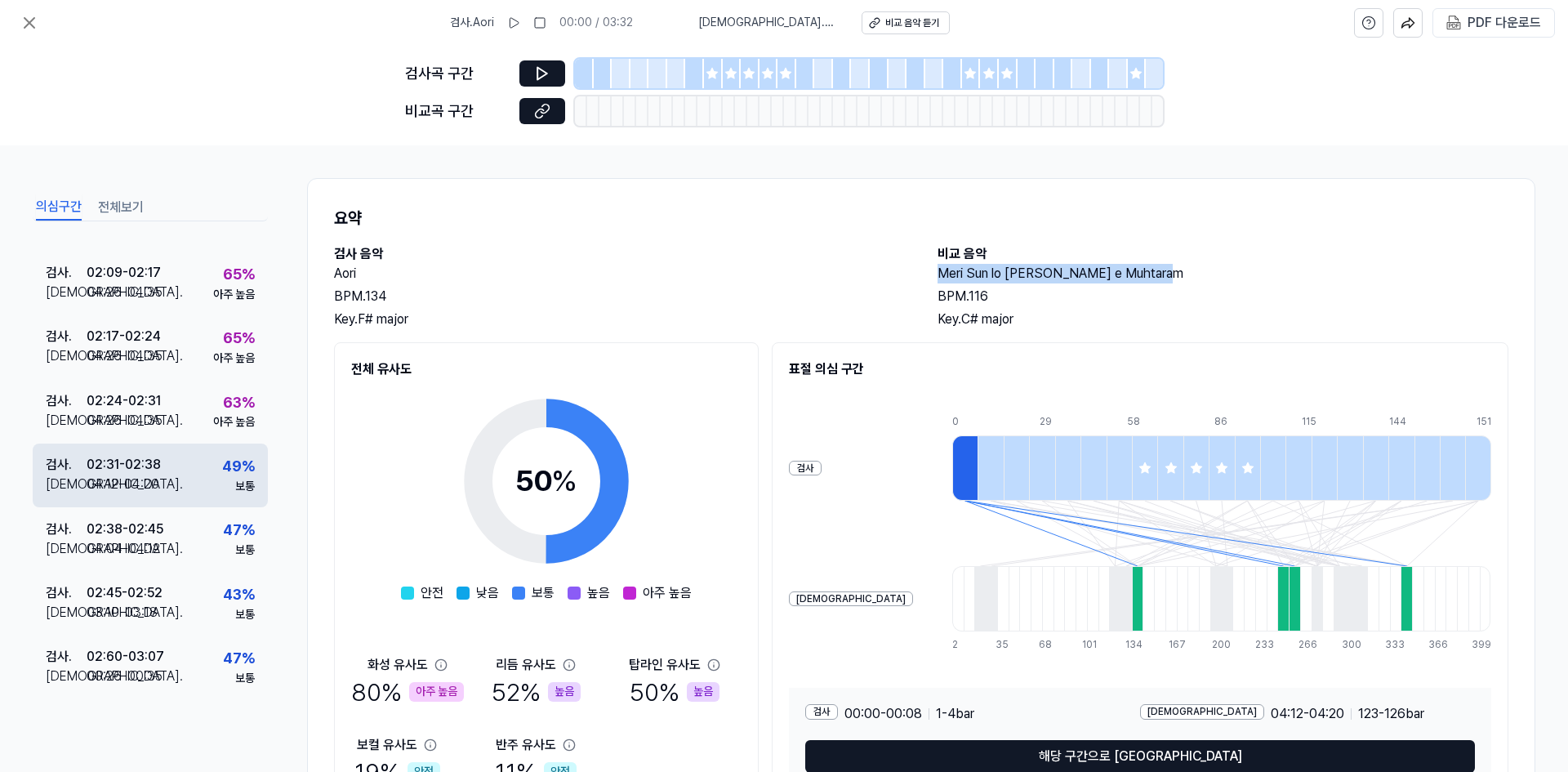
scroll to position [954, 0]
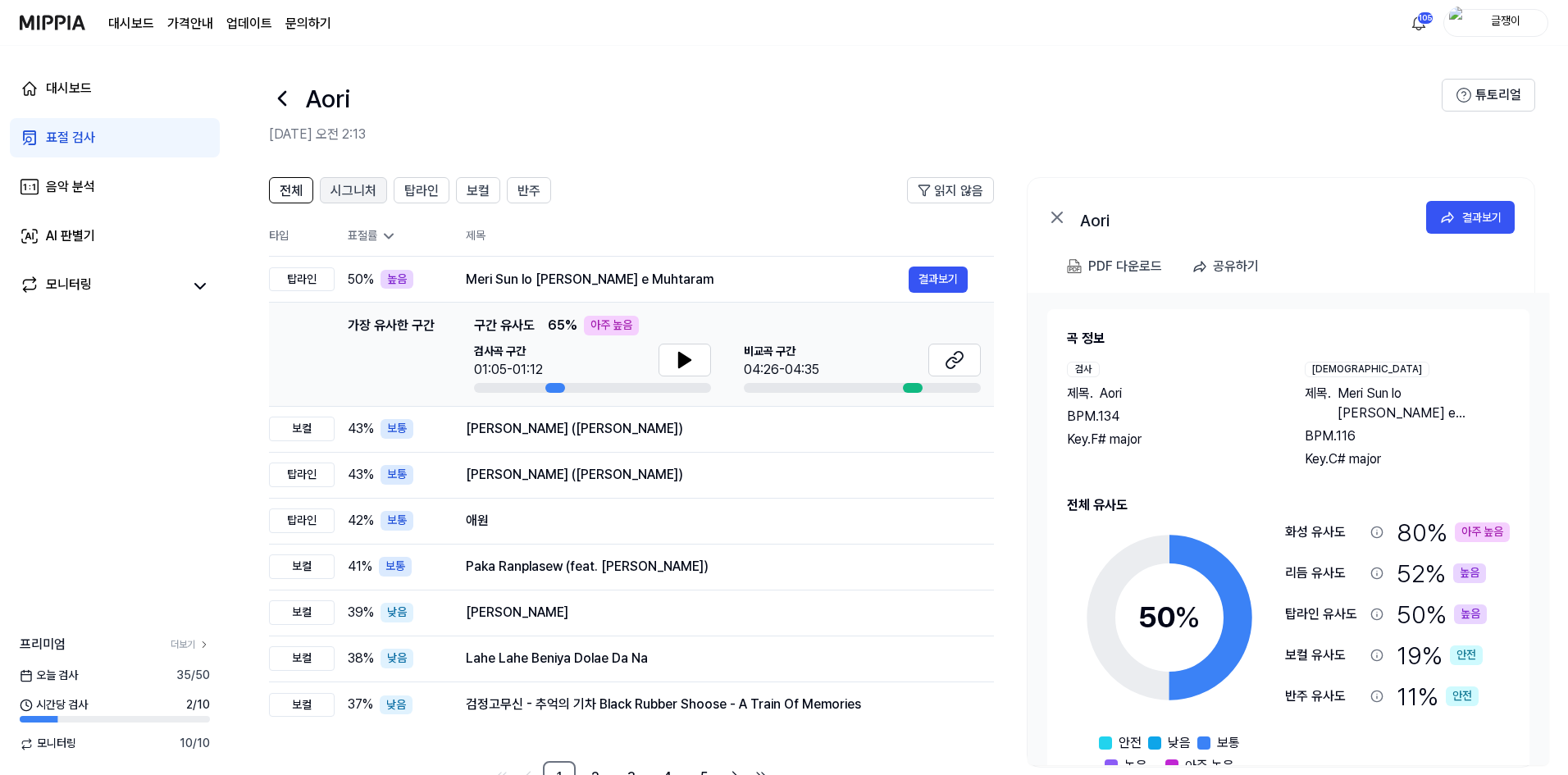
click at [352, 195] on span "시그니처" at bounding box center [353, 191] width 46 height 20
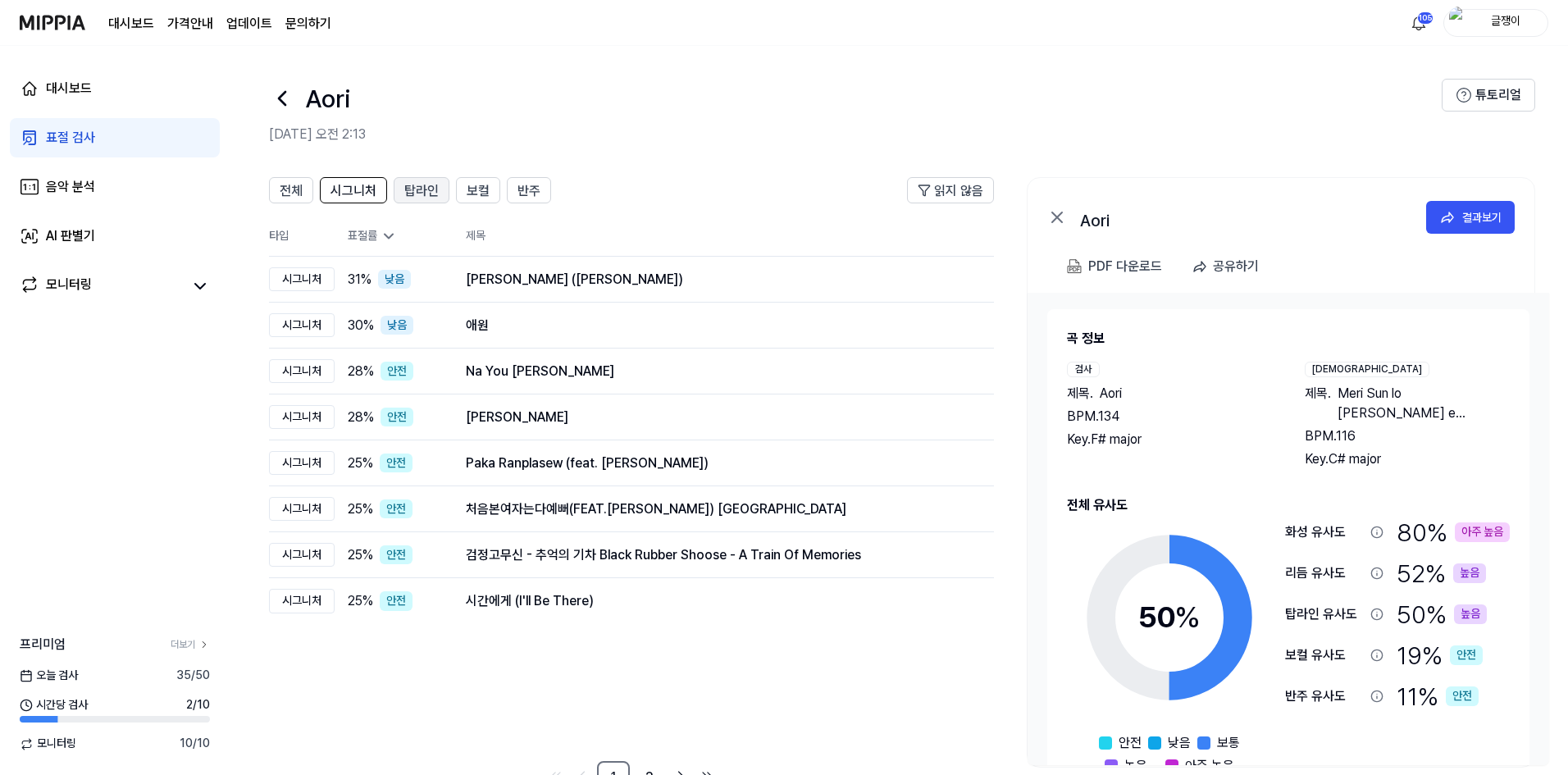
click at [406, 194] on span "탑라인" at bounding box center [421, 191] width 34 height 20
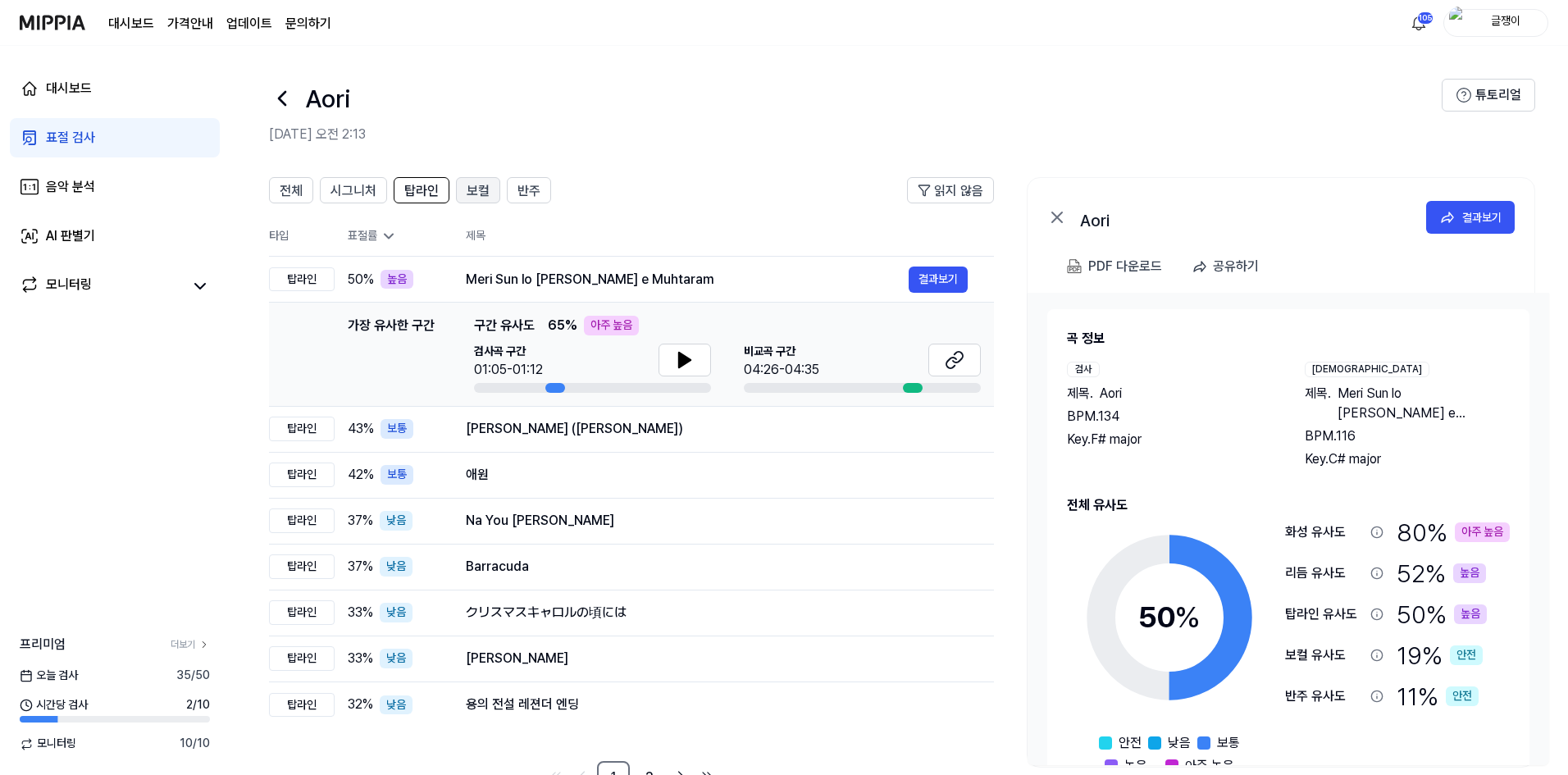
click at [475, 192] on span "보컬" at bounding box center [477, 191] width 23 height 20
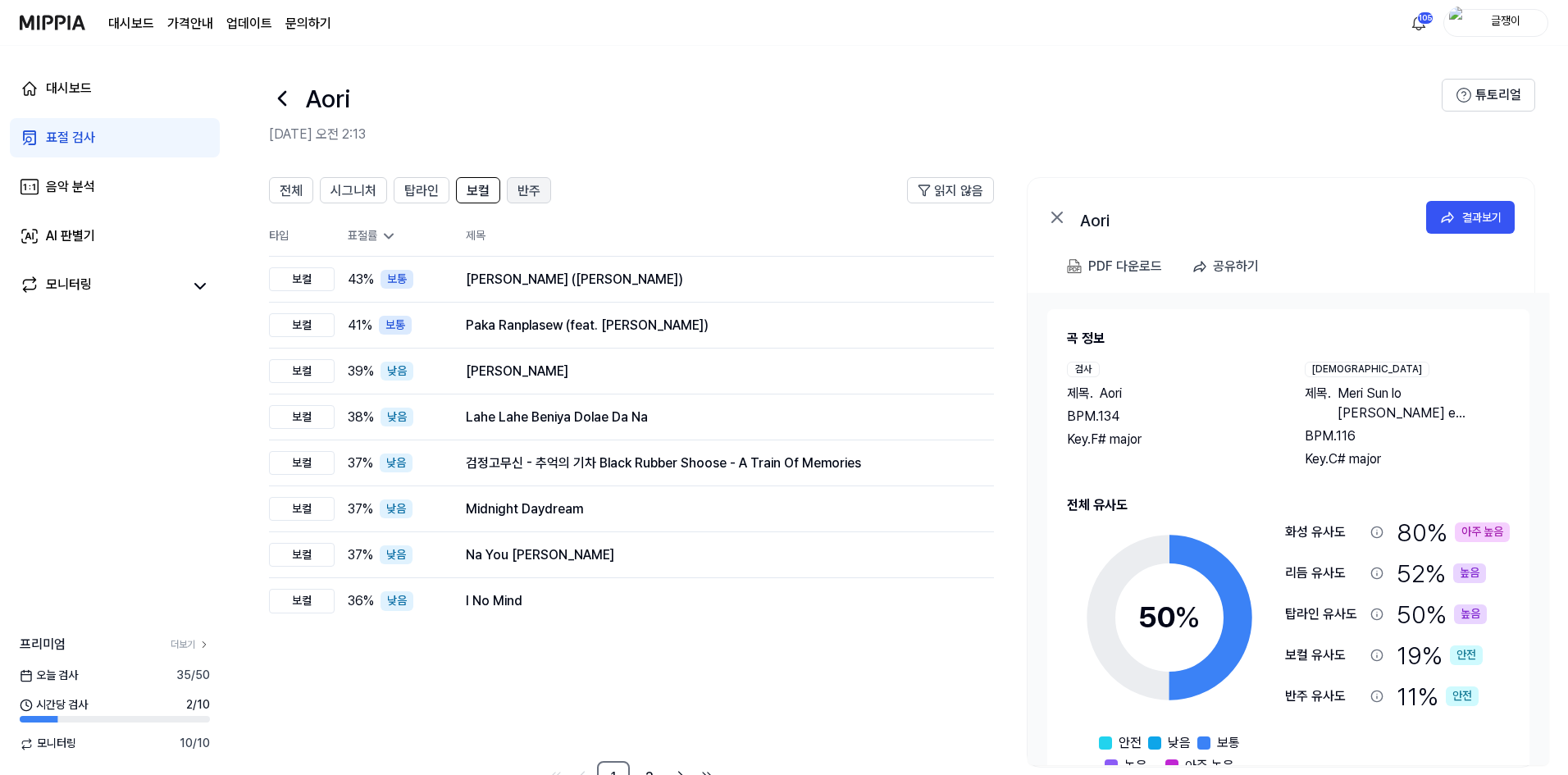
click at [527, 186] on span "반주" at bounding box center [528, 191] width 23 height 20
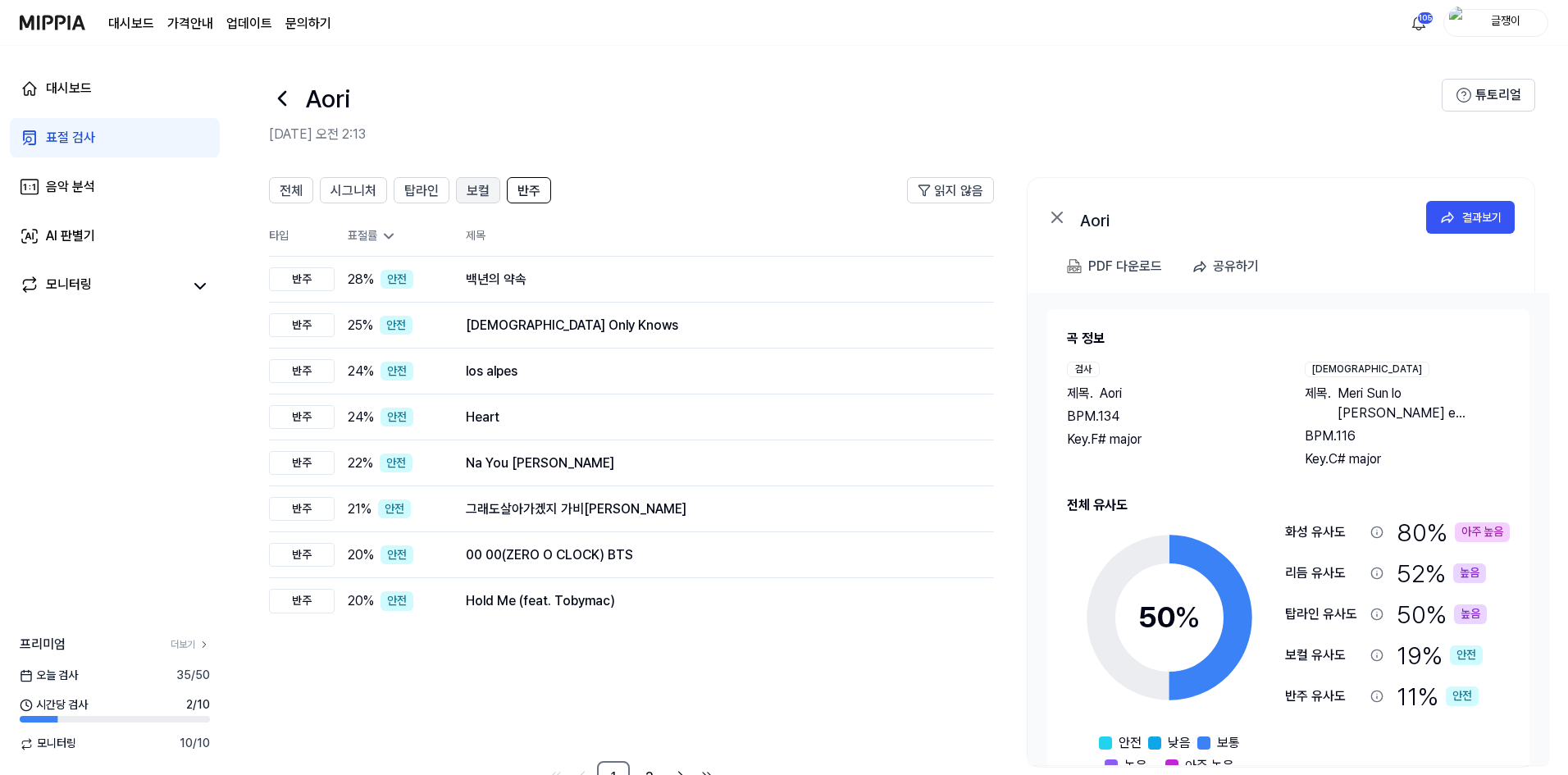
click at [479, 194] on span "보컬" at bounding box center [477, 191] width 23 height 20
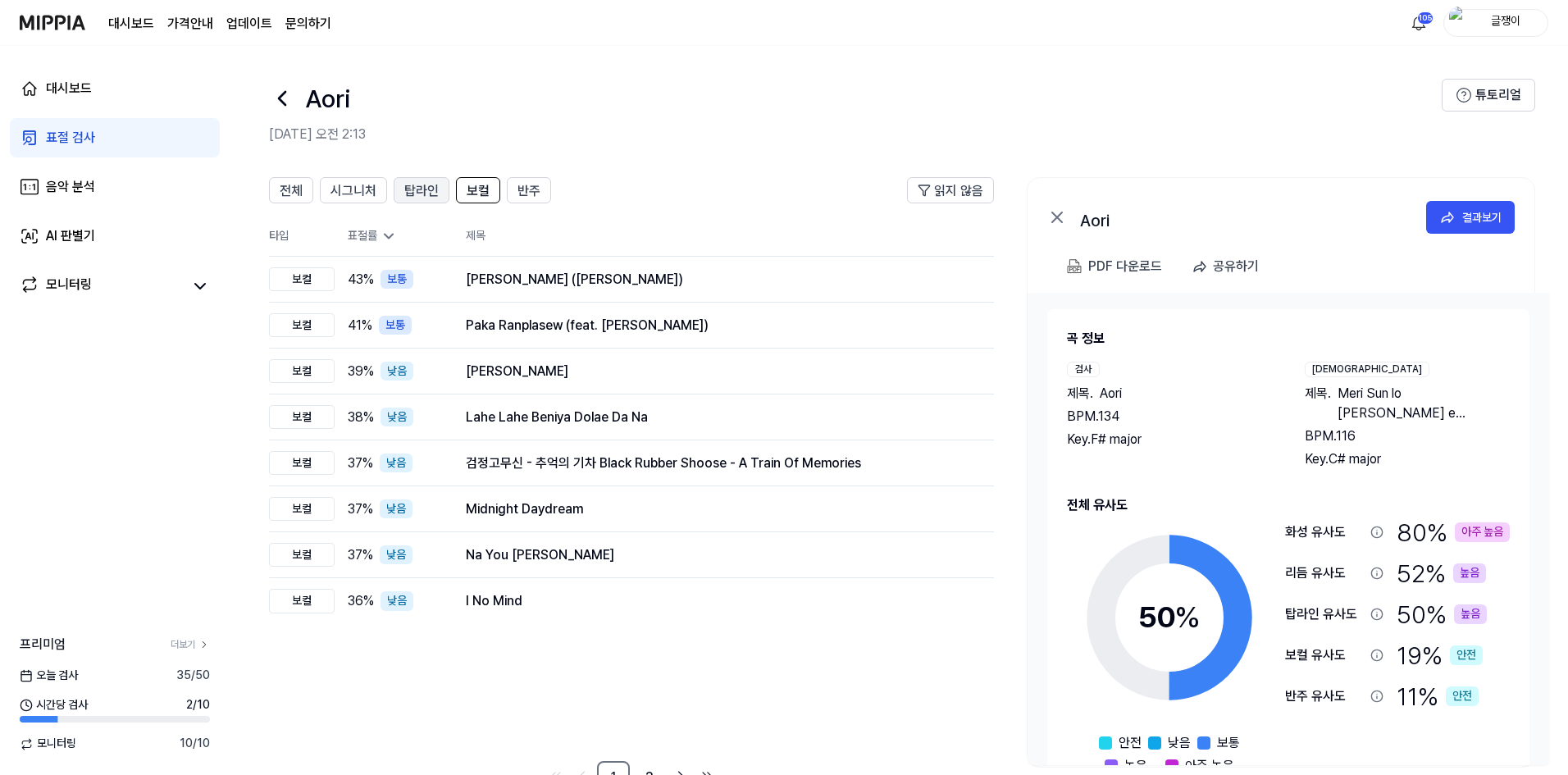
click at [428, 192] on span "탑라인" at bounding box center [421, 191] width 34 height 20
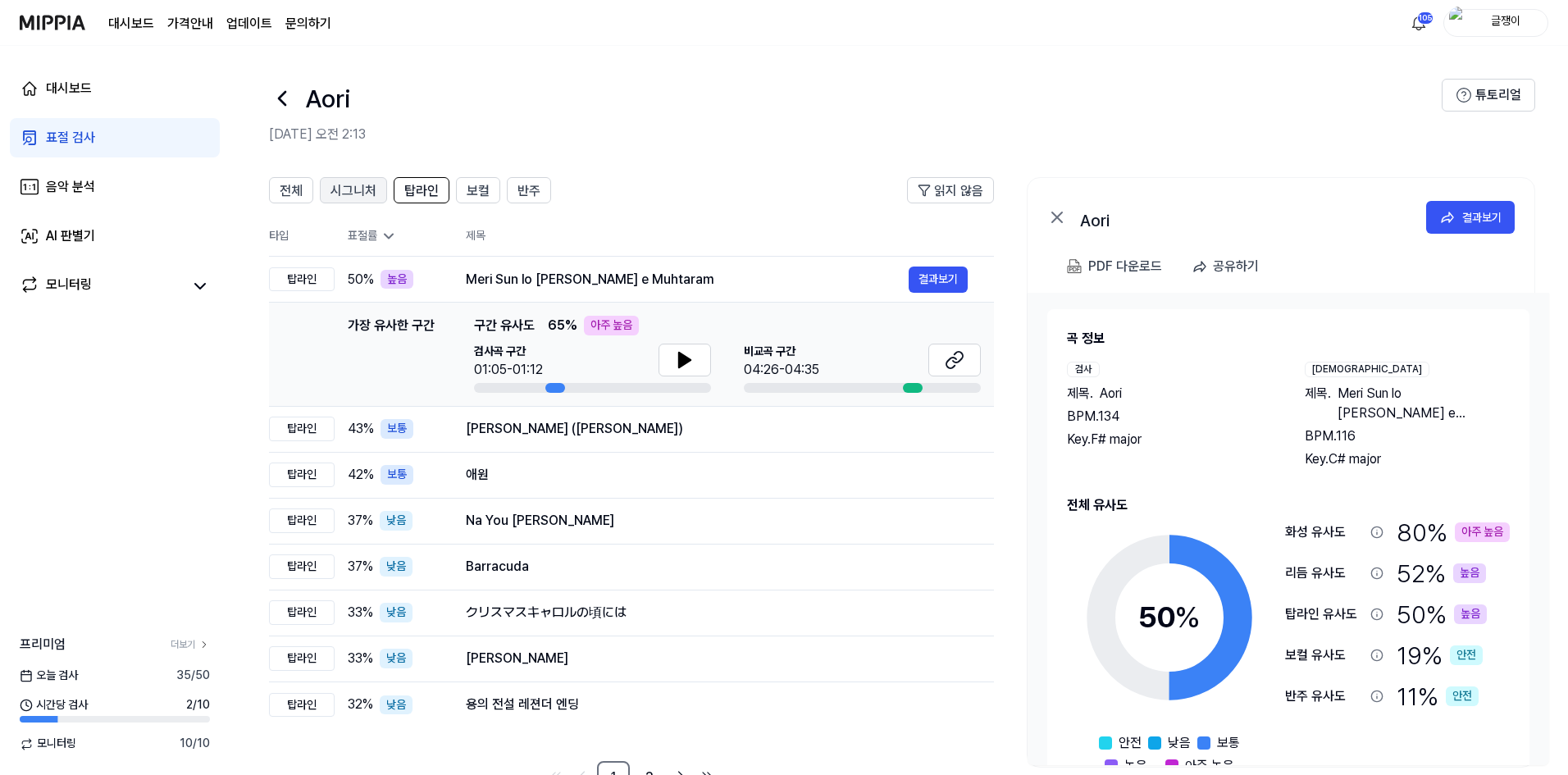
click at [369, 189] on span "시그니처" at bounding box center [353, 191] width 46 height 20
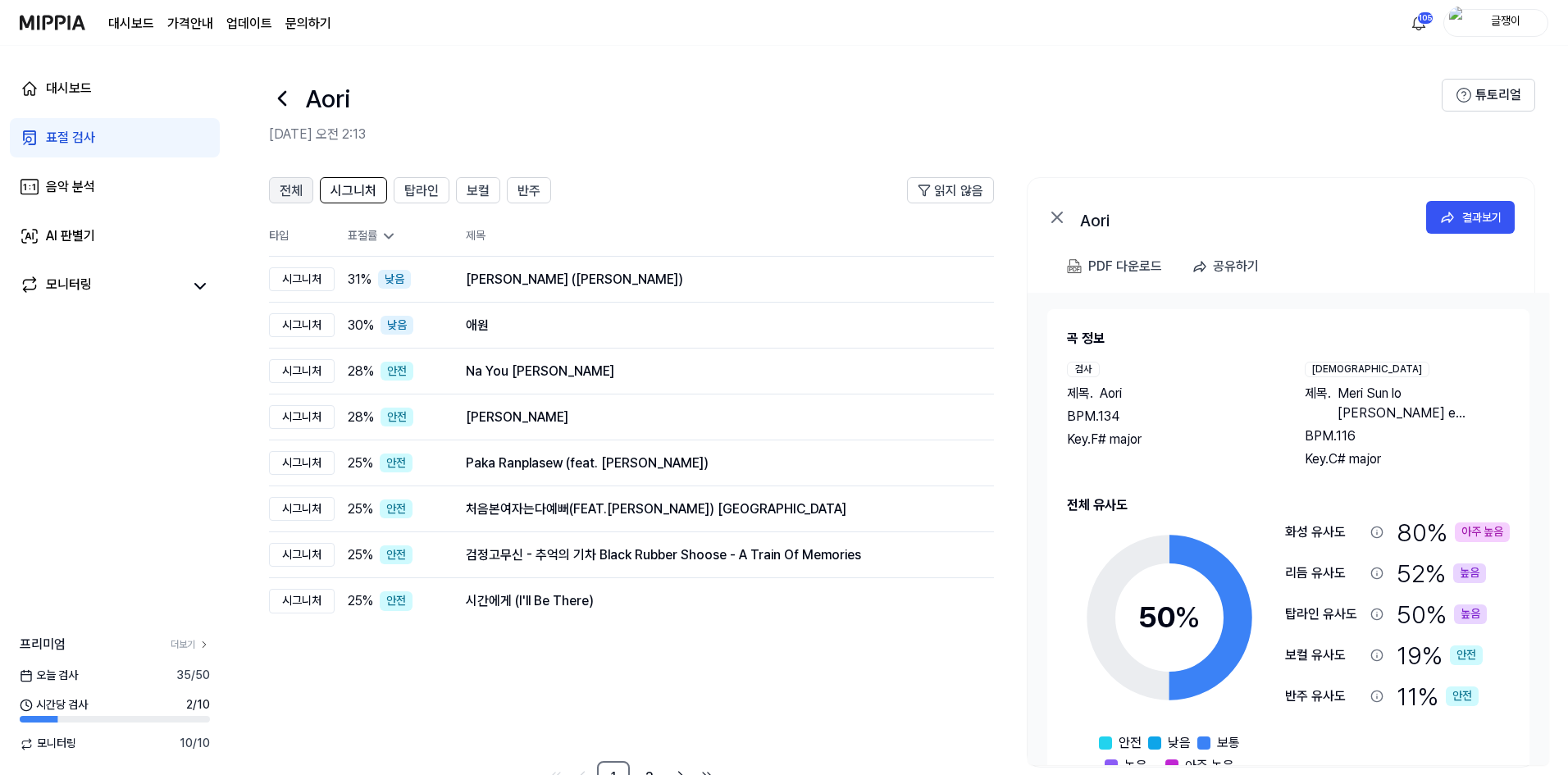
click at [285, 192] on span "전체" at bounding box center [290, 191] width 23 height 20
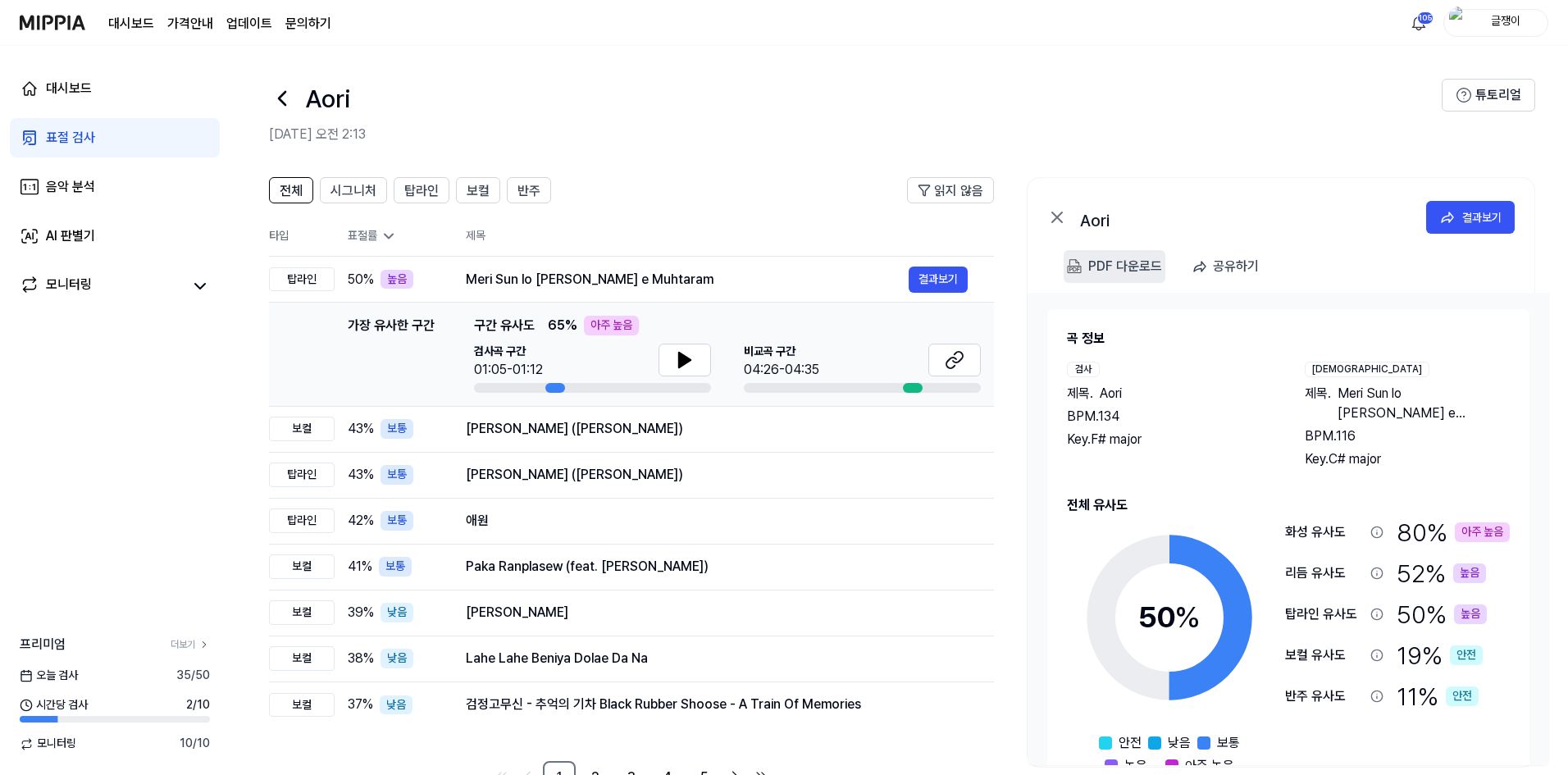
click at [1103, 261] on div "PDF 다운로드" at bounding box center [1125, 267] width 74 height 22
click at [88, 137] on div "표절 검사" at bounding box center [71, 137] width 49 height 20
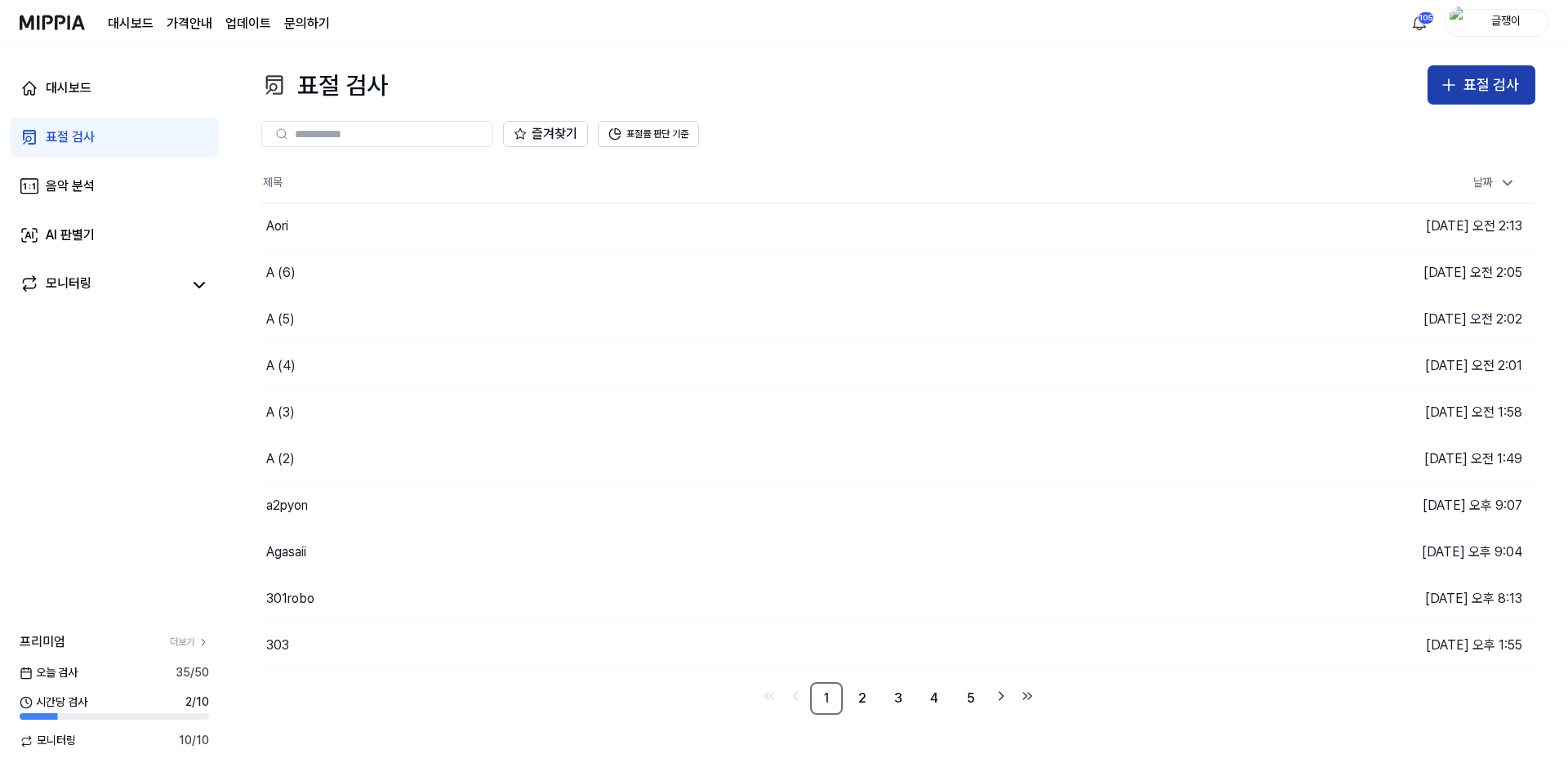
click at [1475, 77] on div "표절 검사" at bounding box center [1491, 86] width 56 height 23
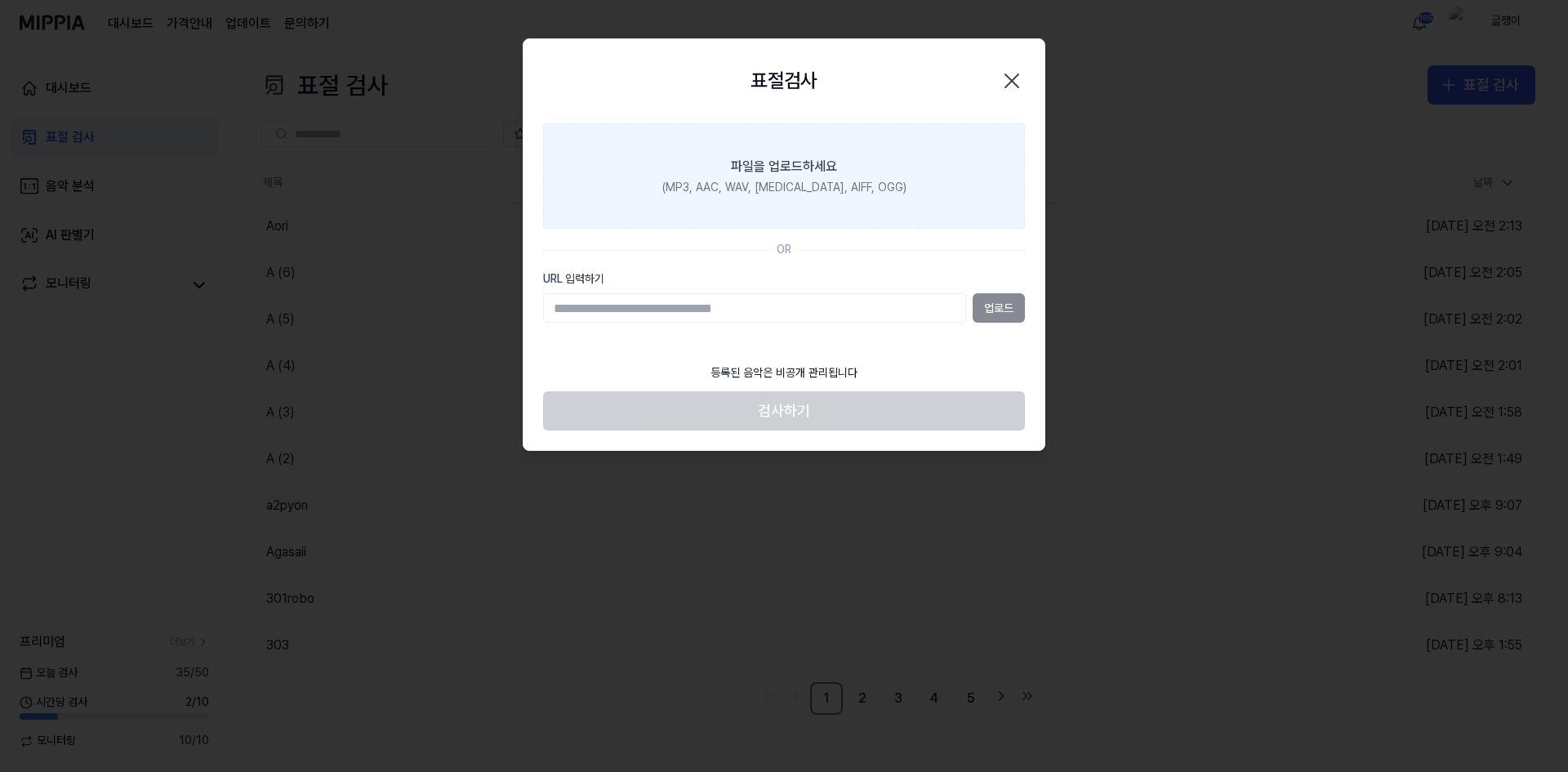
click at [739, 168] on div "파일을 업로드하세요" at bounding box center [784, 167] width 106 height 20
click at [0, 0] on input "파일을 업로드하세요 (MP3, AAC, WAV, [MEDICAL_DATA], AIFF, OGG)" at bounding box center [0, 0] width 0 height 0
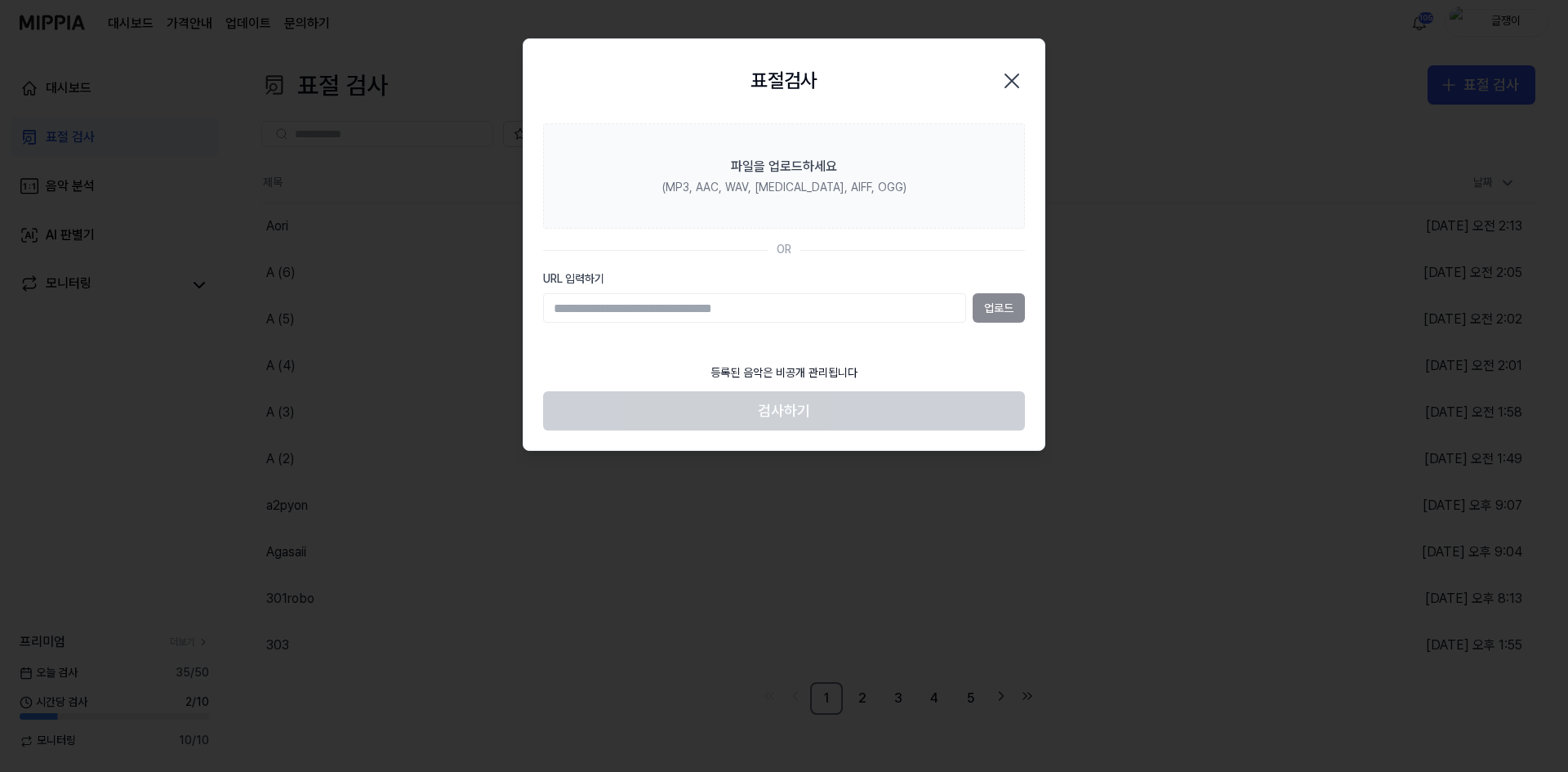
drag, startPoint x: 1011, startPoint y: 83, endPoint x: 998, endPoint y: 82, distance: 13.0
click at [1011, 82] on icon "button" at bounding box center [1011, 80] width 26 height 26
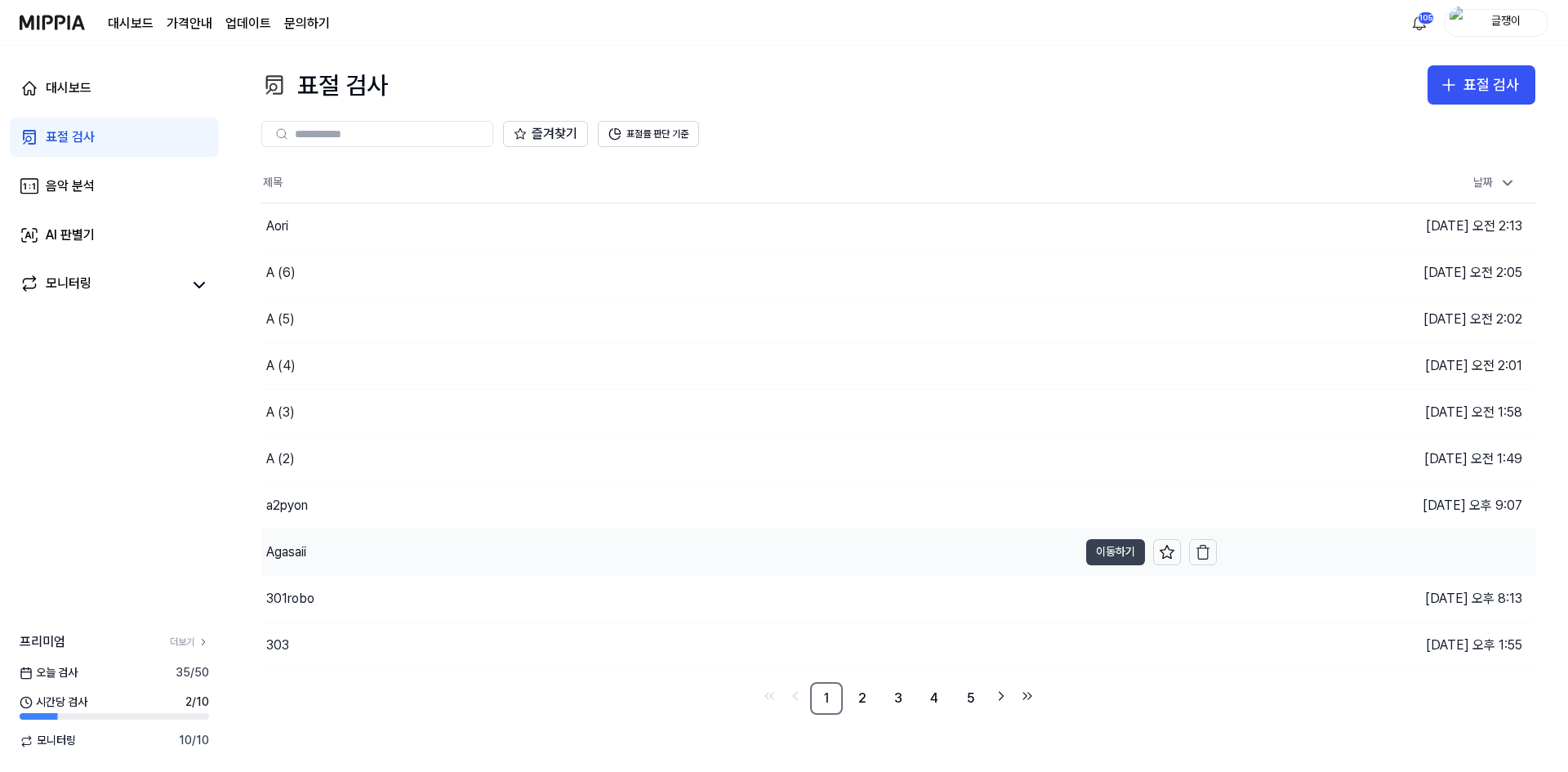
click at [1099, 551] on button "이동하기" at bounding box center [1115, 551] width 59 height 26
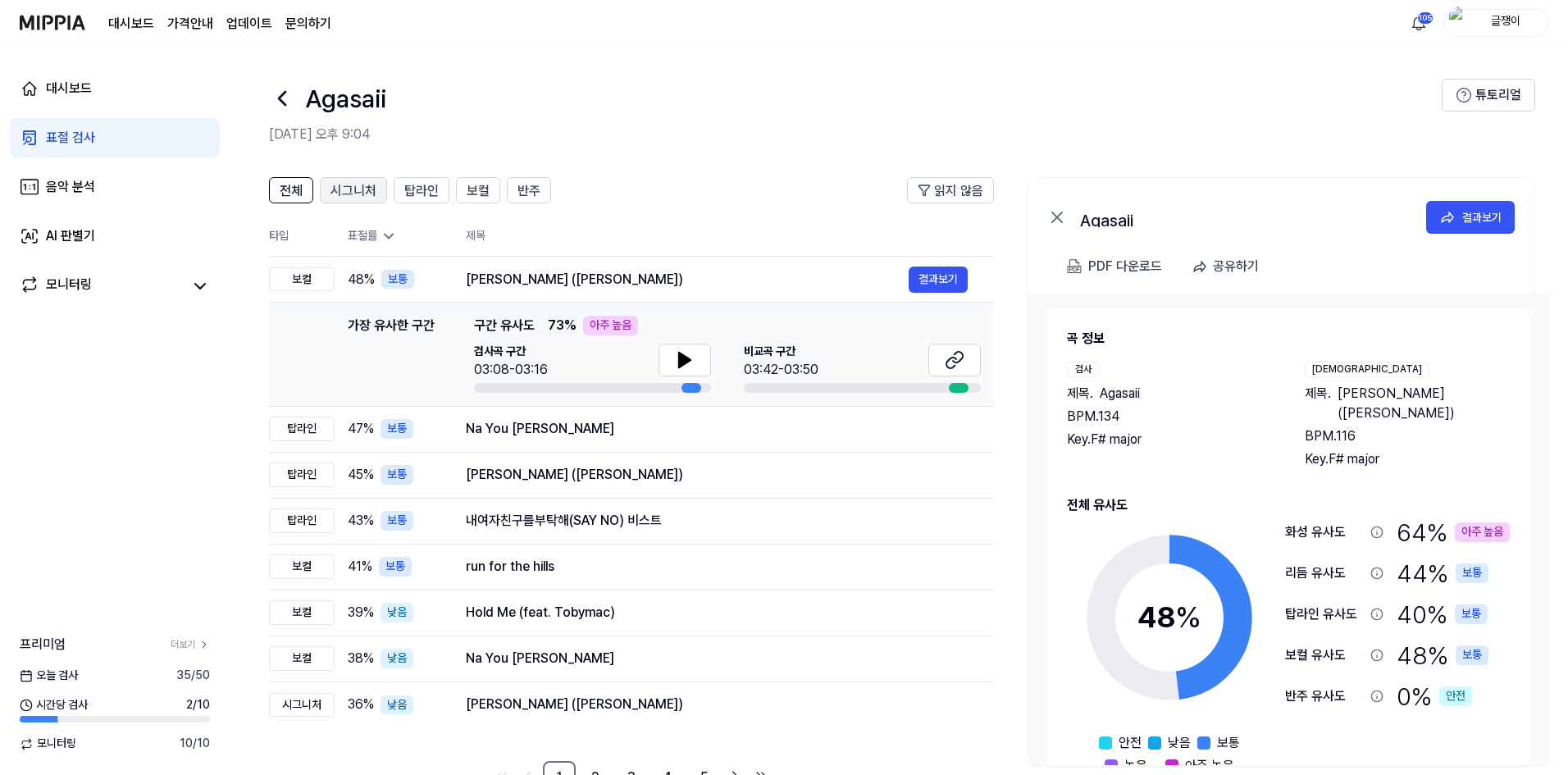
drag, startPoint x: 354, startPoint y: 188, endPoint x: 364, endPoint y: 185, distance: 10.4
click at [354, 187] on span "시그니처" at bounding box center [353, 191] width 46 height 20
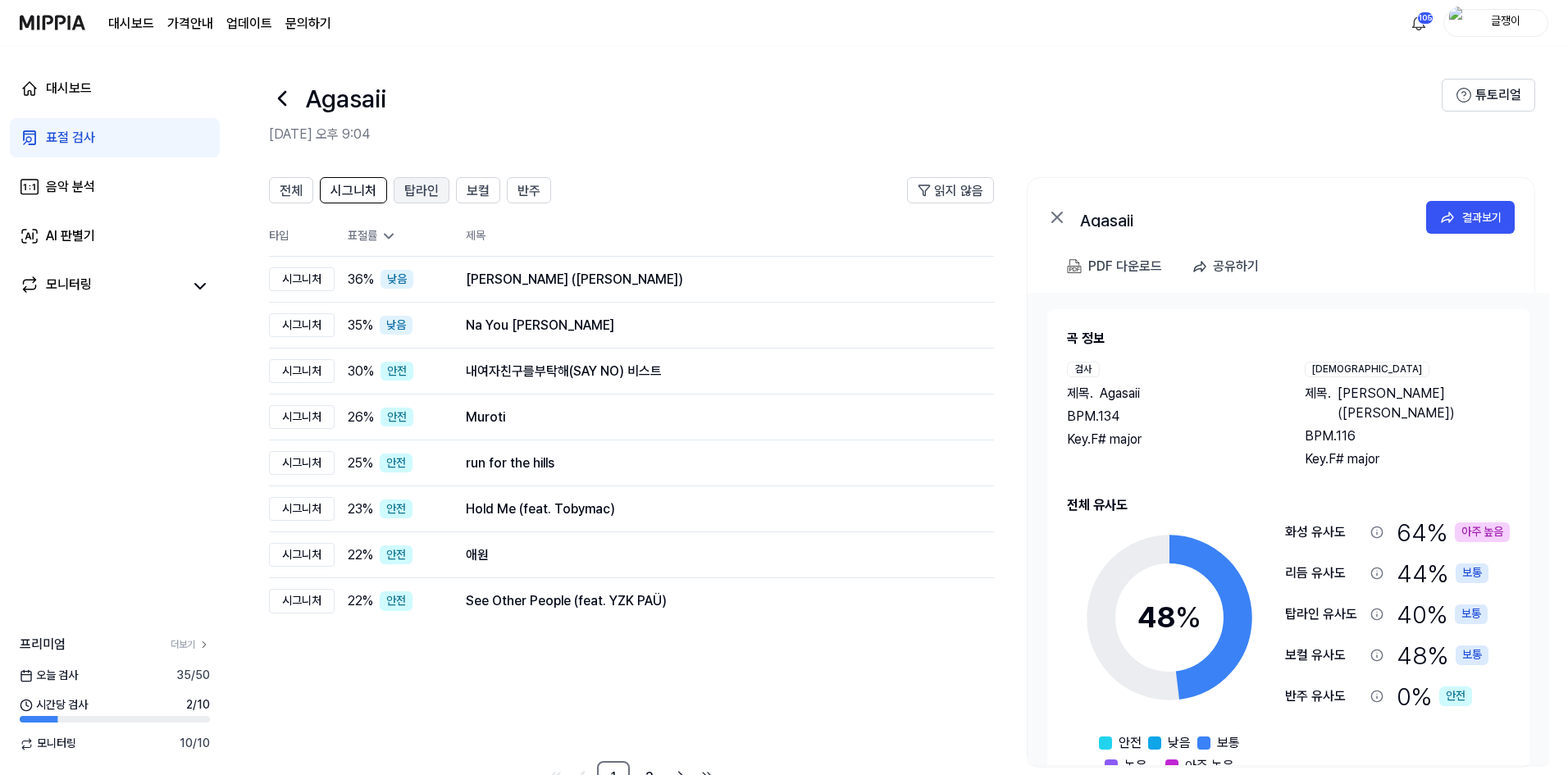
click at [420, 189] on span "탑라인" at bounding box center [421, 191] width 34 height 20
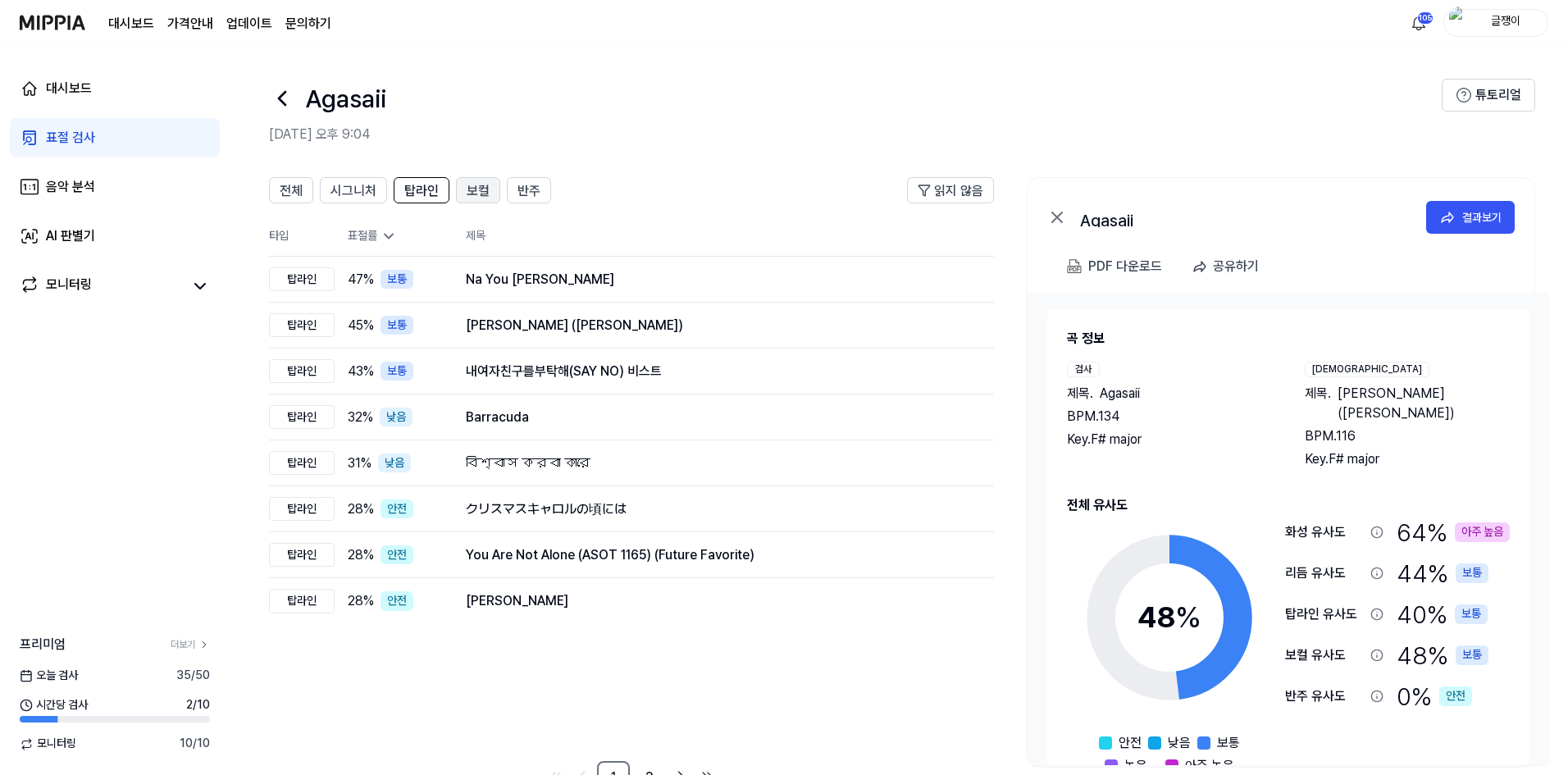
click at [485, 187] on span "보컬" at bounding box center [477, 191] width 23 height 20
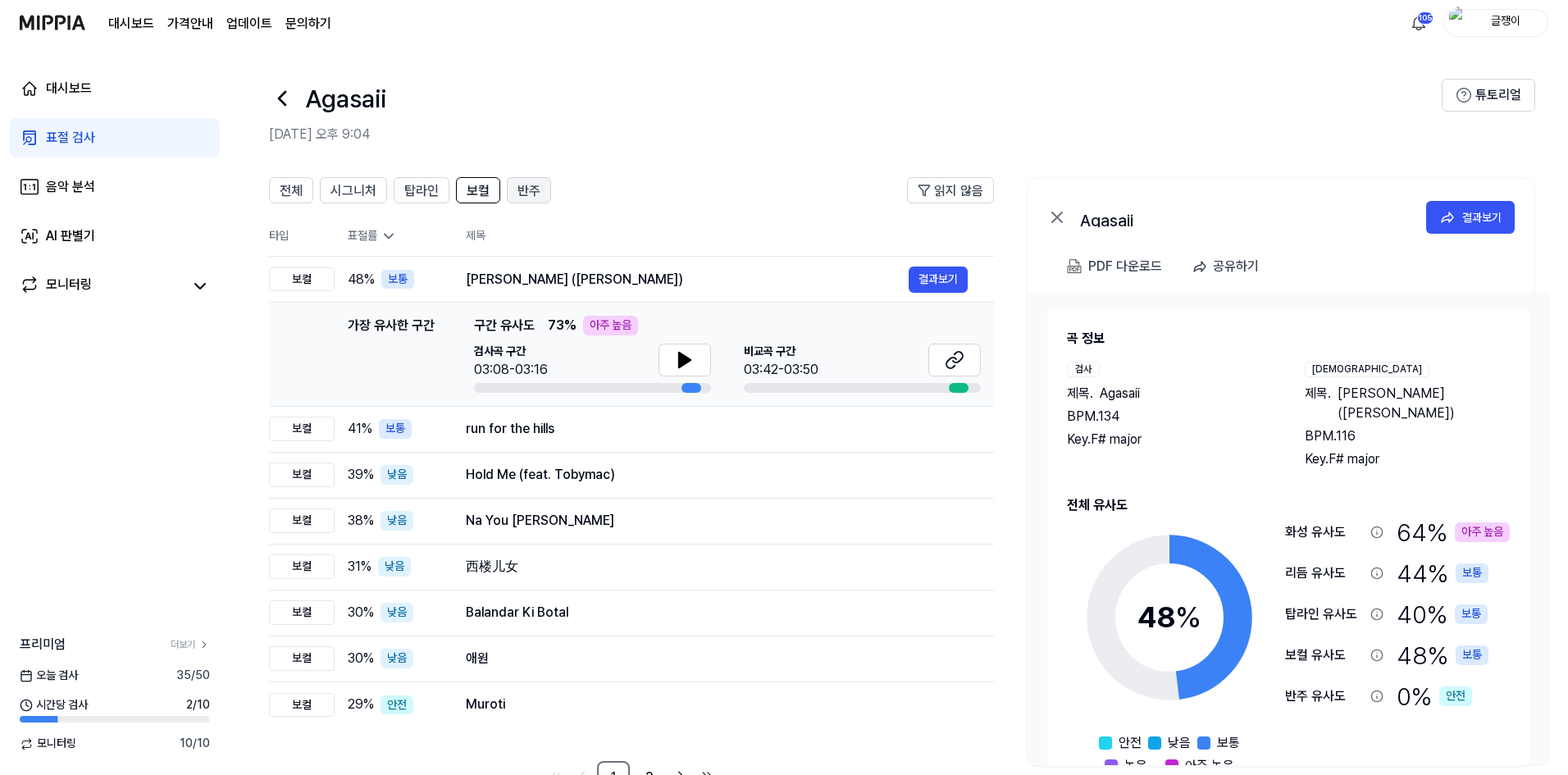
click at [522, 184] on span "반주" at bounding box center [528, 191] width 23 height 20
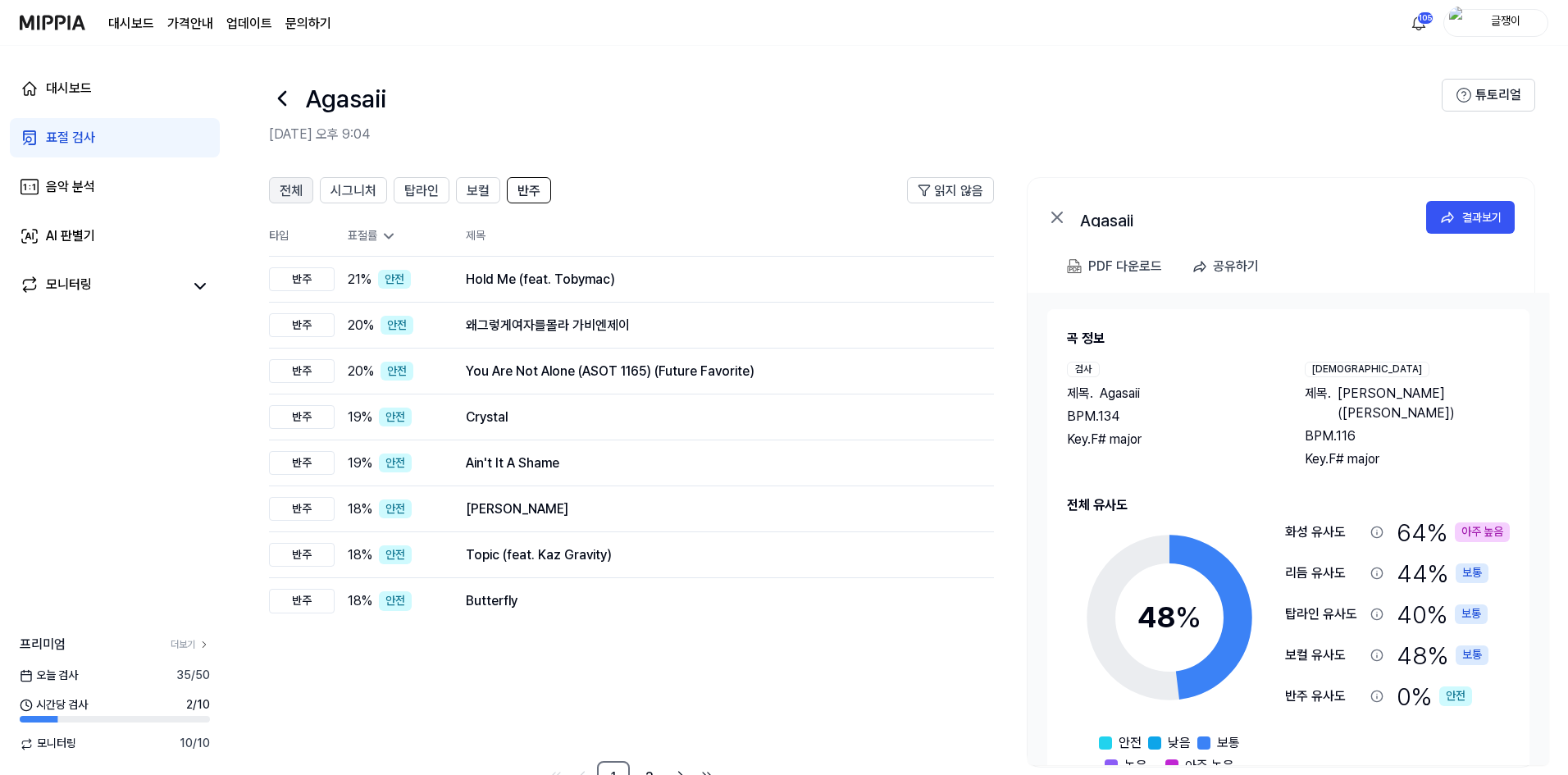
click at [288, 194] on span "전체" at bounding box center [290, 191] width 23 height 20
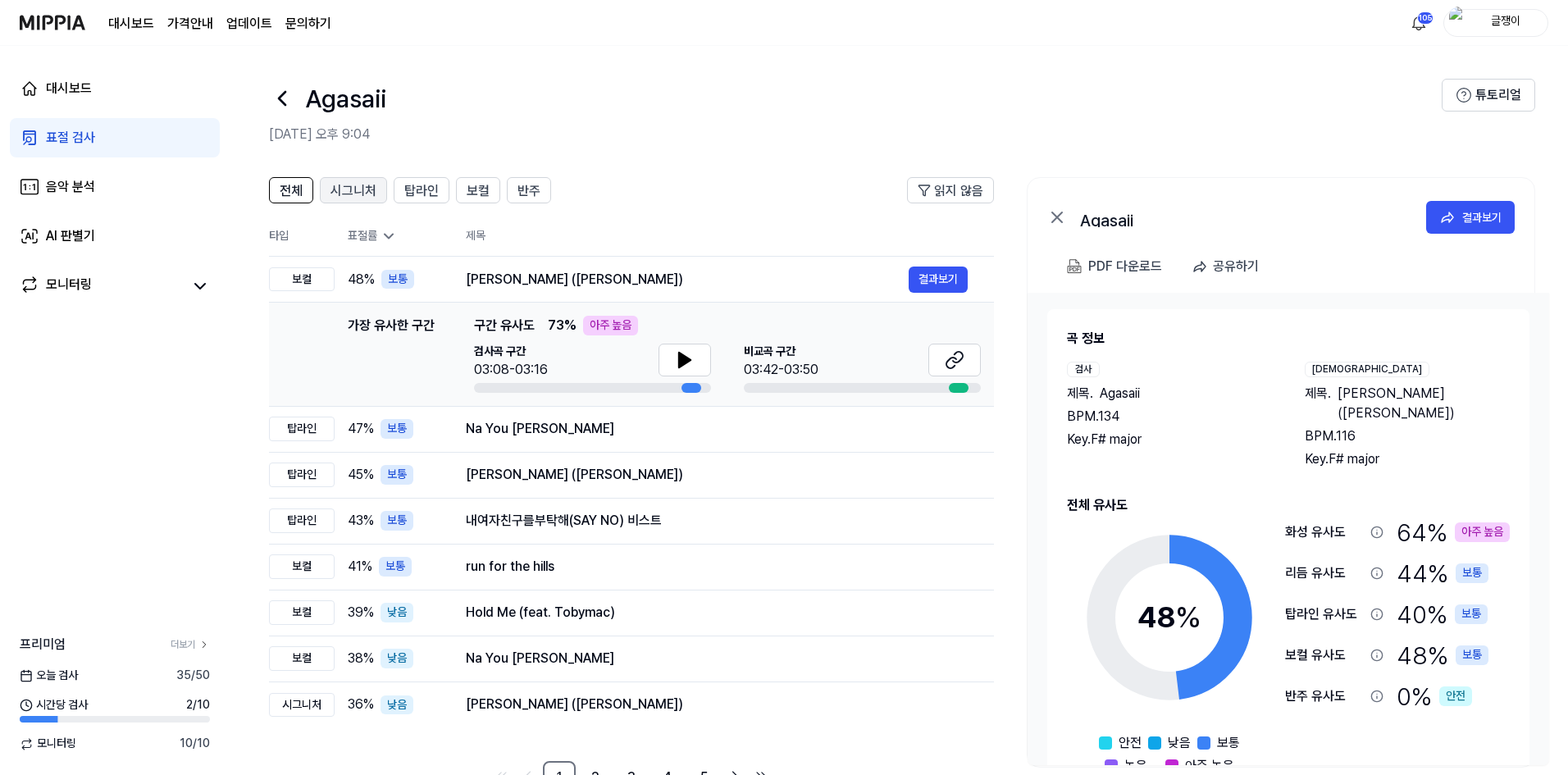
click at [347, 191] on span "시그니처" at bounding box center [353, 191] width 46 height 20
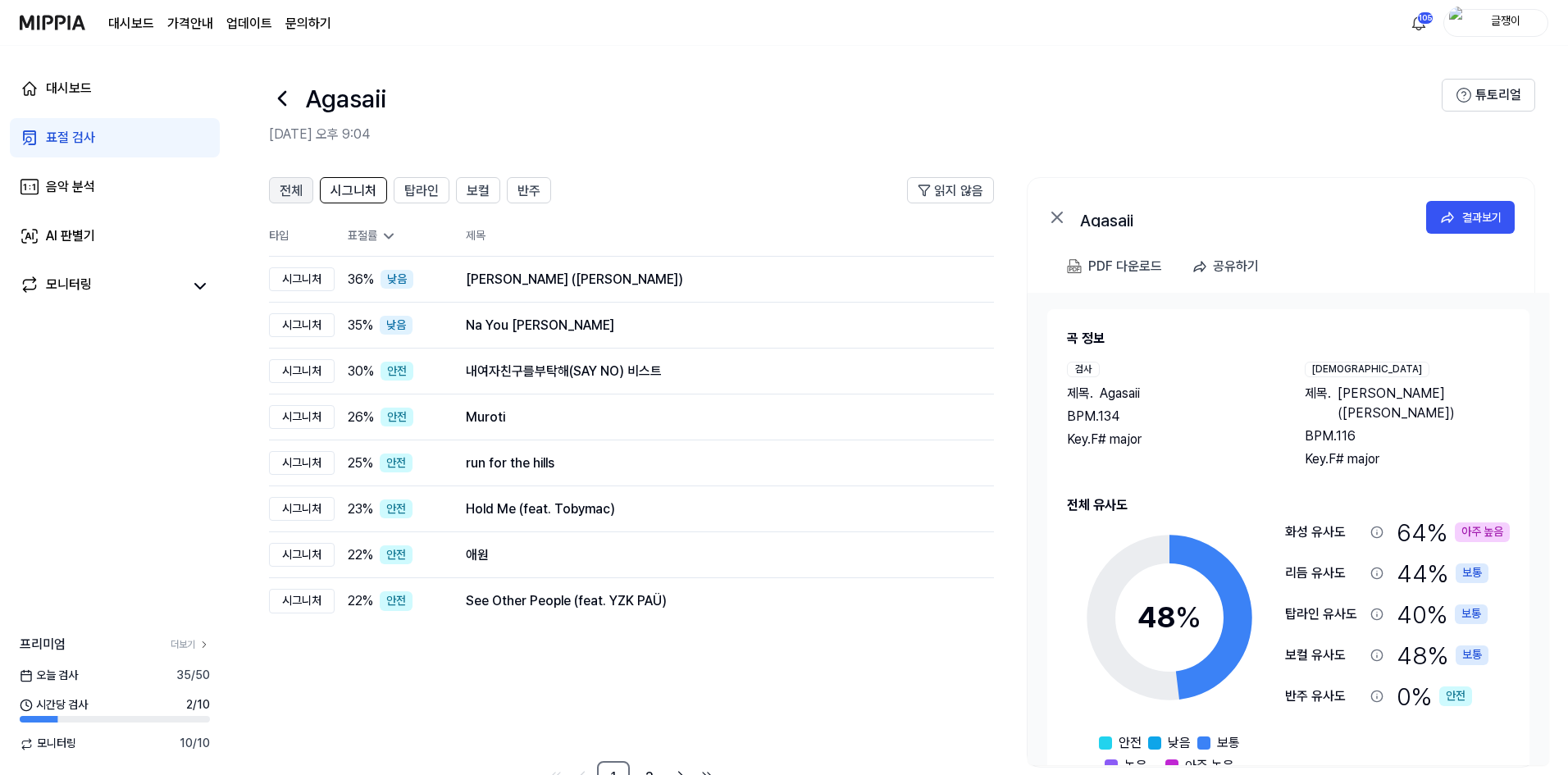
click at [288, 189] on span "전체" at bounding box center [290, 191] width 23 height 20
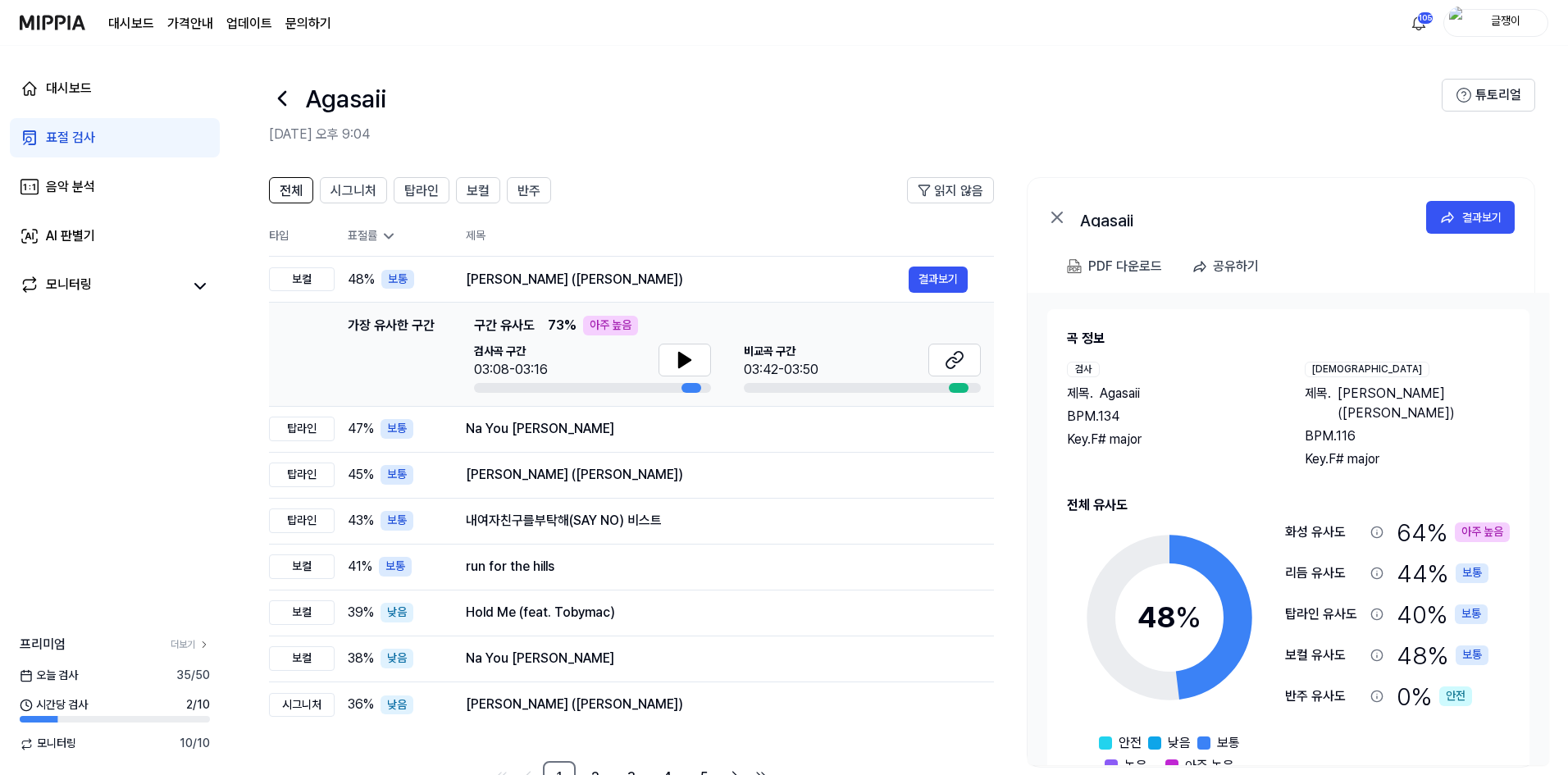
drag, startPoint x: 1339, startPoint y: 393, endPoint x: 1408, endPoint y: 388, distance: 69.2
click at [1408, 388] on span "[PERSON_NAME] ([PERSON_NAME])" at bounding box center [1423, 403] width 172 height 40
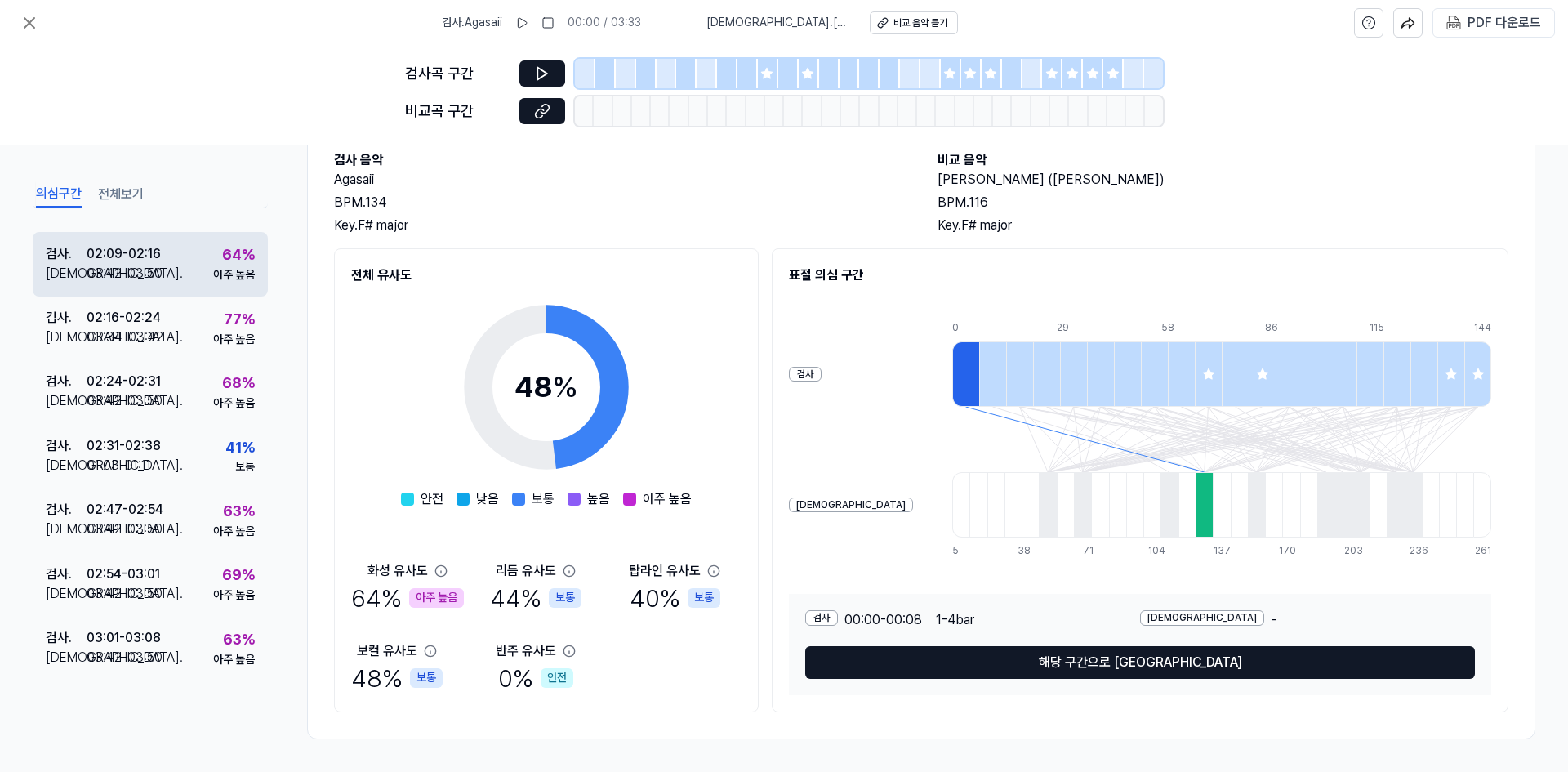
scroll to position [890, 0]
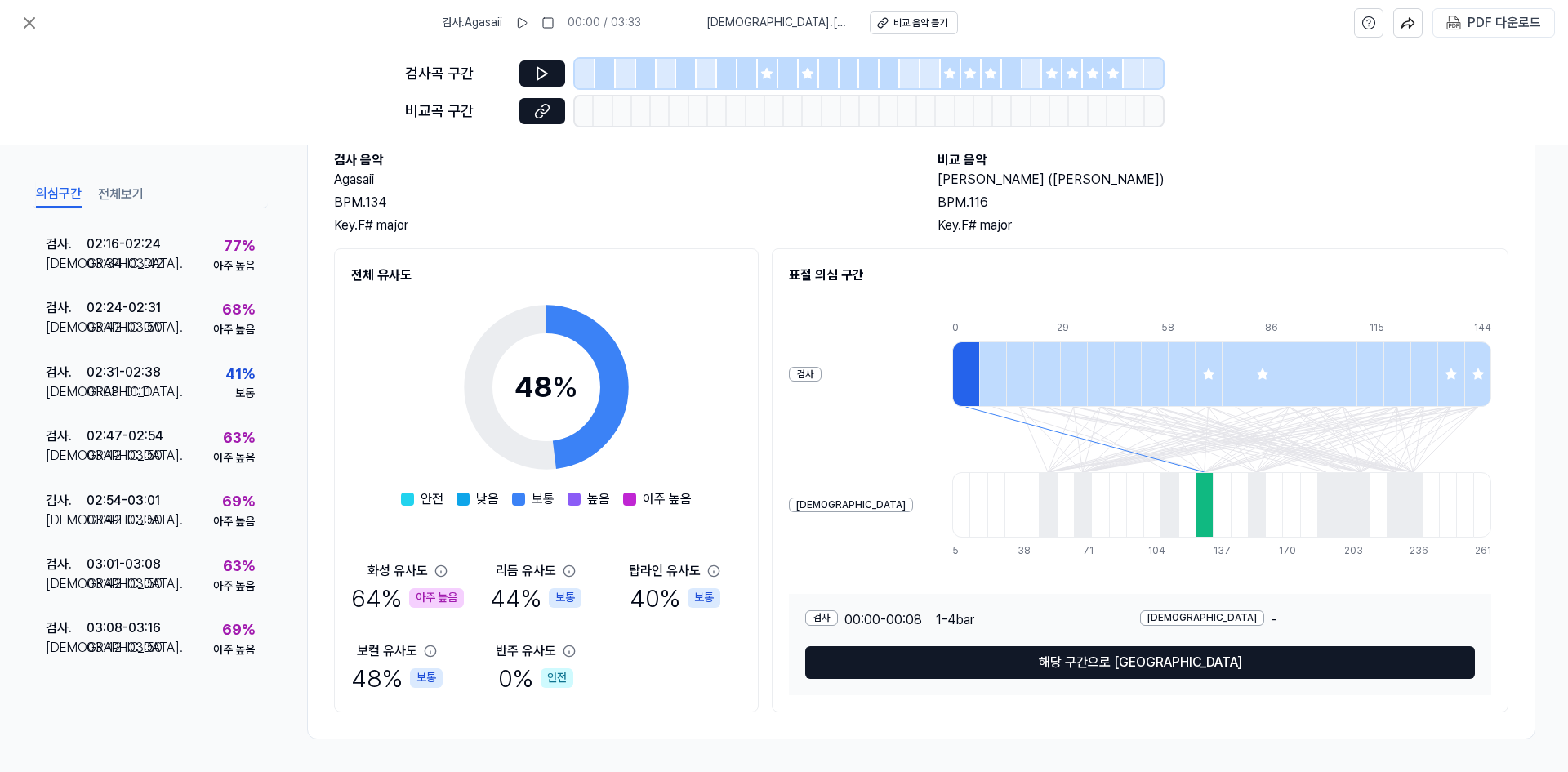
drag, startPoint x: 938, startPoint y: 178, endPoint x: 1165, endPoint y: 177, distance: 227.0
click at [1165, 177] on h2 "[PERSON_NAME] ([PERSON_NAME])" at bounding box center [1223, 180] width 571 height 20
copy h2 "[PERSON_NAME] ([PERSON_NAME])"
click at [1484, 29] on div "PDF 다운로드" at bounding box center [1504, 23] width 74 height 22
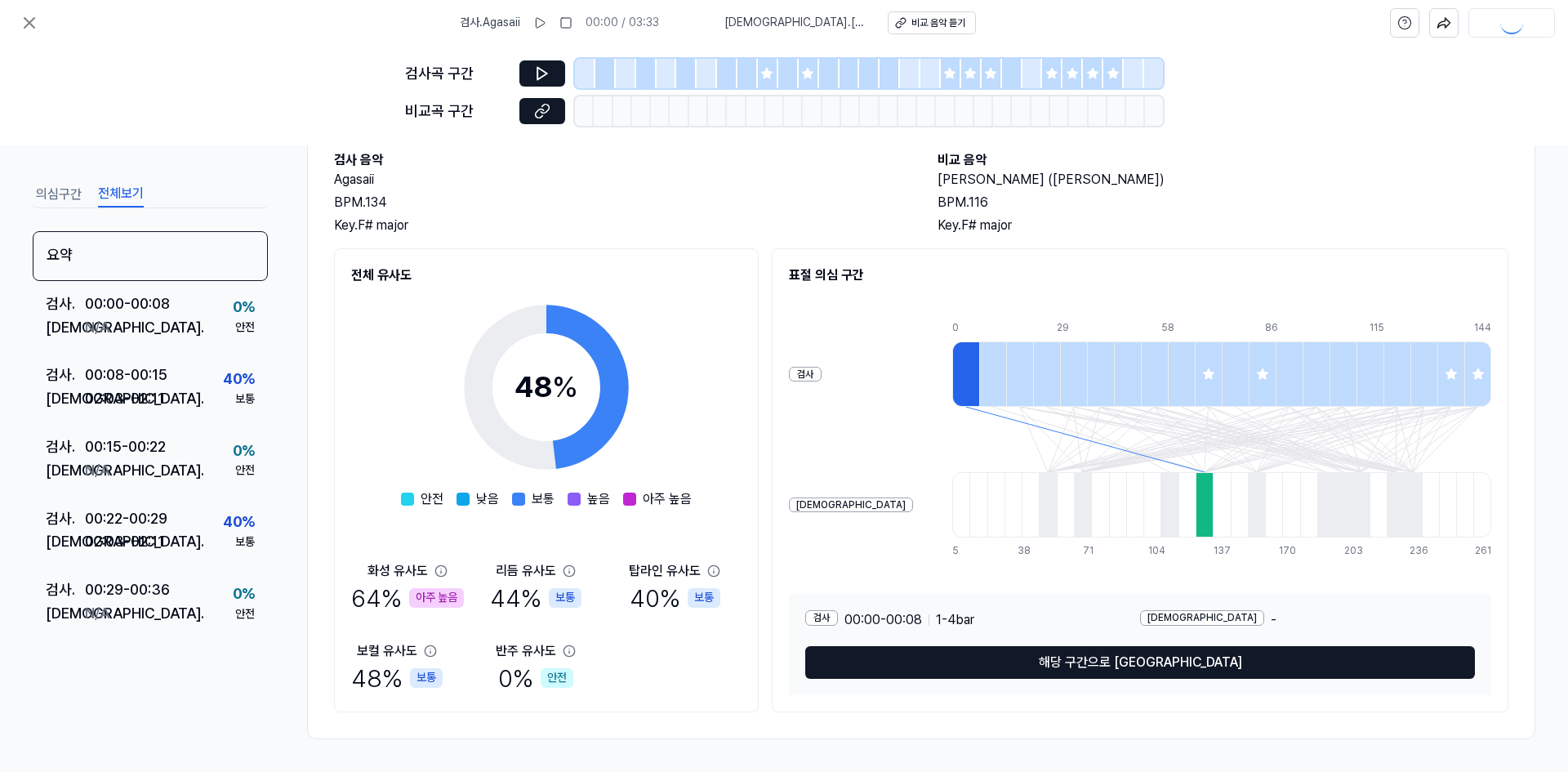
click at [113, 195] on button "전체보기" at bounding box center [121, 194] width 46 height 26
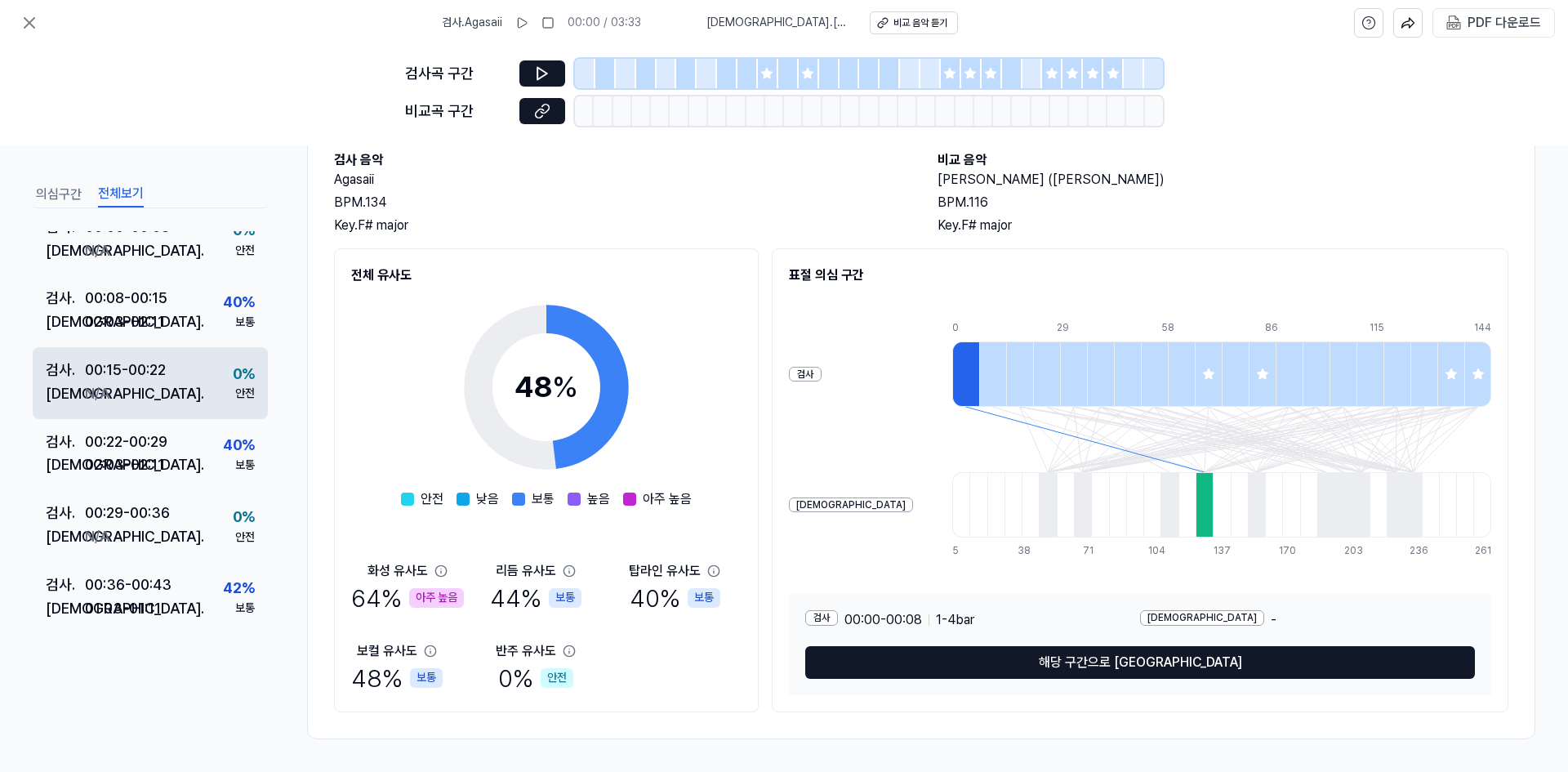
scroll to position [0, 0]
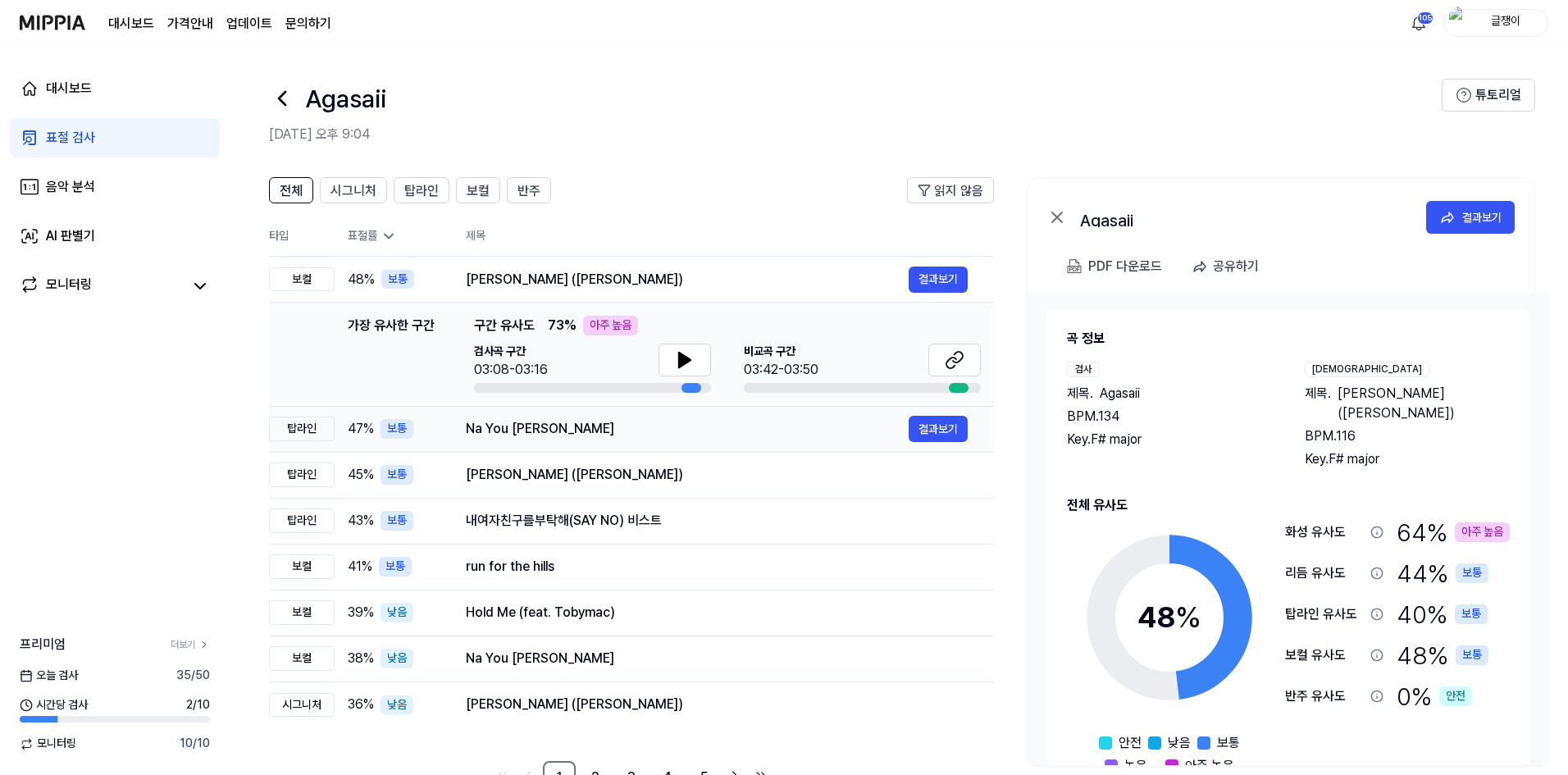
drag, startPoint x: 467, startPoint y: 427, endPoint x: 578, endPoint y: 434, distance: 111.2
click at [578, 434] on div "Na You [PERSON_NAME]" at bounding box center [687, 429] width 443 height 20
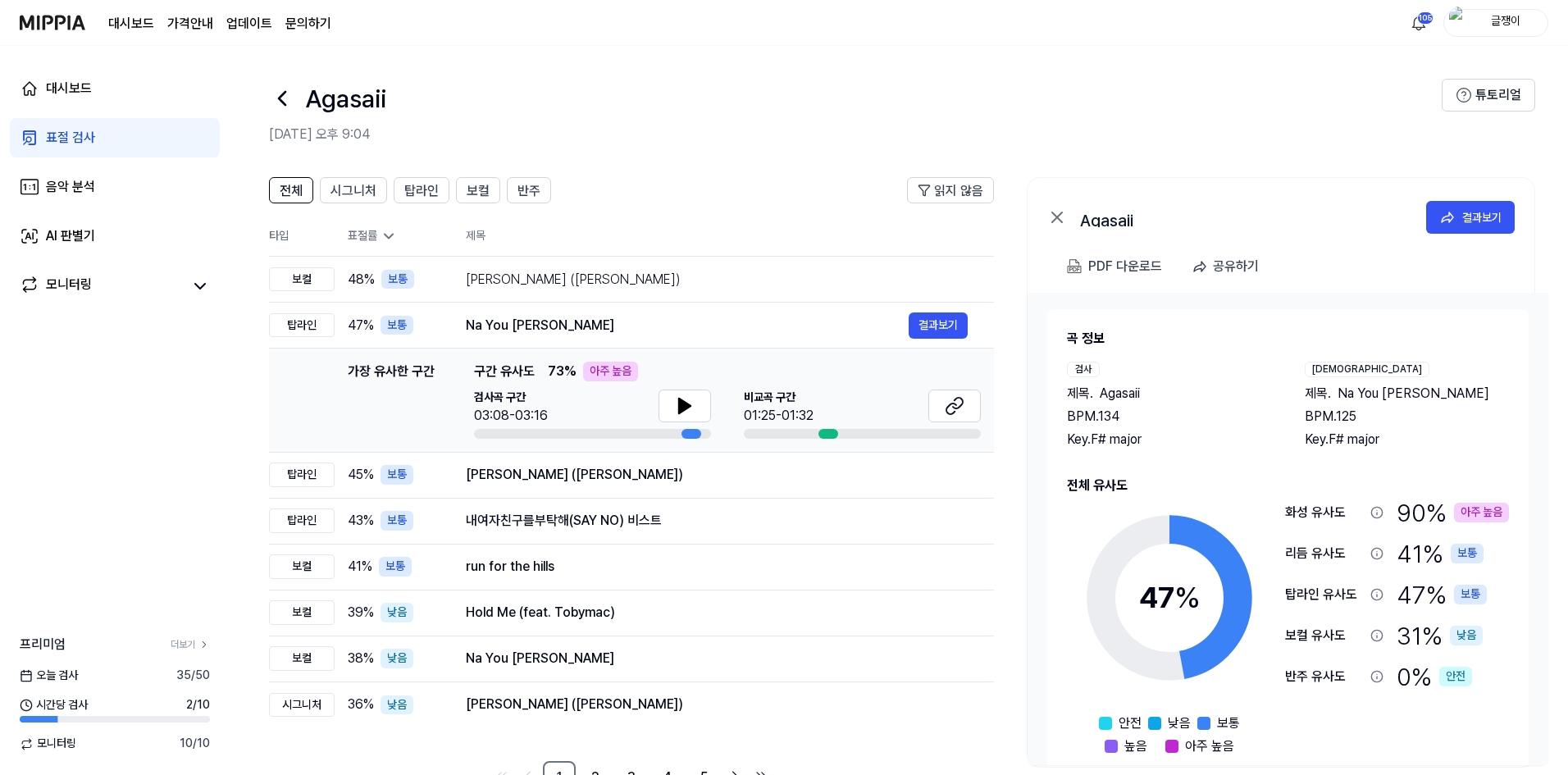
drag, startPoint x: 1337, startPoint y: 393, endPoint x: 1440, endPoint y: 394, distance: 103.0
click at [1440, 394] on span "Na You [PERSON_NAME]" at bounding box center [1413, 393] width 152 height 20
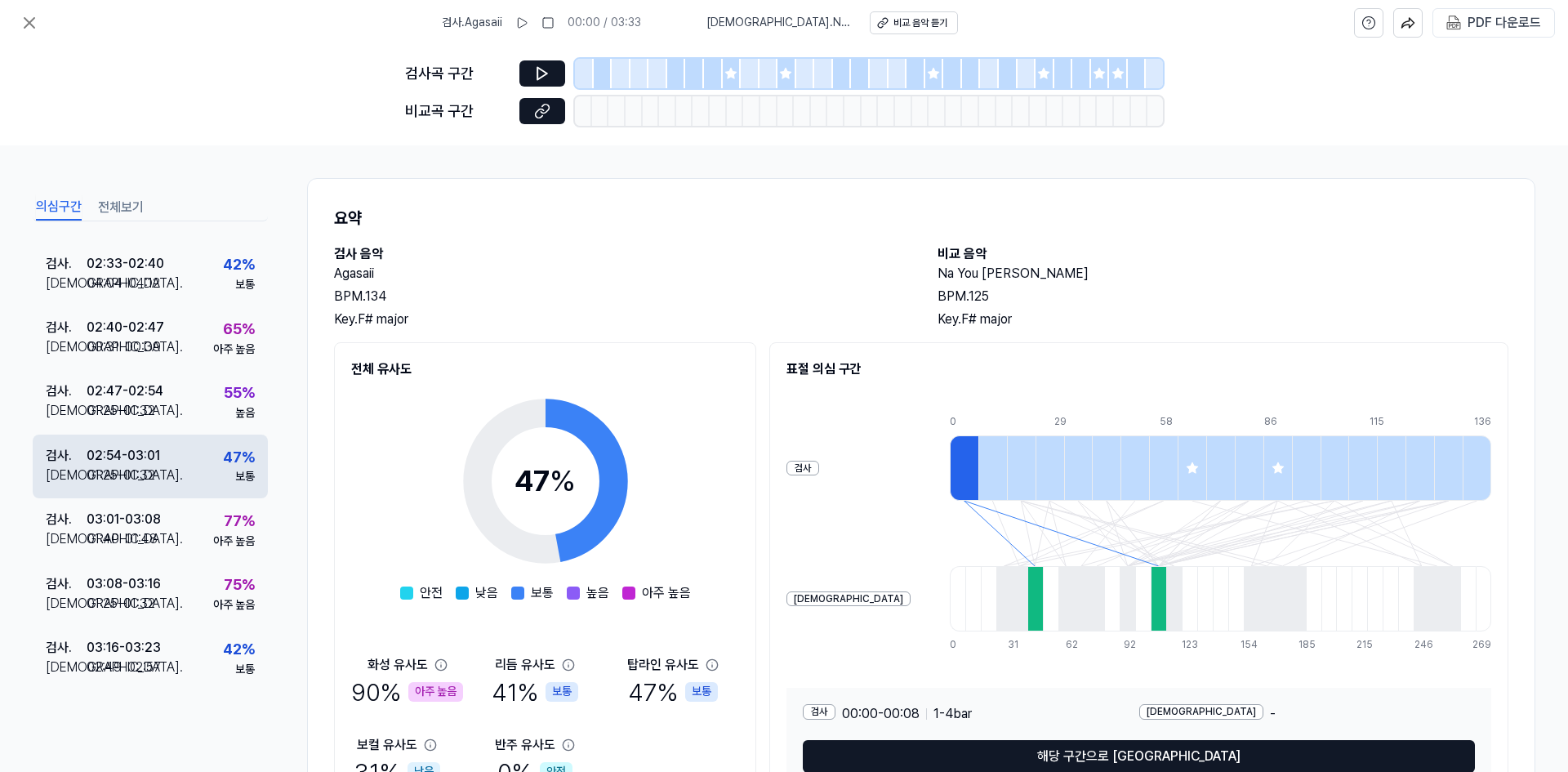
scroll to position [826, 0]
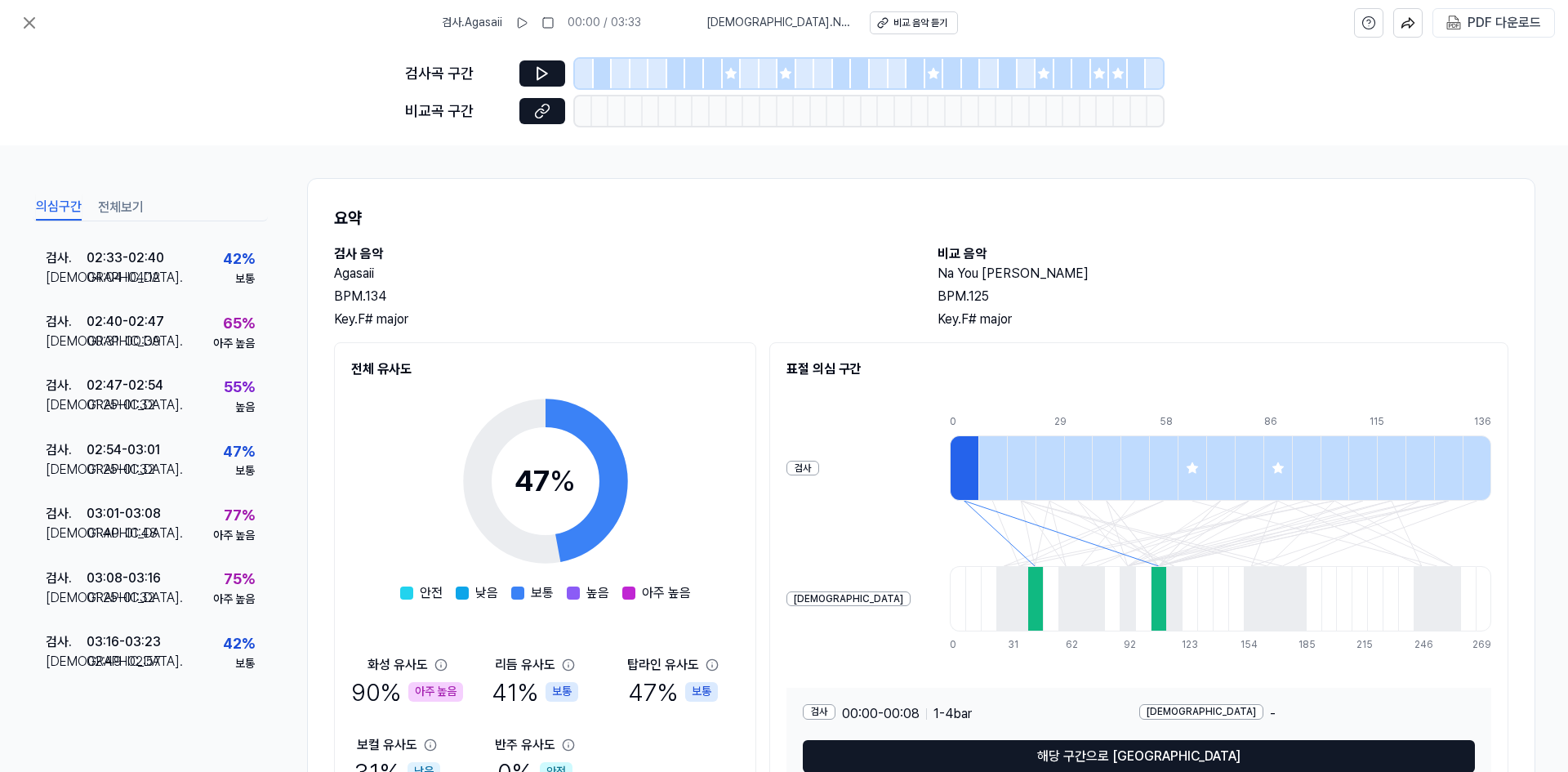
click at [126, 206] on button "전체보기" at bounding box center [121, 207] width 46 height 26
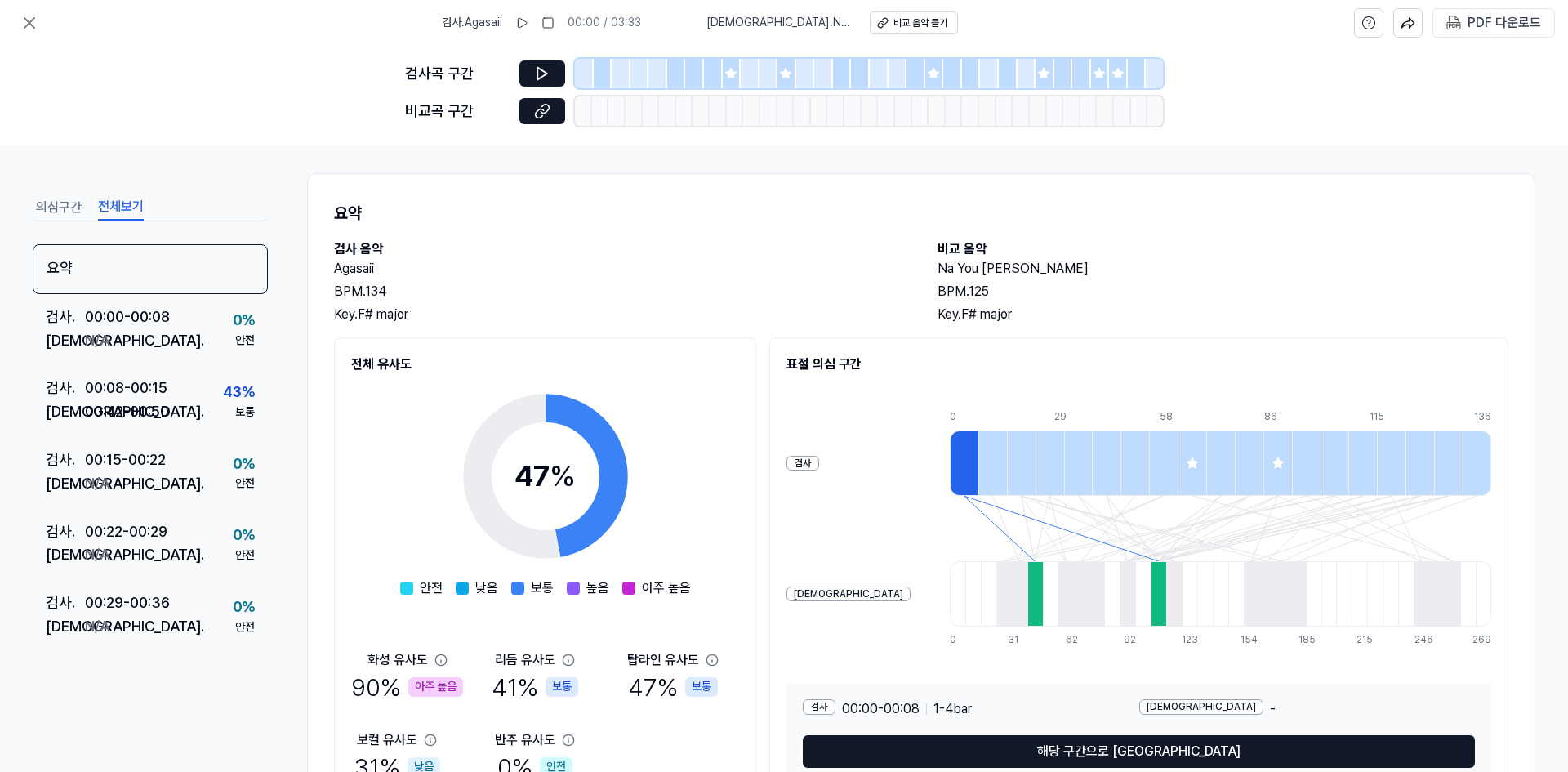
scroll to position [0, 0]
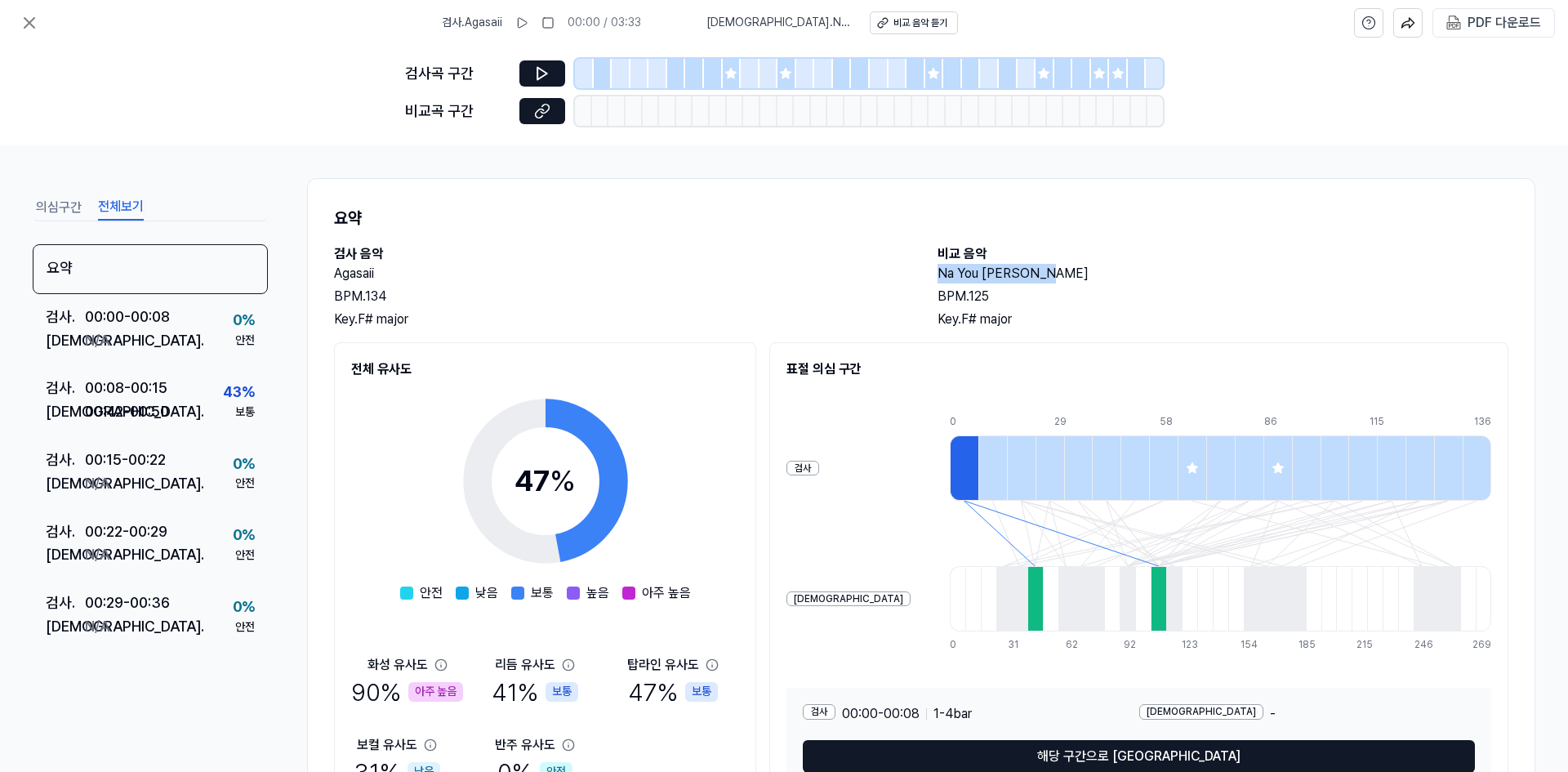
drag, startPoint x: 928, startPoint y: 273, endPoint x: 1029, endPoint y: 276, distance: 101.0
click at [1040, 270] on div "검사 음악 Agasaii BPM. 134 Key. F# major 비교 음악 Na You Dey Reign BPM. 125 Key. F# ma…" at bounding box center [921, 286] width 1174 height 85
copy h2 "Na You [PERSON_NAME]"
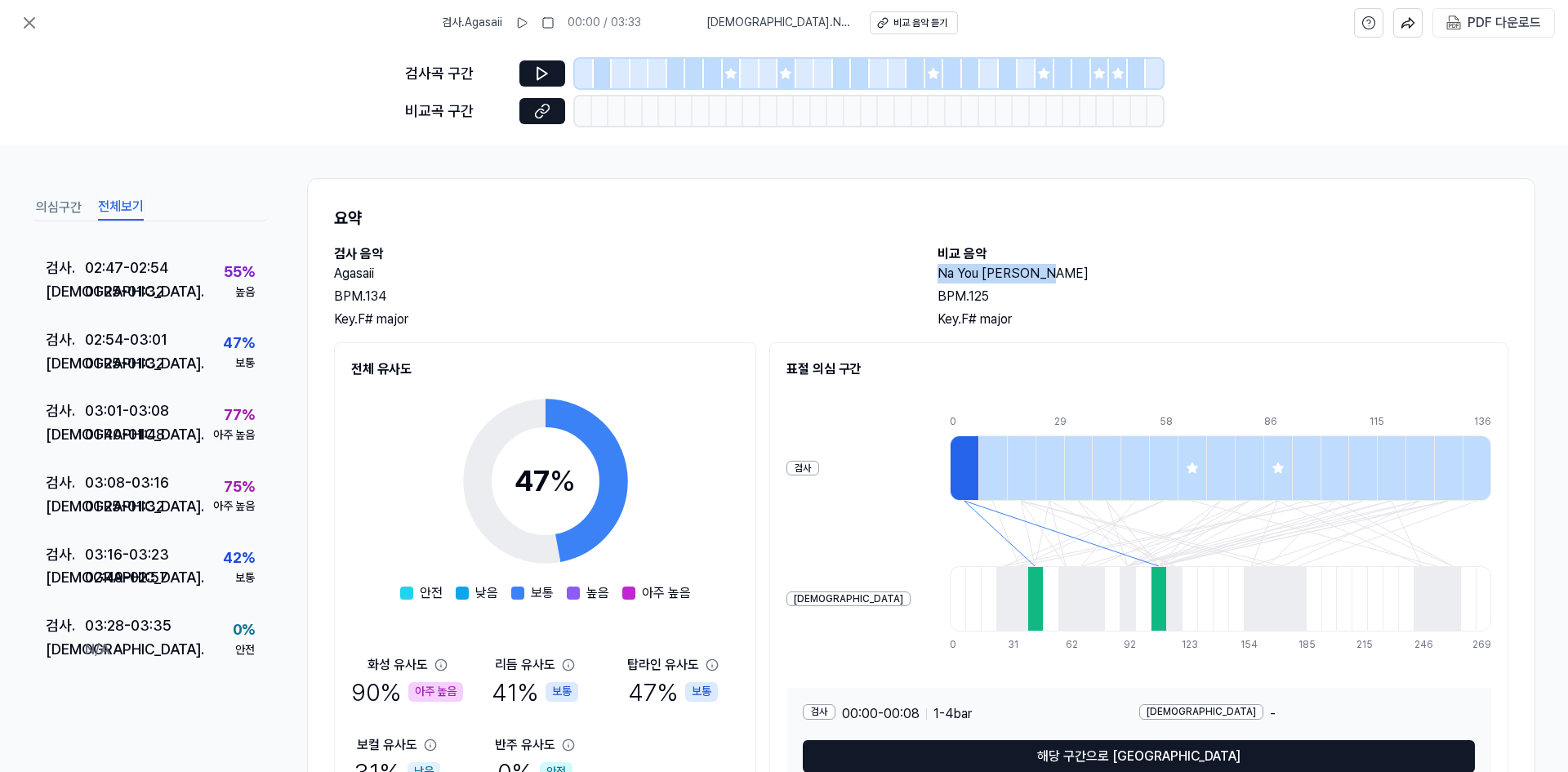
scroll to position [1925, 0]
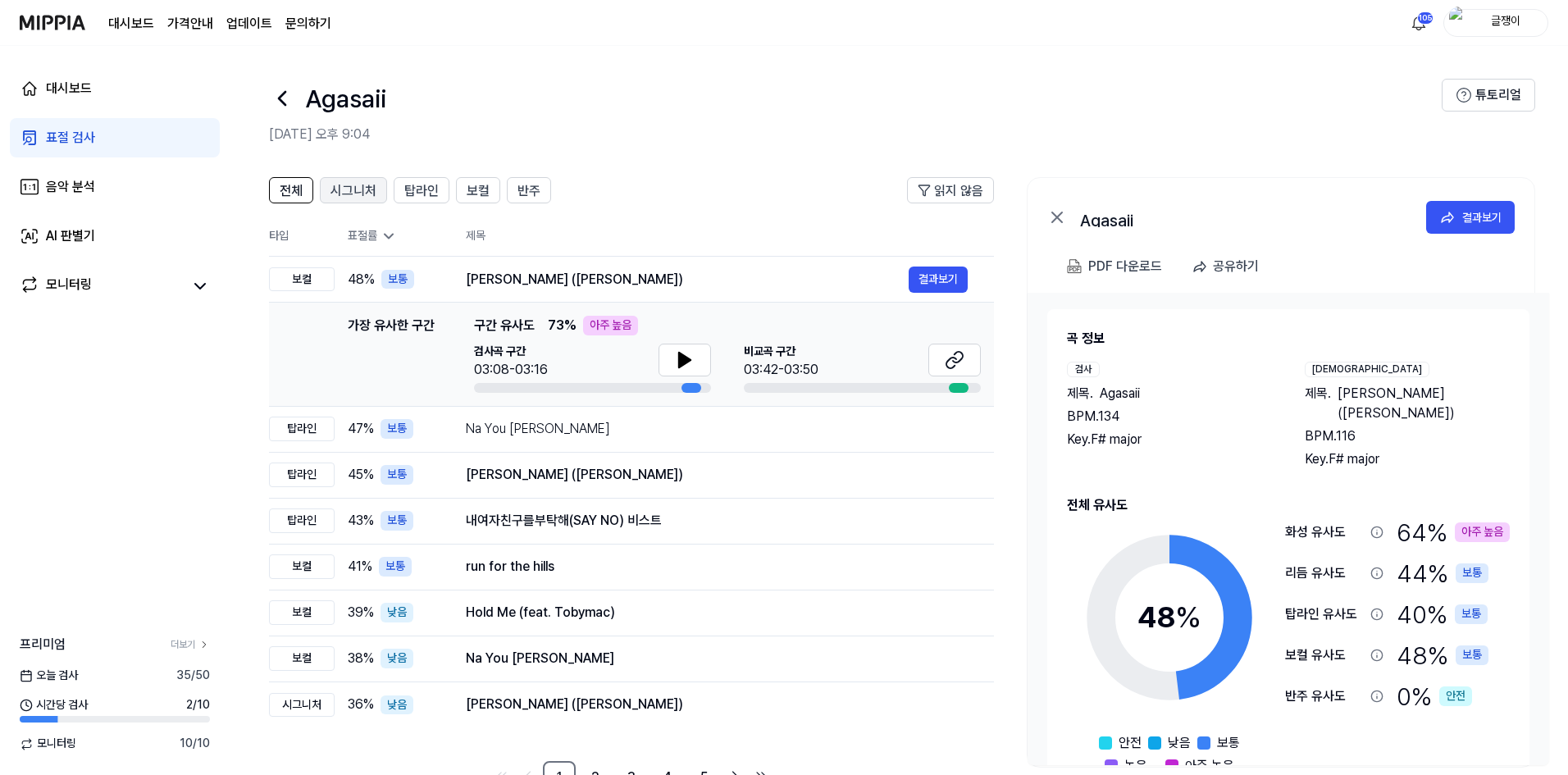
click at [372, 188] on span "시그니처" at bounding box center [353, 191] width 46 height 20
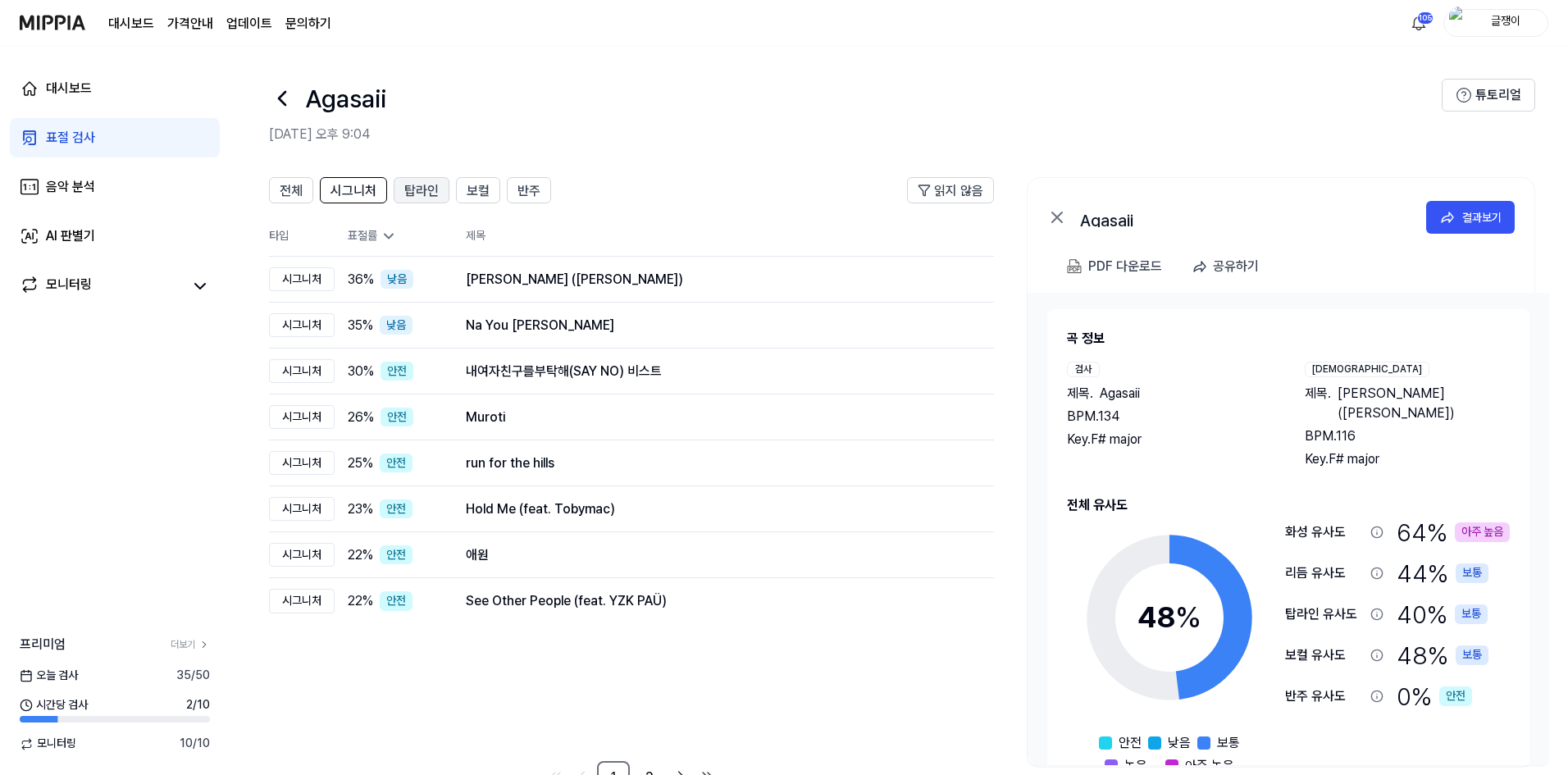
click at [417, 188] on span "탑라인" at bounding box center [421, 191] width 34 height 20
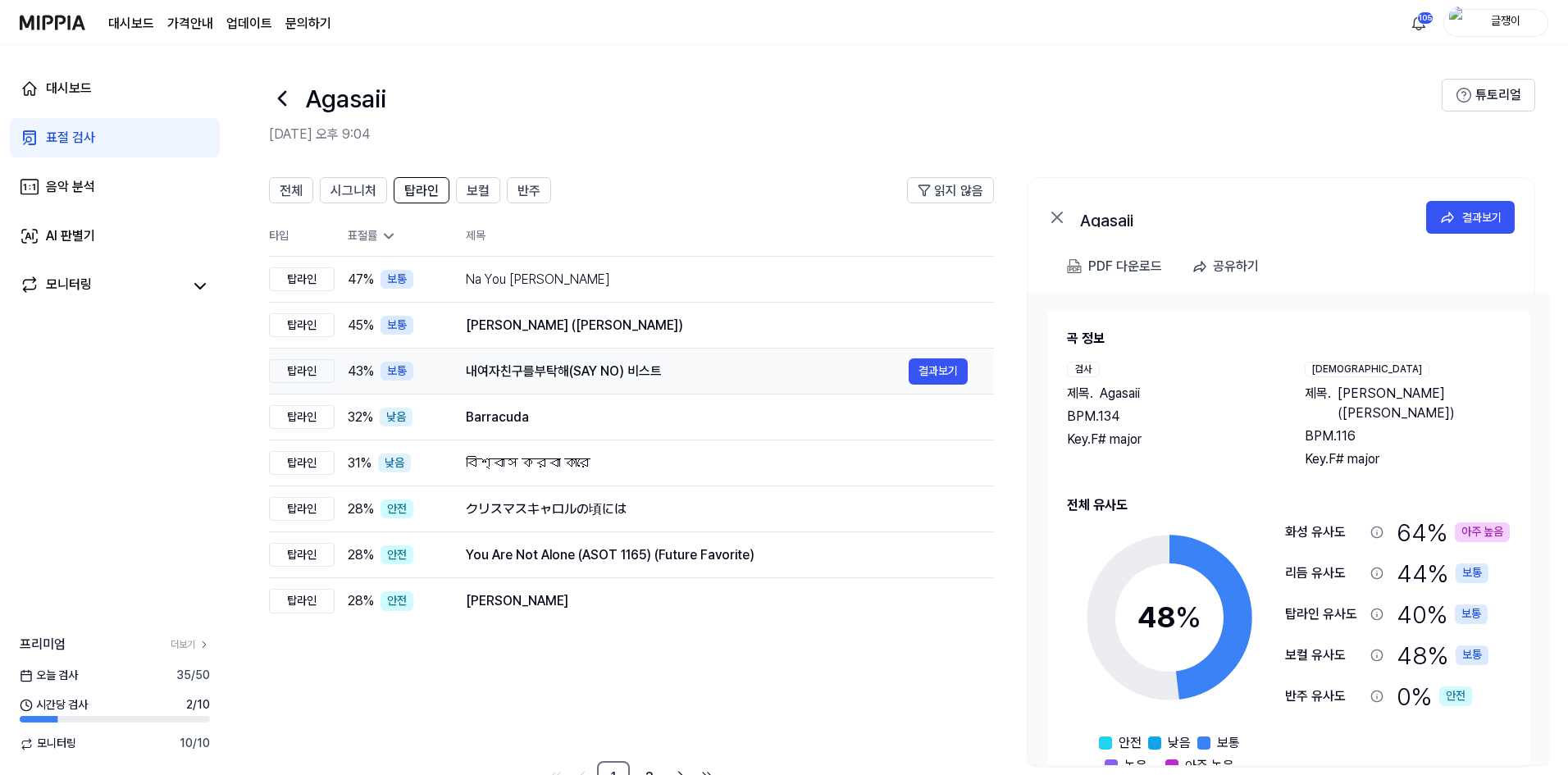
drag, startPoint x: 468, startPoint y: 373, endPoint x: 669, endPoint y: 364, distance: 201.2
click at [669, 364] on div "내여자친구를부탁해(SAY NO) 비스트" at bounding box center [687, 372] width 443 height 20
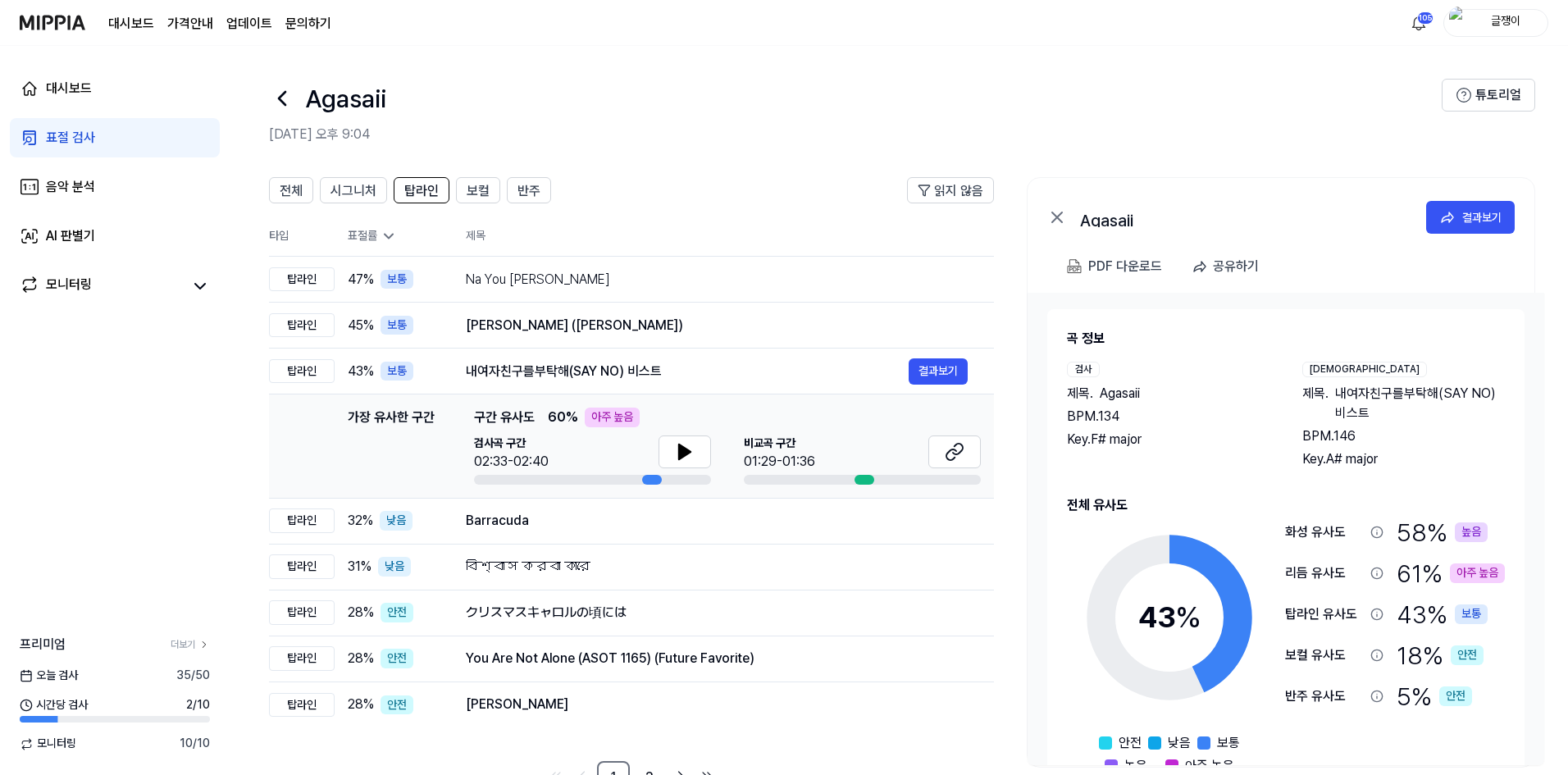
drag, startPoint x: 1332, startPoint y: 394, endPoint x: 1431, endPoint y: 398, distance: 99.1
click at [1431, 398] on div "제목 . 내여자친구를부탁해(SAY NO) 비스트" at bounding box center [1403, 403] width 203 height 40
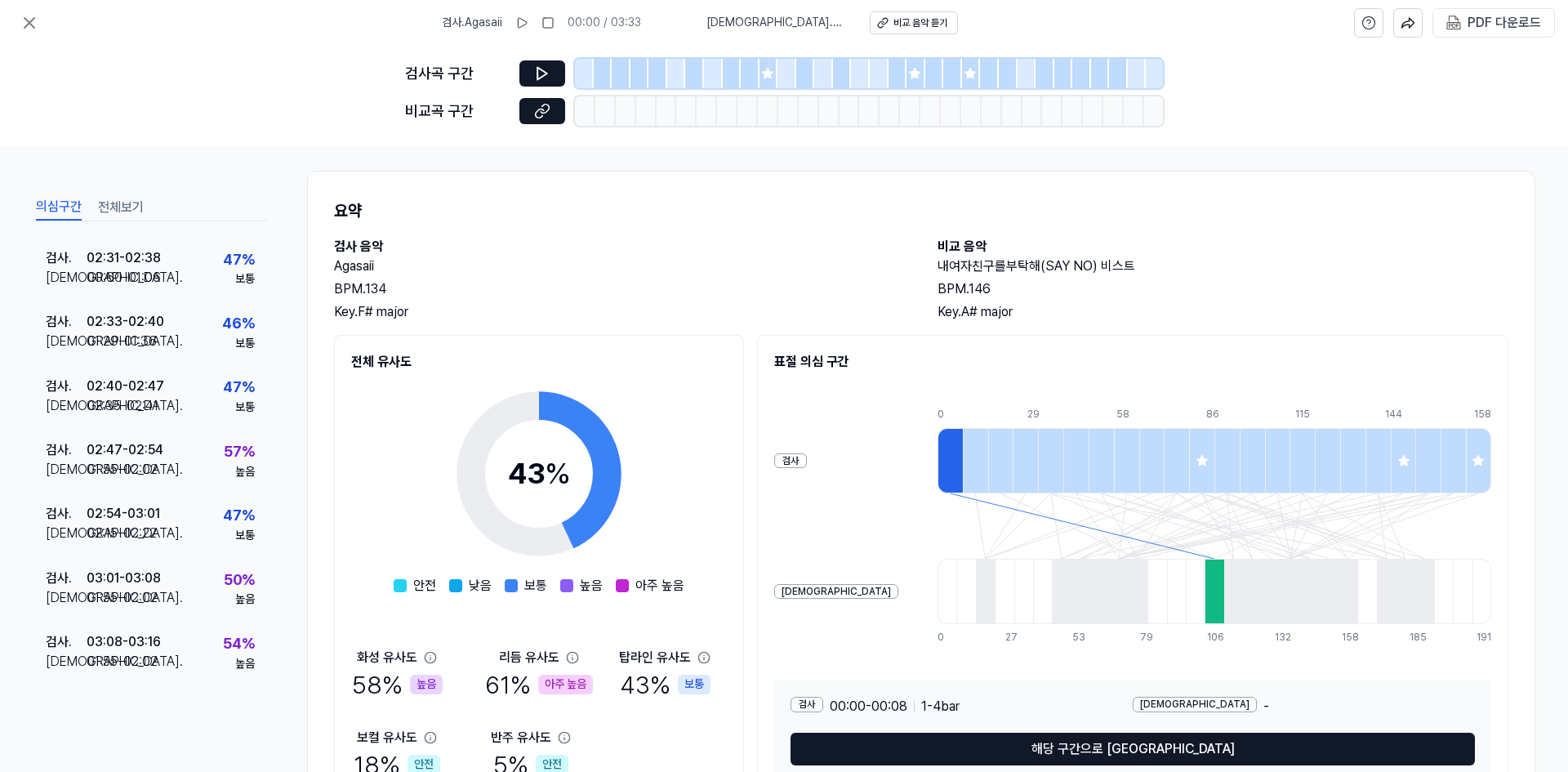
scroll to position [0, 0]
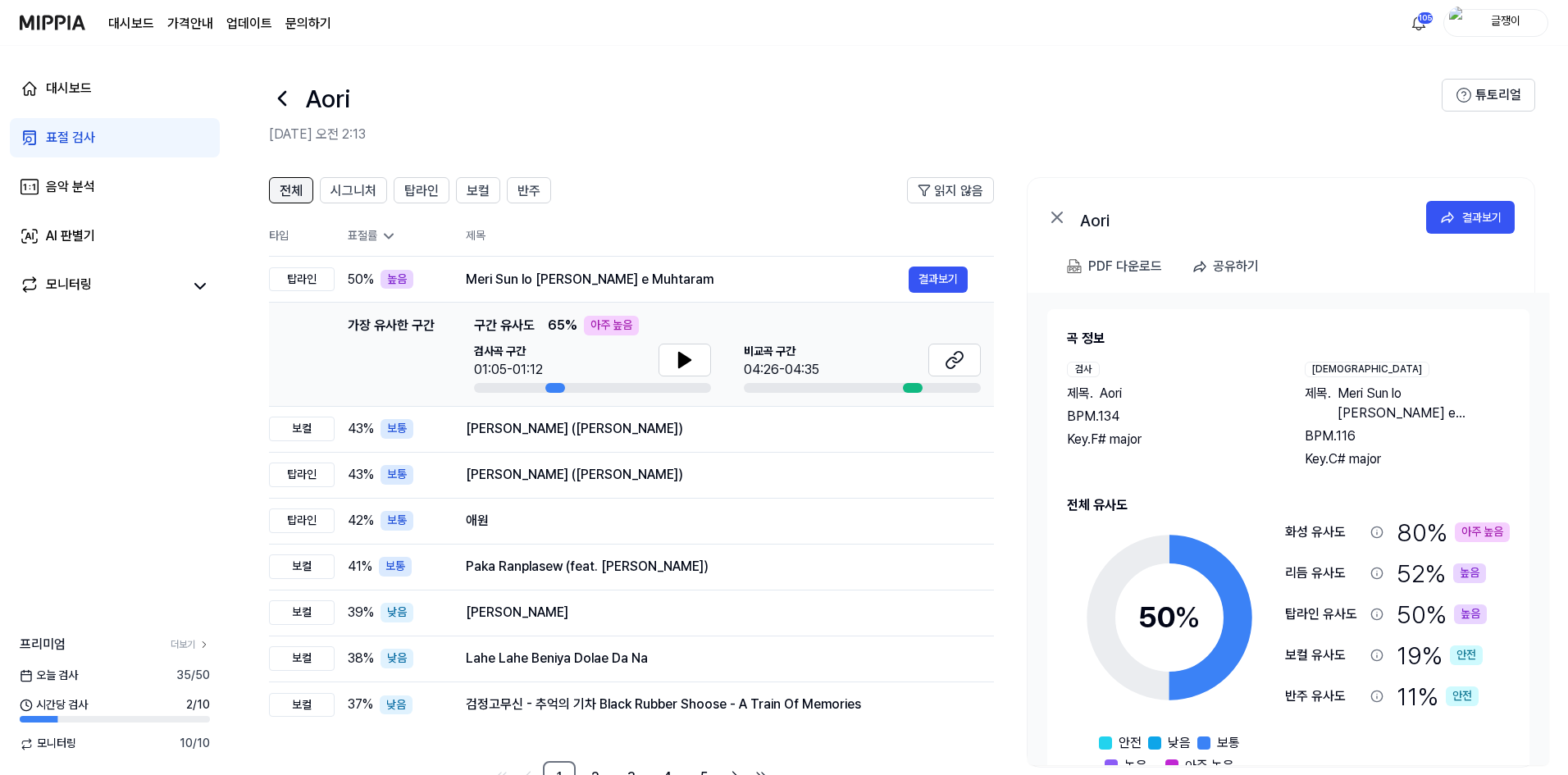
click at [292, 182] on span "전체" at bounding box center [290, 191] width 23 height 20
drag, startPoint x: 353, startPoint y: 183, endPoint x: 370, endPoint y: 193, distance: 19.7
click at [353, 182] on span "시그니처" at bounding box center [353, 191] width 46 height 20
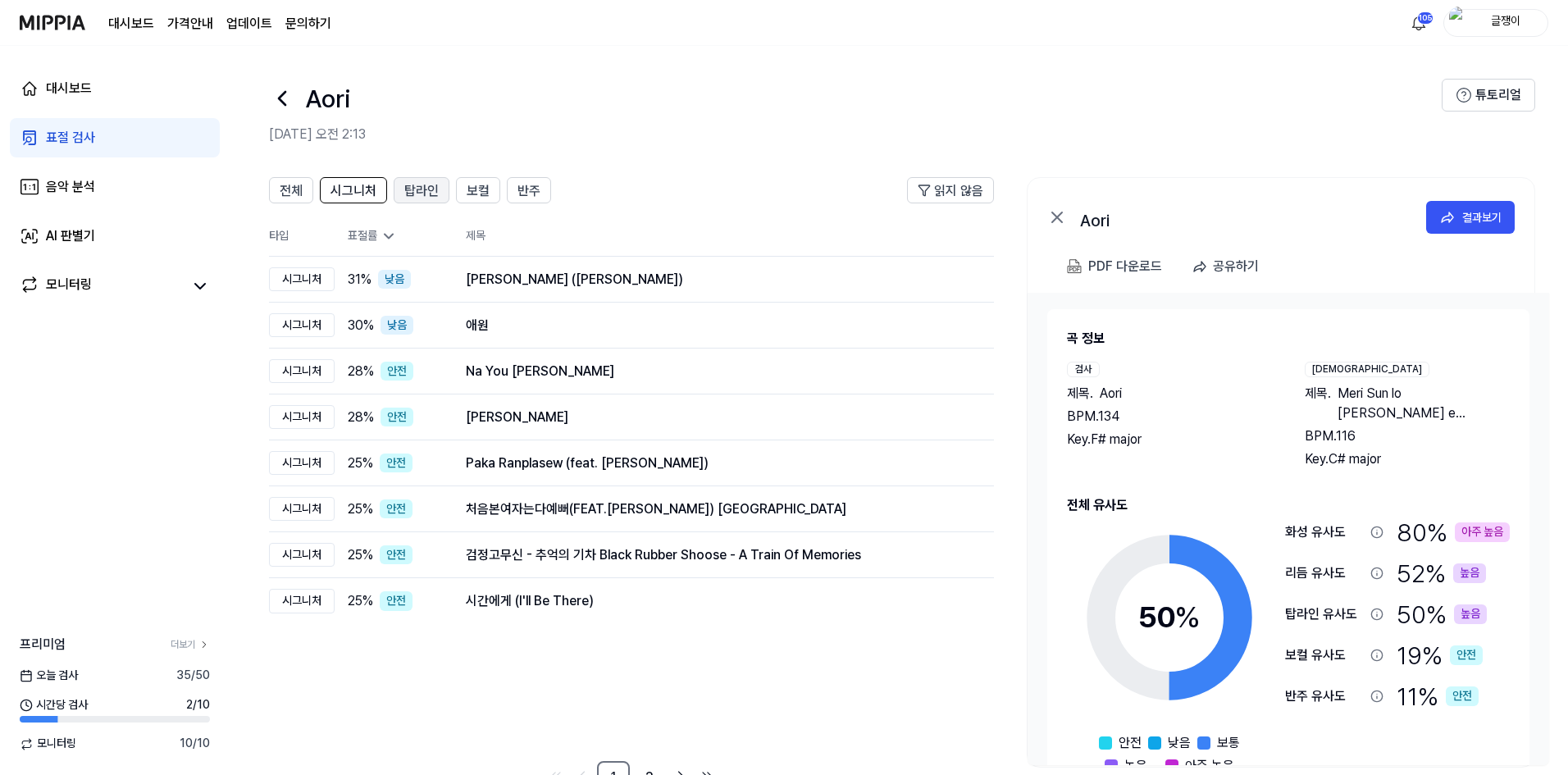
click at [411, 189] on span "탑라인" at bounding box center [421, 191] width 34 height 20
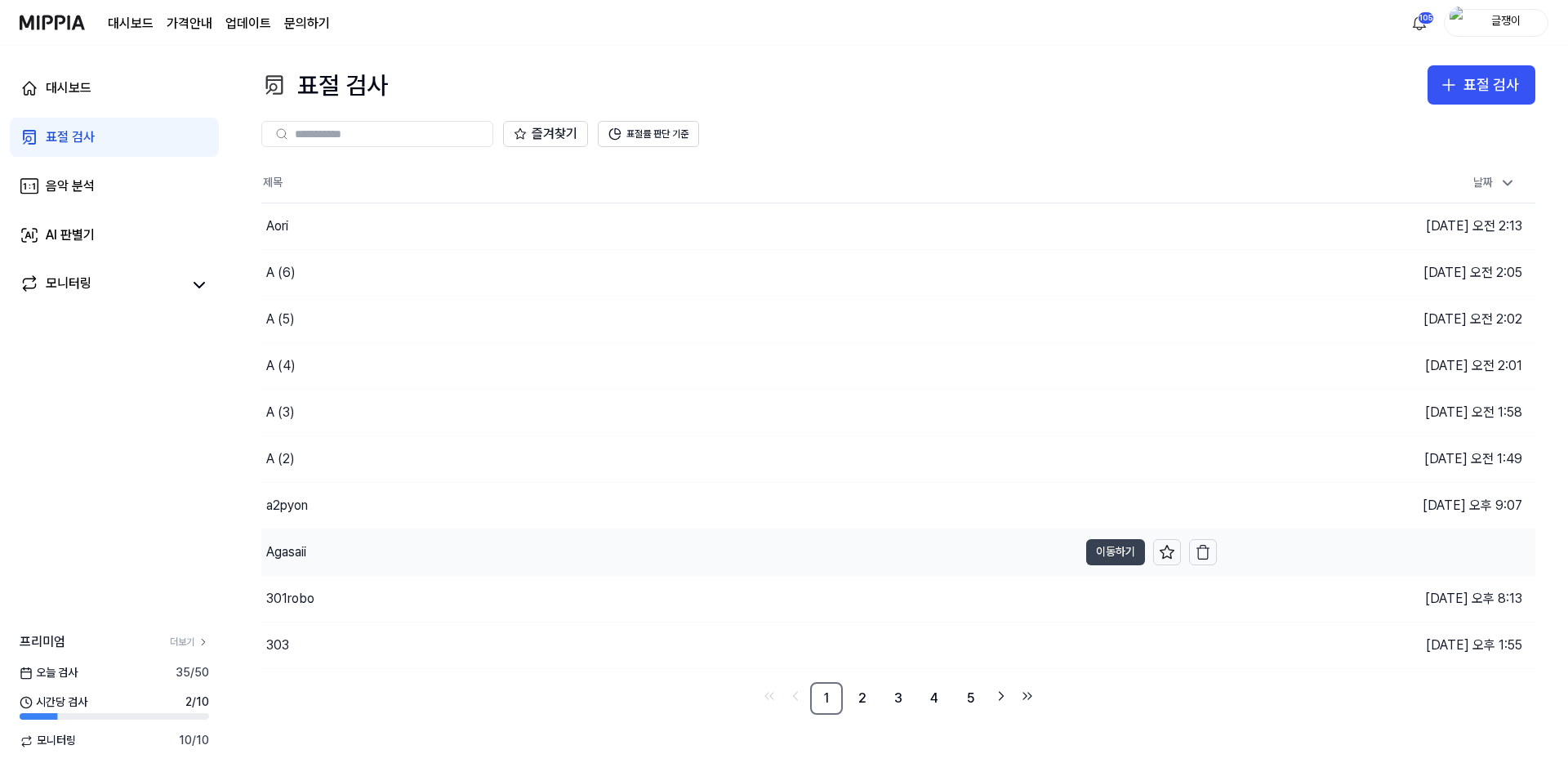
click at [1102, 546] on button "이동하기" at bounding box center [1115, 551] width 59 height 26
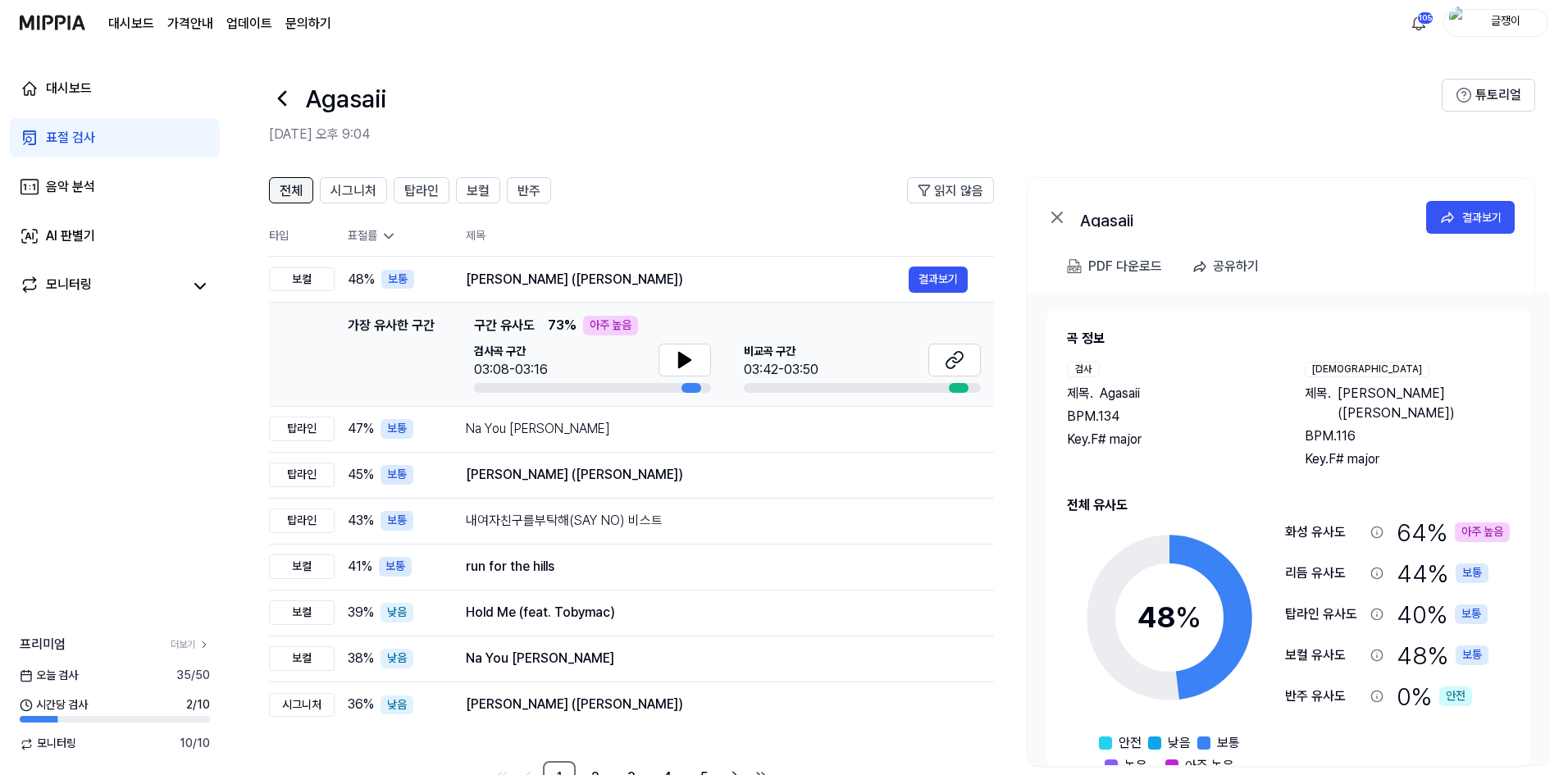
click at [285, 188] on span "전체" at bounding box center [290, 191] width 23 height 20
click at [345, 185] on span "시그니처" at bounding box center [353, 191] width 46 height 20
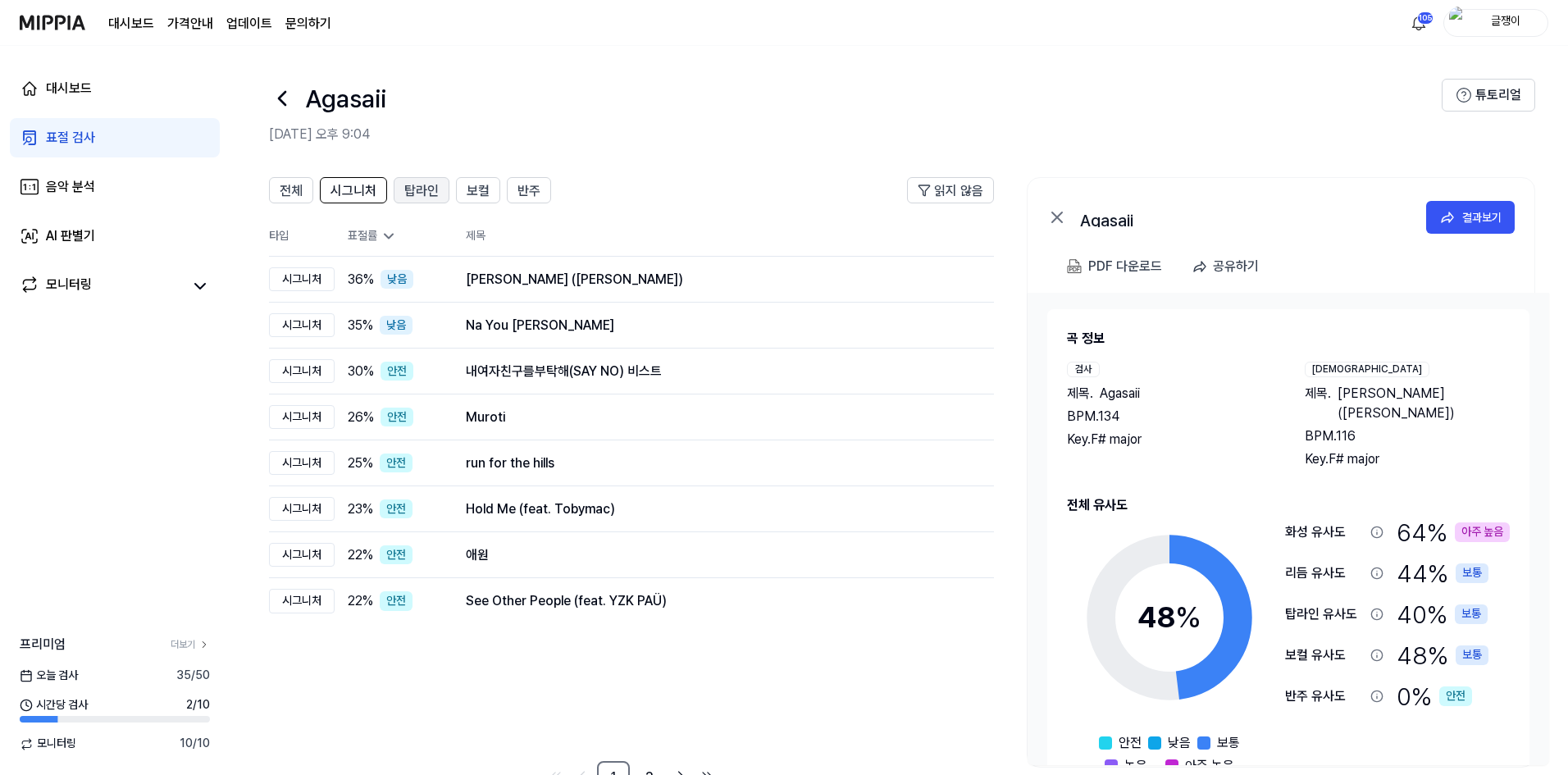
click at [423, 186] on span "탑라인" at bounding box center [421, 191] width 34 height 20
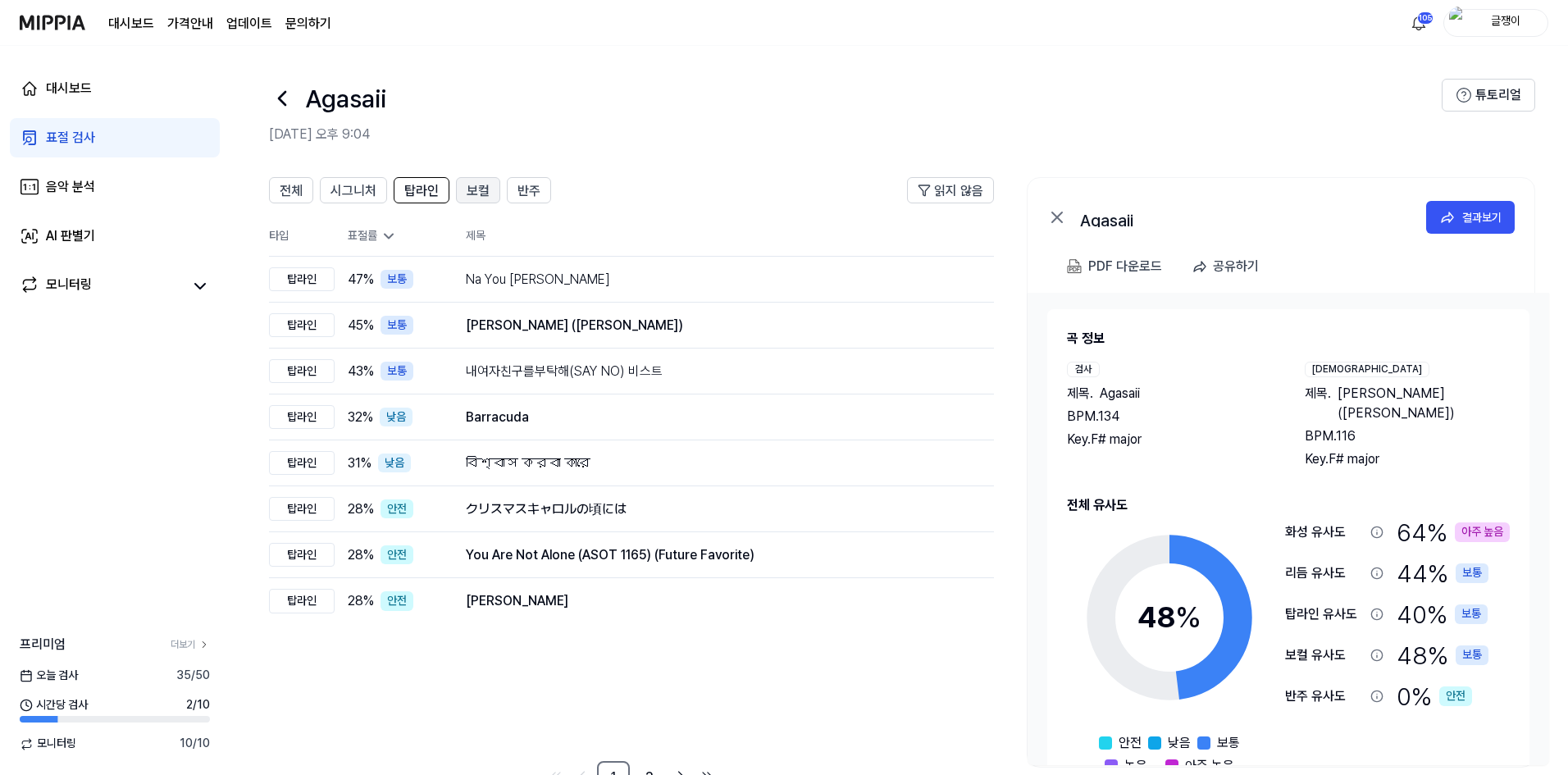
click at [471, 189] on span "보컬" at bounding box center [477, 191] width 23 height 20
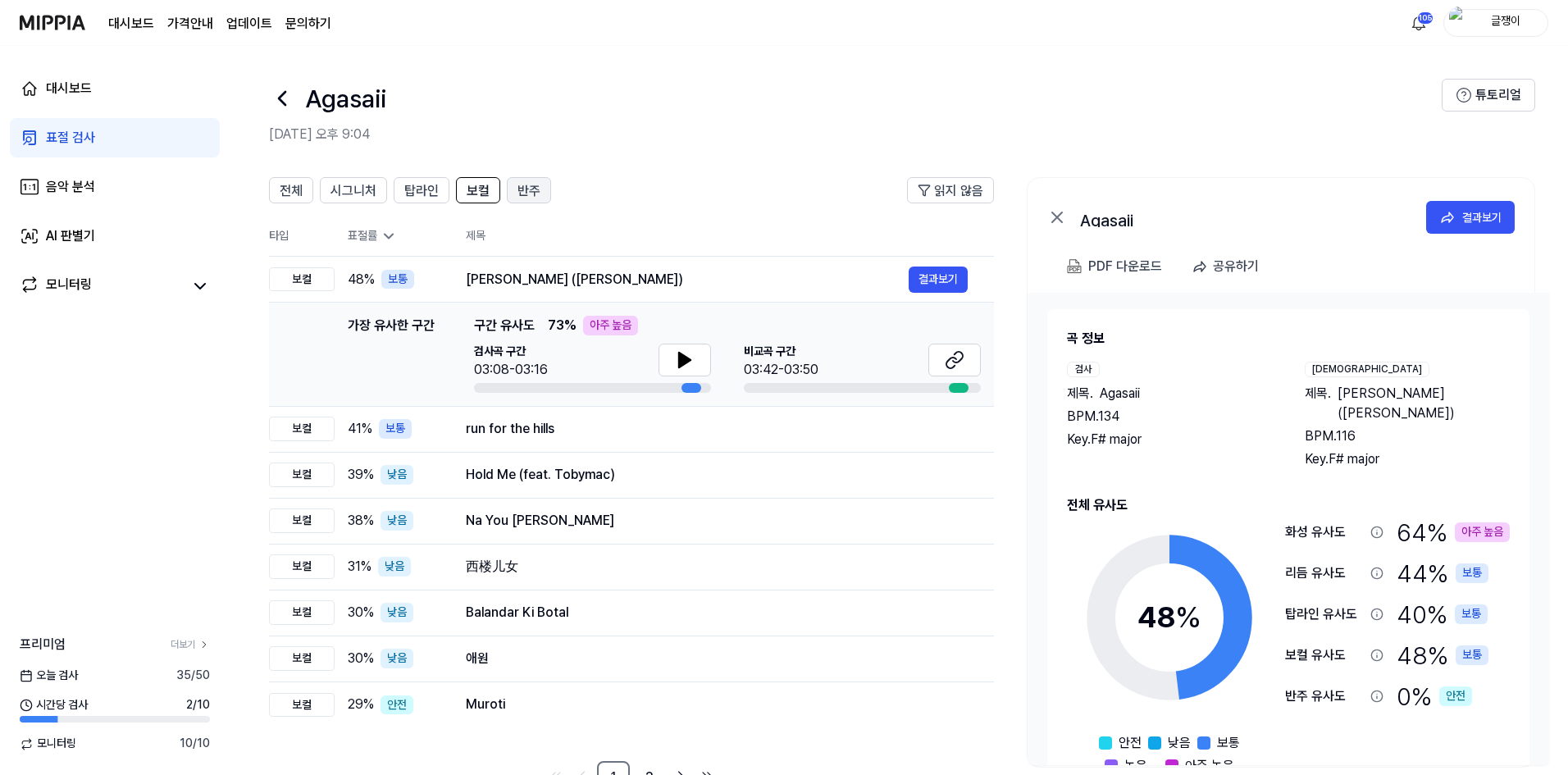
click at [526, 192] on span "반주" at bounding box center [528, 191] width 23 height 20
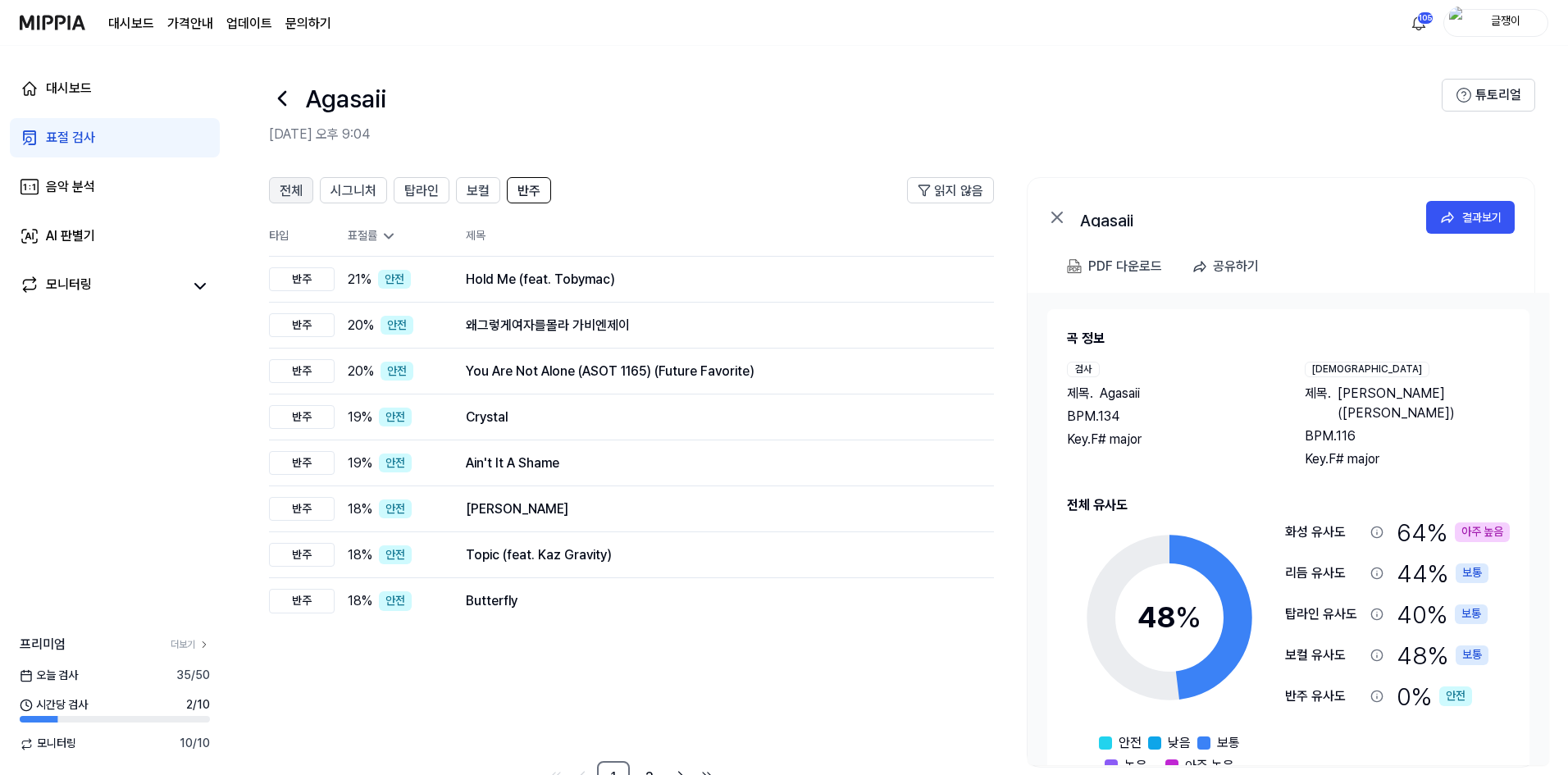
click at [297, 197] on span "전체" at bounding box center [290, 191] width 23 height 20
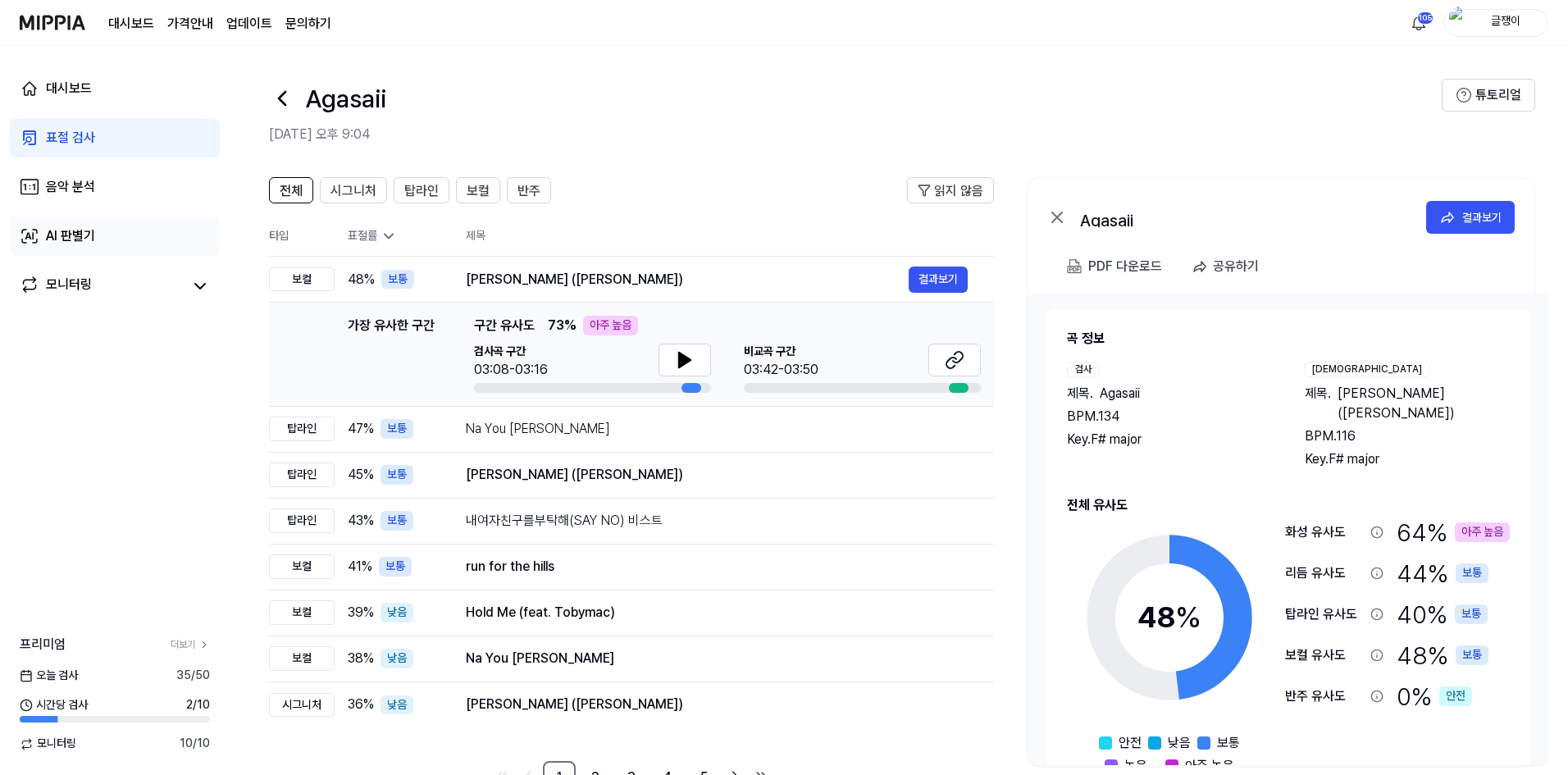
click at [75, 241] on div "AI 판별기" at bounding box center [71, 236] width 49 height 20
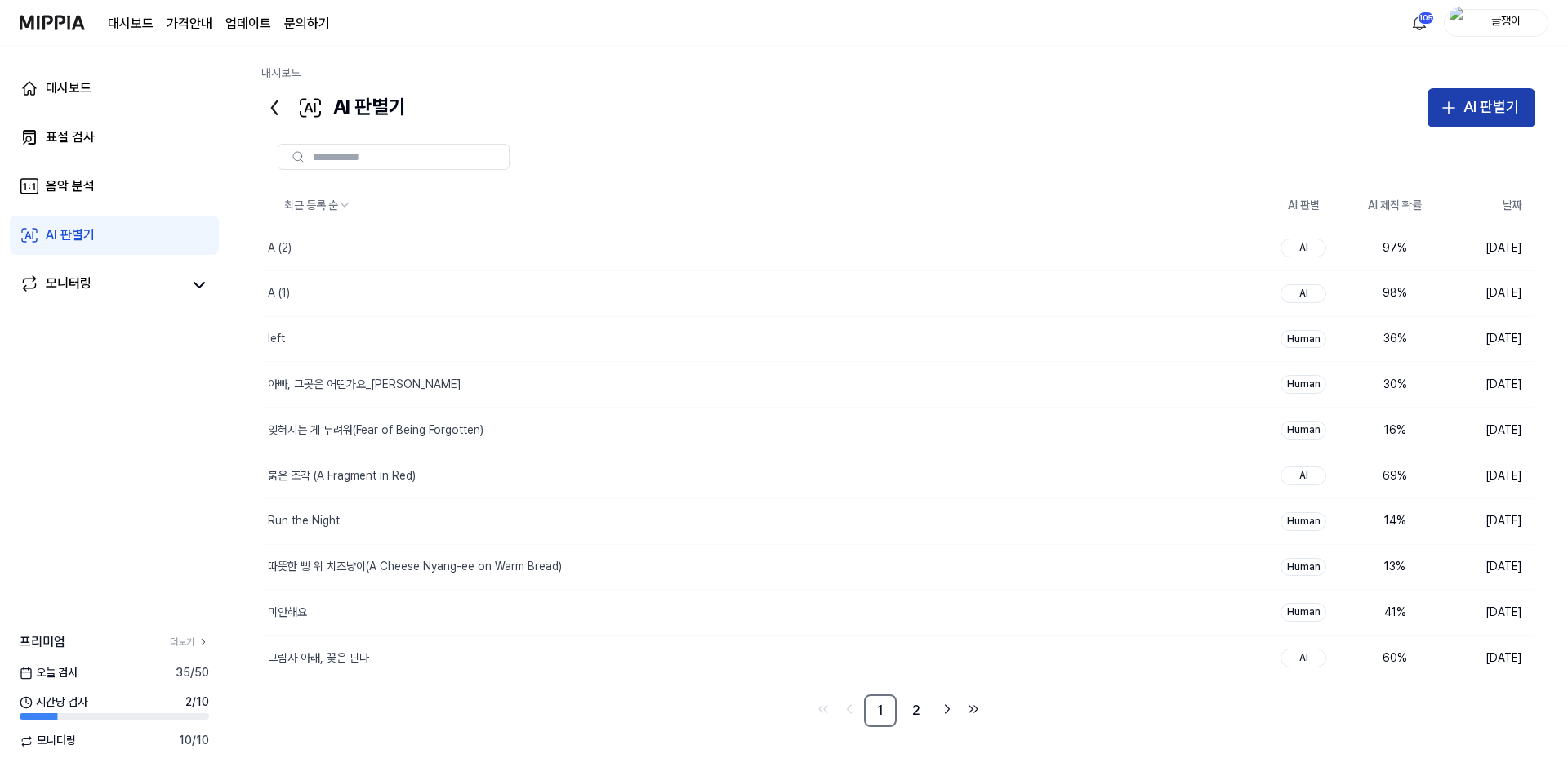
click at [1475, 106] on div "AI 판별기" at bounding box center [1491, 107] width 56 height 23
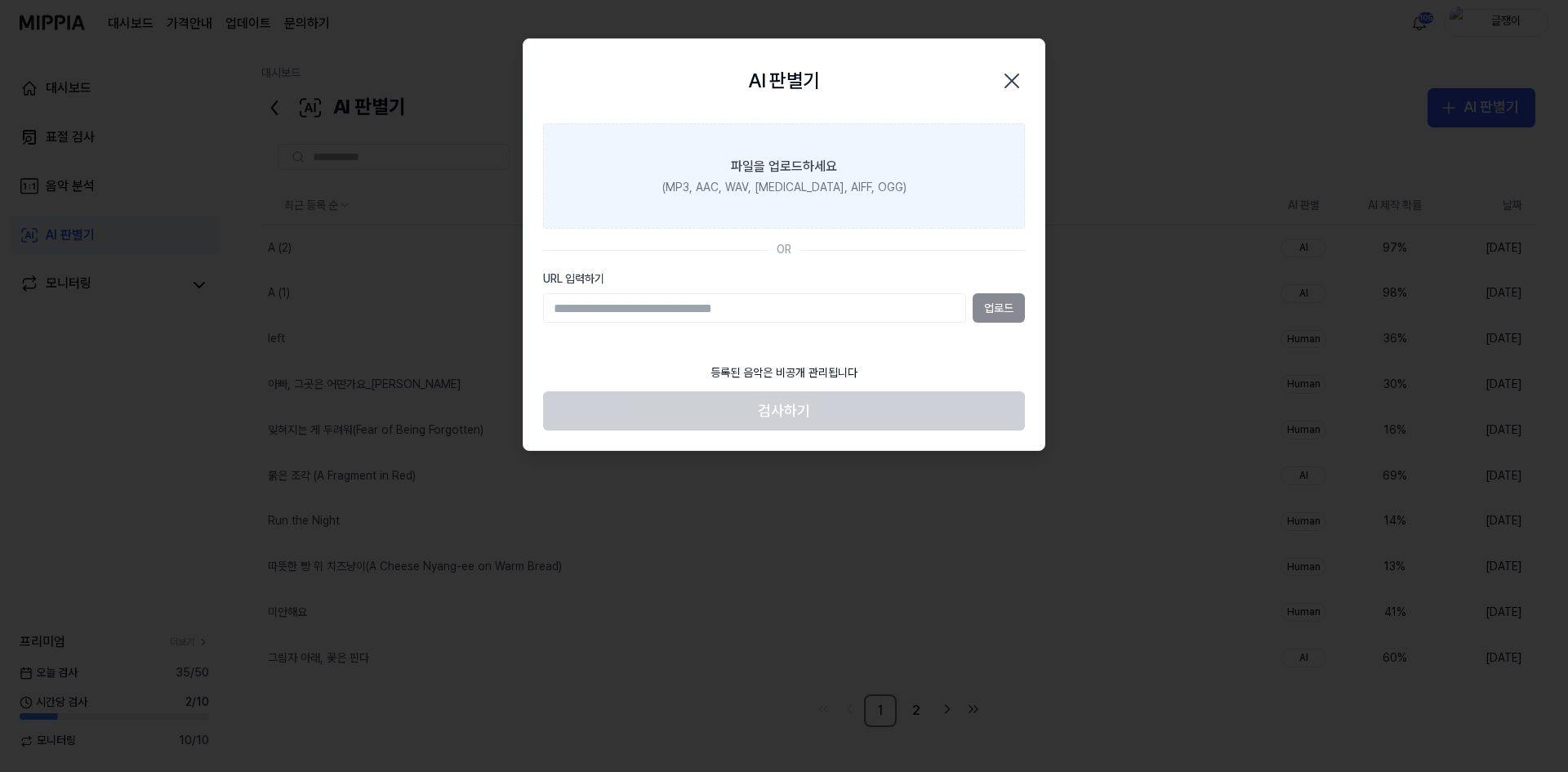
click at [773, 184] on div "(MP3, AAC, WAV, [MEDICAL_DATA], AIFF, OGG)" at bounding box center [784, 187] width 244 height 16
click at [0, 0] on input "파일을 업로드하세요 (MP3, AAC, WAV, [MEDICAL_DATA], AIFF, OGG)" at bounding box center [0, 0] width 0 height 0
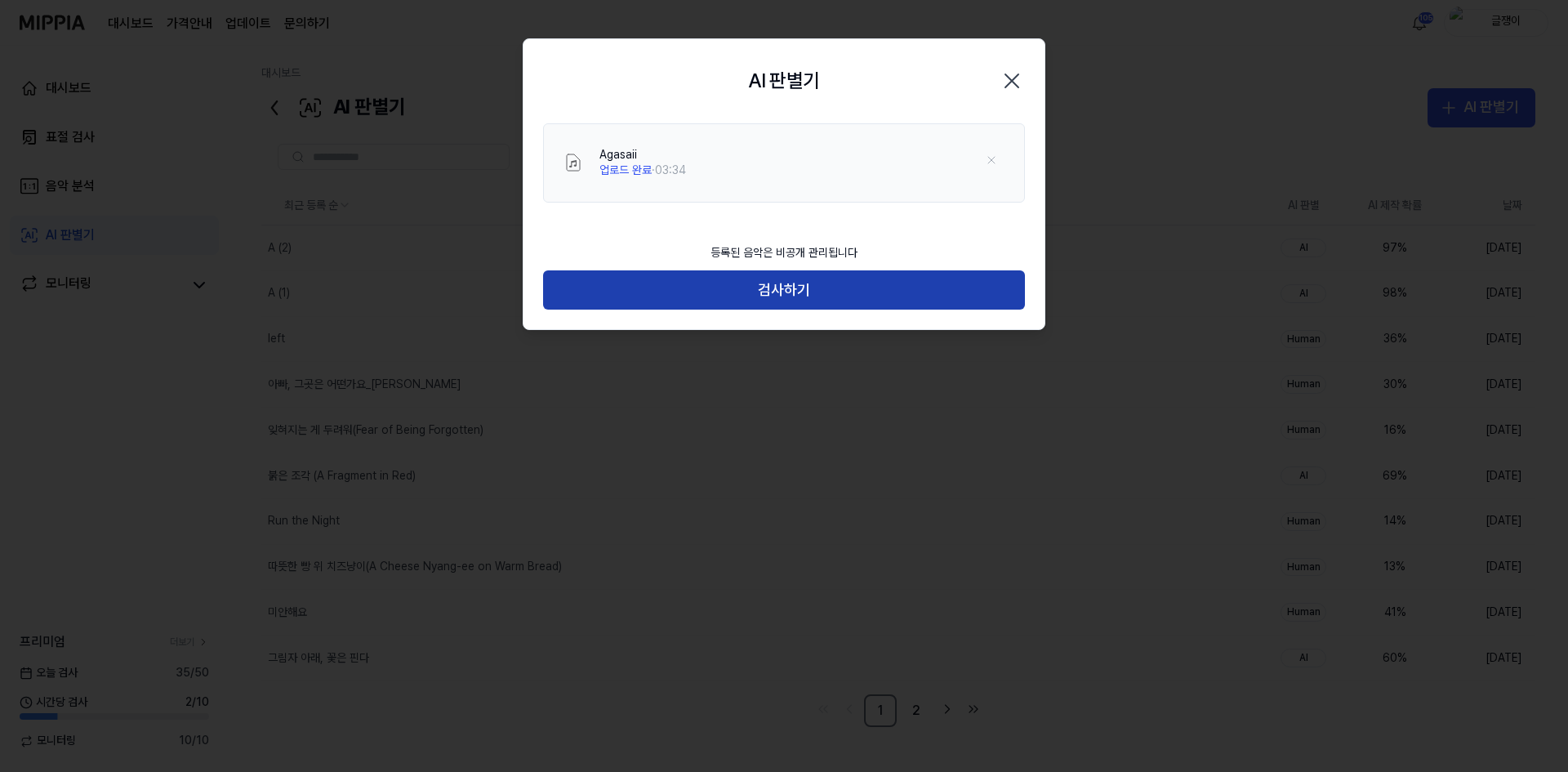
click at [779, 295] on button "검사하기" at bounding box center [784, 290] width 482 height 40
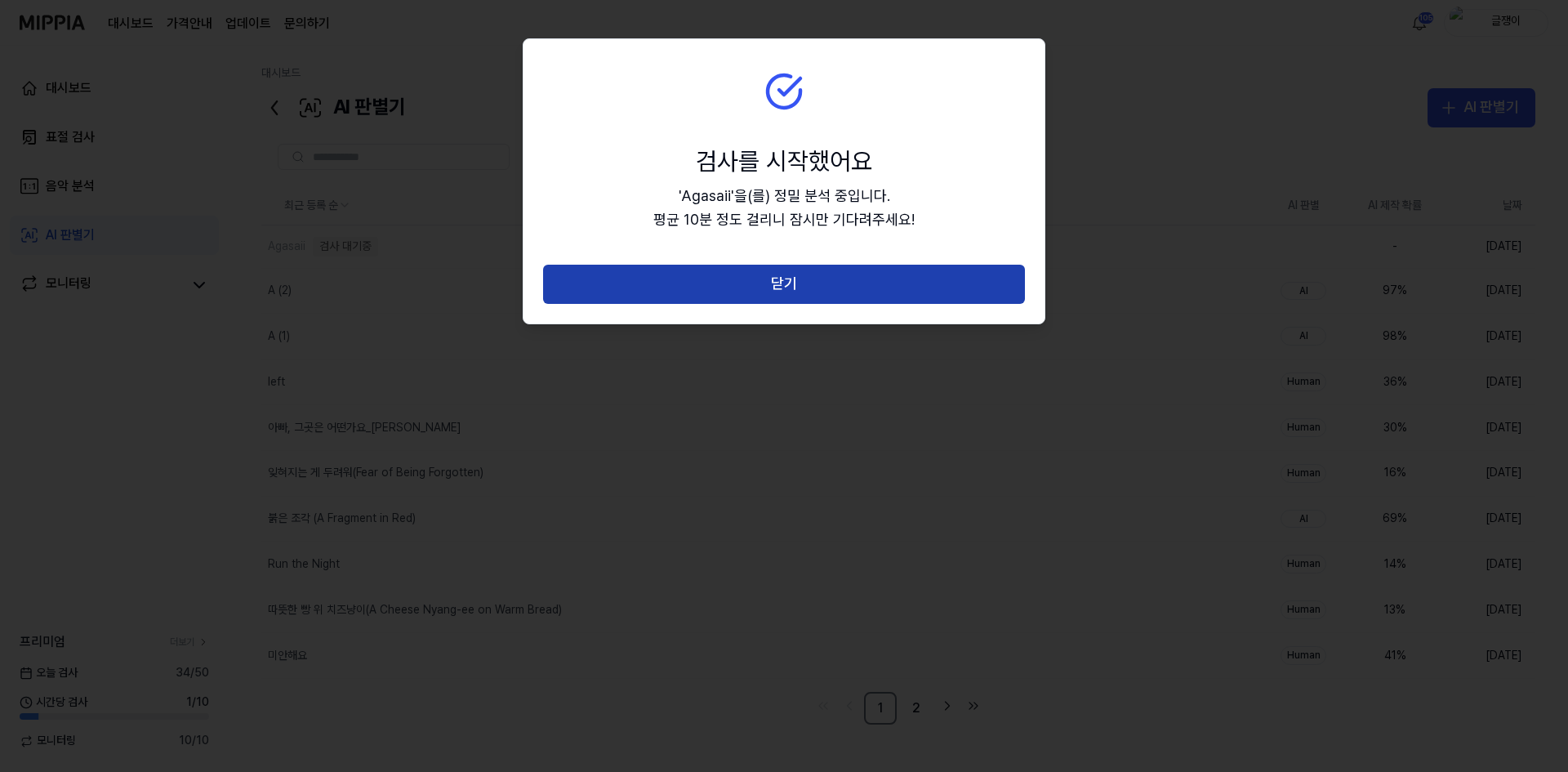
click at [798, 293] on button "닫기" at bounding box center [784, 285] width 482 height 40
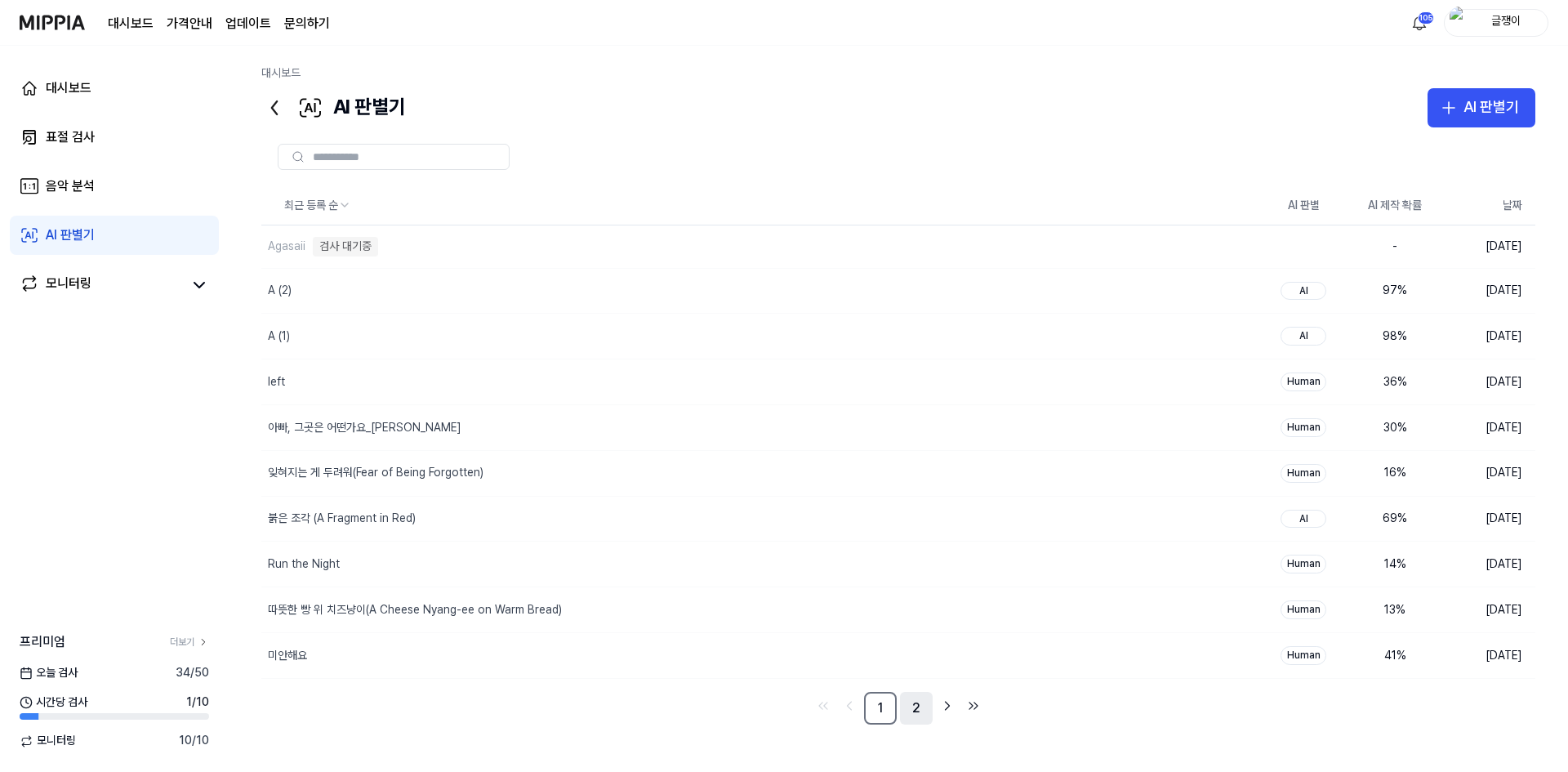
click at [920, 713] on link "2" at bounding box center [916, 708] width 32 height 32
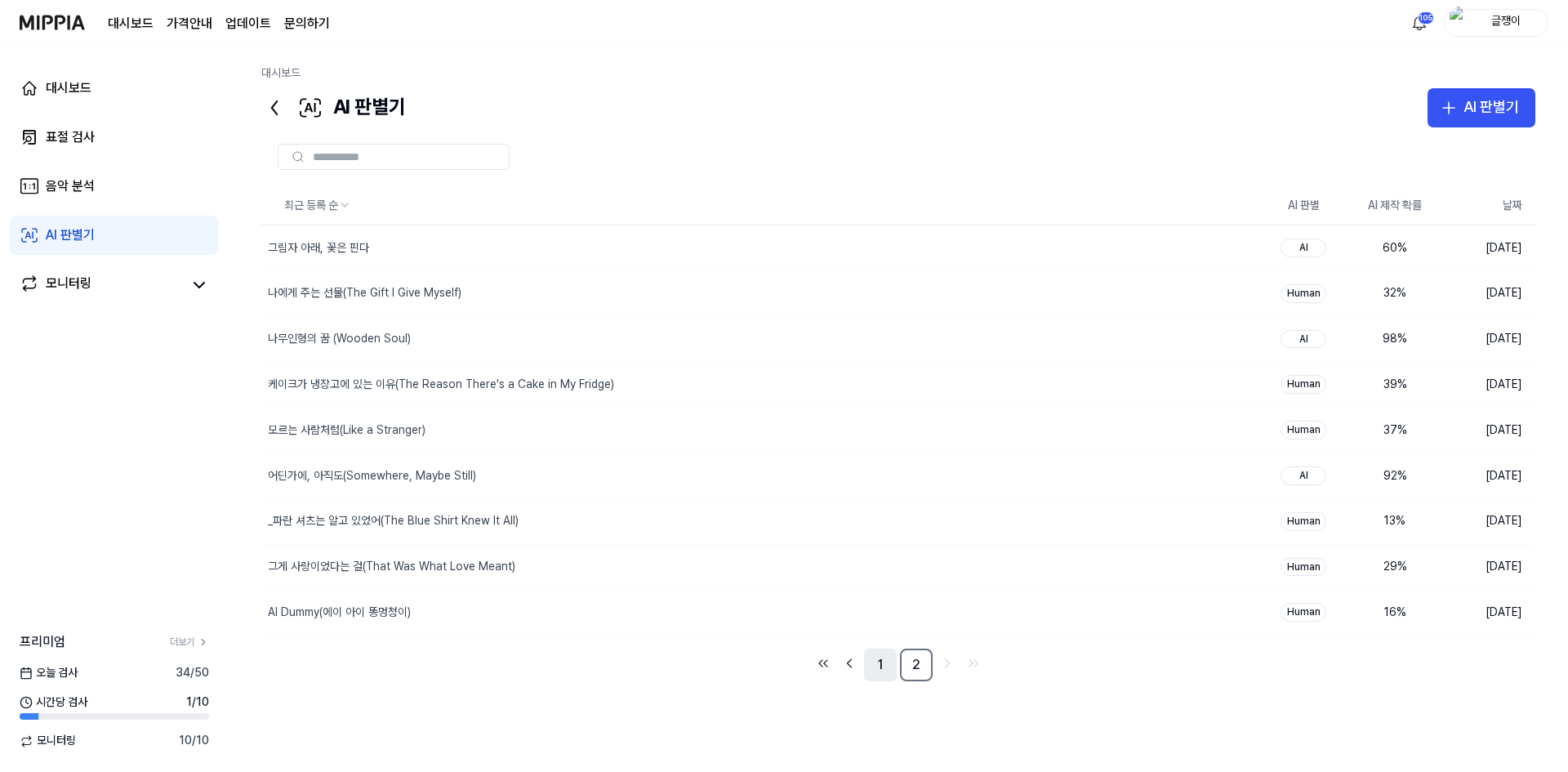
click at [878, 660] on link "1" at bounding box center [880, 665] width 32 height 32
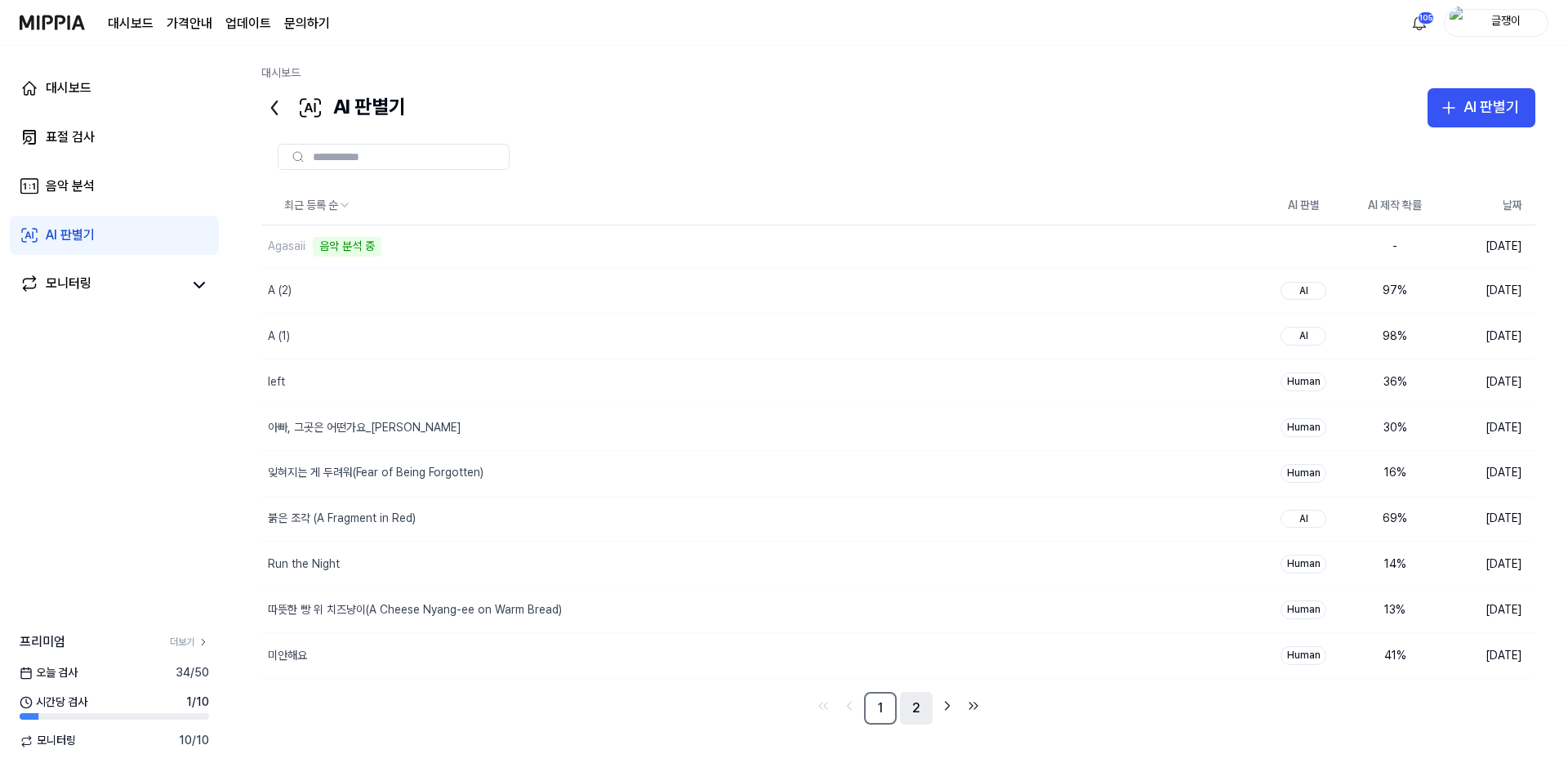
click at [920, 705] on link "2" at bounding box center [916, 708] width 32 height 32
